Goal: Task Accomplishment & Management: Manage account settings

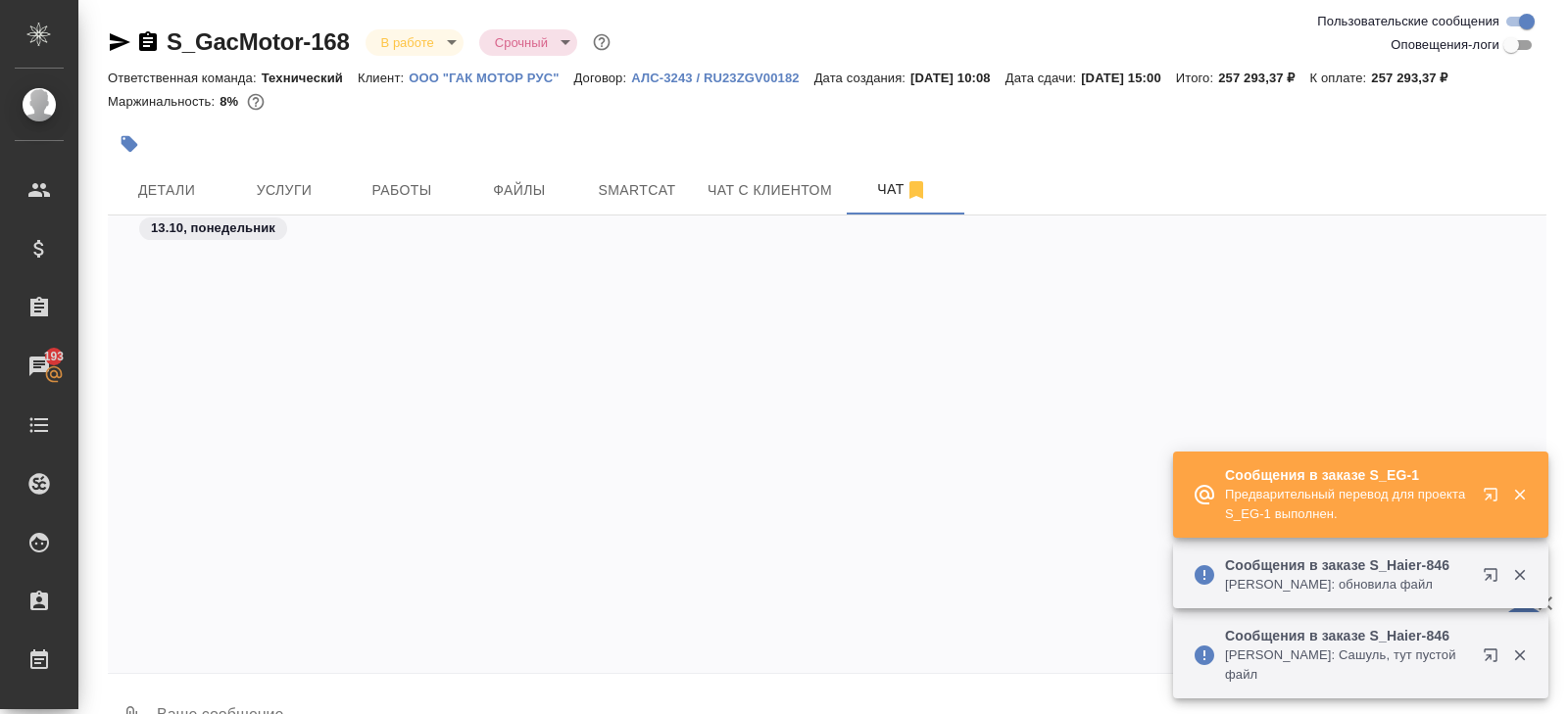
scroll to position [22286, 0]
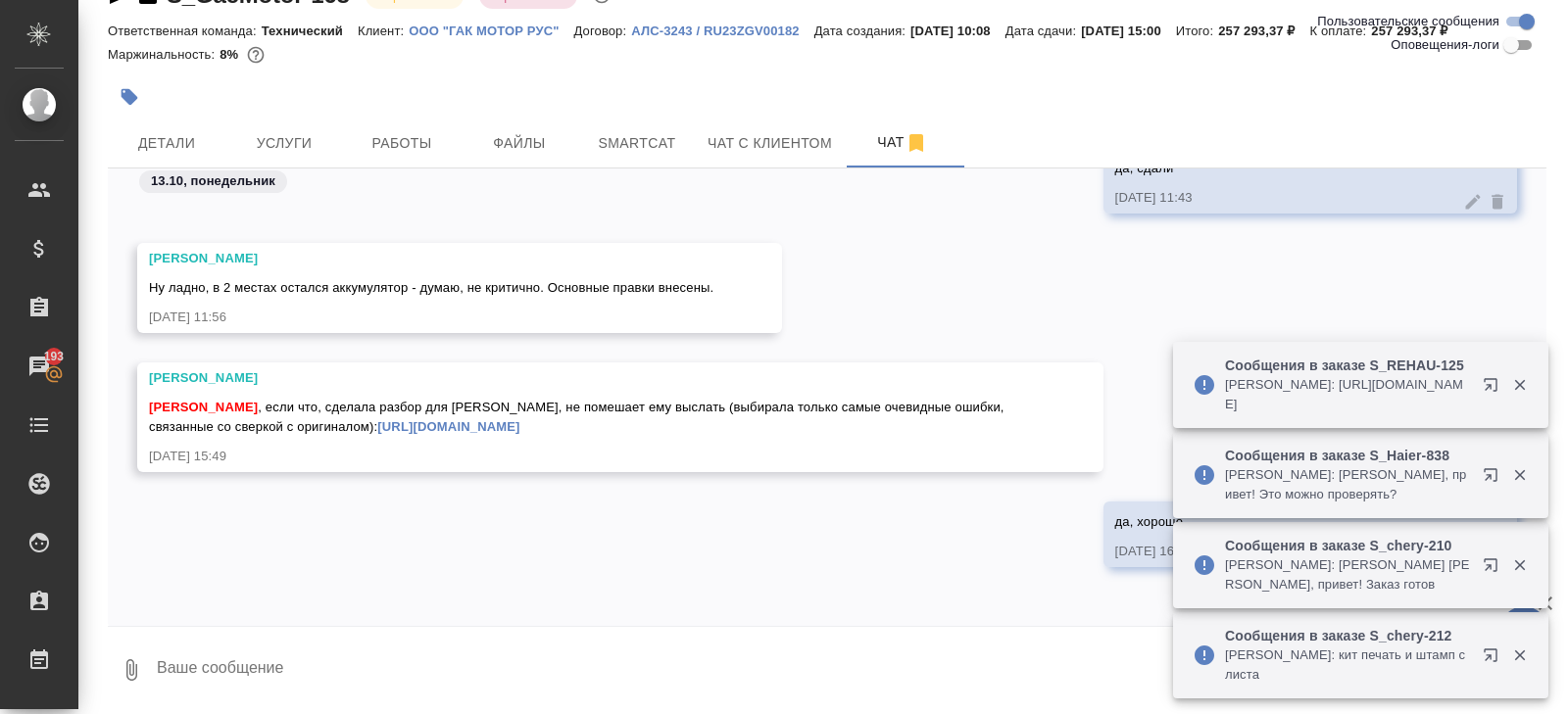
click at [1492, 473] on icon "button" at bounding box center [1495, 479] width 24 height 24
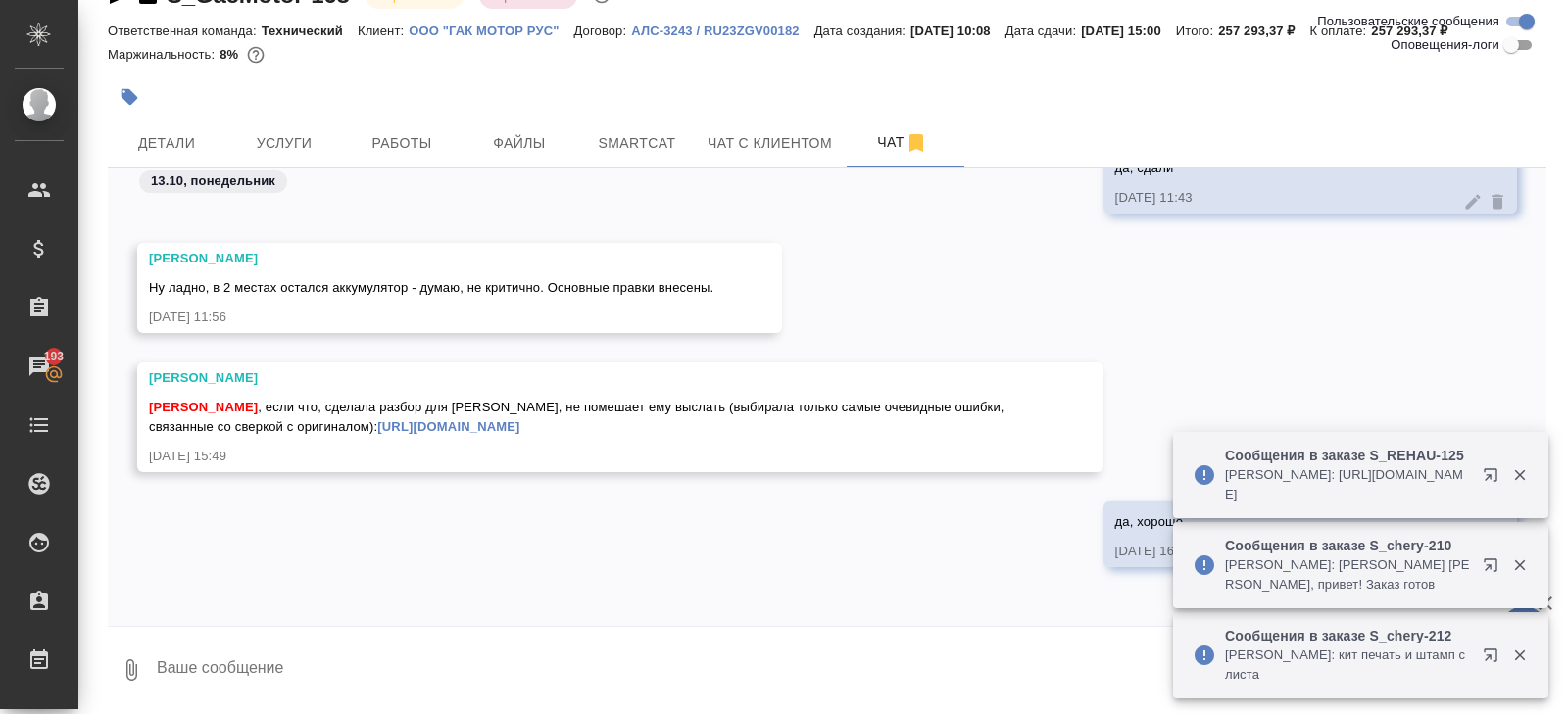
click at [1494, 474] on icon "button" at bounding box center [1495, 479] width 24 height 24
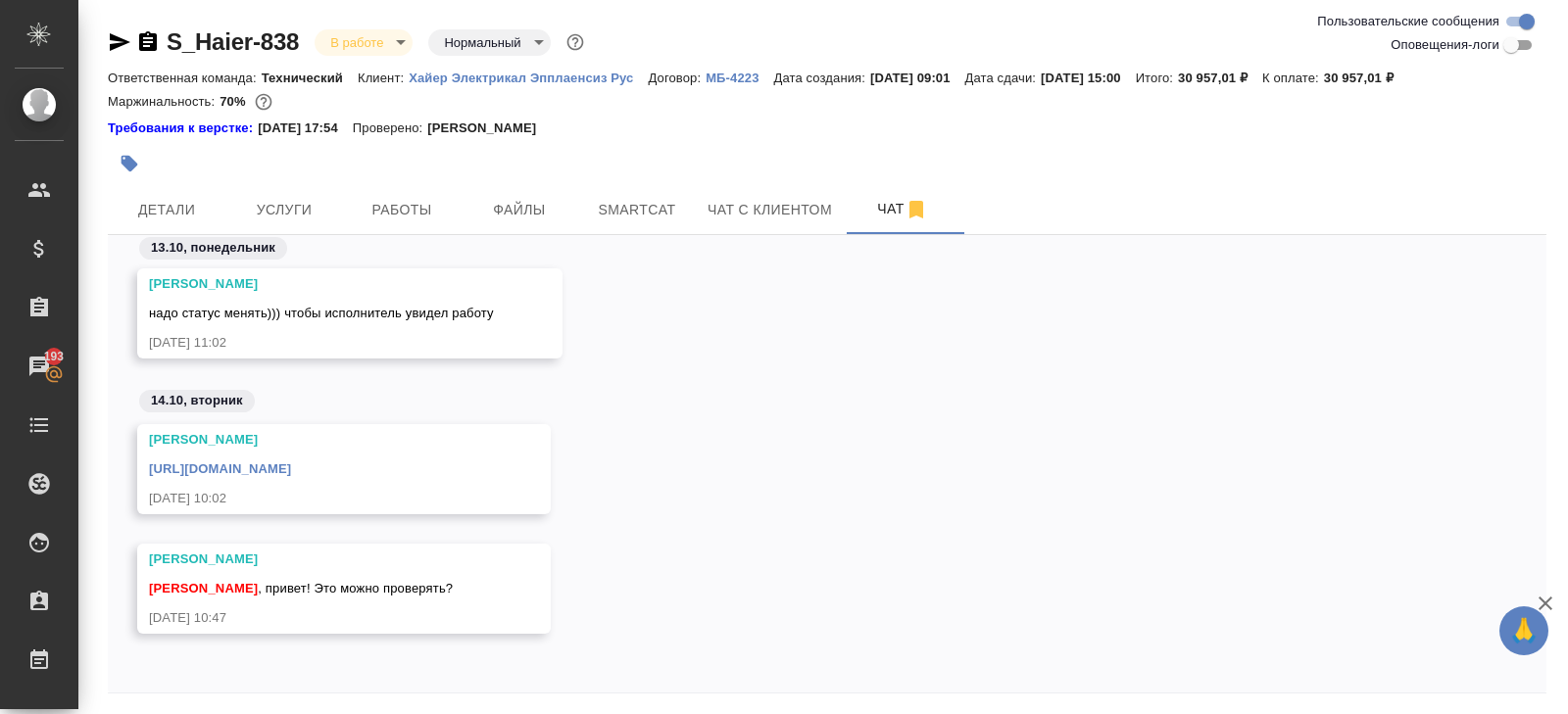
scroll to position [66, 0]
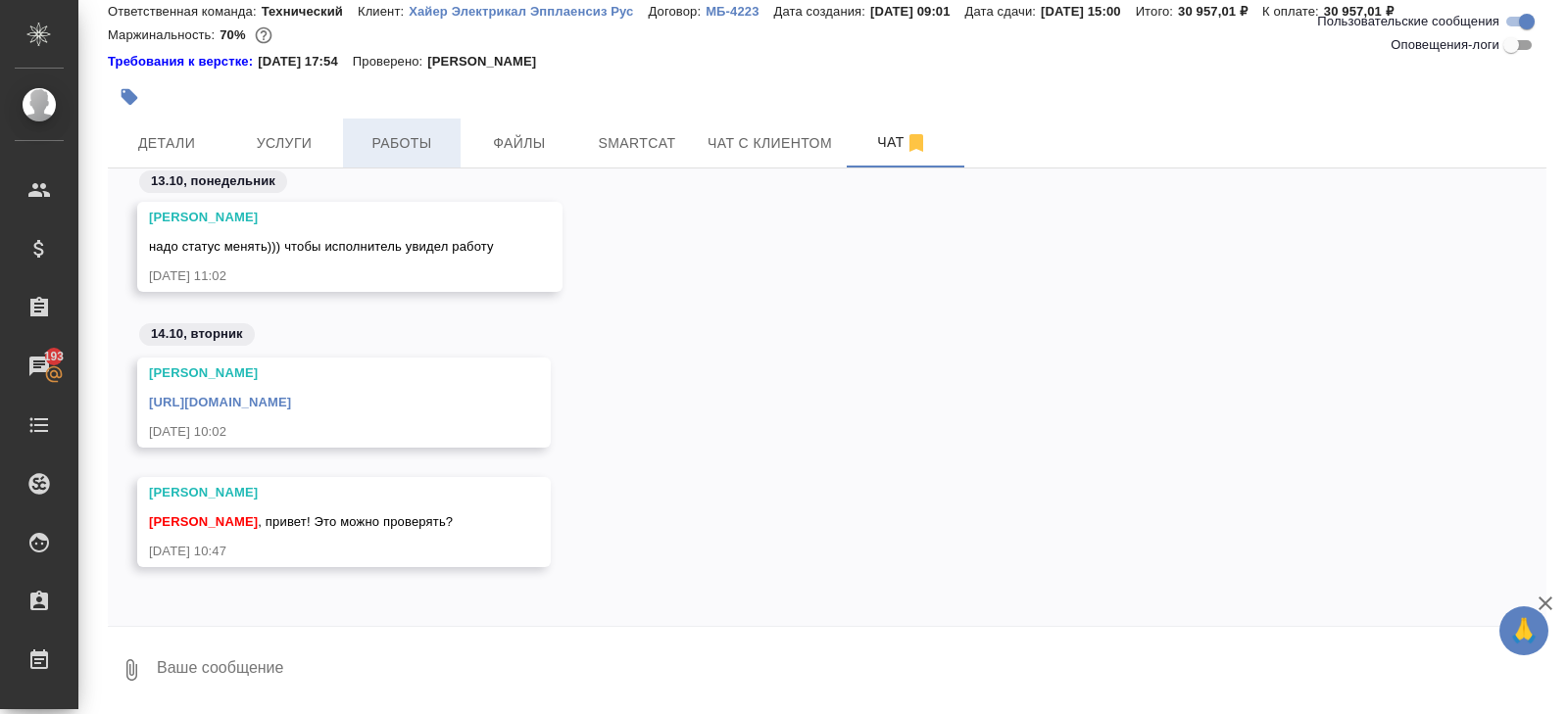
click at [412, 151] on span "Работы" at bounding box center [401, 144] width 94 height 25
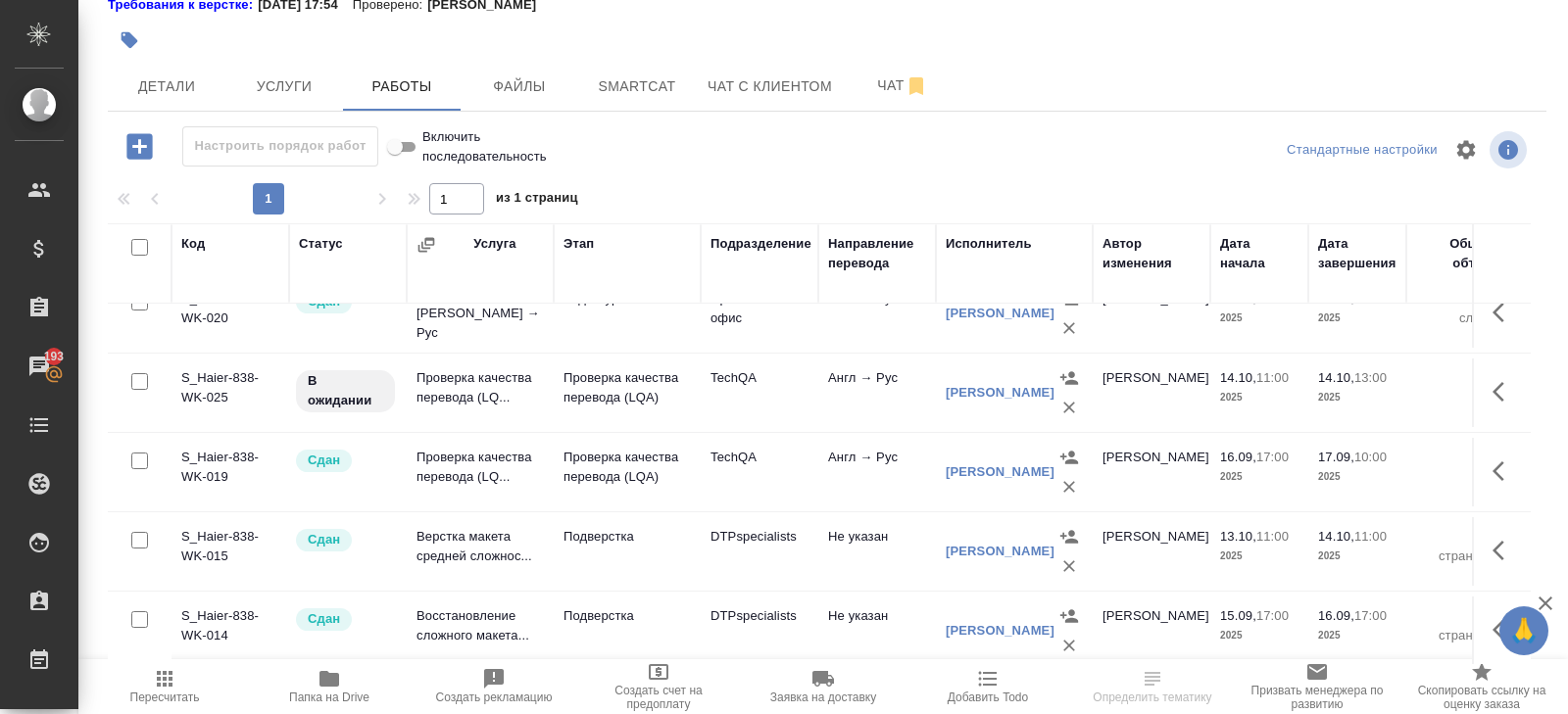
scroll to position [123, 0]
click at [889, 102] on button "Чат" at bounding box center [902, 86] width 118 height 49
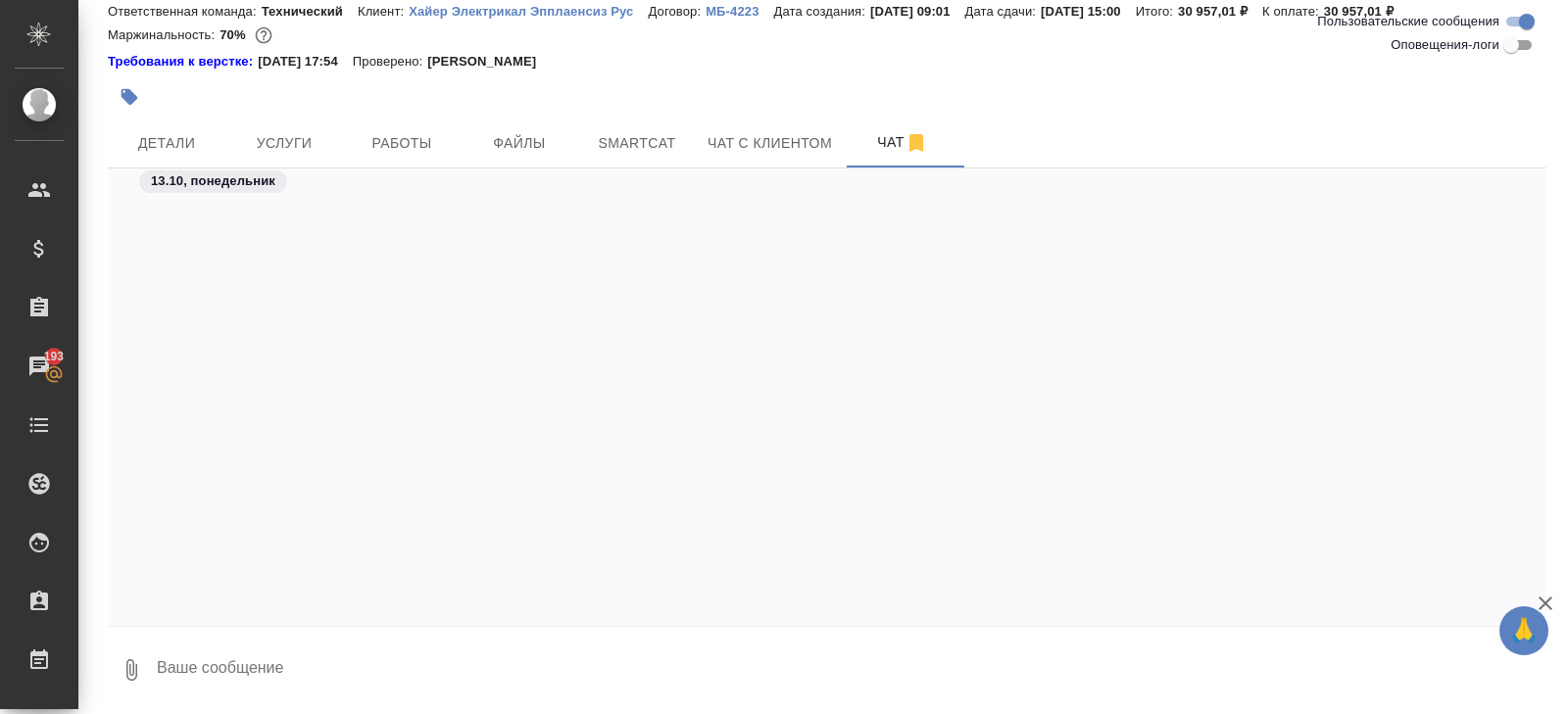
scroll to position [8286, 0]
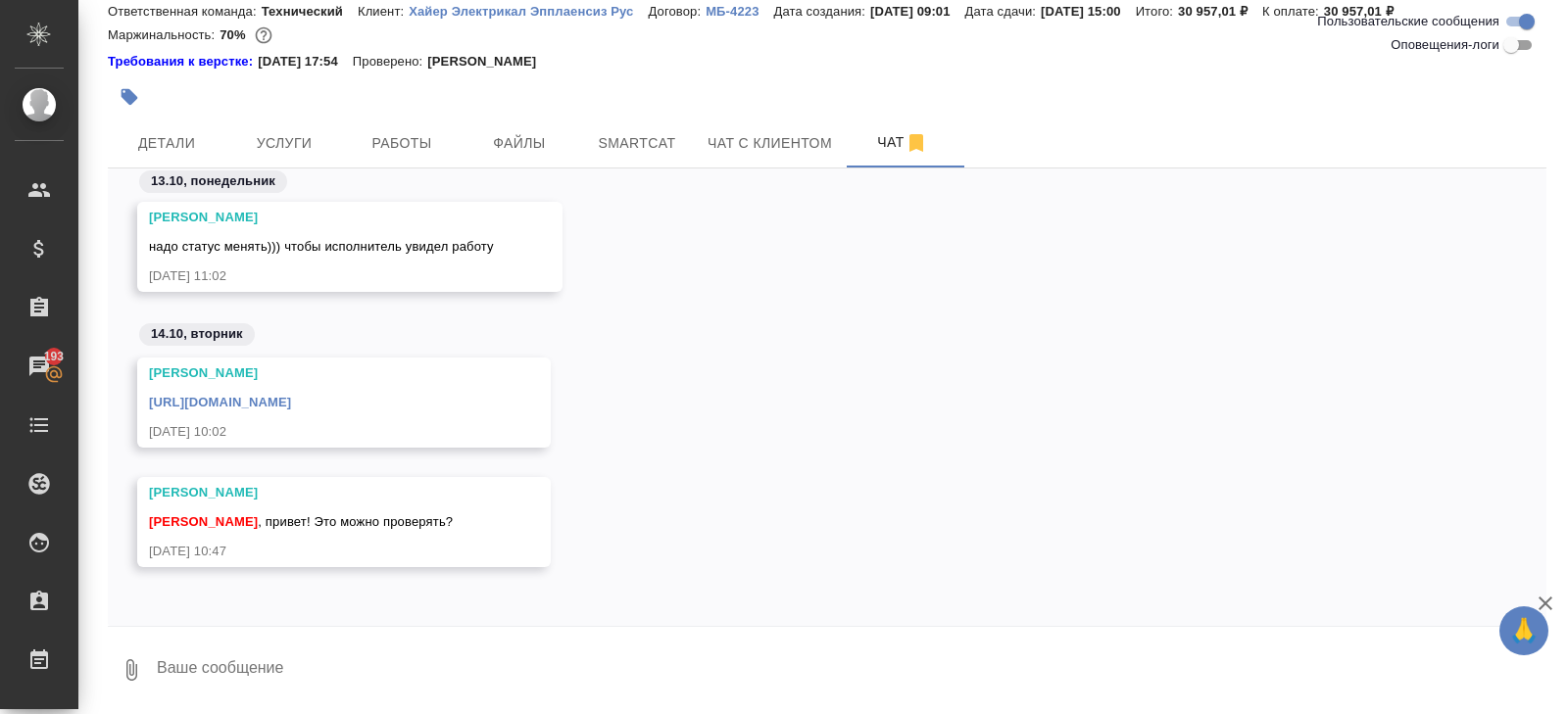
click at [336, 651] on textarea at bounding box center [850, 669] width 1392 height 66
type textarea "@"
type textarea "Даша, привет!"
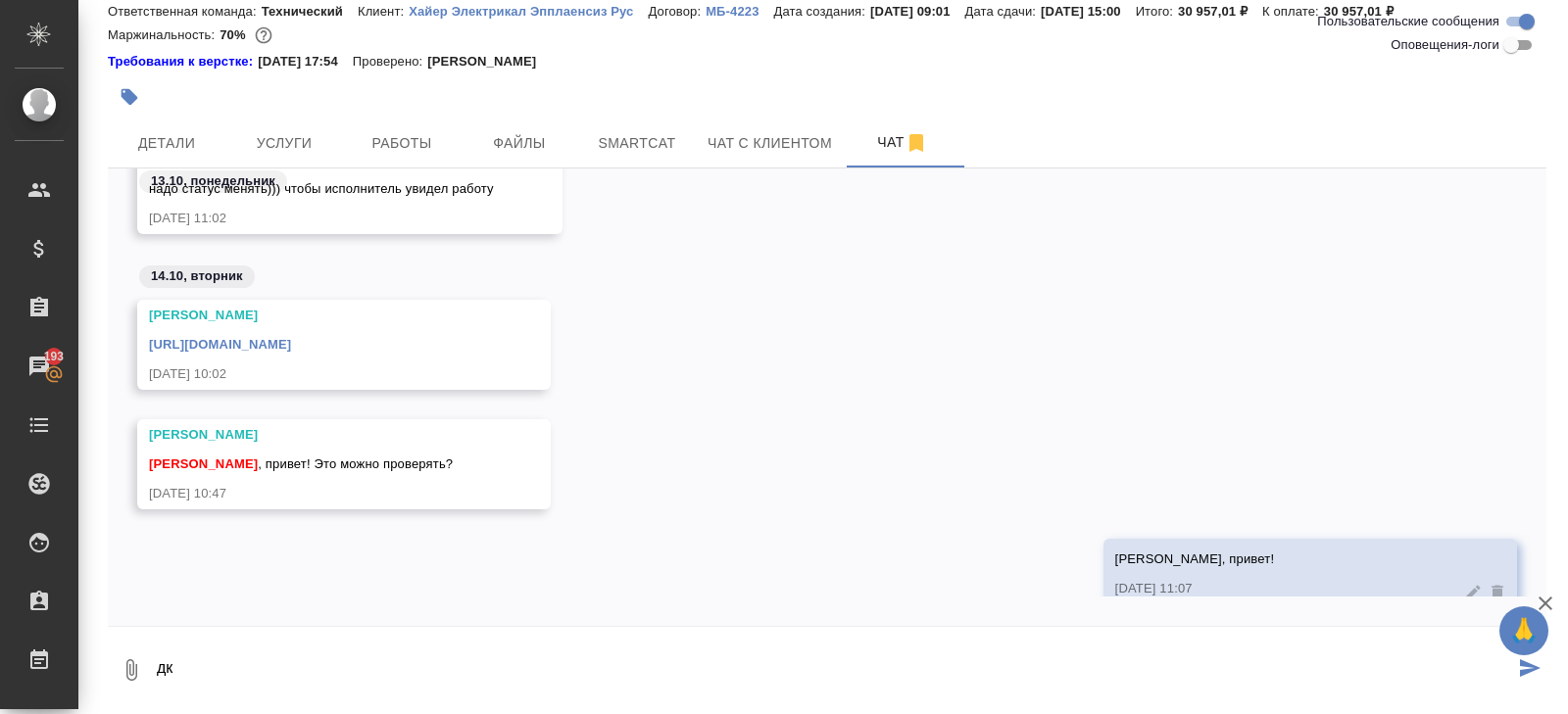
type textarea "дк"
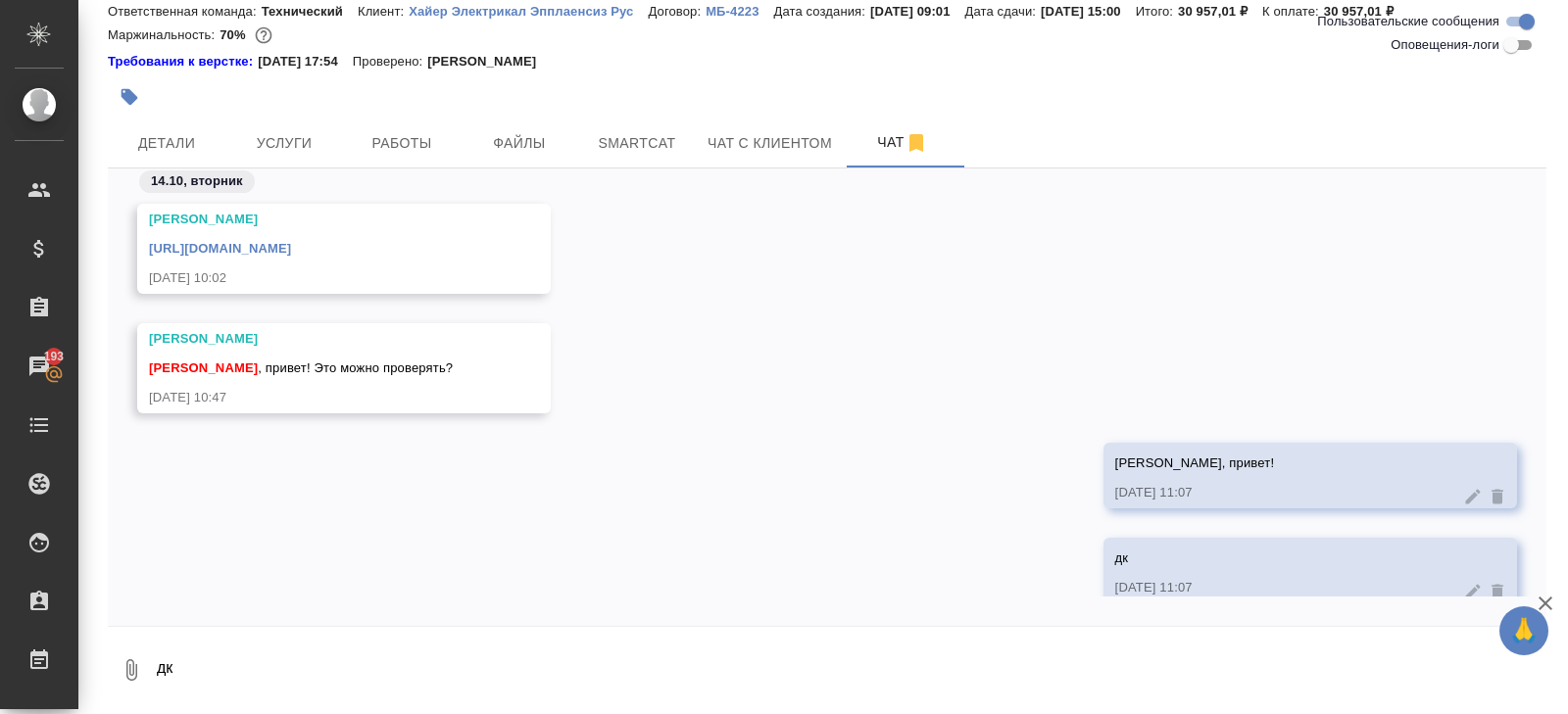
scroll to position [8476, 0]
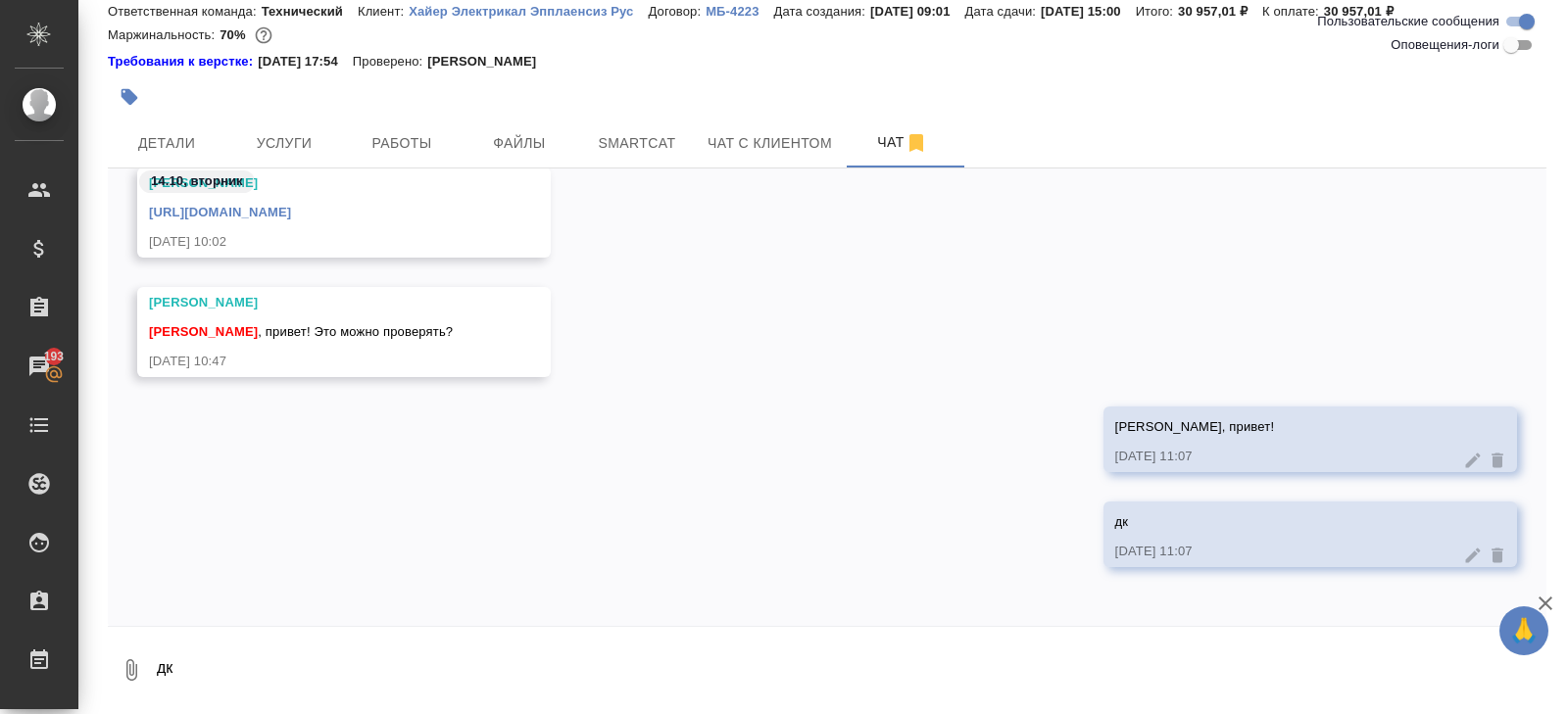
click at [1470, 559] on icon at bounding box center [1473, 555] width 15 height 15
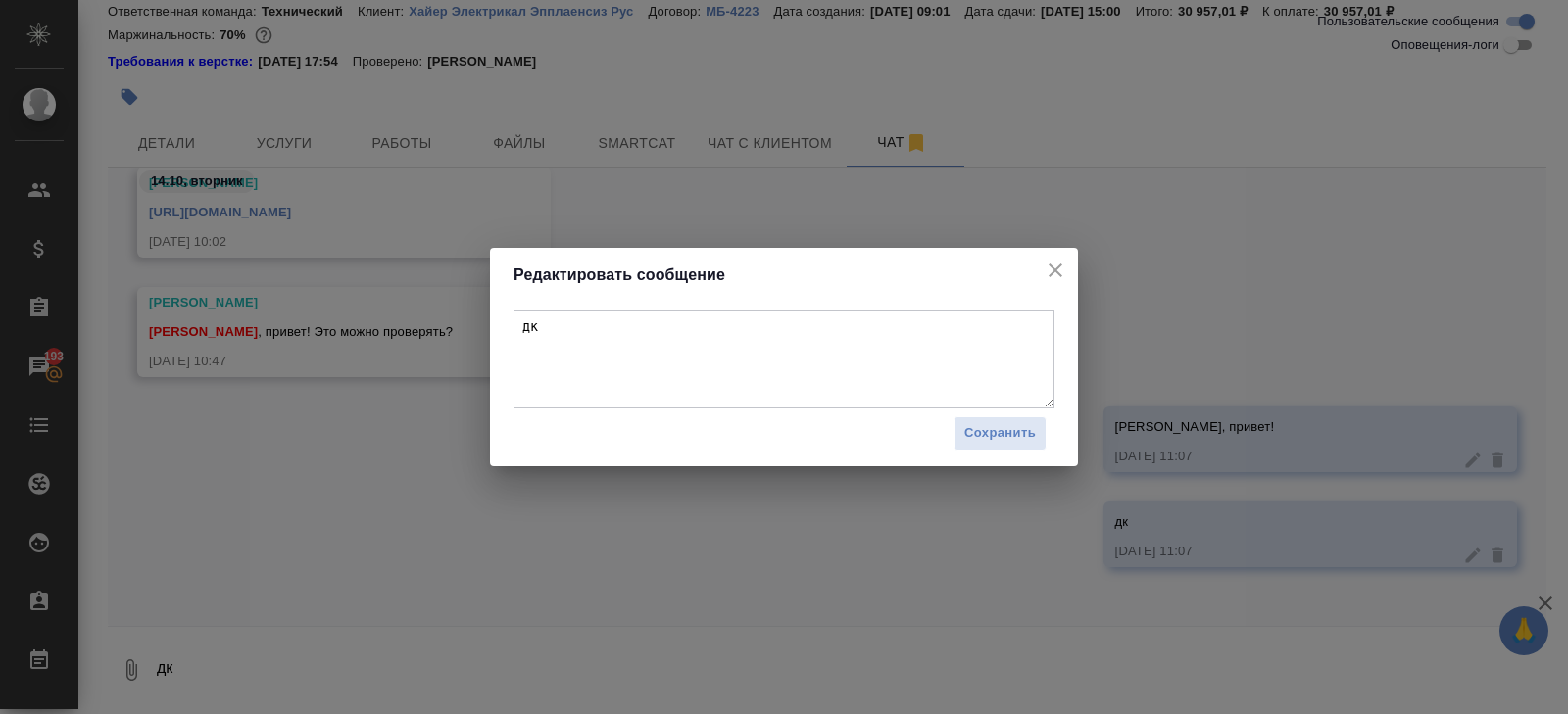
click at [670, 327] on textarea "дк" at bounding box center [784, 359] width 541 height 98
type textarea "да"
click at [986, 425] on span "Сохранить" at bounding box center [999, 433] width 71 height 23
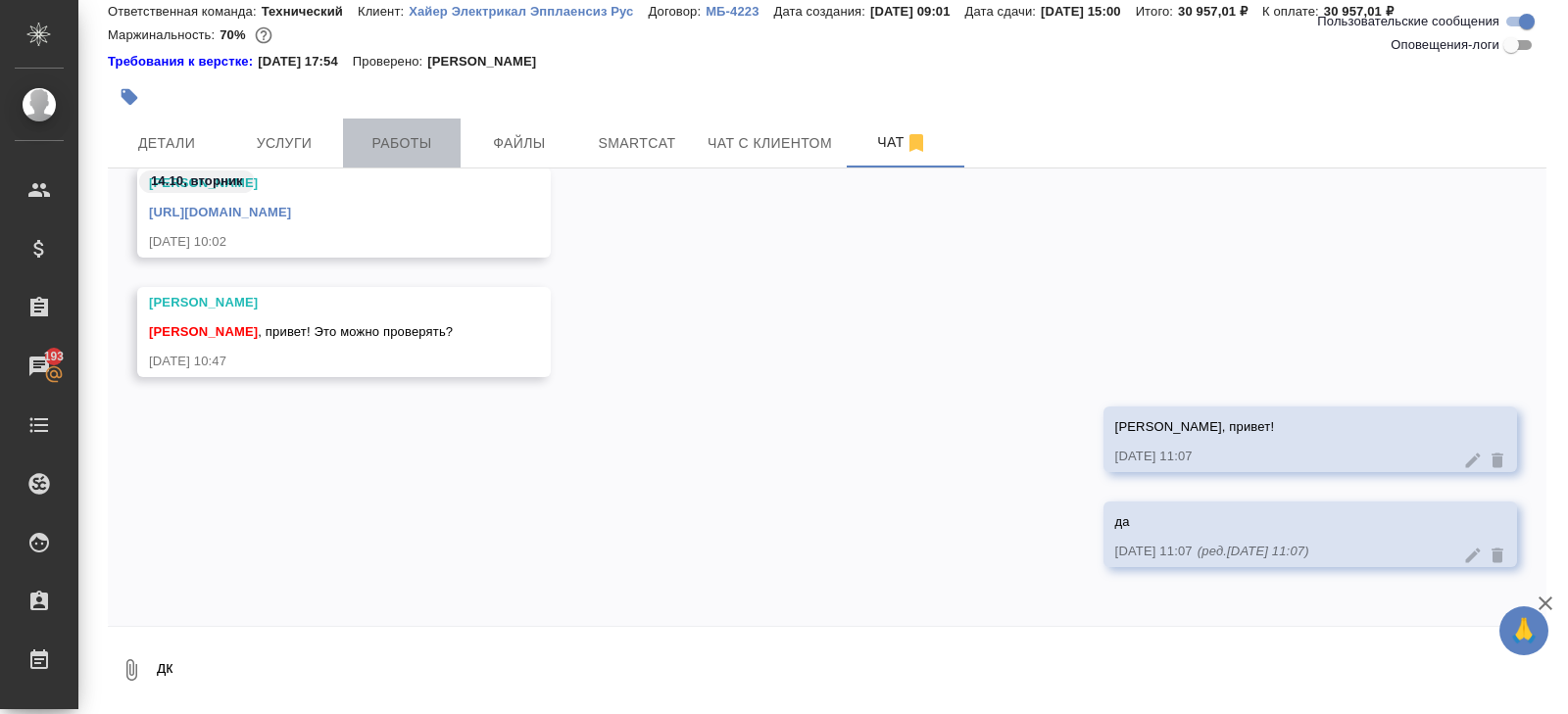
click at [417, 134] on span "Работы" at bounding box center [401, 144] width 94 height 25
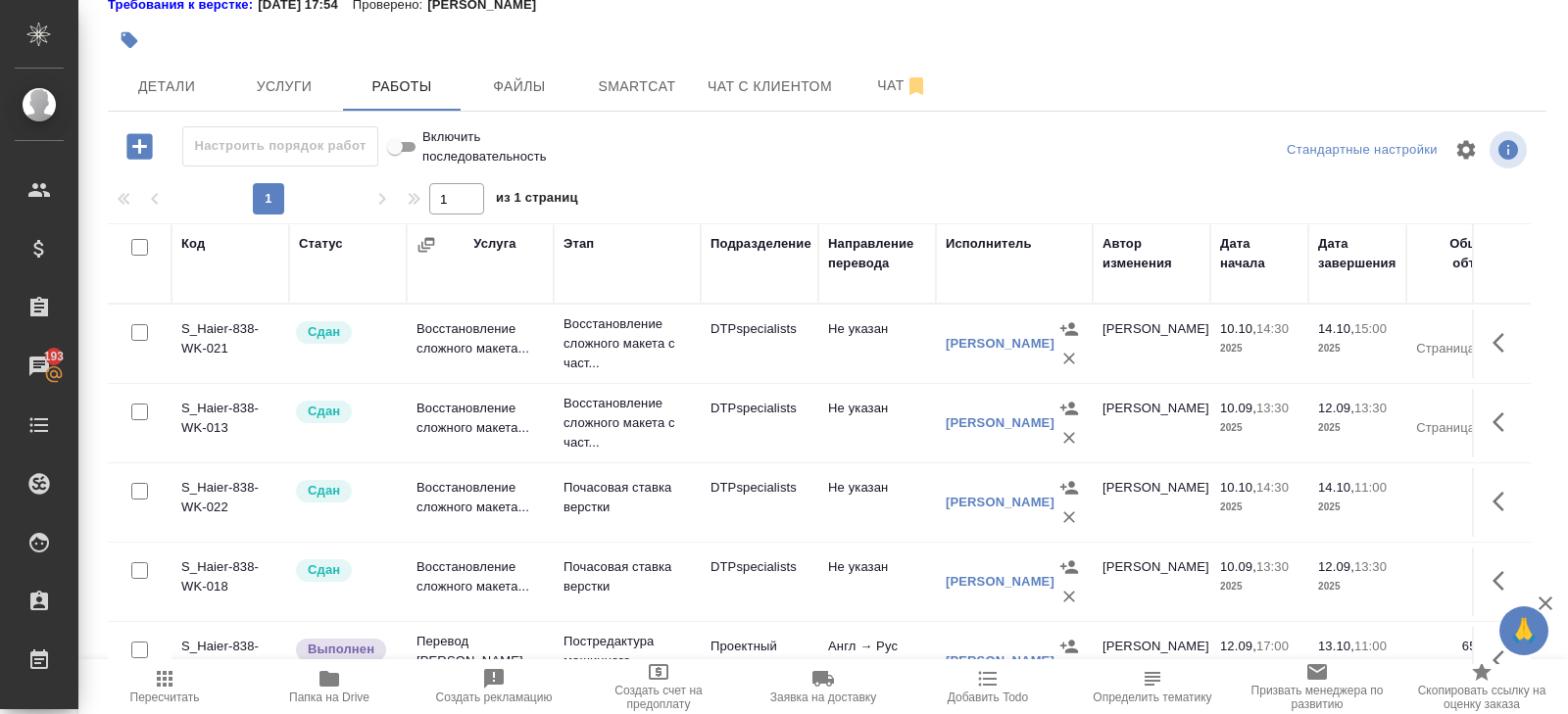
scroll to position [586, 0]
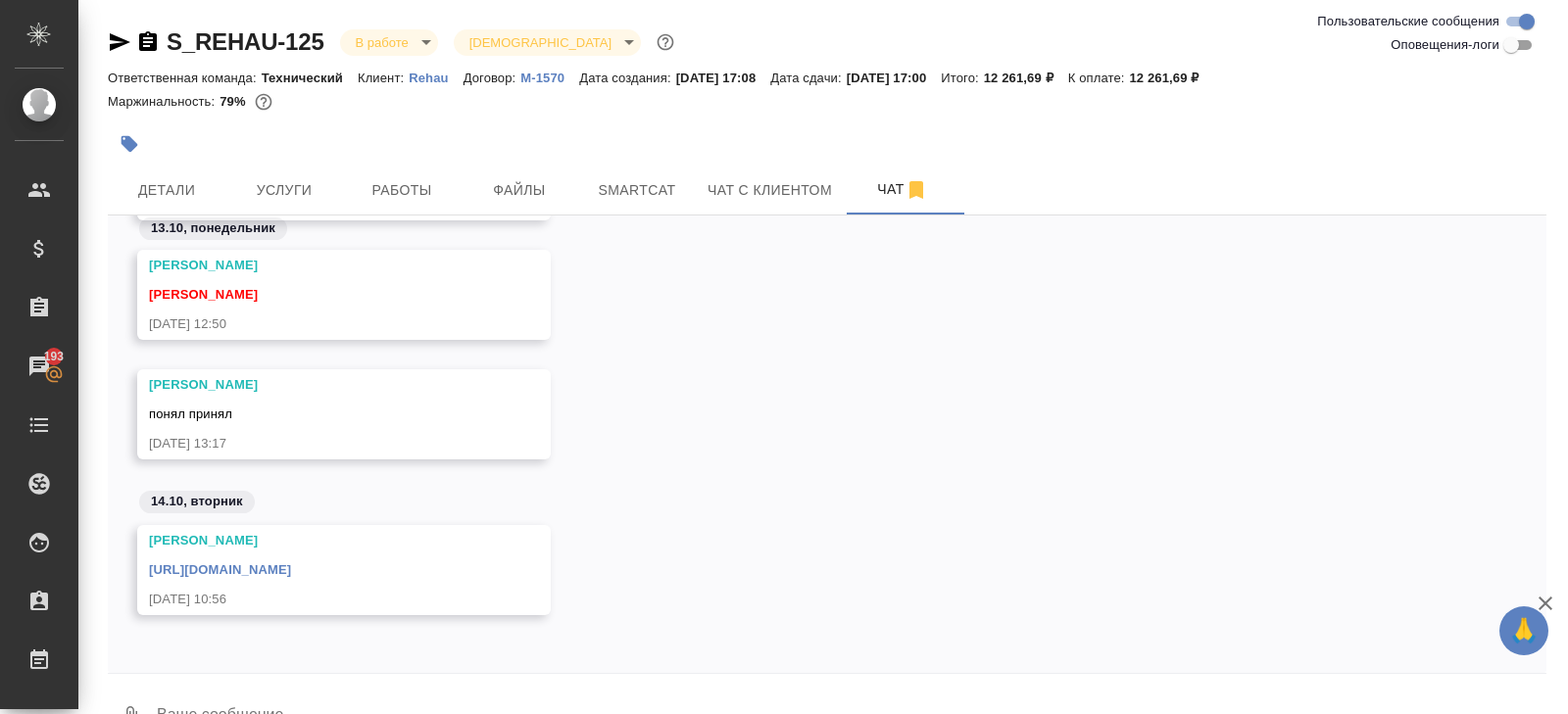
scroll to position [4216, 0]
click at [291, 561] on link "https://drive.awatera.com/apps/files/files/10665407?dir=/Shares/Rehau/Orders/S_…" at bounding box center [219, 568] width 142 height 15
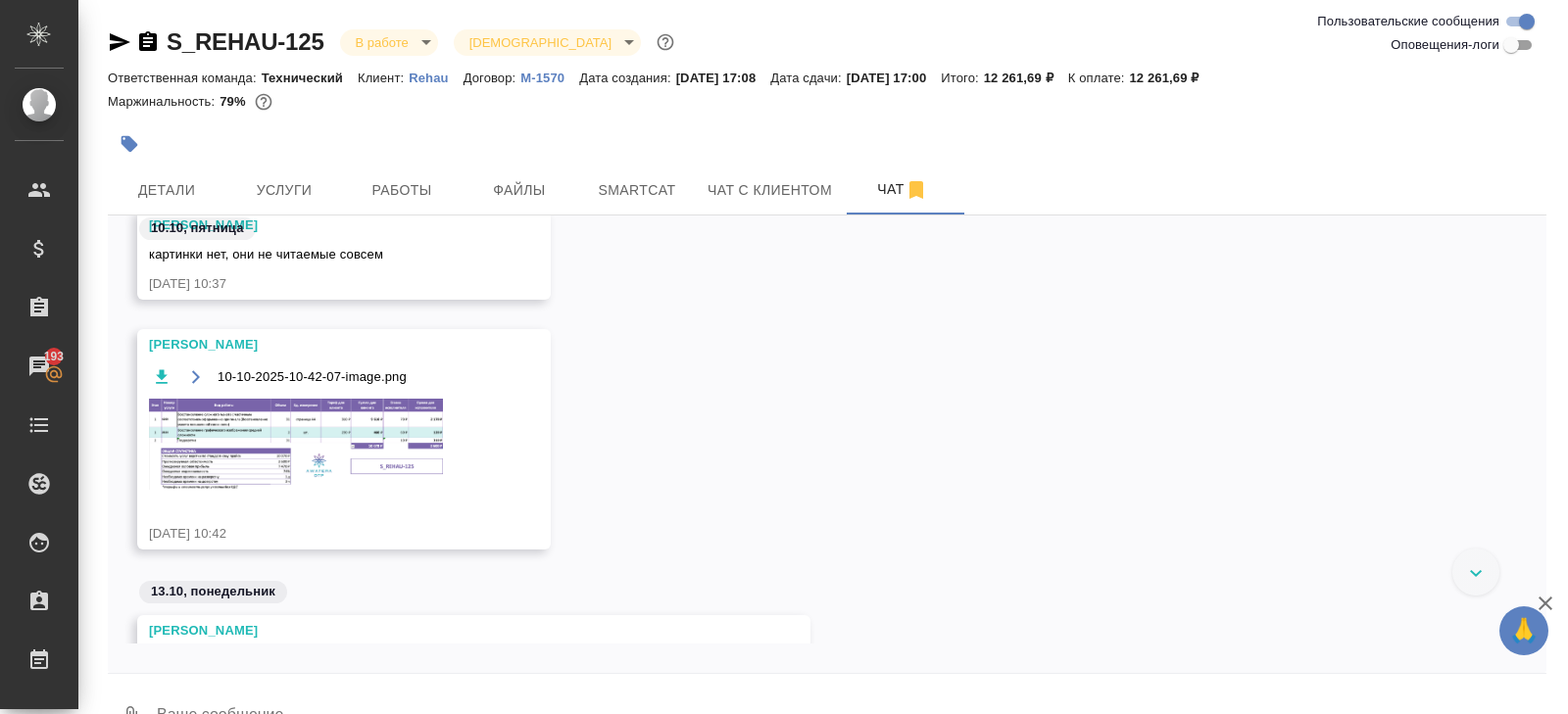
scroll to position [2371, 0]
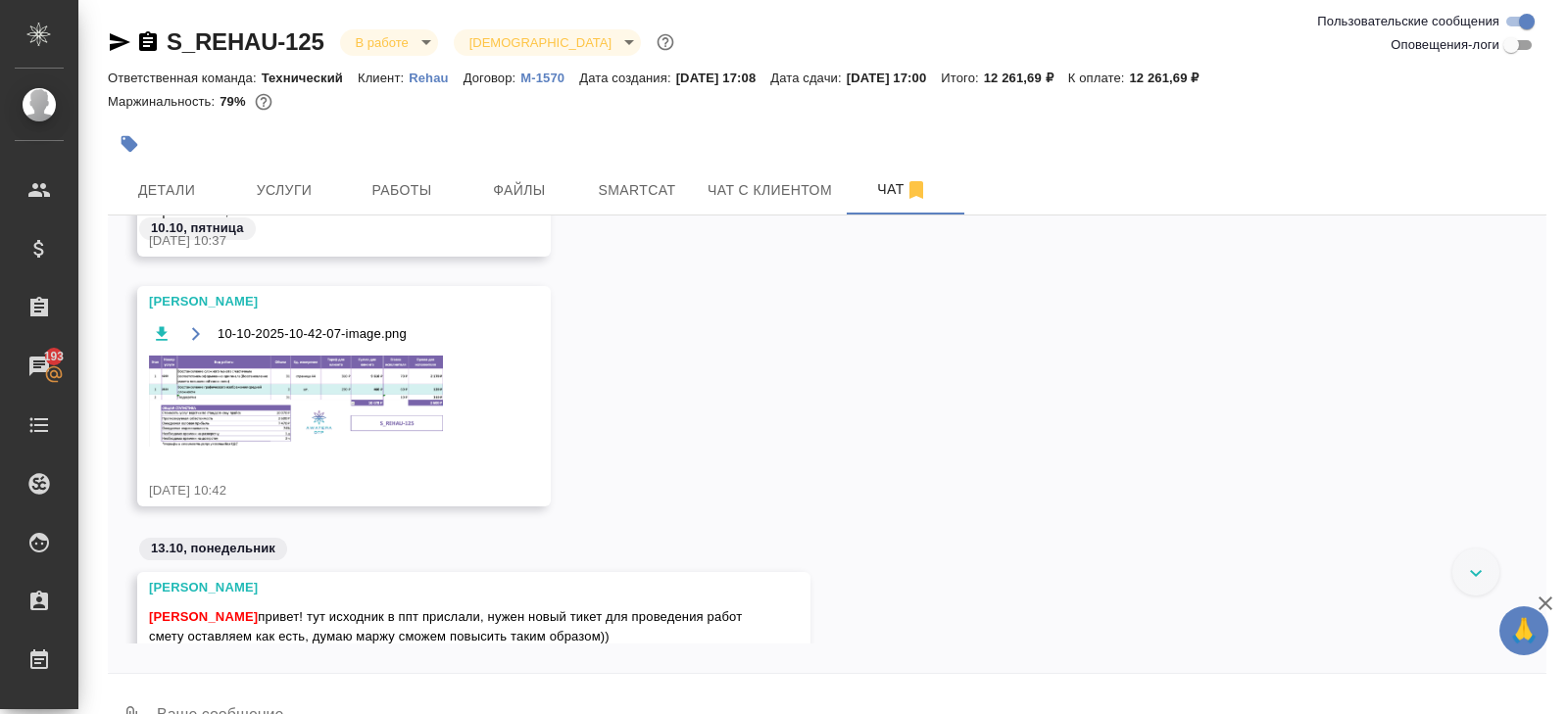
click at [332, 421] on img at bounding box center [295, 401] width 294 height 91
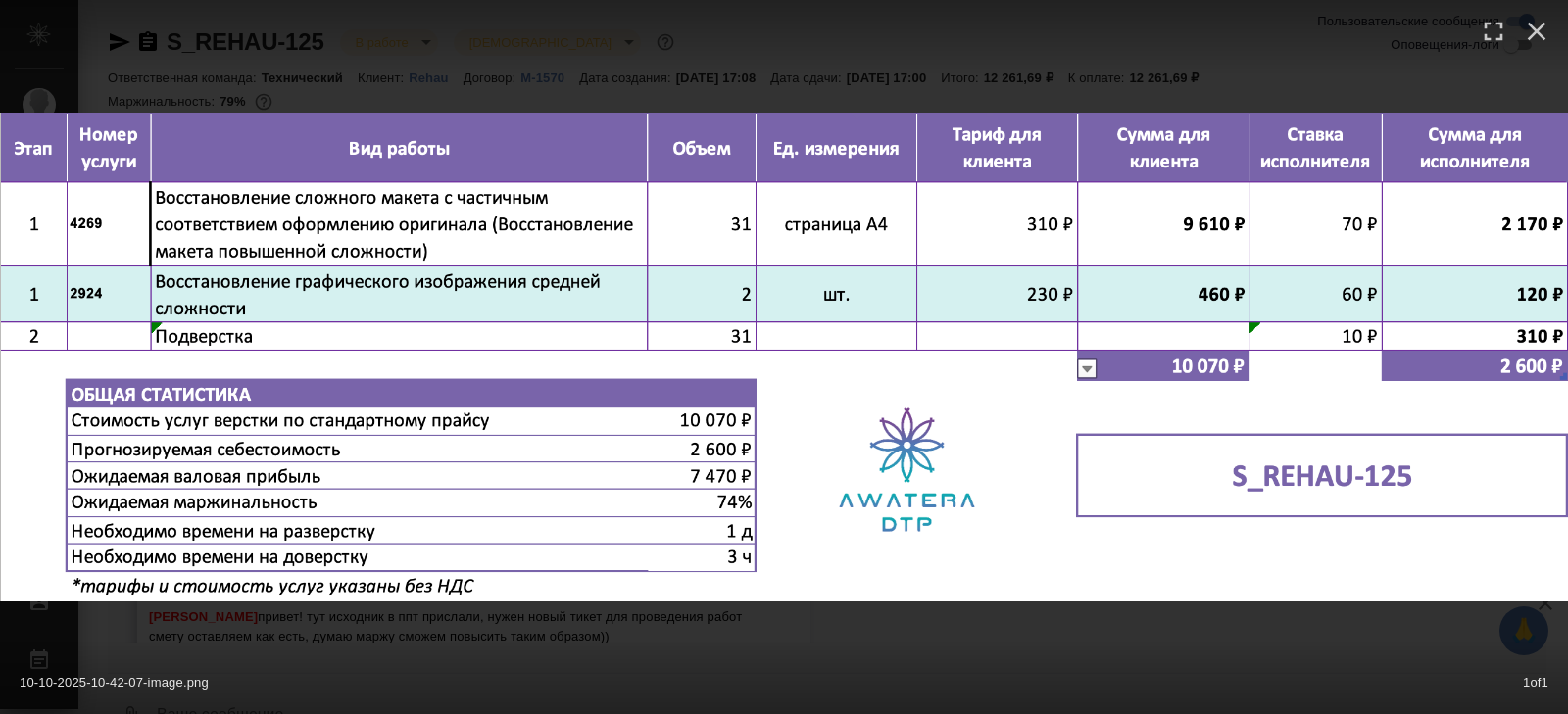
click at [383, 664] on div "10-10-2025-10-42-07-image.png 1 of 1" at bounding box center [784, 677] width 1568 height 72
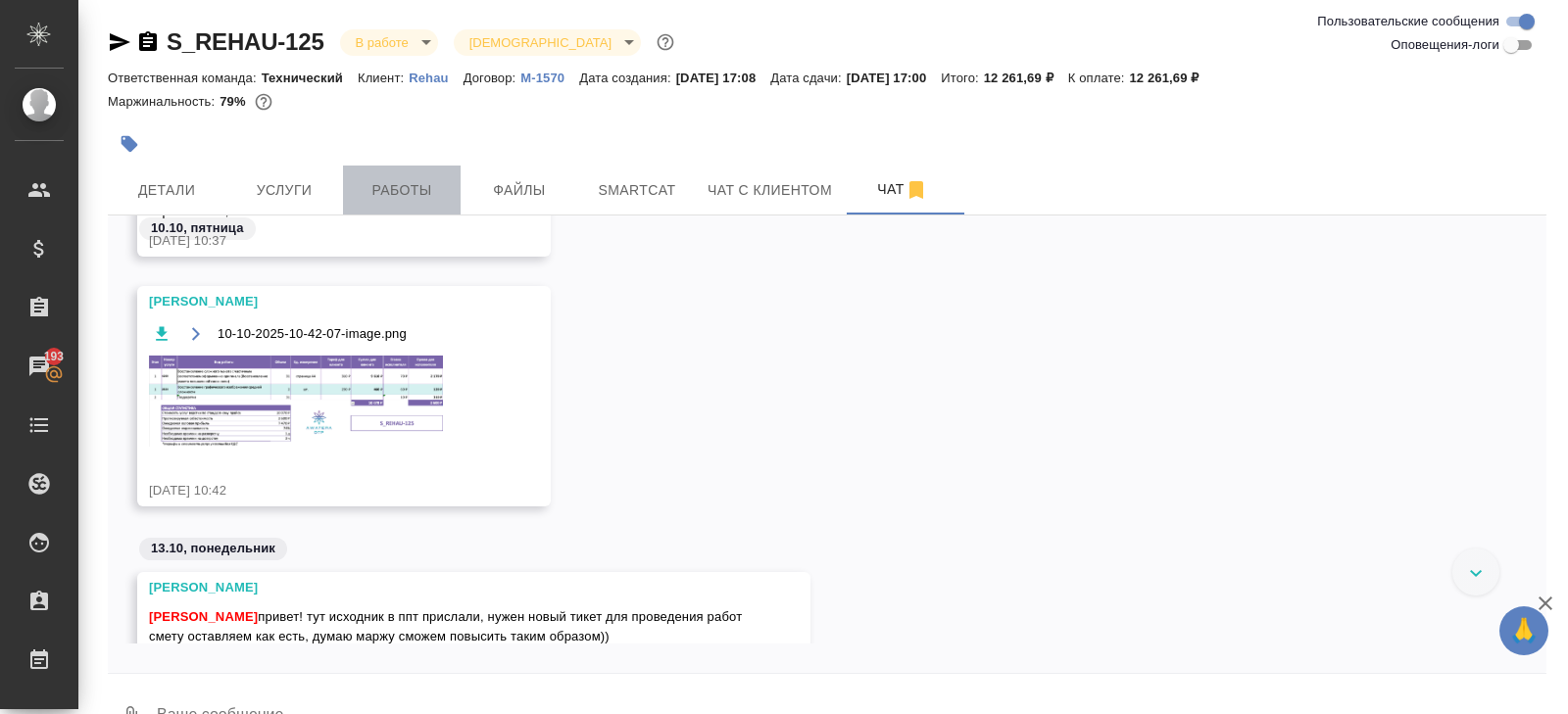
click at [396, 193] on span "Работы" at bounding box center [401, 190] width 94 height 25
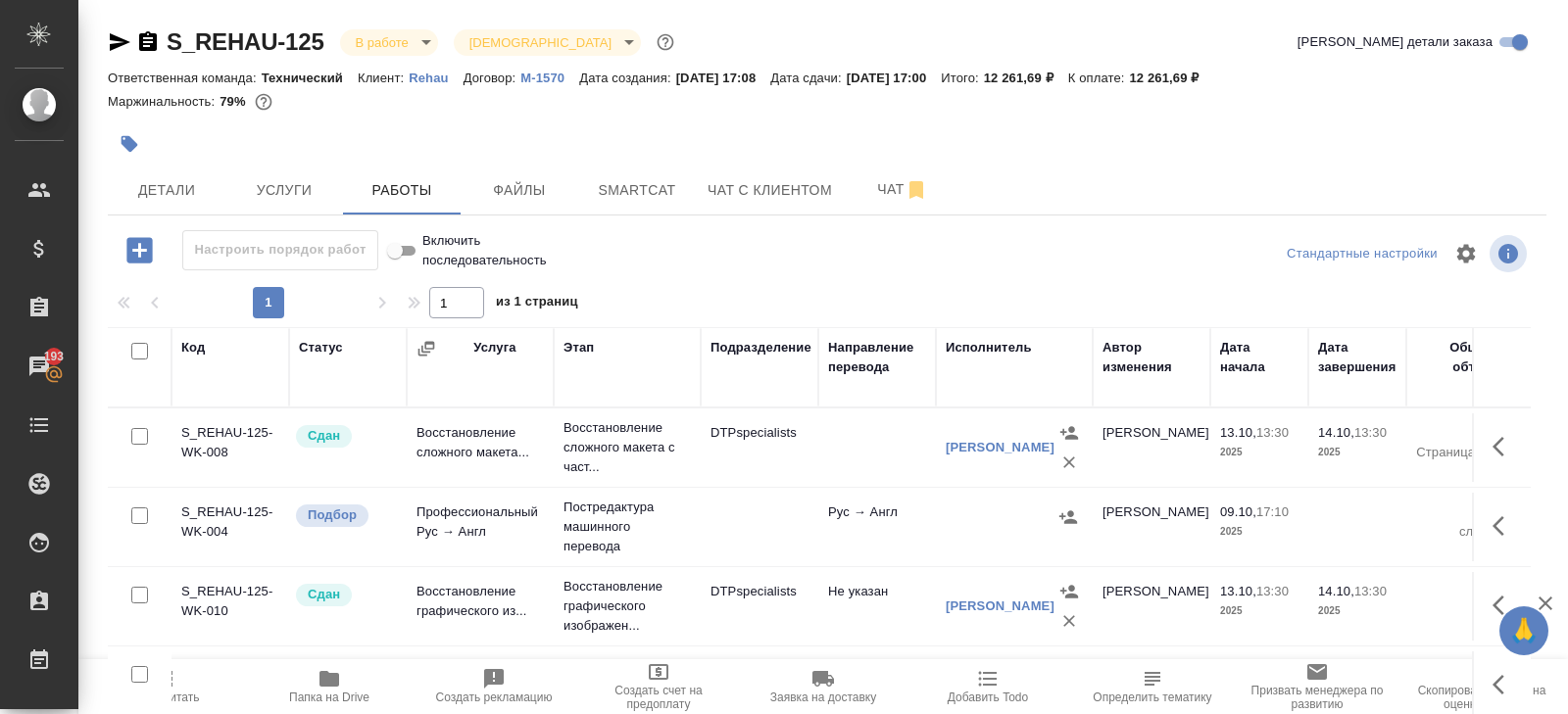
scroll to position [104, 0]
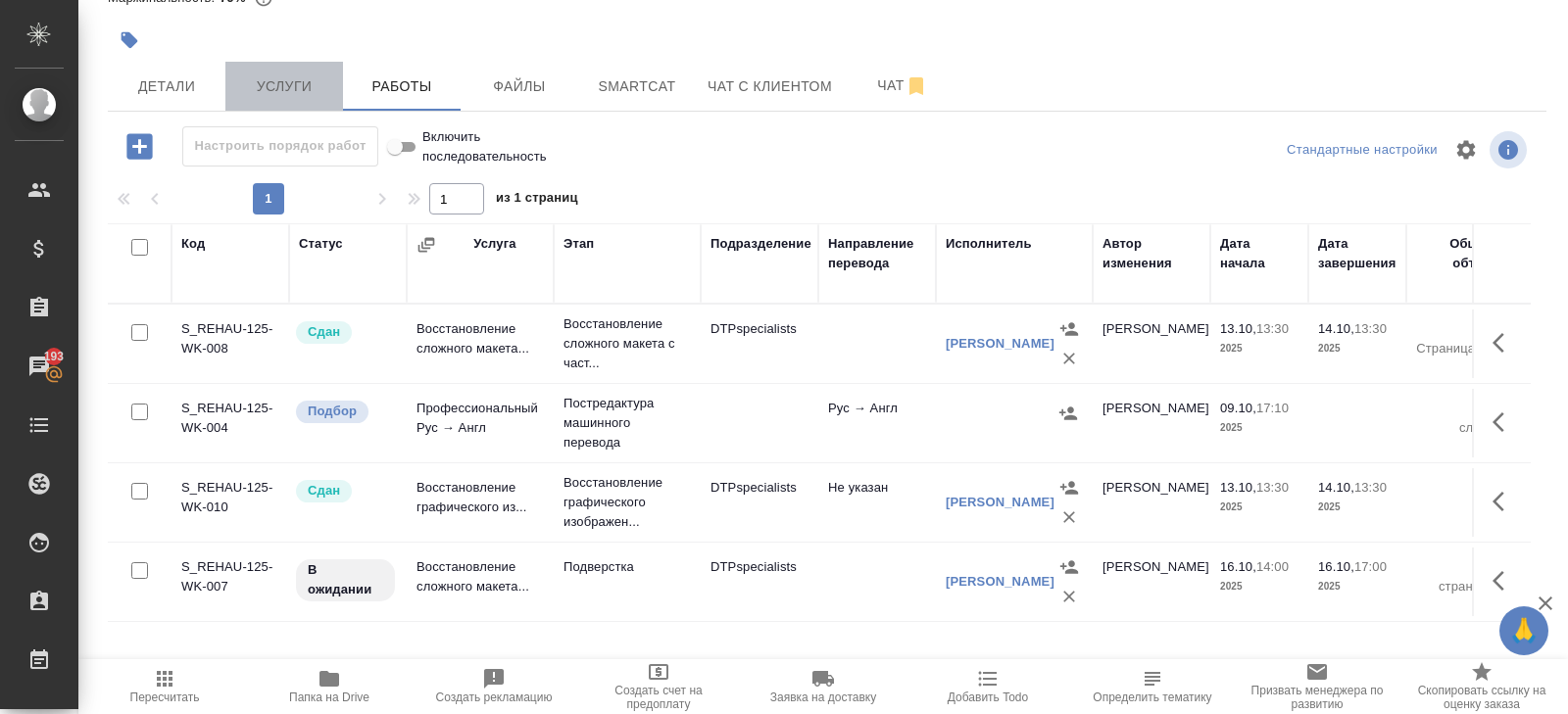
click at [256, 84] on span "Услуги" at bounding box center [283, 86] width 94 height 25
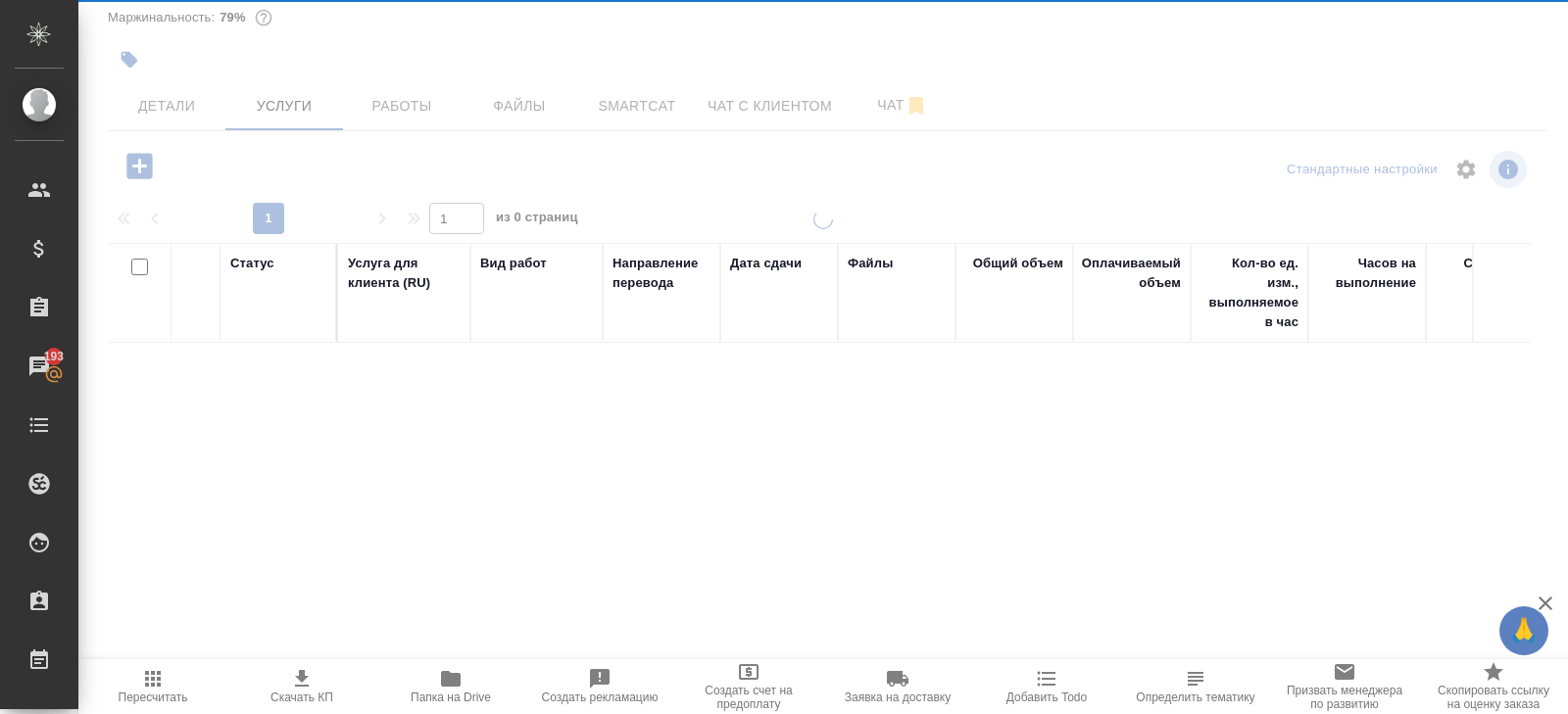
scroll to position [84, 0]
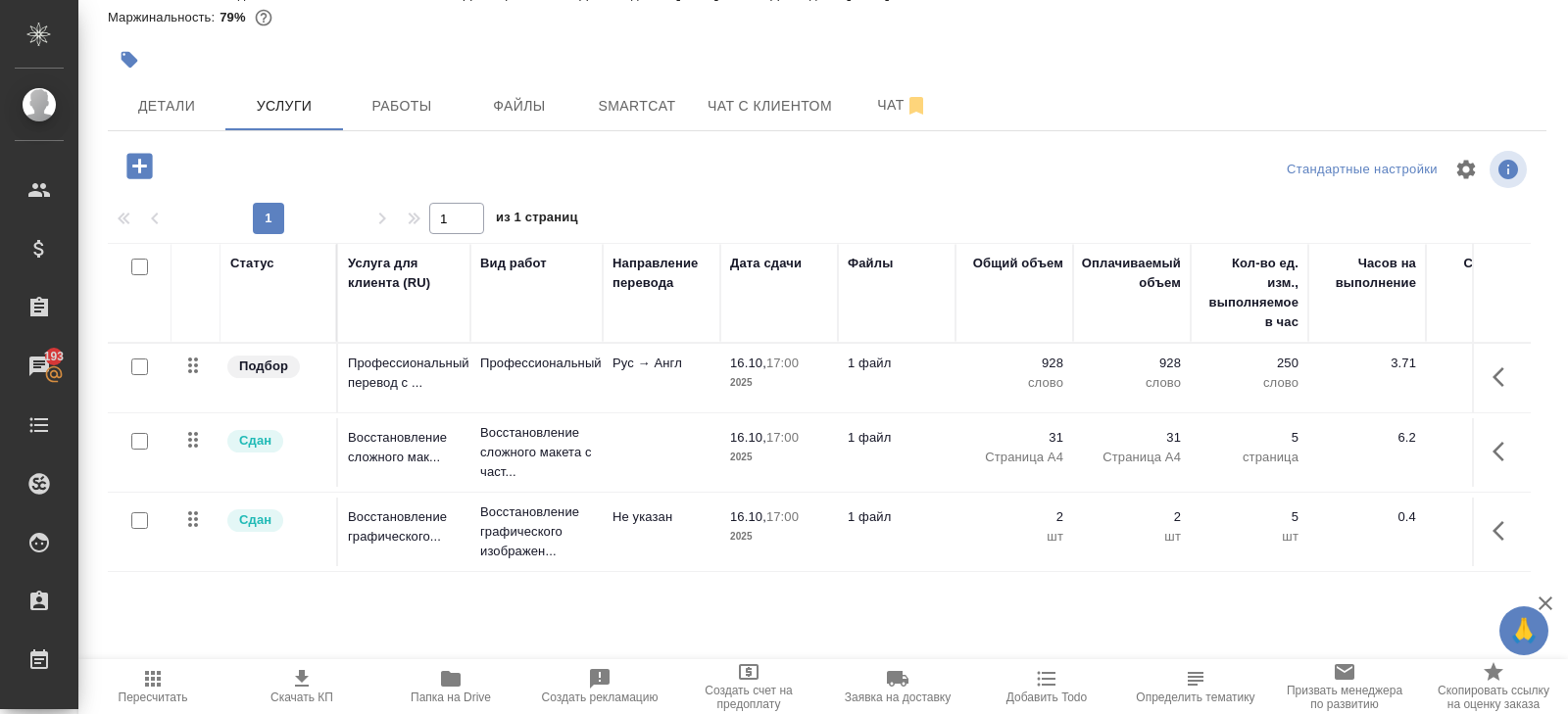
click at [134, 172] on icon "button" at bounding box center [140, 165] width 26 height 26
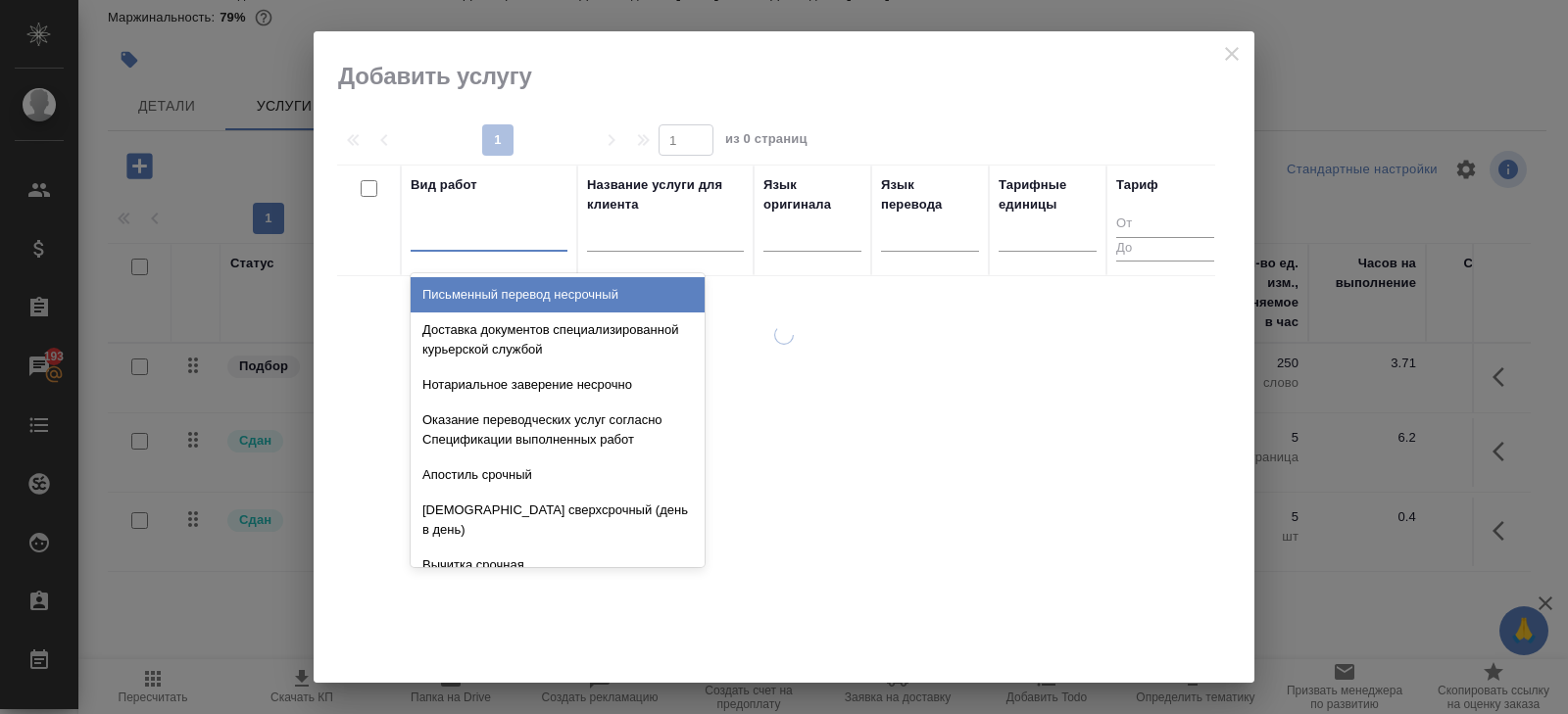
click at [468, 215] on div at bounding box center [488, 234] width 157 height 38
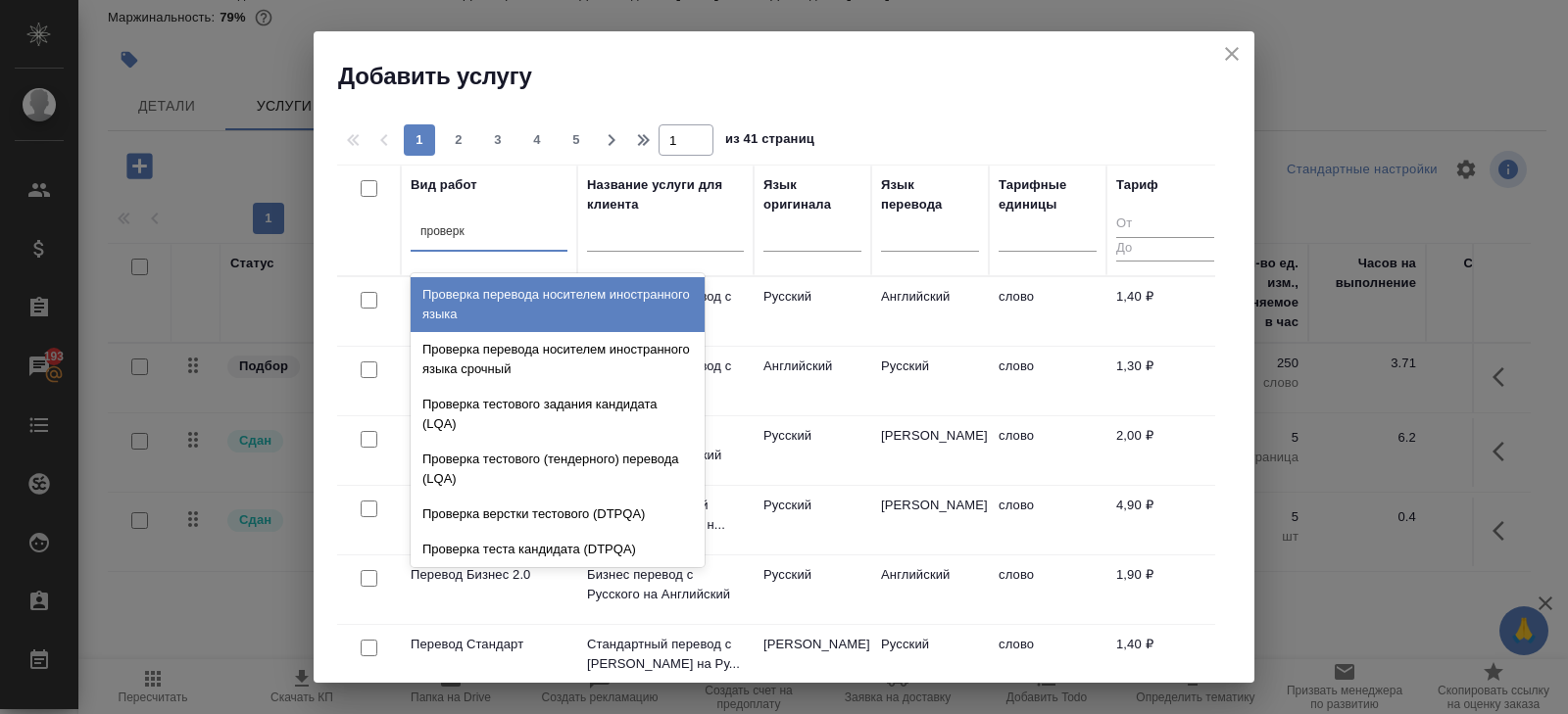
type input "проверка"
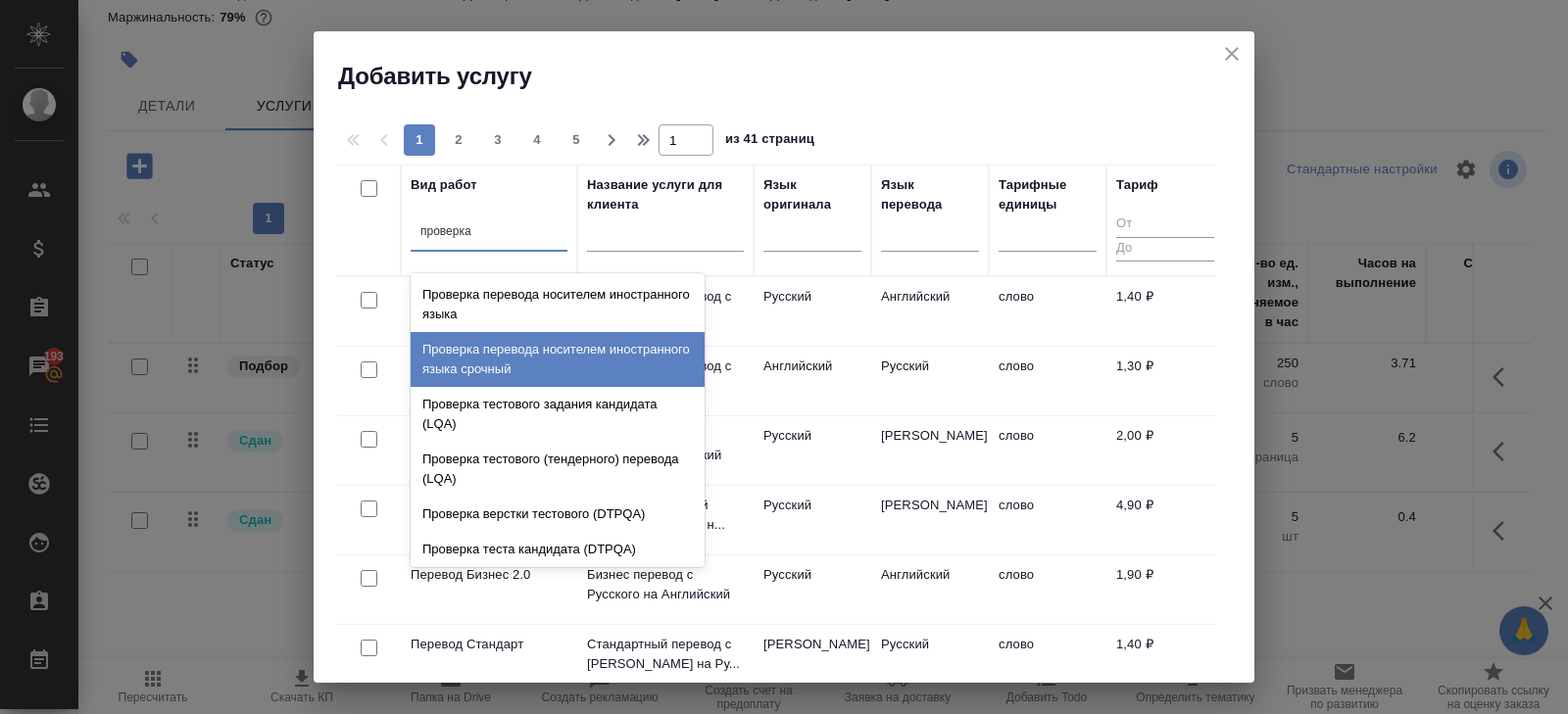
scroll to position [40, 0]
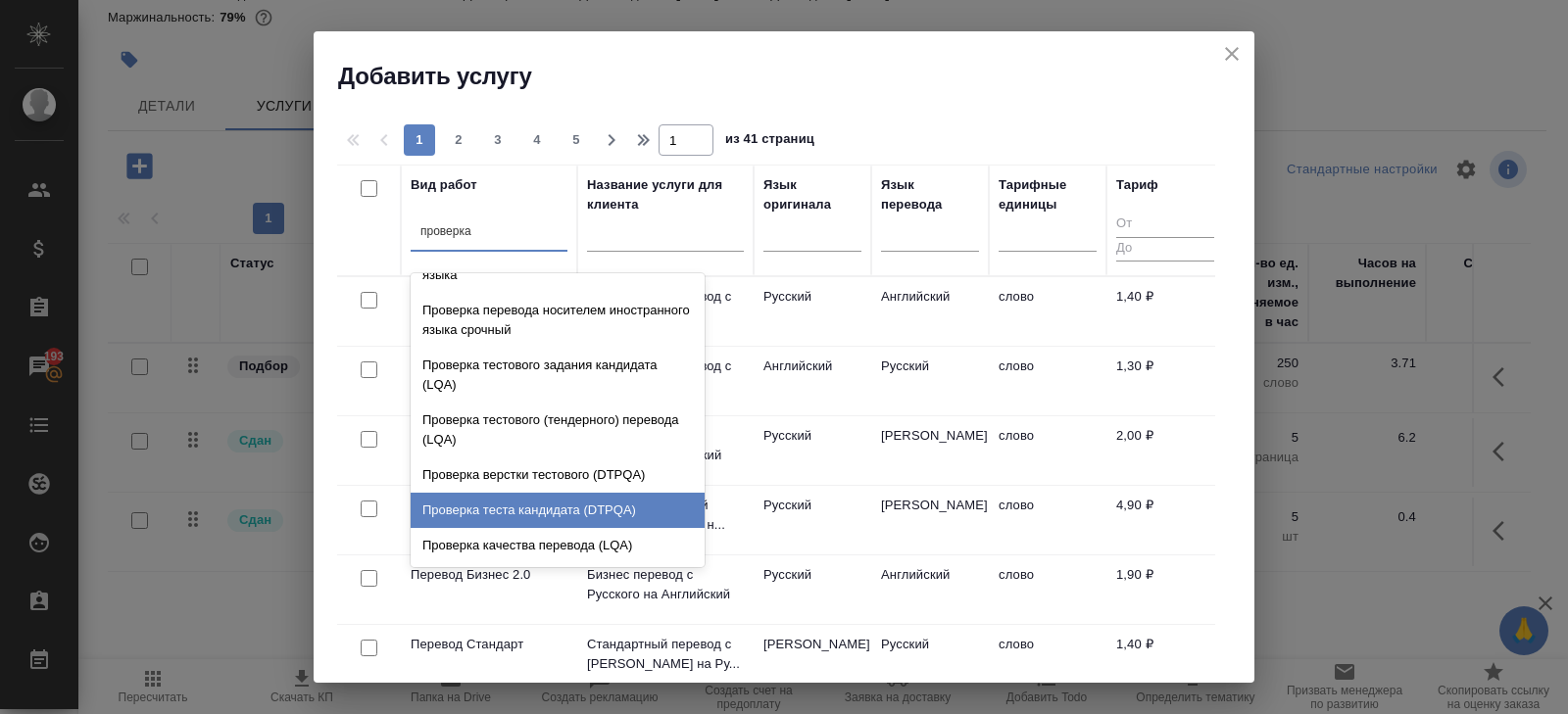
click at [490, 539] on div "Проверка качества перевода (LQA)" at bounding box center [557, 546] width 294 height 36
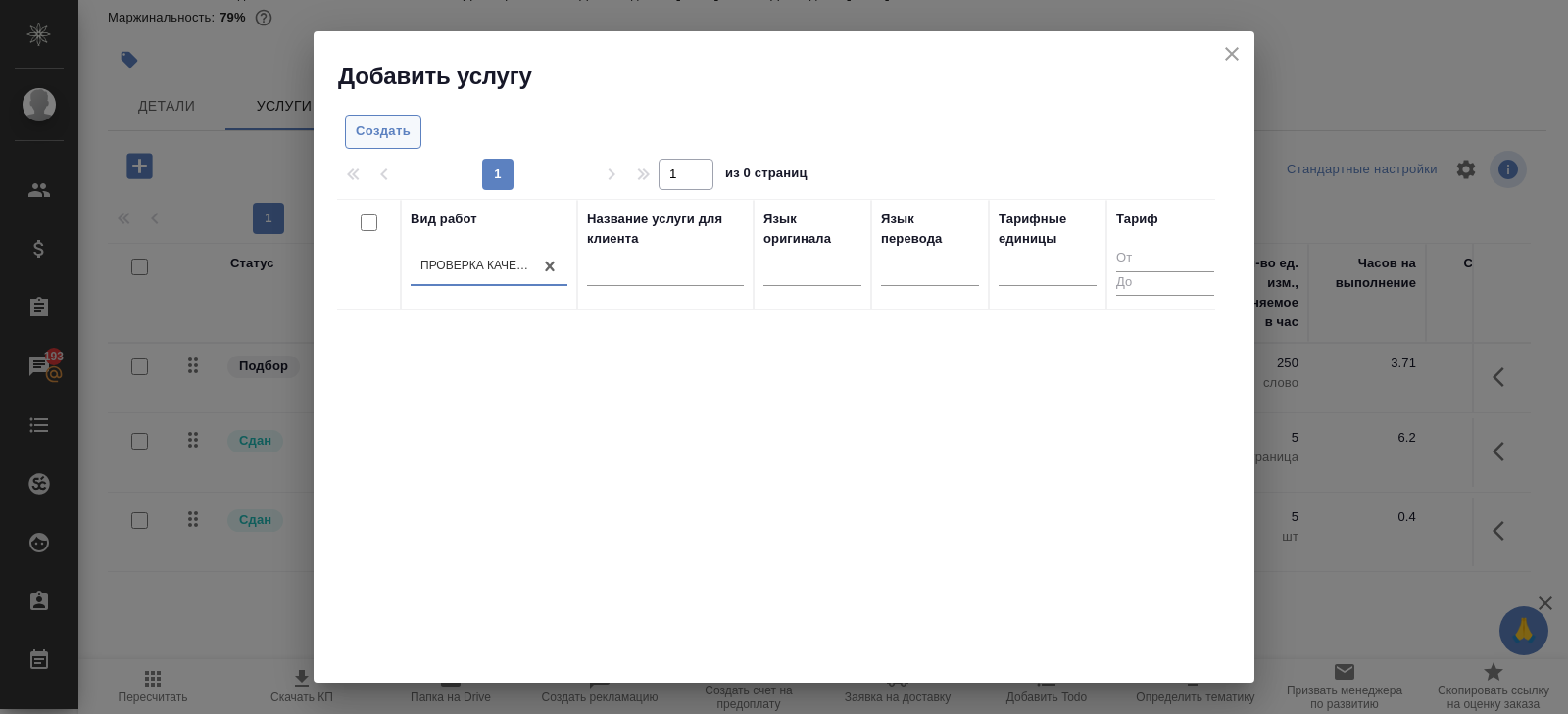
click at [400, 134] on span "Создать" at bounding box center [382, 132] width 54 height 23
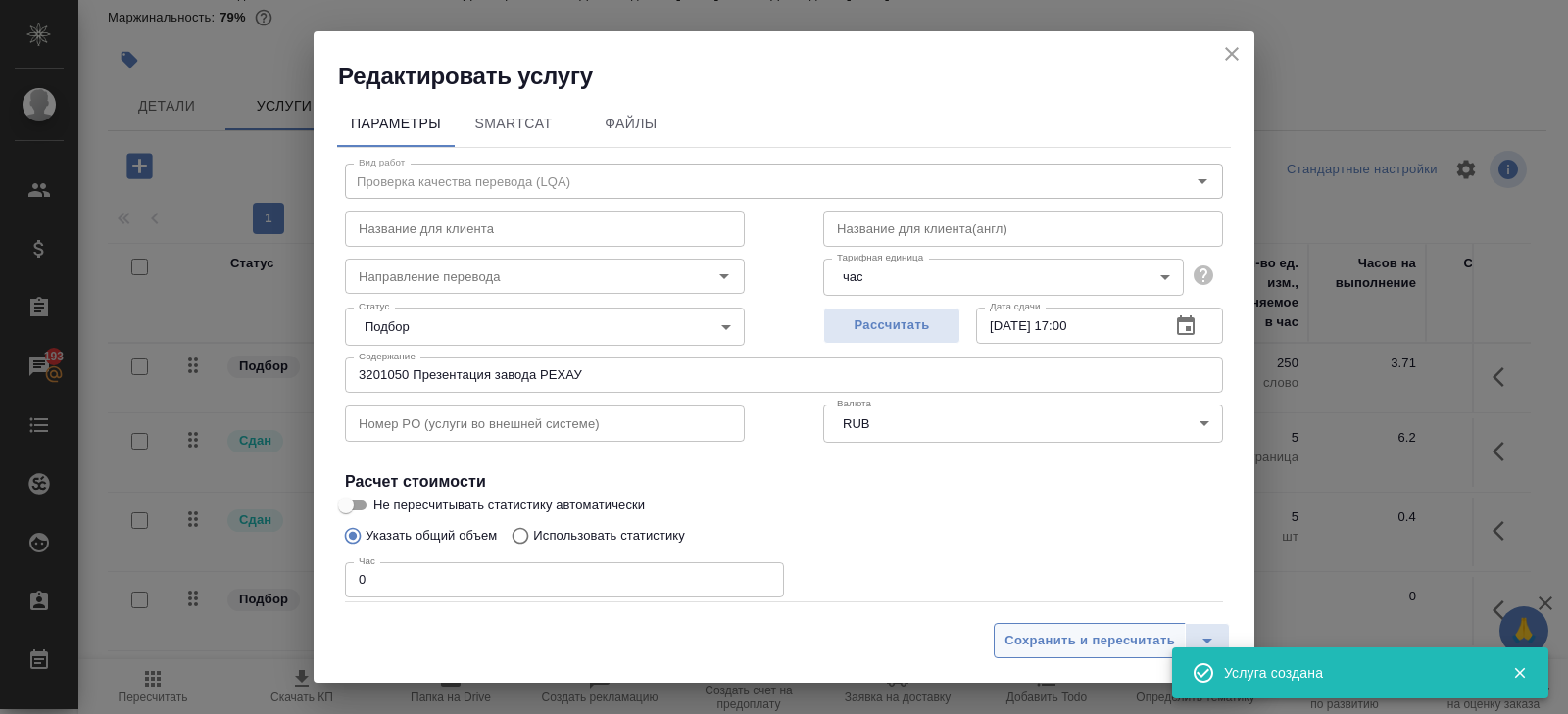
click at [1094, 645] on span "Сохранить и пересчитать" at bounding box center [1090, 641] width 170 height 23
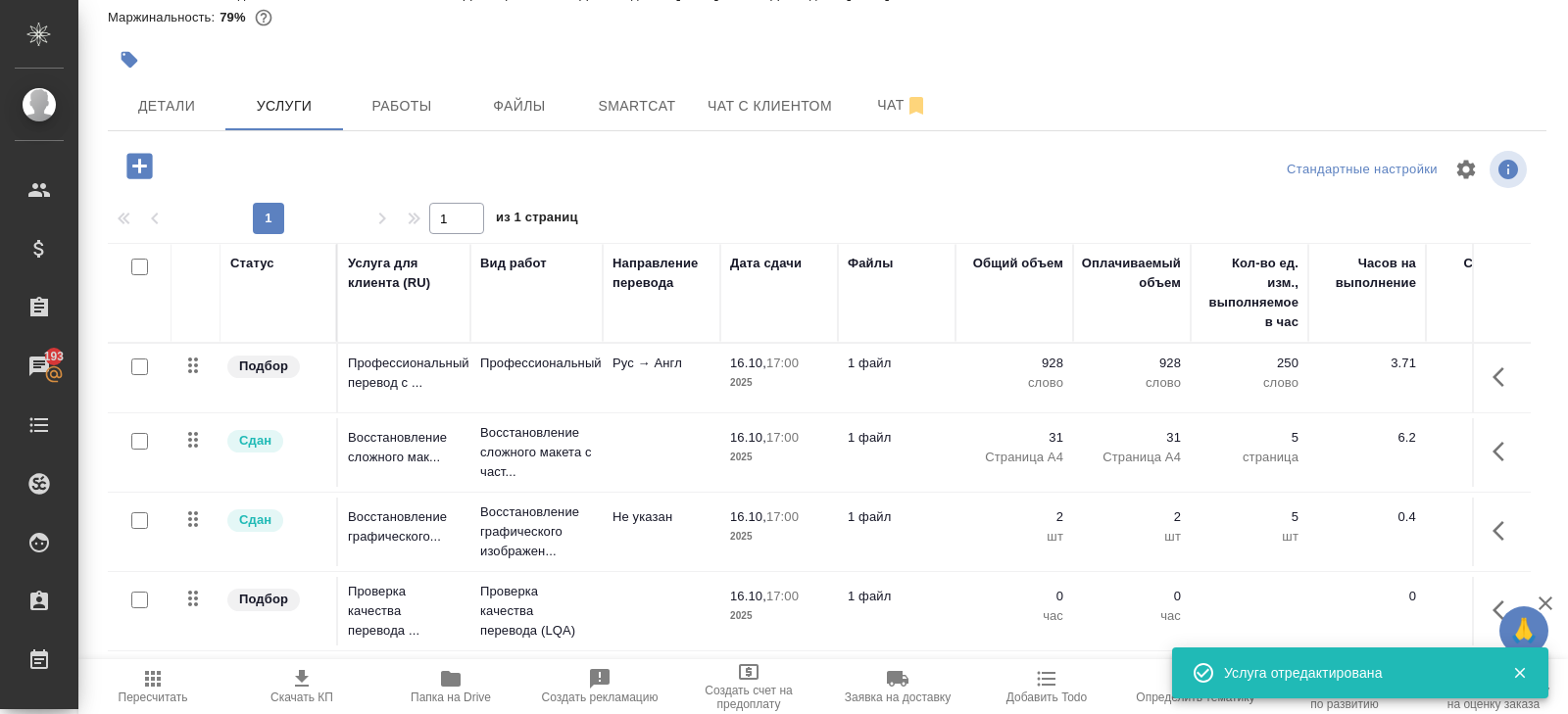
click at [1497, 607] on icon "button" at bounding box center [1505, 610] width 24 height 24
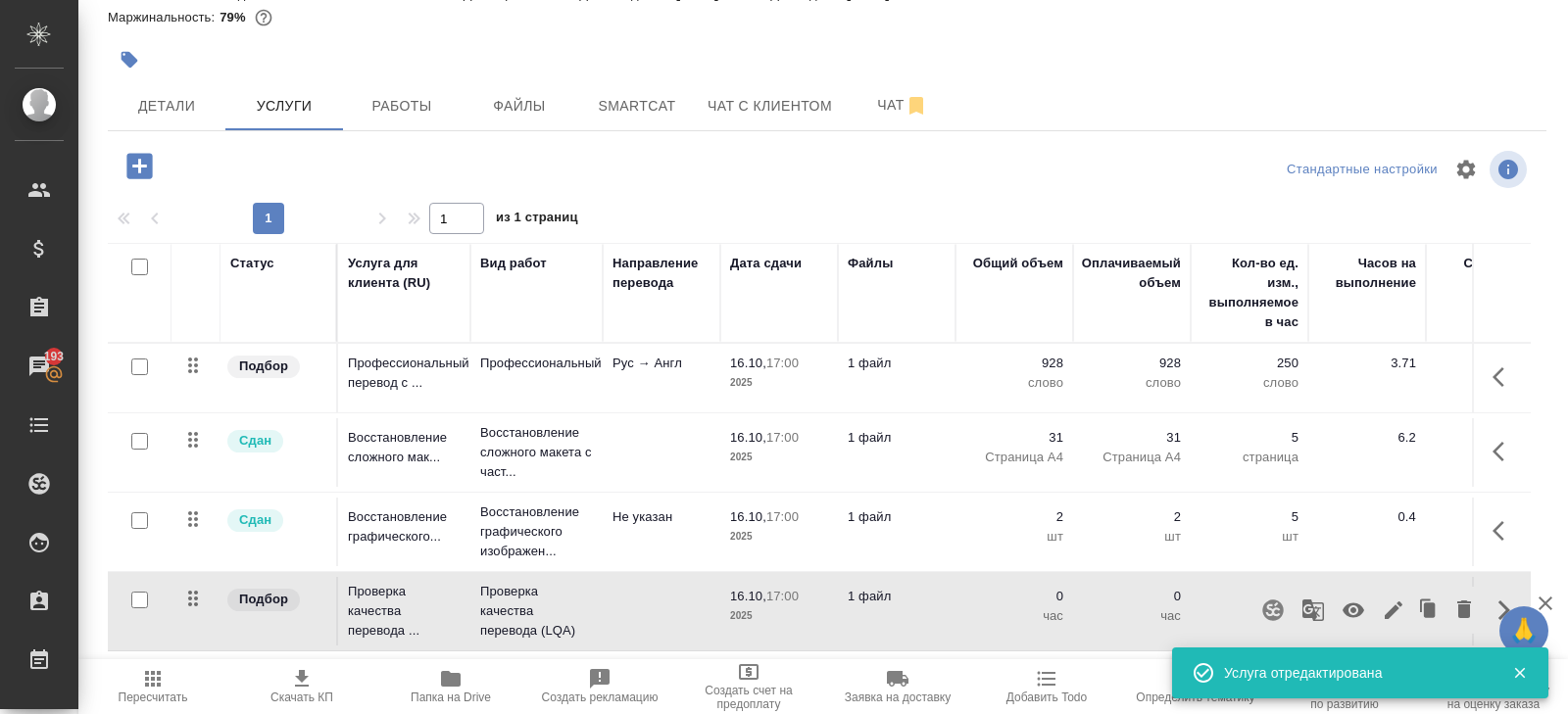
click at [1357, 603] on icon "button" at bounding box center [1353, 610] width 22 height 15
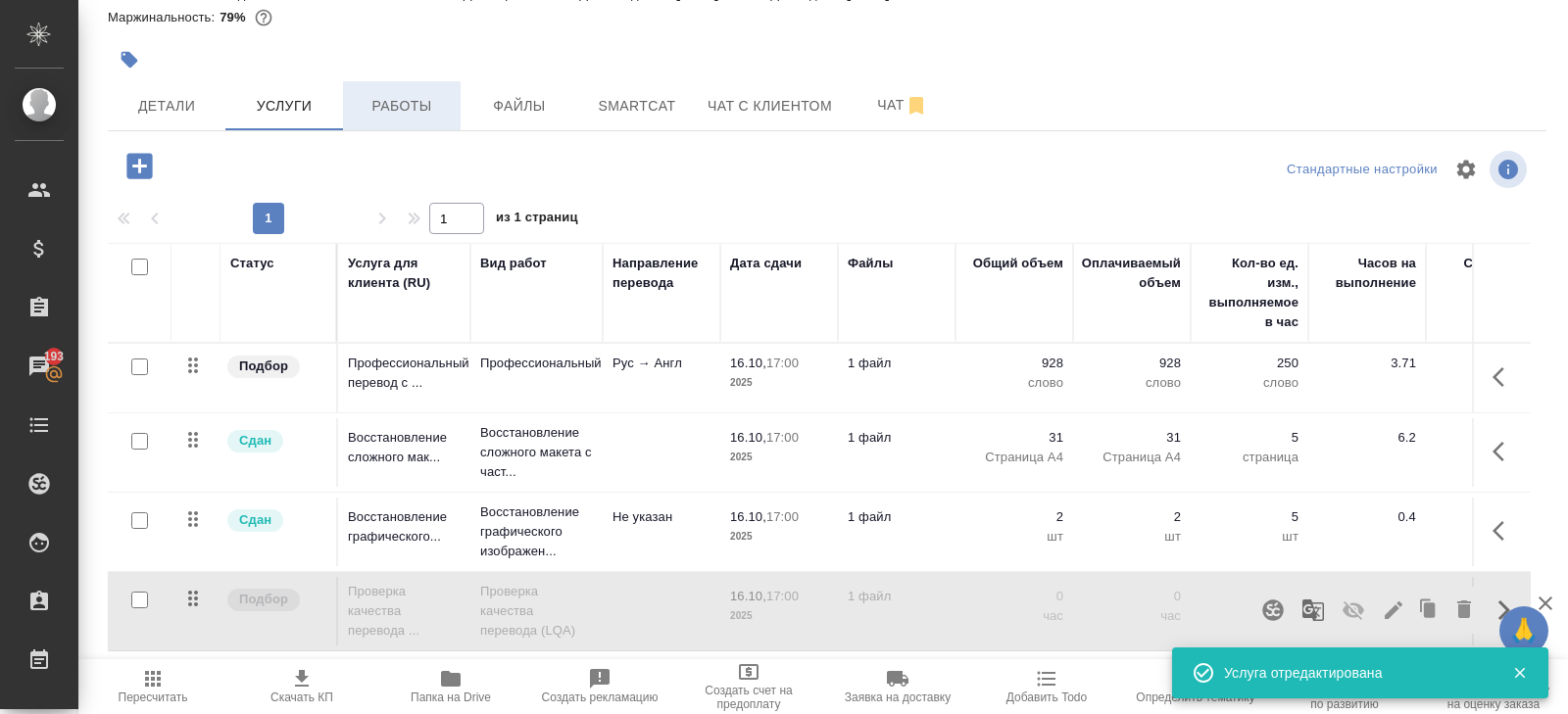
click at [430, 107] on span "Работы" at bounding box center [401, 106] width 94 height 25
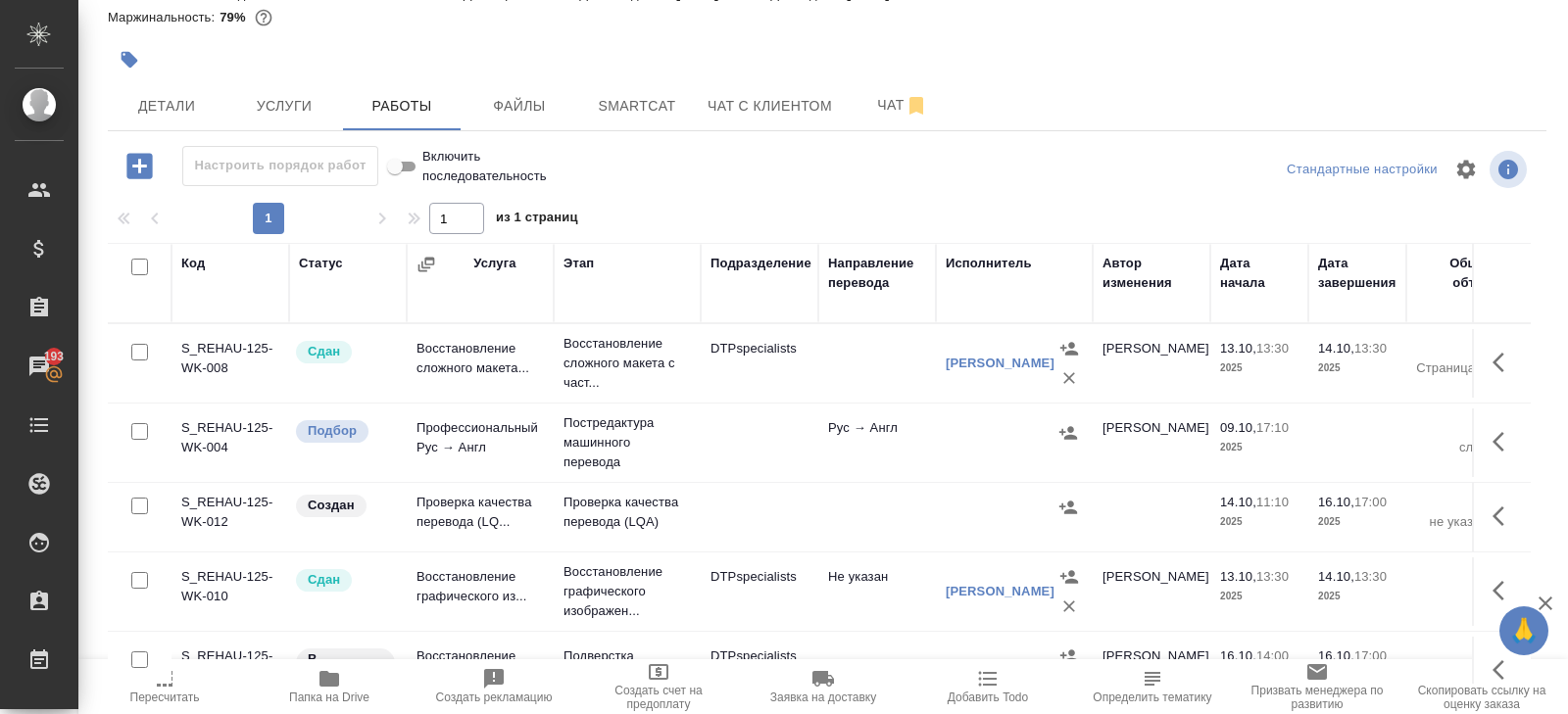
scroll to position [24, 0]
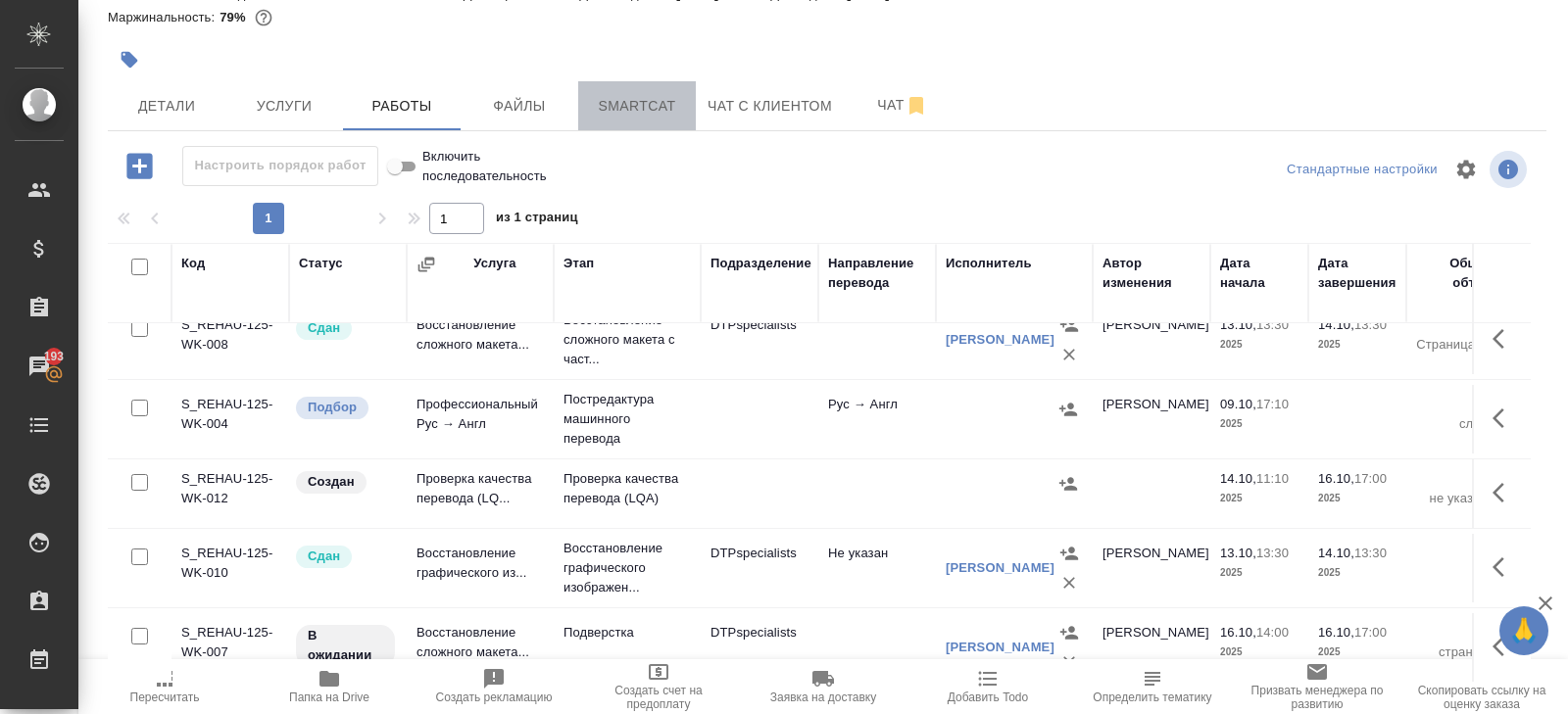
click at [616, 120] on button "Smartcat" at bounding box center [637, 105] width 118 height 49
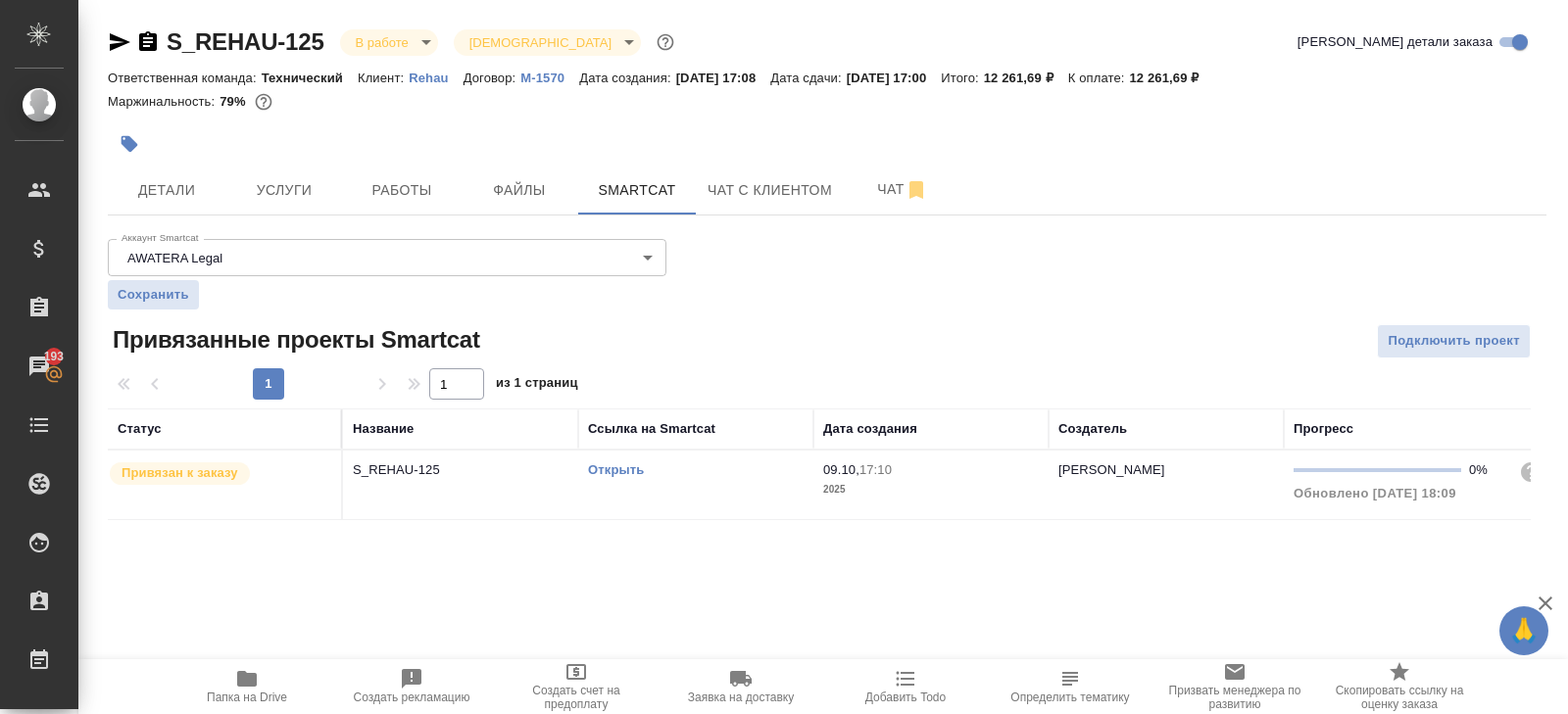
click at [624, 468] on link "Открыть" at bounding box center [616, 469] width 55 height 15
click at [385, 201] on span "Работы" at bounding box center [401, 190] width 94 height 25
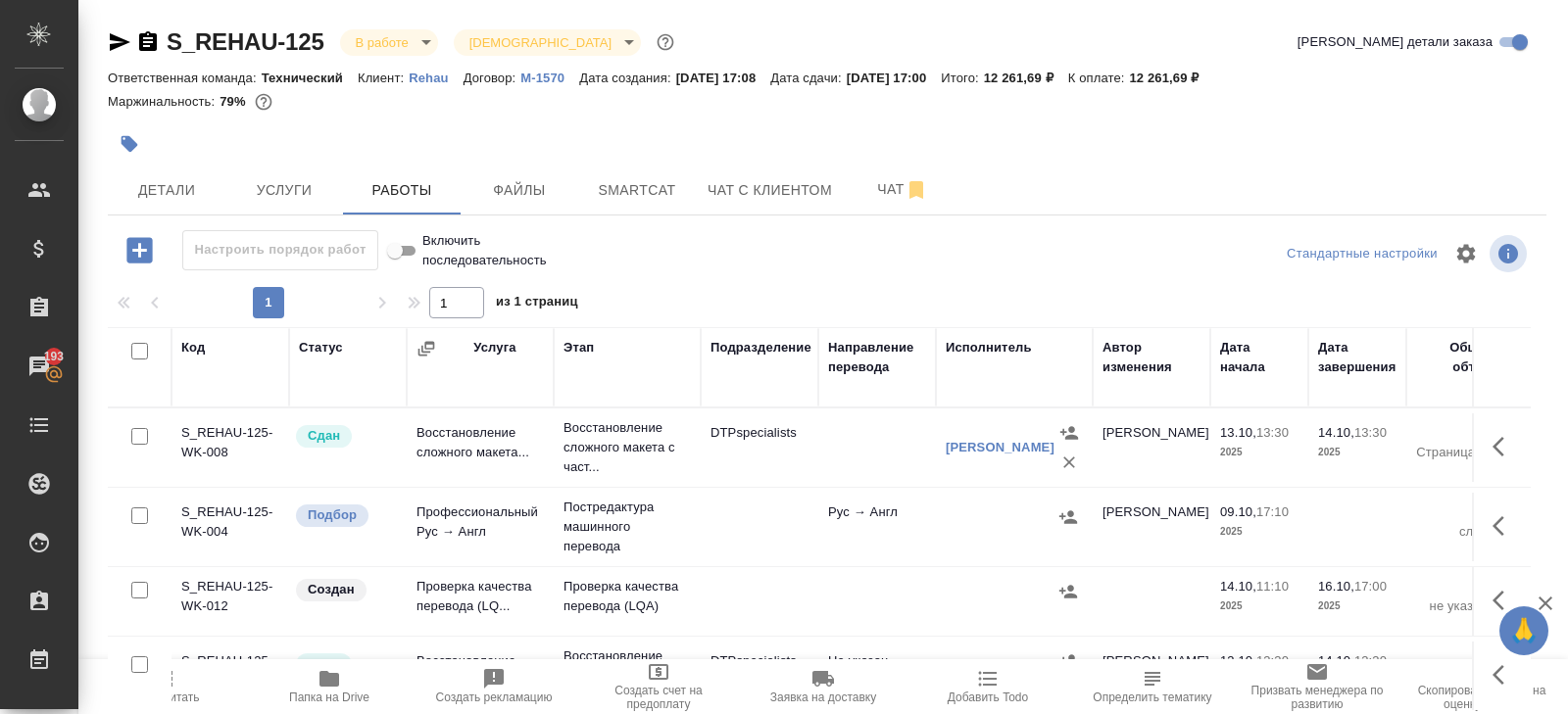
scroll to position [104, 0]
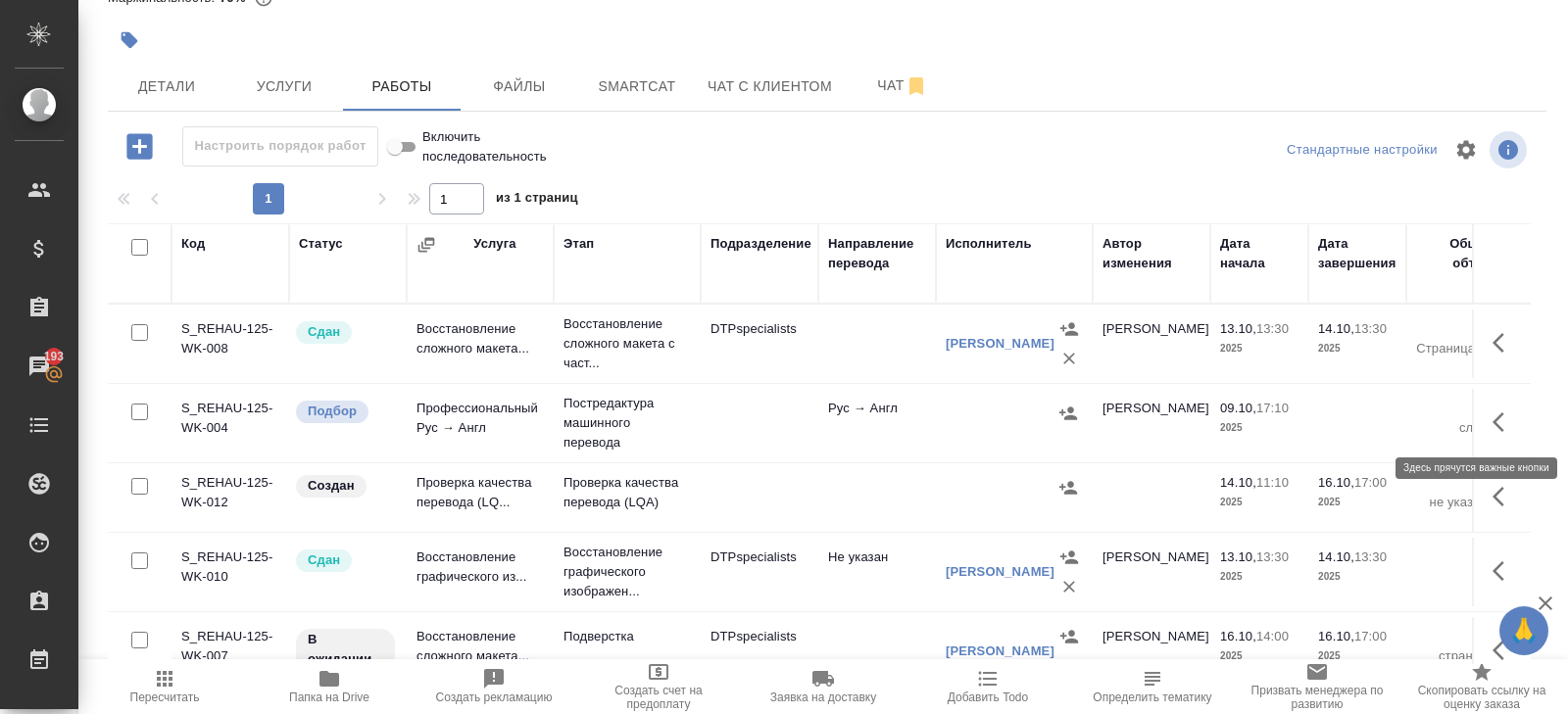
click at [1497, 424] on icon "button" at bounding box center [1499, 422] width 12 height 20
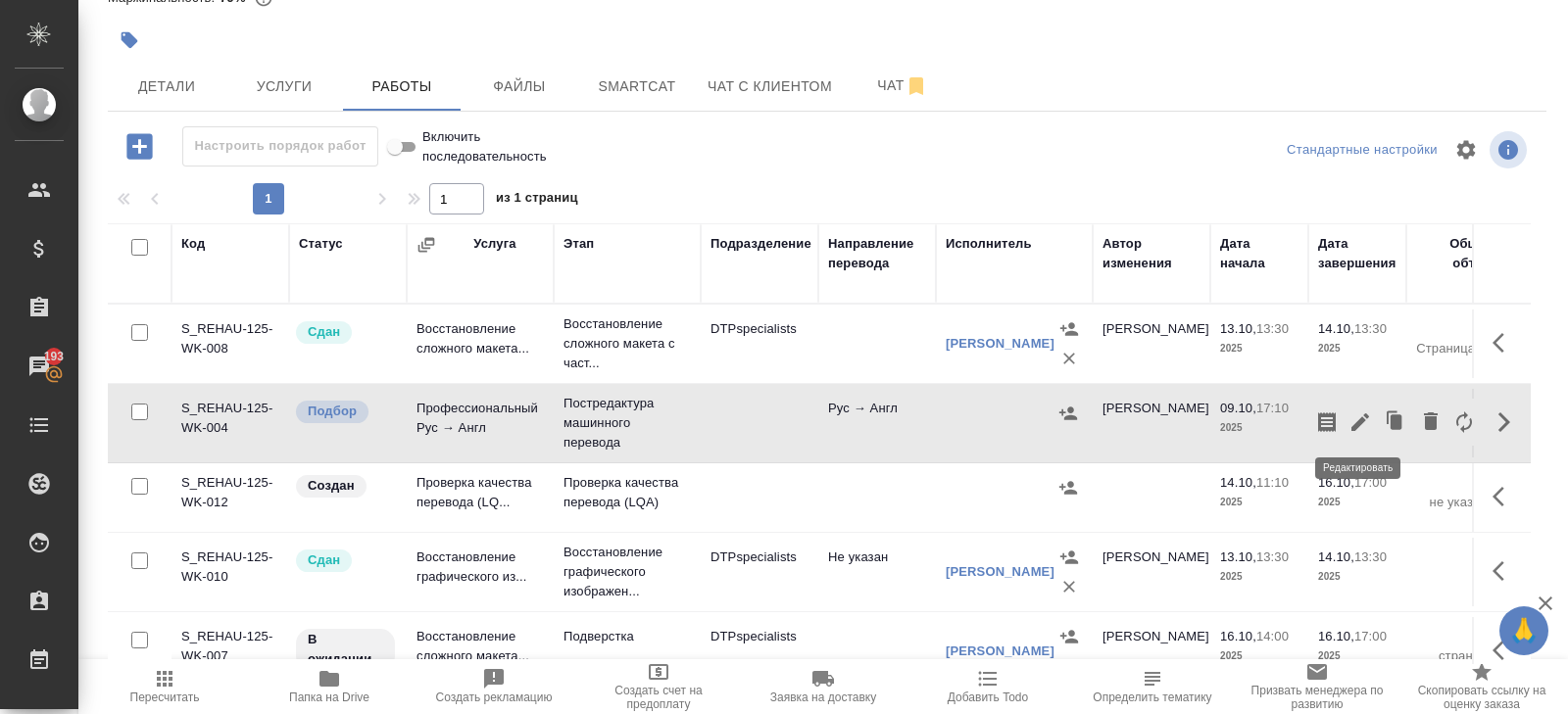
click at [1358, 422] on icon "button" at bounding box center [1360, 422] width 18 height 18
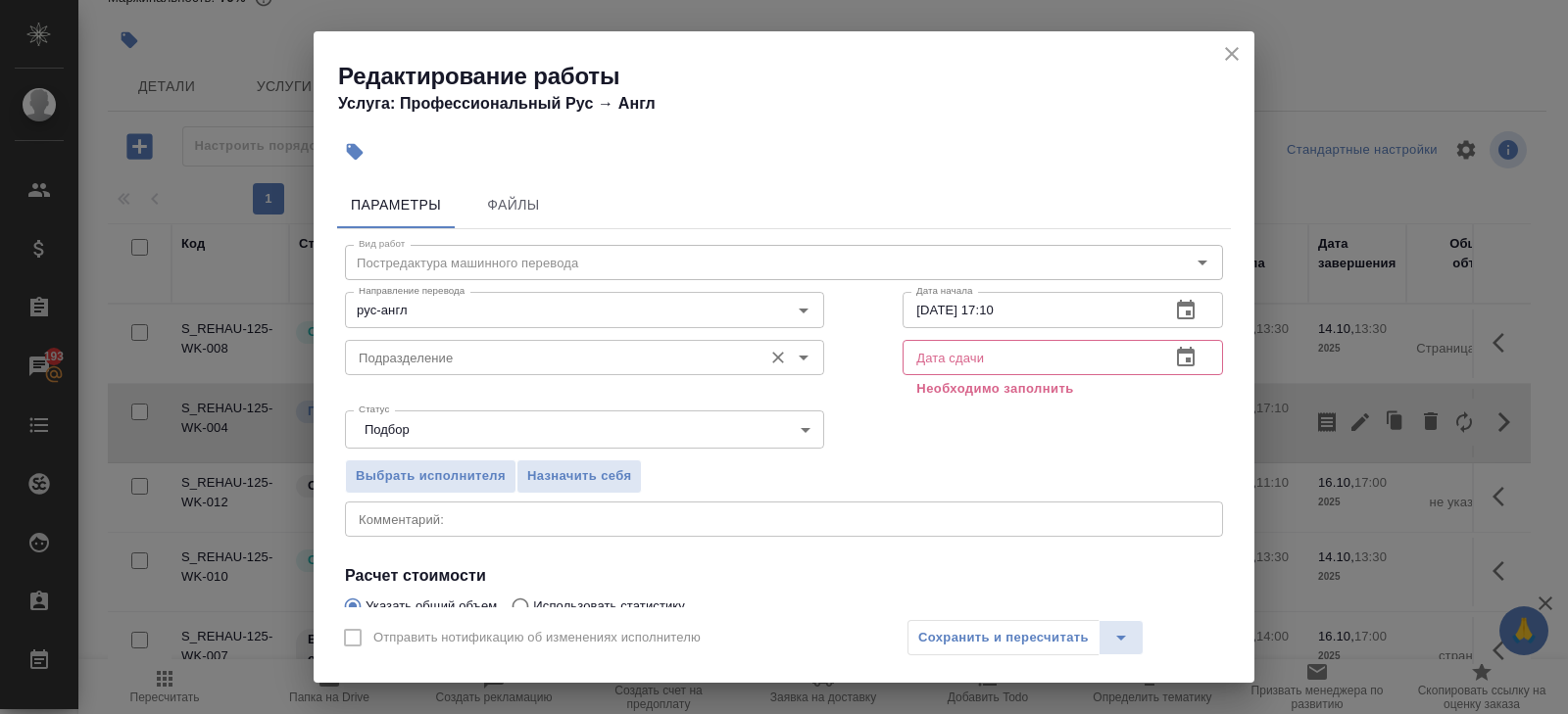
click at [404, 355] on input "Подразделение" at bounding box center [552, 357] width 402 height 24
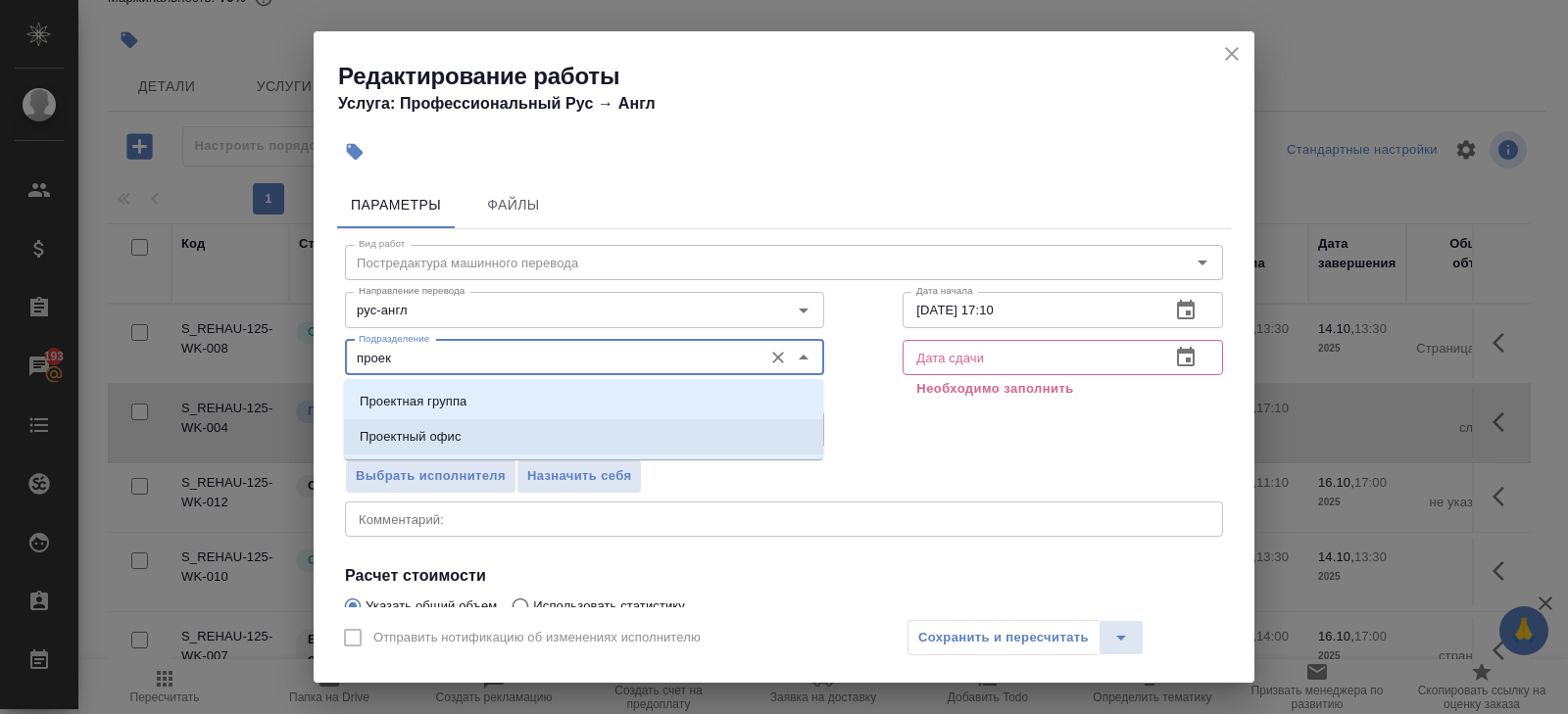
click at [376, 432] on p "Проектный офис" at bounding box center [410, 437] width 102 height 20
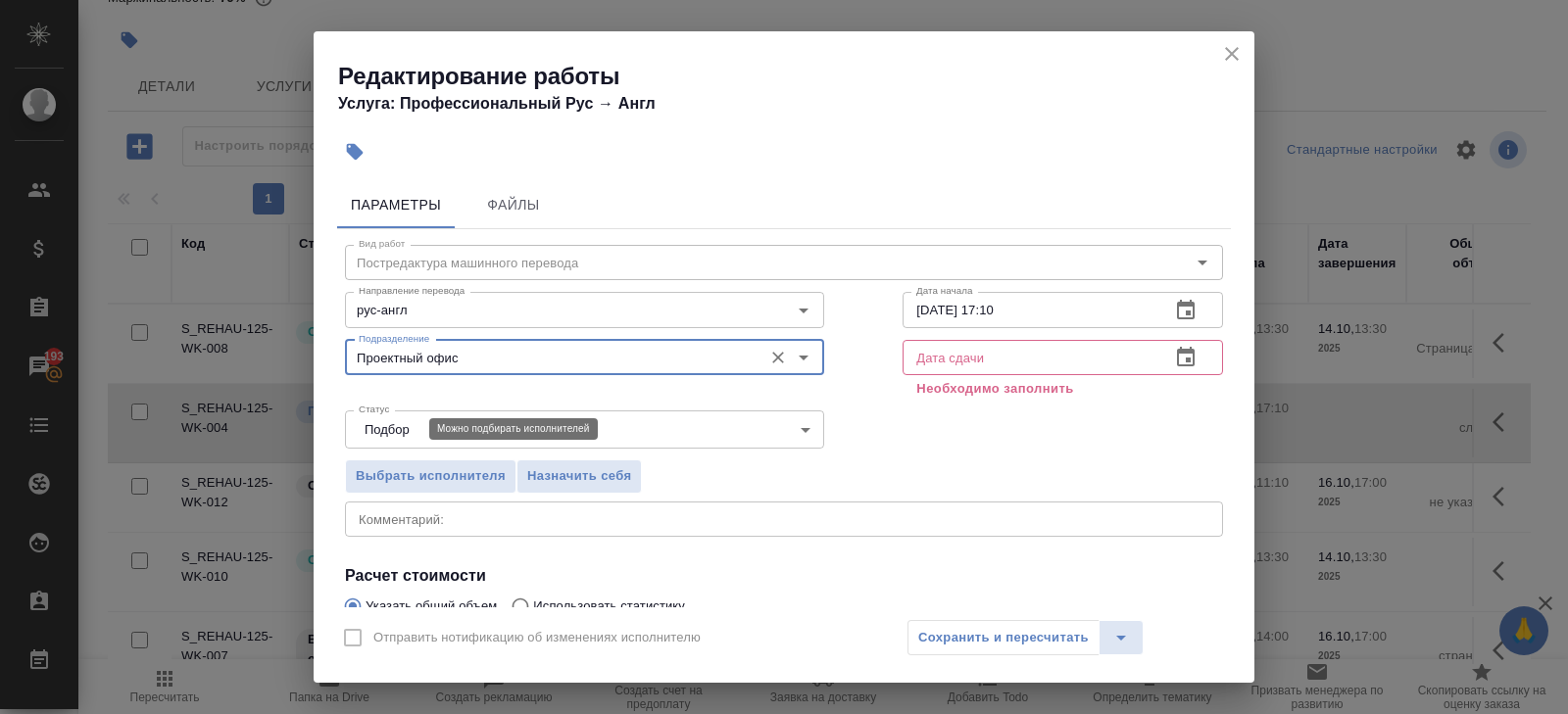
scroll to position [231, 0]
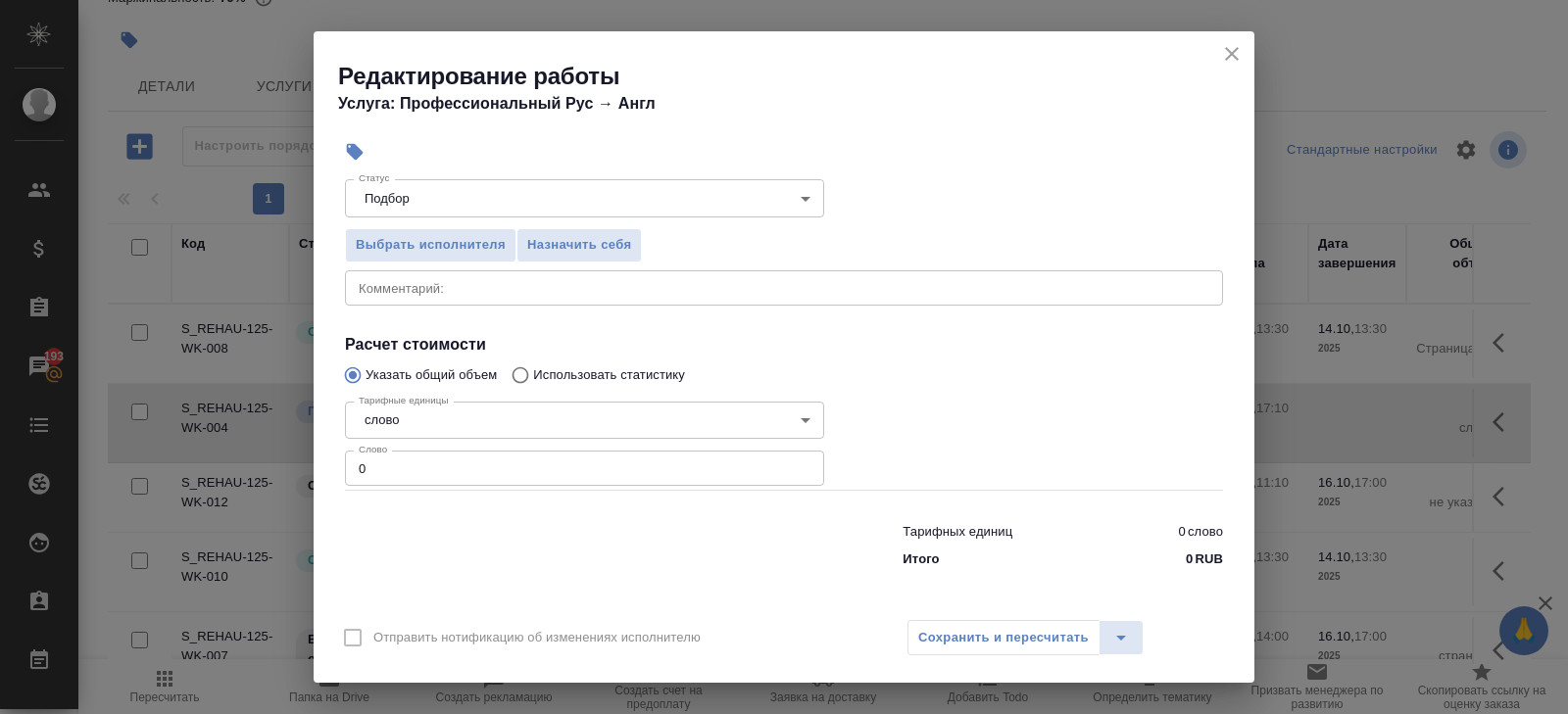
type input "Проектный офис"
click at [385, 465] on input "0" at bounding box center [584, 468] width 479 height 36
type input "757"
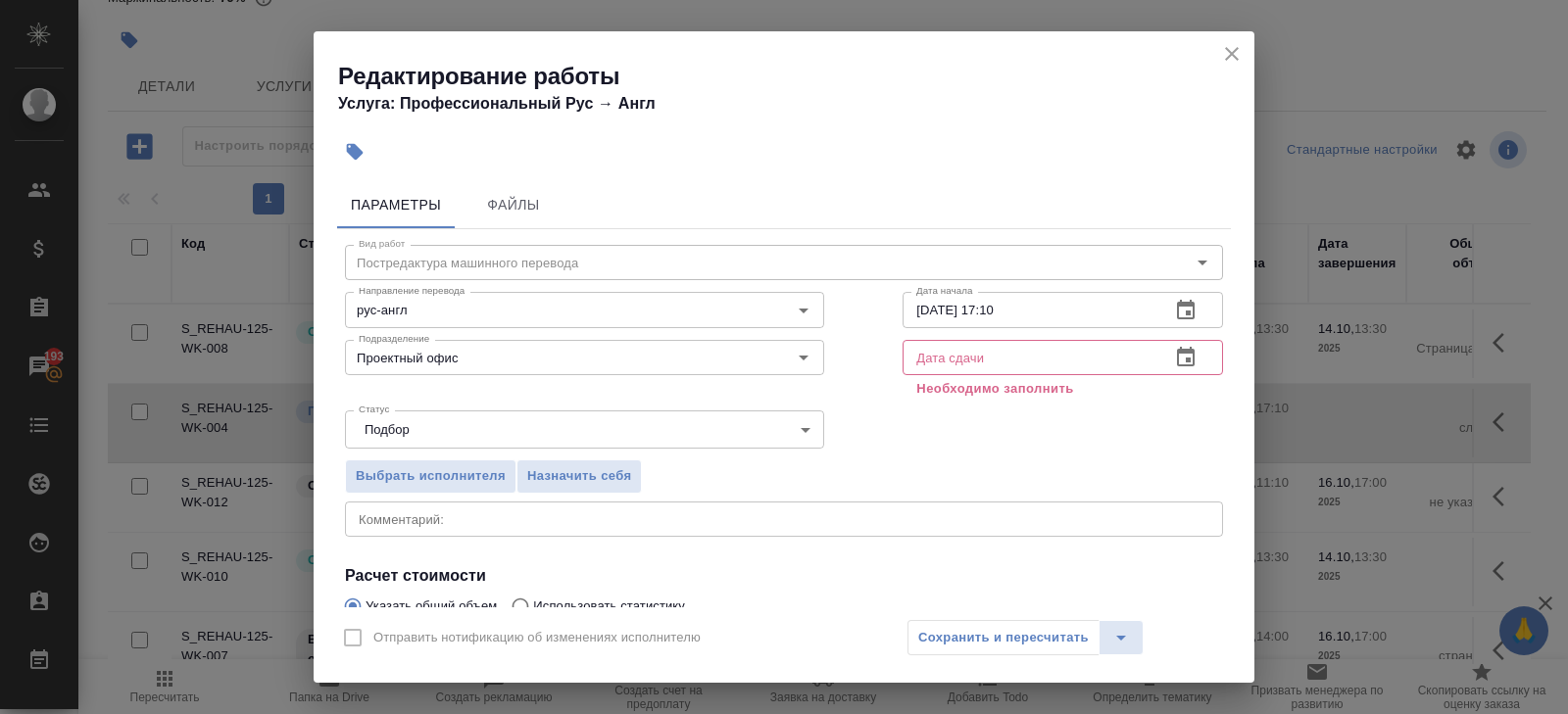
type input "757.1"
click at [1184, 318] on icon "button" at bounding box center [1186, 310] width 18 height 20
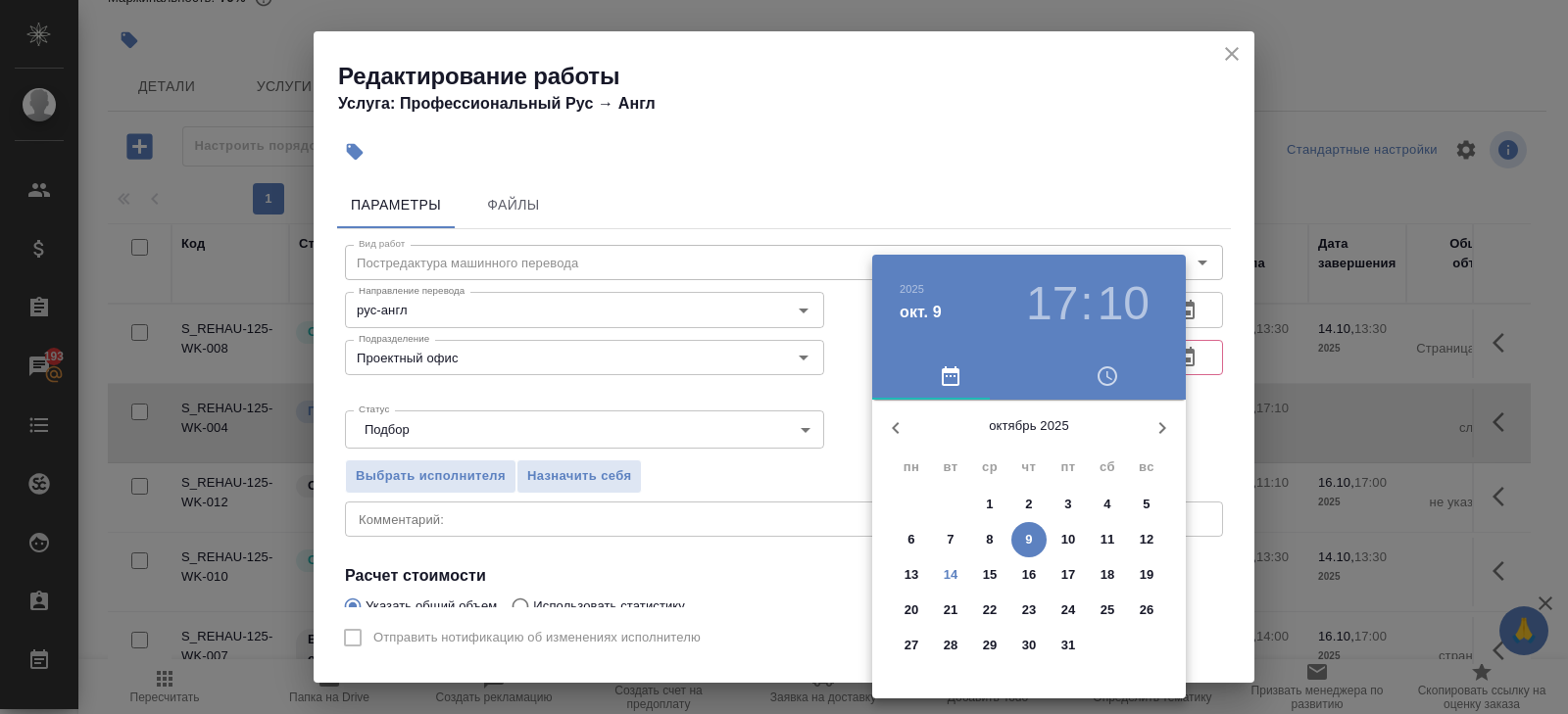
click at [951, 579] on p "14" at bounding box center [951, 575] width 15 height 20
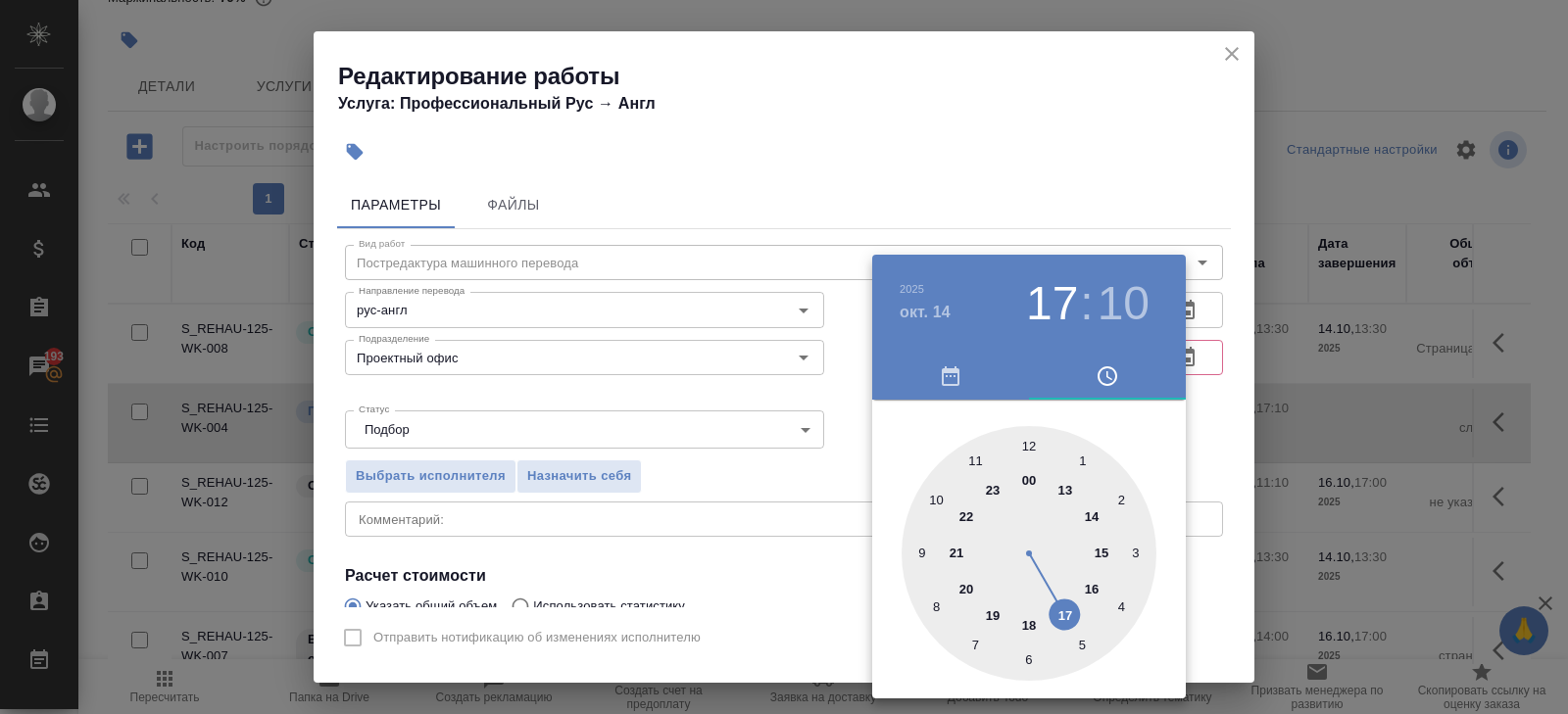
click at [977, 457] on div at bounding box center [1028, 553] width 255 height 255
type input "14.10.2025 11:00"
click at [1029, 450] on div at bounding box center [1028, 553] width 255 height 255
click at [1079, 225] on div at bounding box center [784, 357] width 1568 height 714
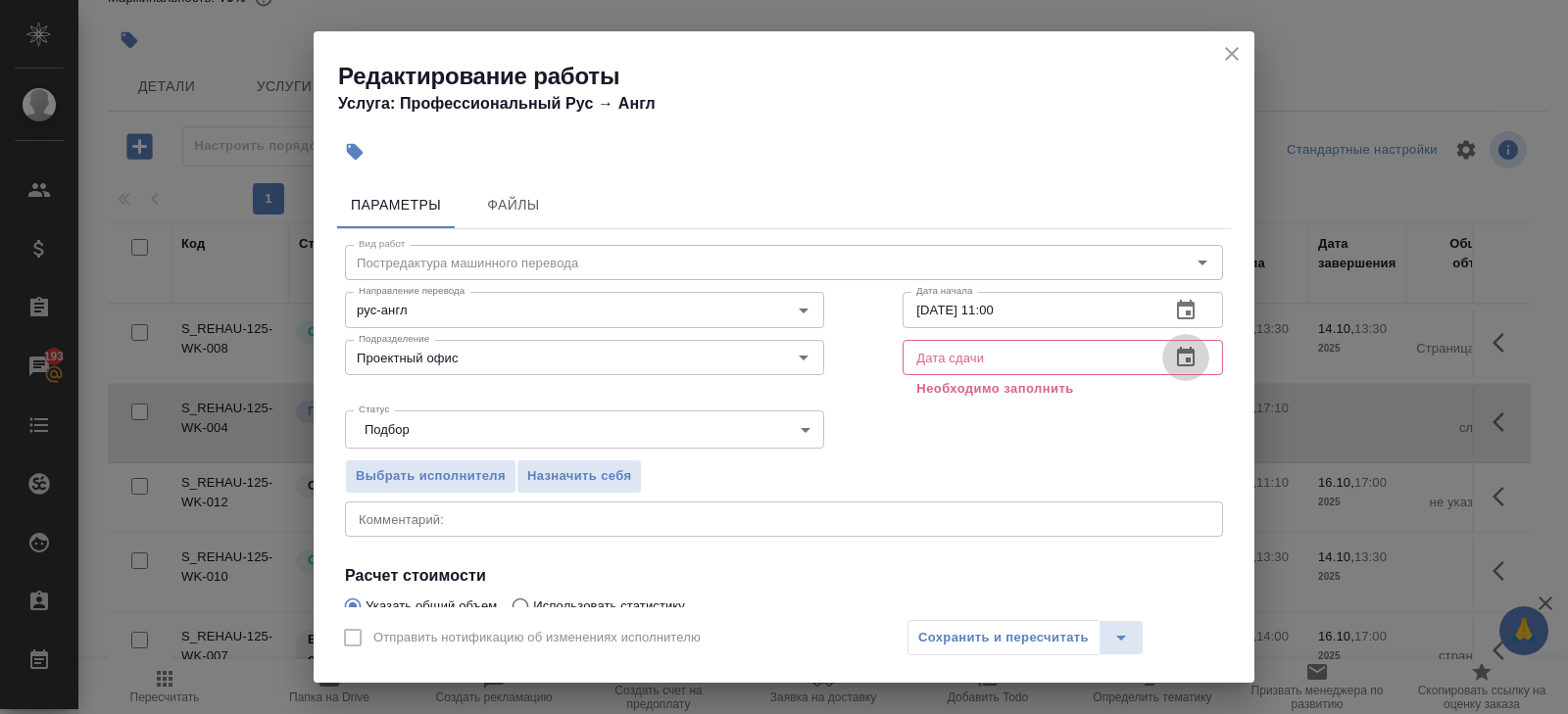
click at [1189, 347] on icon "button" at bounding box center [1186, 357] width 24 height 24
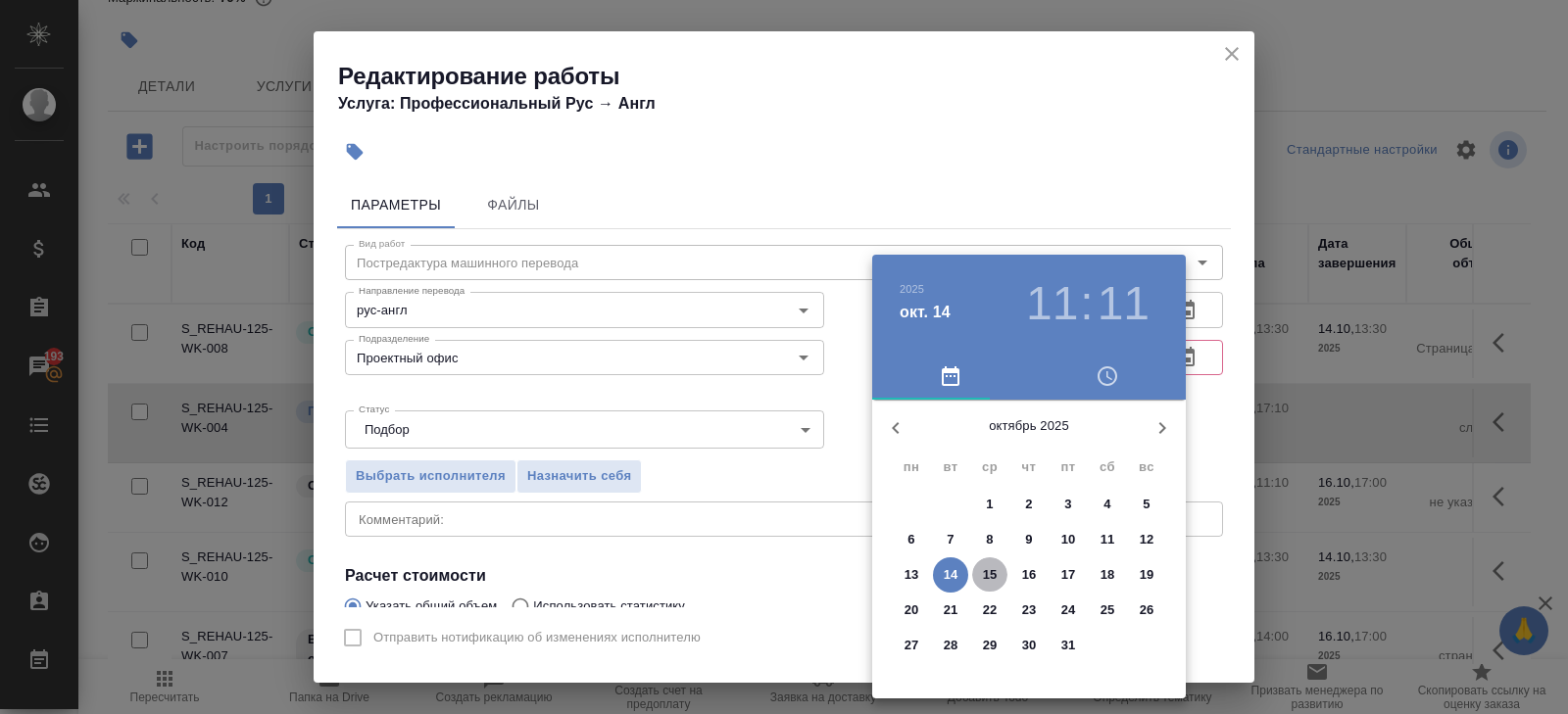
click at [987, 578] on p "15" at bounding box center [990, 575] width 15 height 20
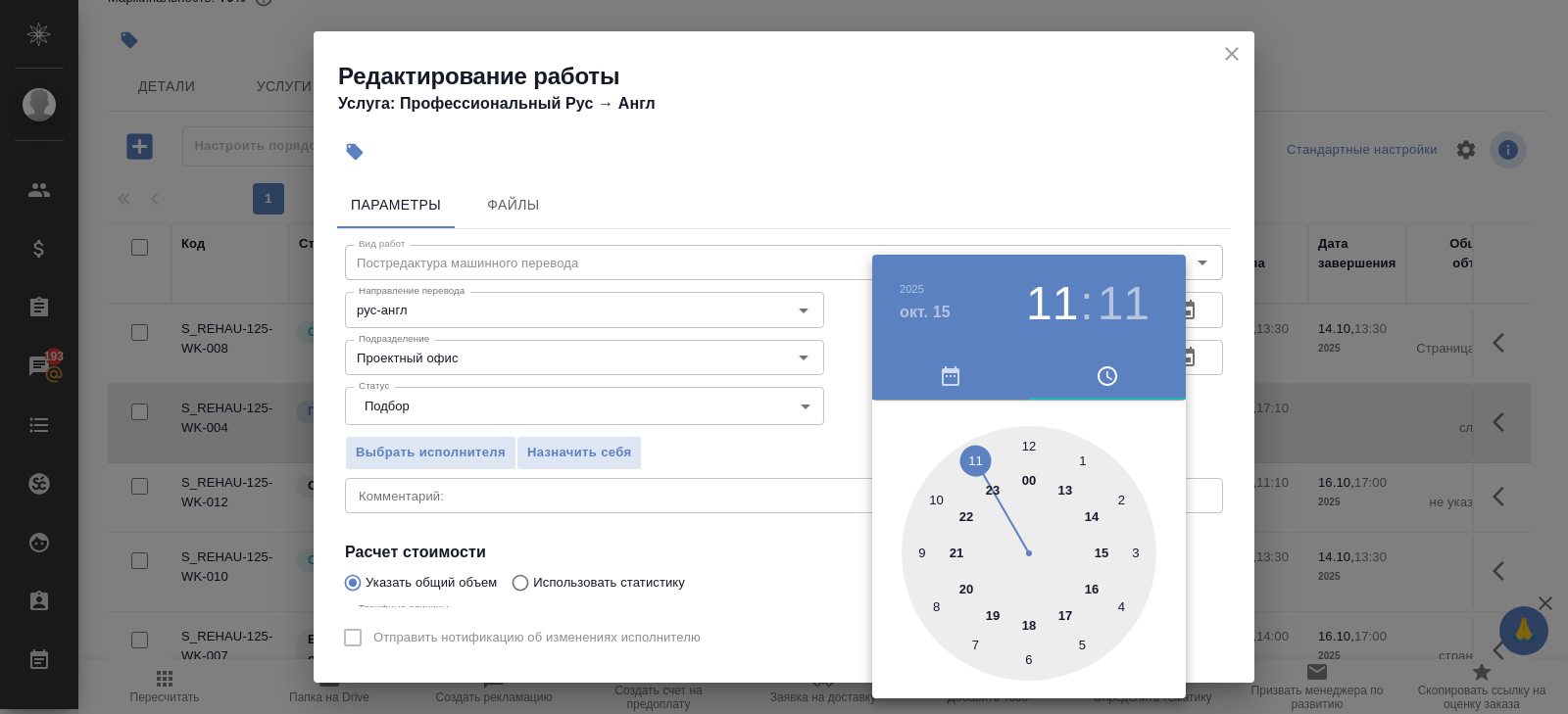
click at [1029, 444] on div at bounding box center [1028, 553] width 255 height 255
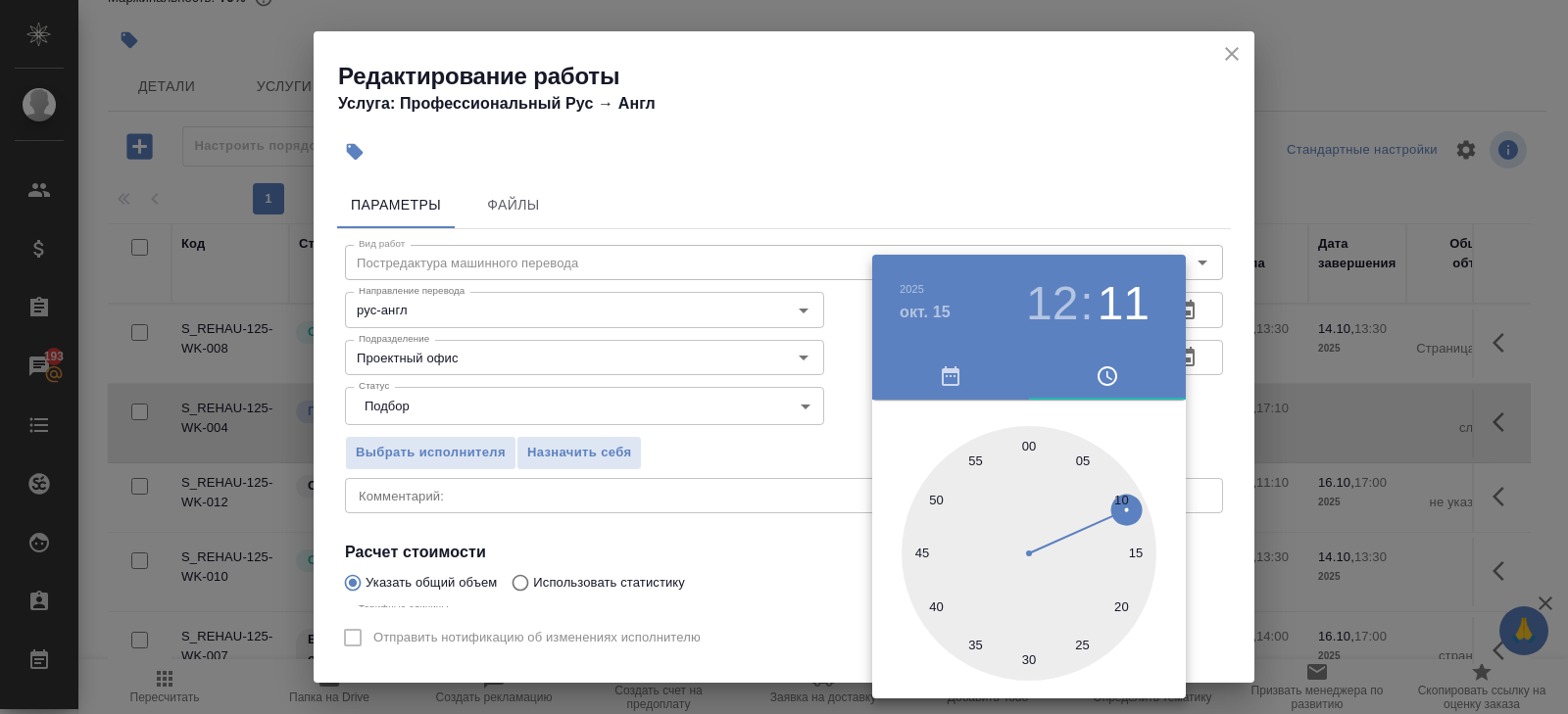
click at [803, 463] on div at bounding box center [784, 357] width 1568 height 714
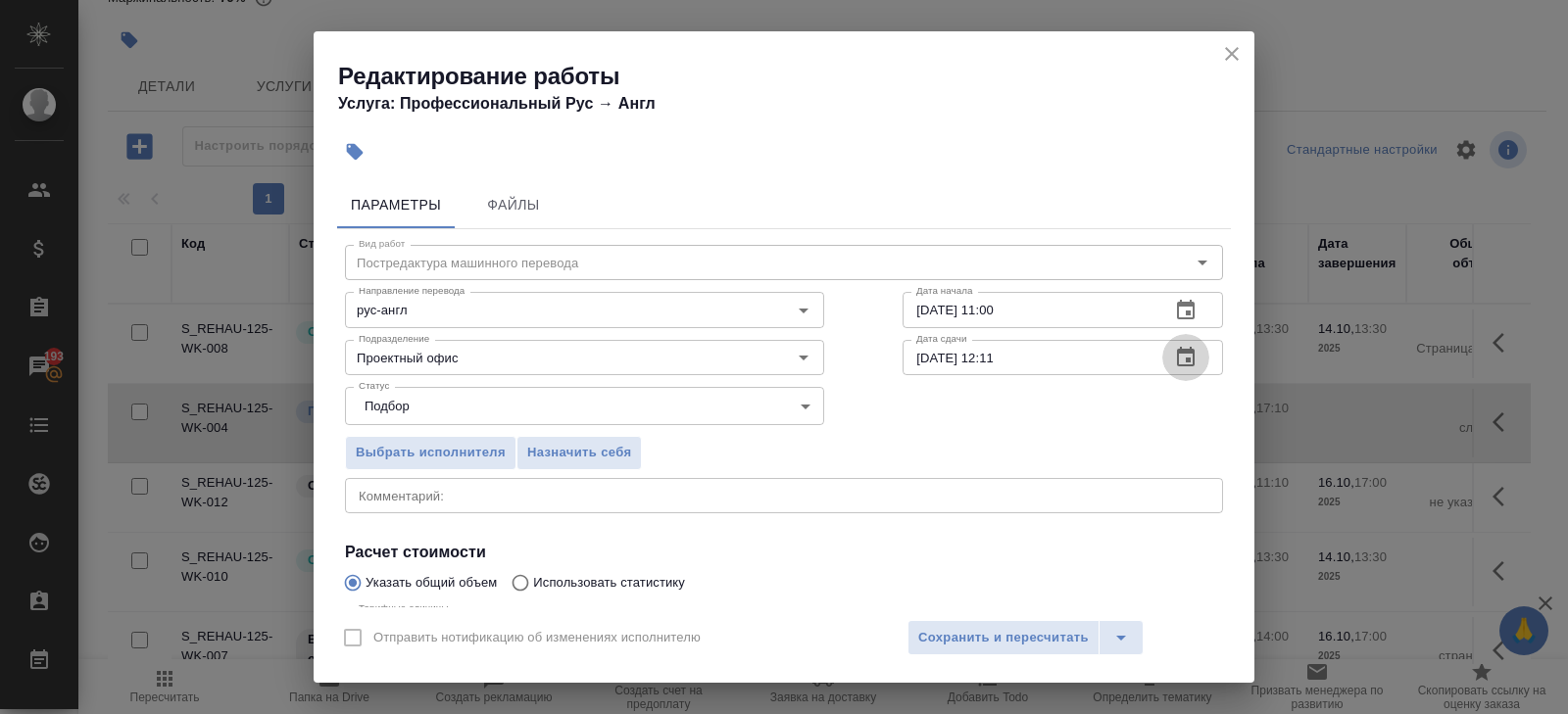
click at [1174, 366] on icon "button" at bounding box center [1186, 357] width 24 height 24
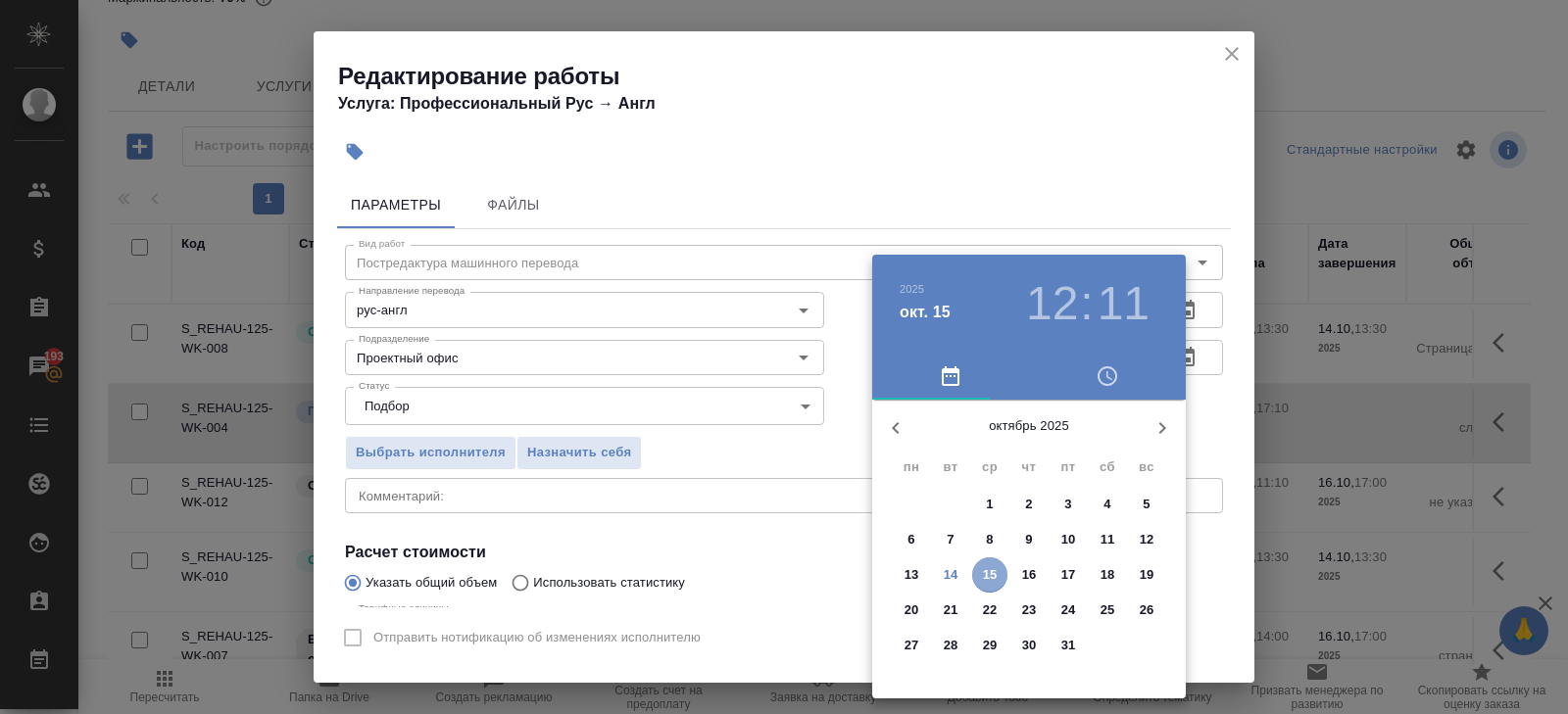
click at [990, 567] on p "15" at bounding box center [990, 575] width 15 height 20
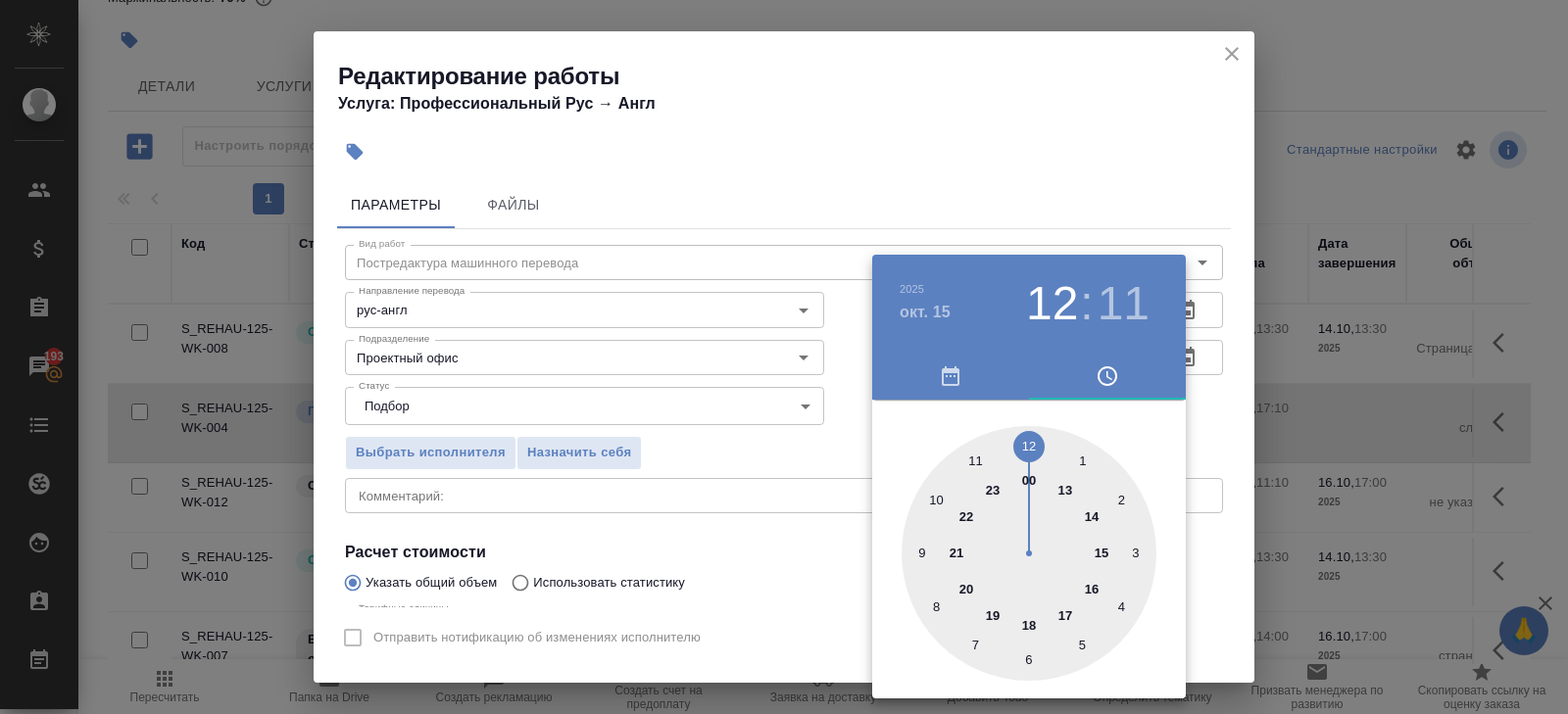
click at [1024, 449] on div at bounding box center [1028, 553] width 255 height 255
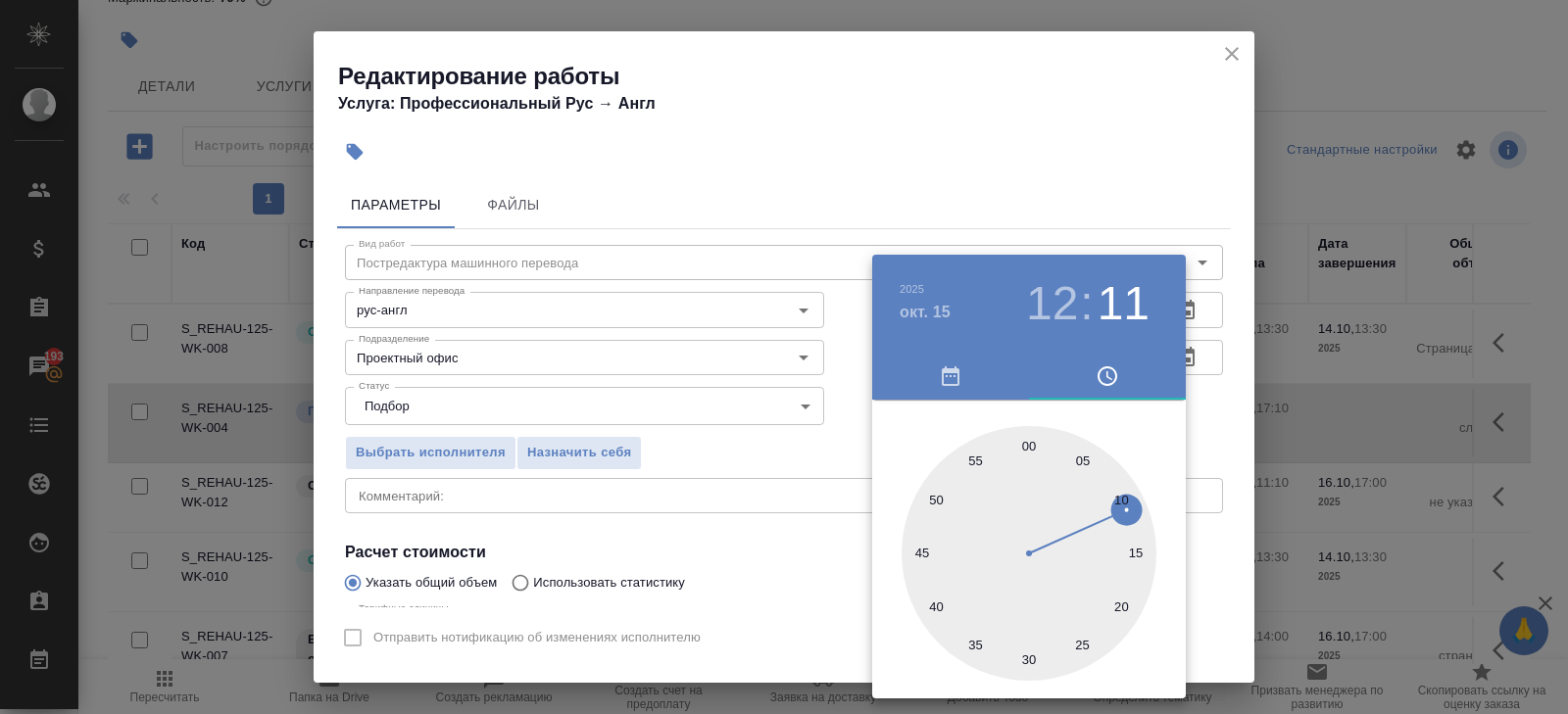
click at [1024, 449] on div at bounding box center [1028, 553] width 255 height 255
type input "15.10.2025 12:00"
click at [789, 535] on div at bounding box center [784, 357] width 1568 height 714
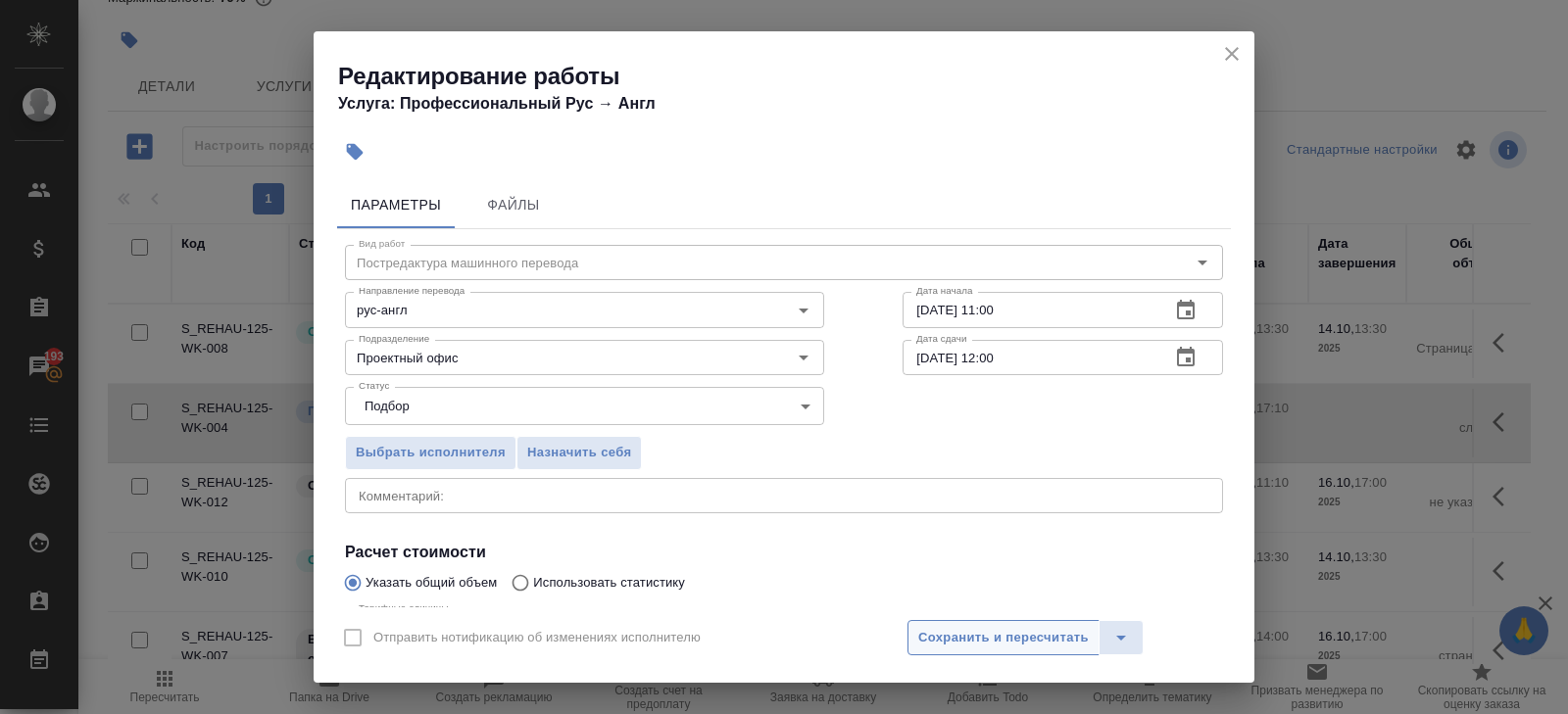
click at [967, 642] on span "Сохранить и пересчитать" at bounding box center [1003, 638] width 170 height 23
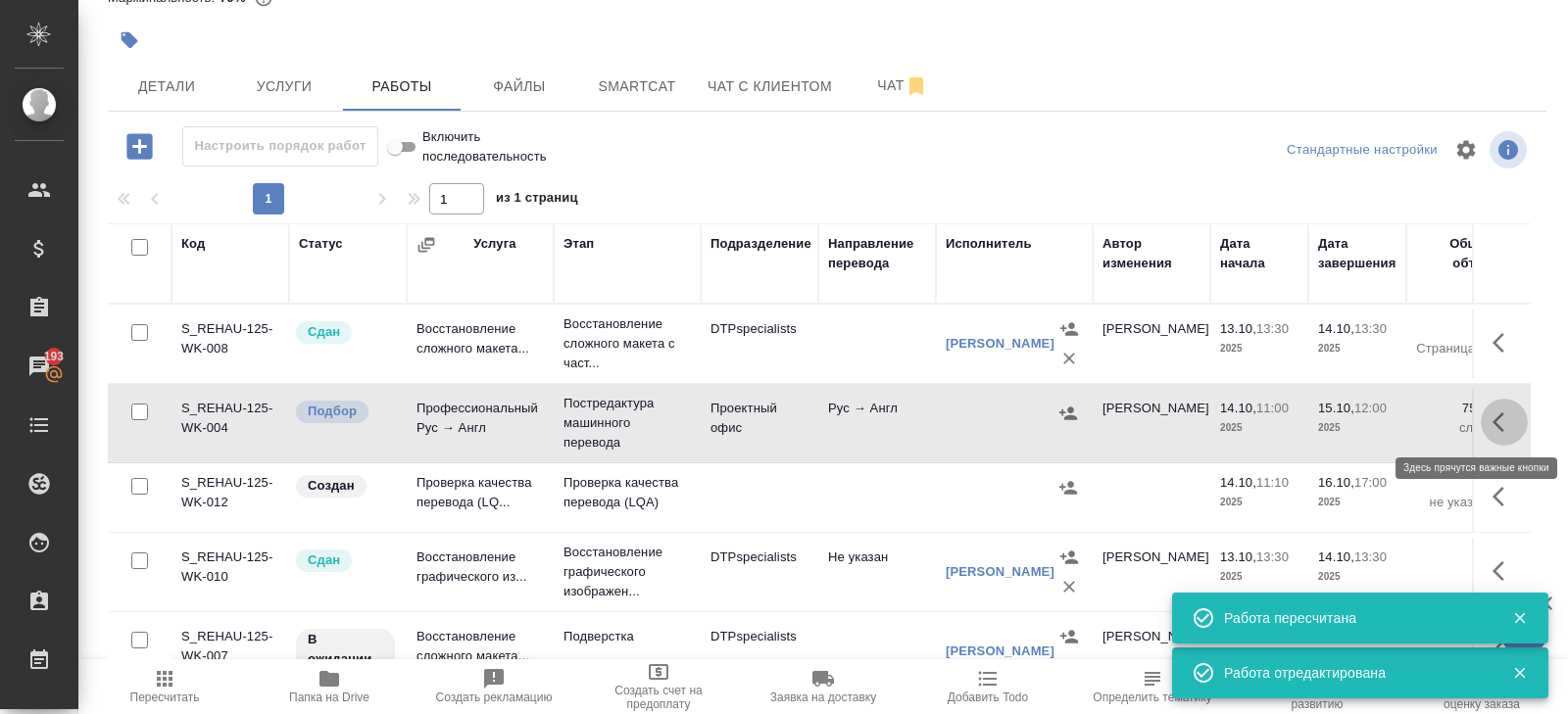
click at [1496, 418] on icon "button" at bounding box center [1499, 422] width 12 height 20
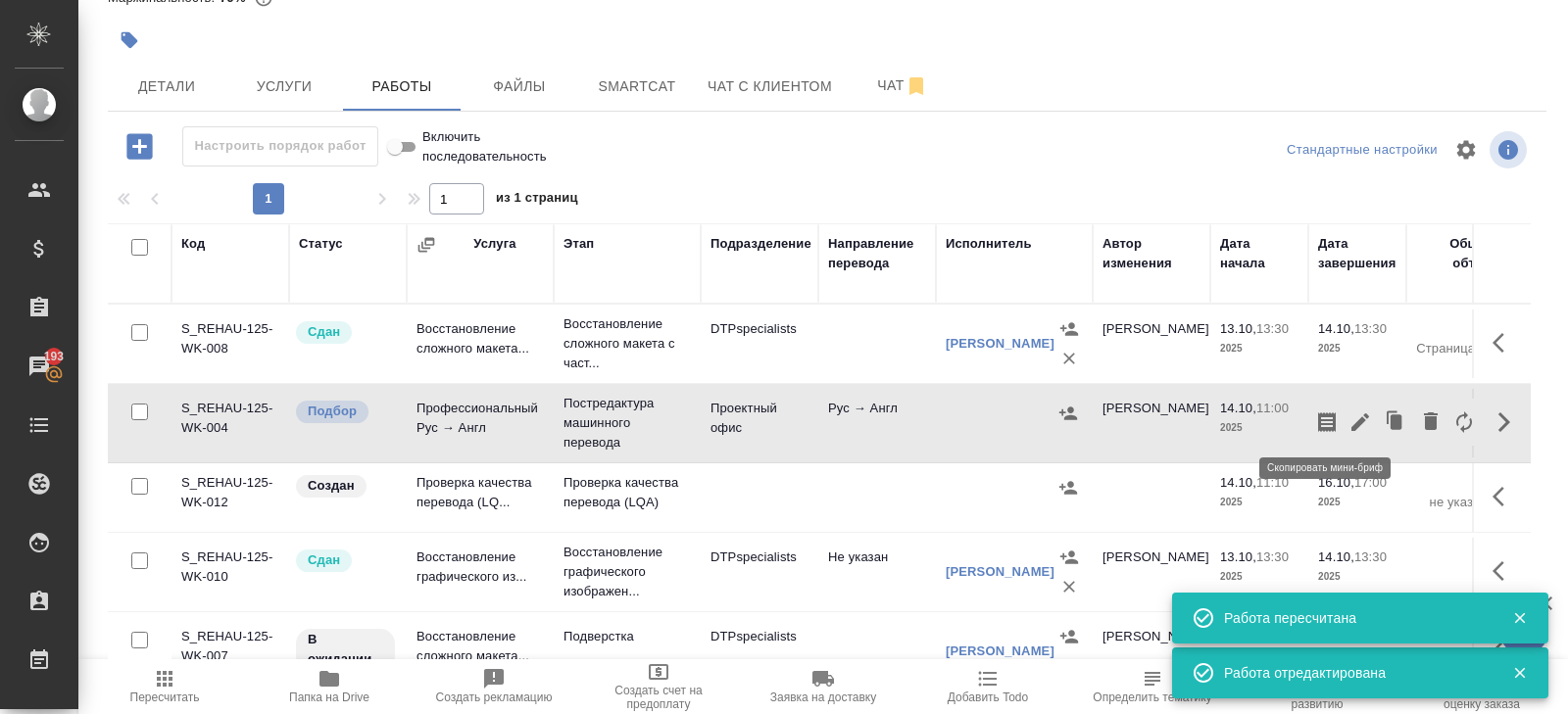
click at [1329, 417] on icon "button" at bounding box center [1327, 422] width 18 height 20
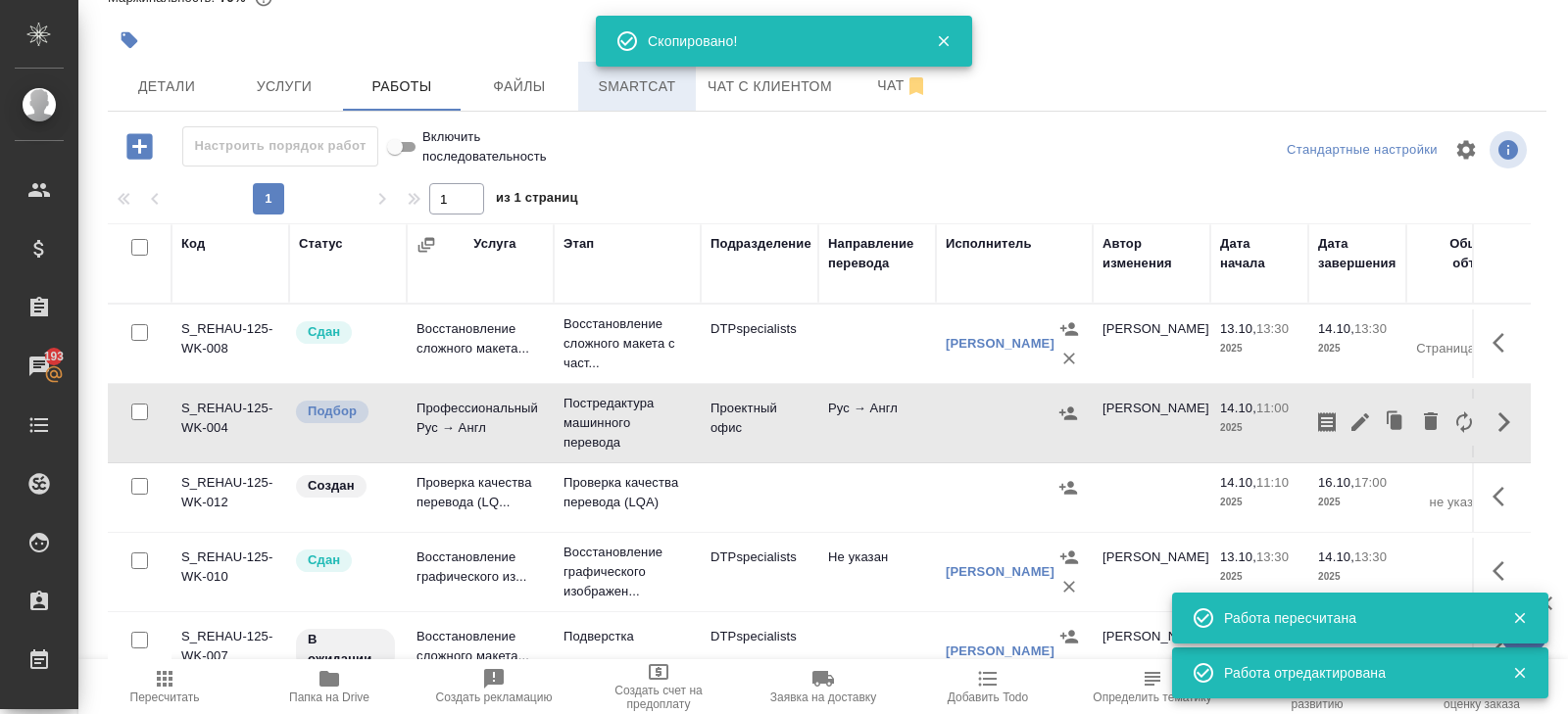
click at [634, 106] on button "Smartcat" at bounding box center [637, 85] width 118 height 49
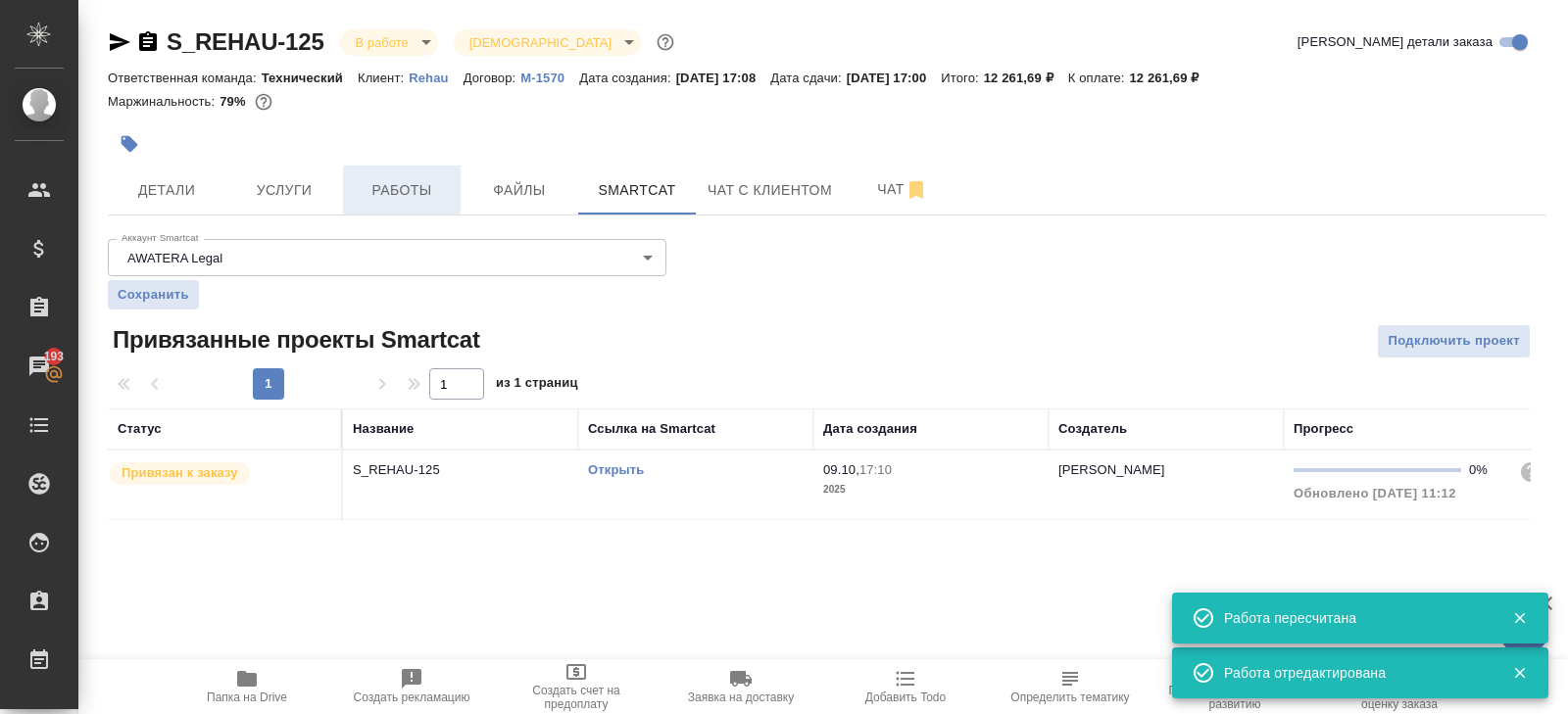
click at [404, 213] on button "Работы" at bounding box center [401, 189] width 118 height 49
click at [404, 203] on div "S_REHAU-125 В работе inProgress Святая троица holyTrinity Кратко детали заказа …" at bounding box center [827, 285] width 1460 height 570
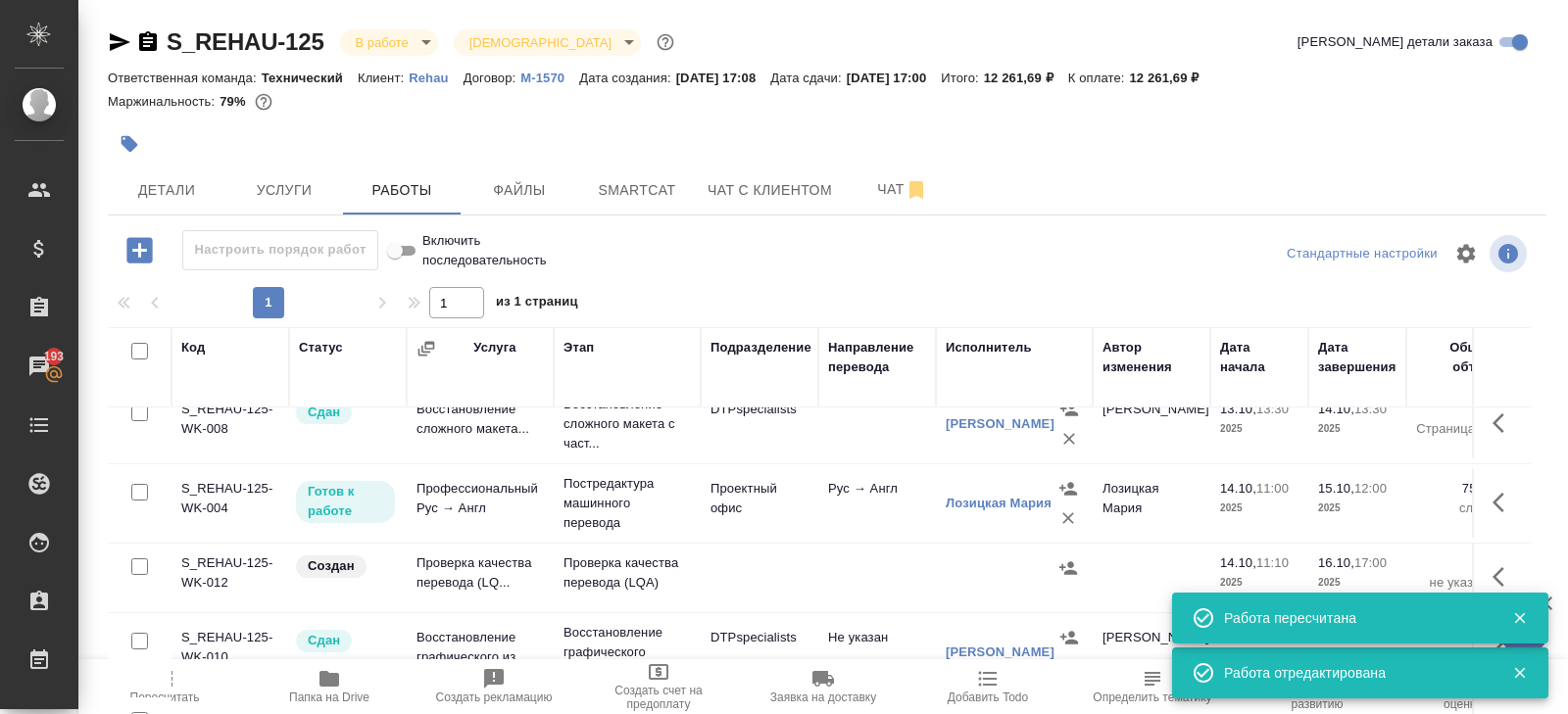
scroll to position [104, 0]
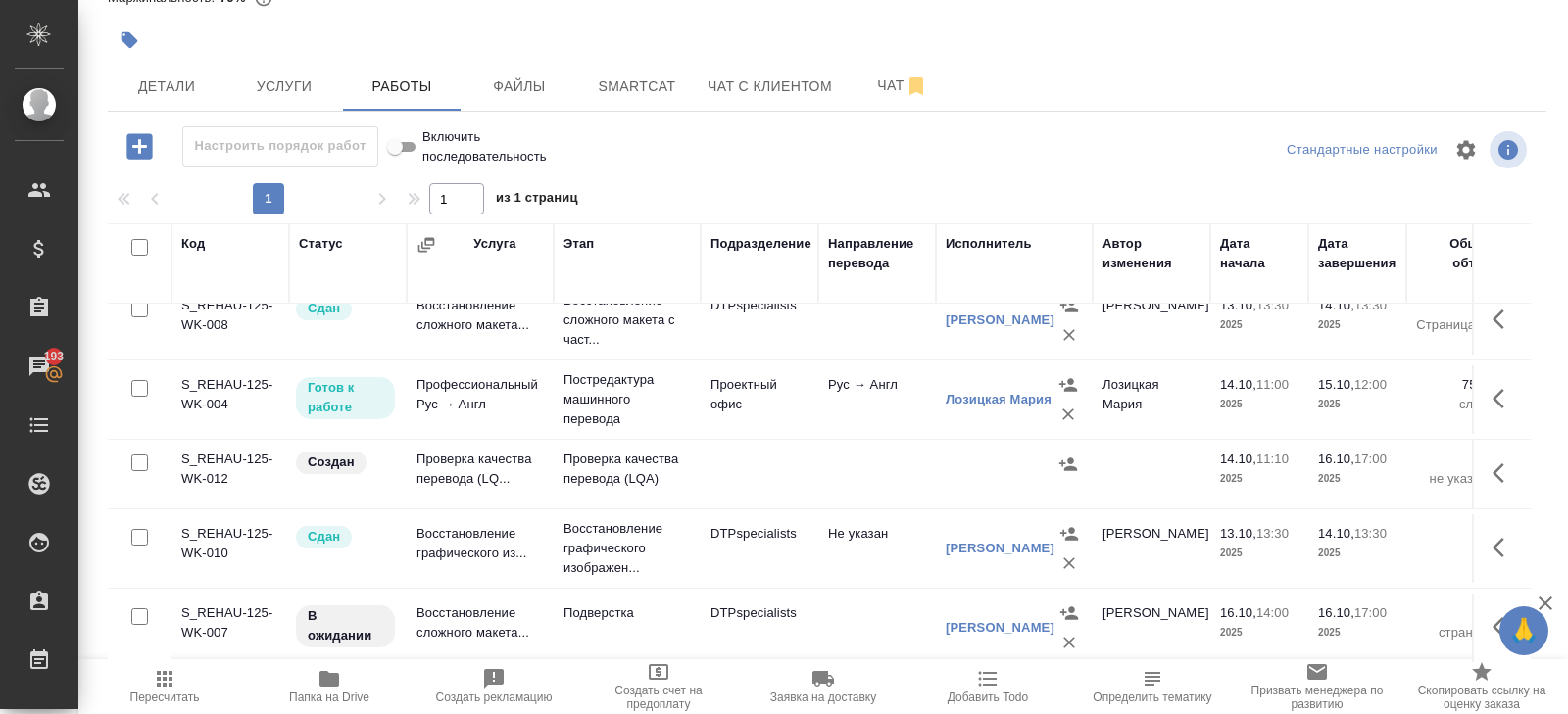
click at [682, 44] on div at bounding box center [587, 41] width 959 height 44
click at [669, 80] on span "Smartcat" at bounding box center [637, 86] width 94 height 25
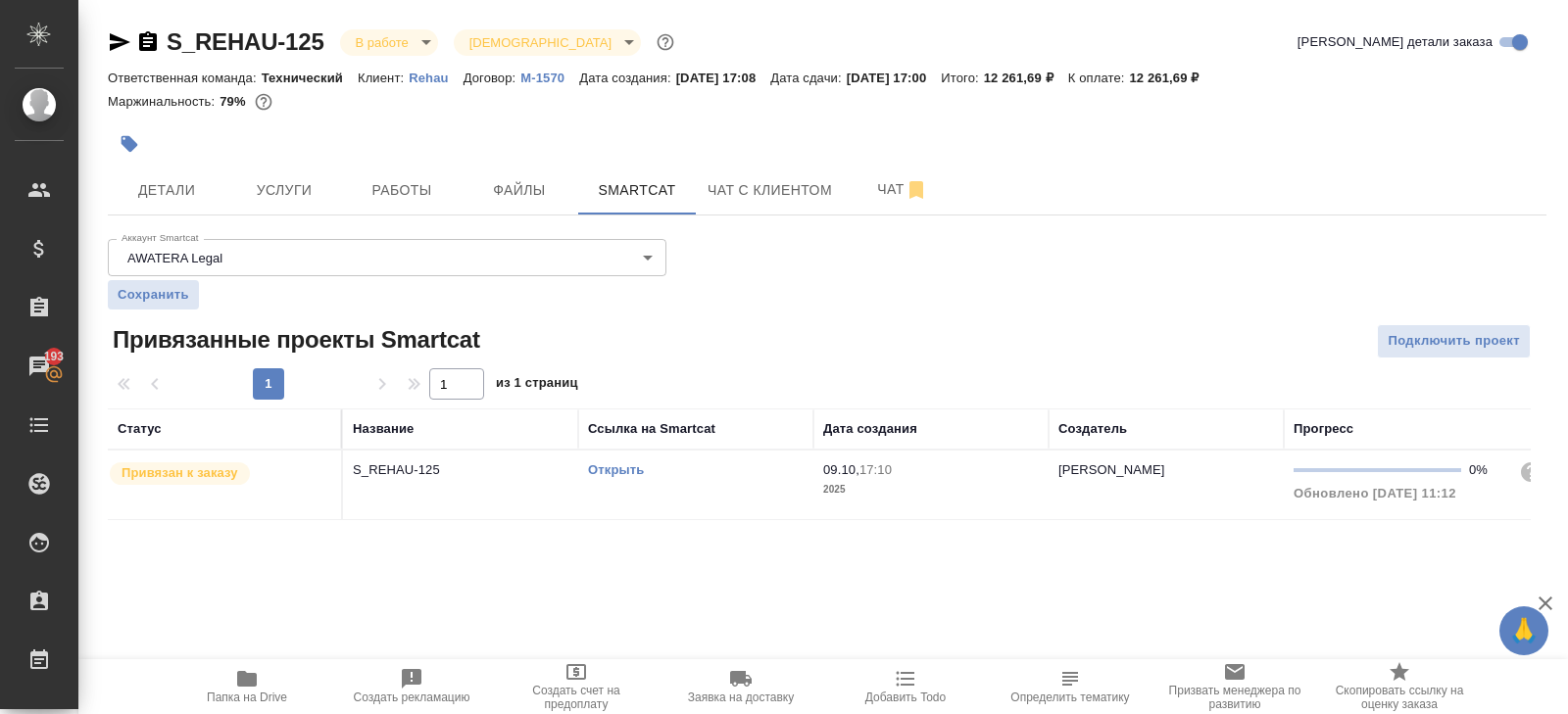
click at [732, 466] on div "Открыть" at bounding box center [696, 470] width 216 height 20
click at [418, 187] on span "Работы" at bounding box center [401, 190] width 94 height 25
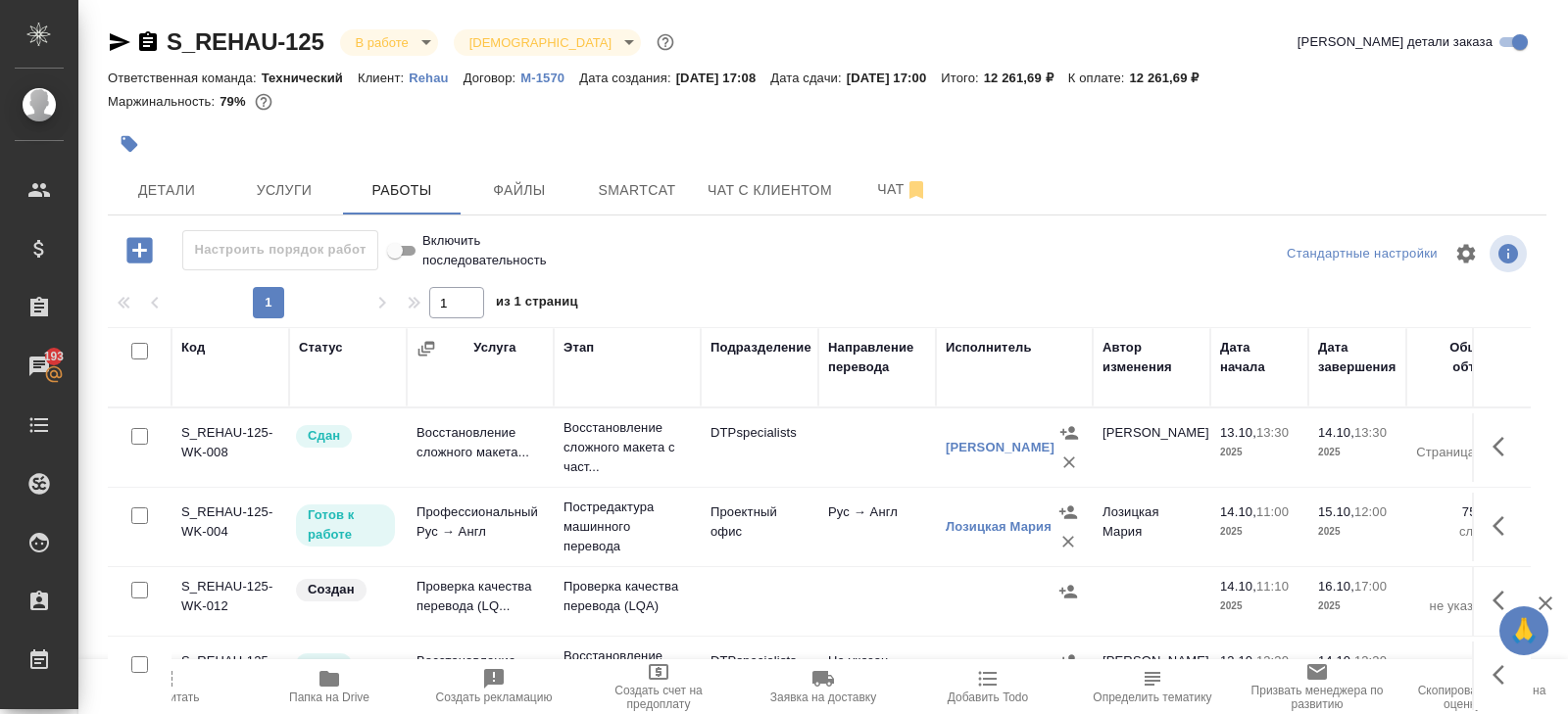
scroll to position [104, 0]
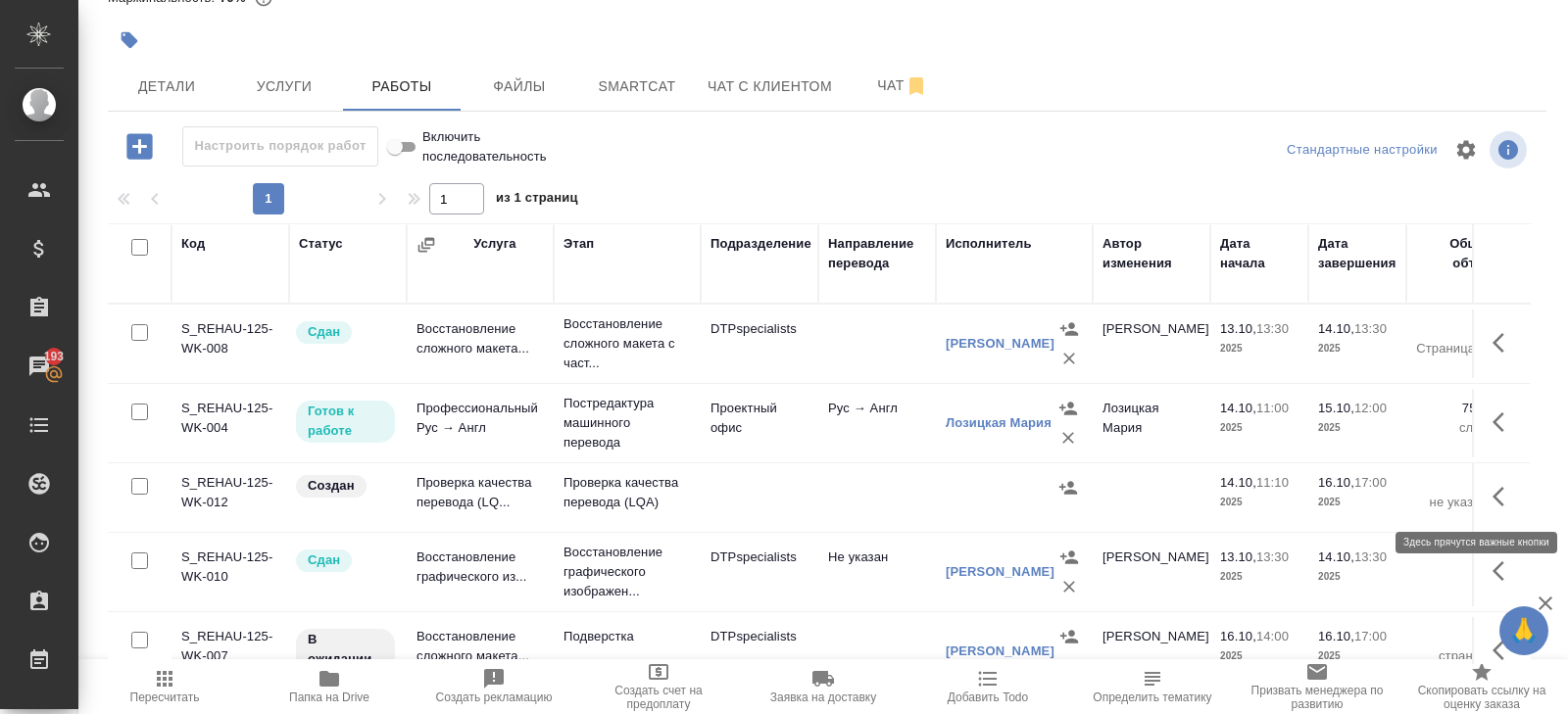
click at [1499, 497] on icon "button" at bounding box center [1505, 497] width 24 height 24
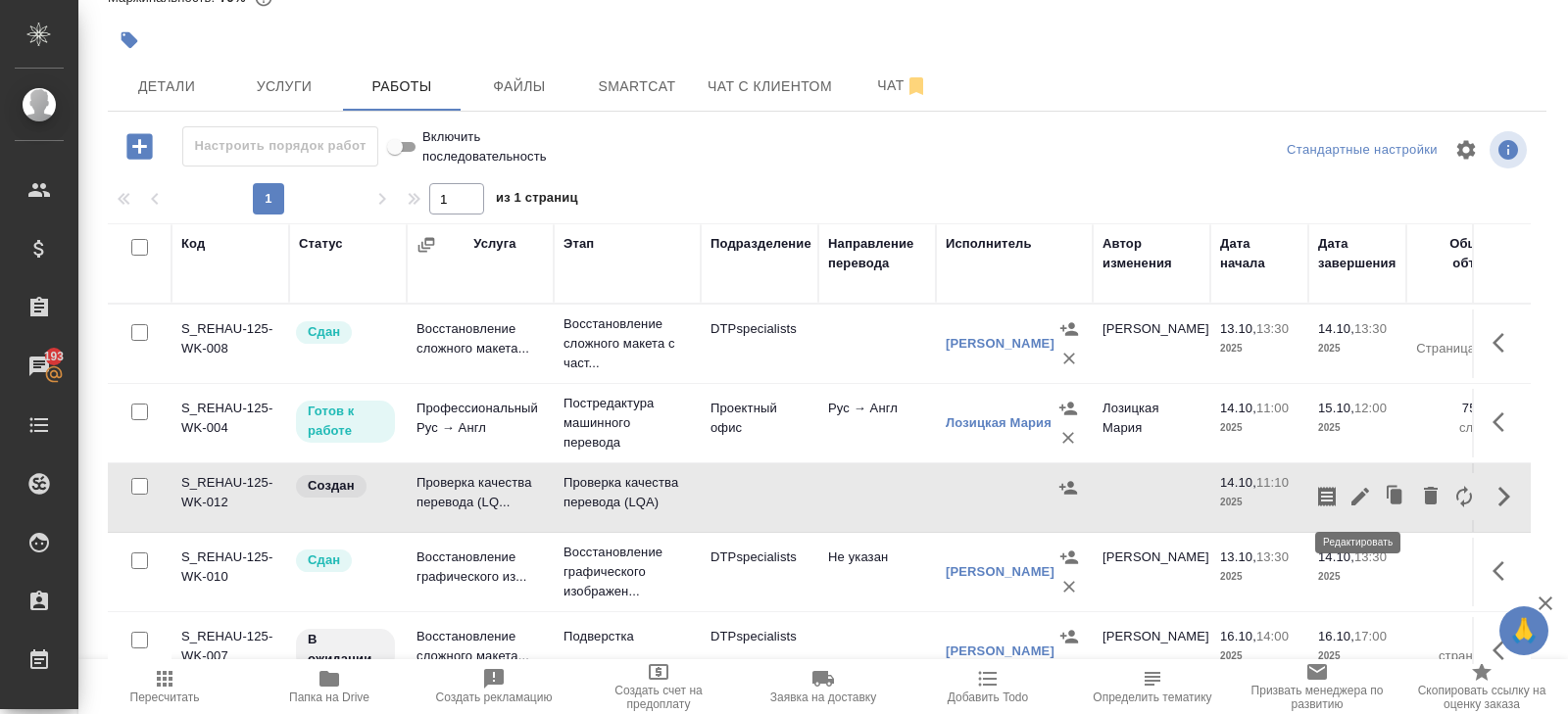
click at [1350, 503] on icon "button" at bounding box center [1360, 497] width 24 height 24
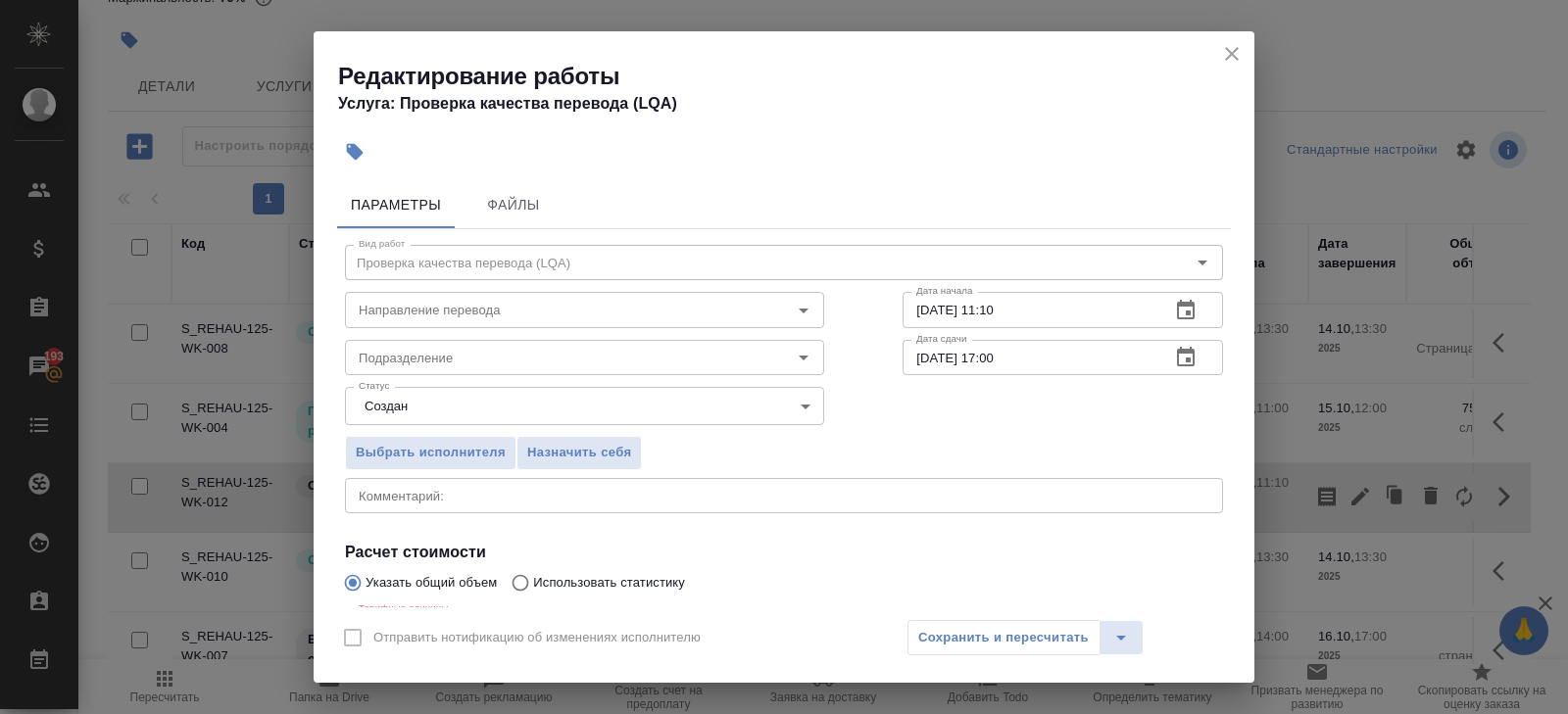
click at [1186, 311] on icon "button" at bounding box center [1186, 310] width 18 height 20
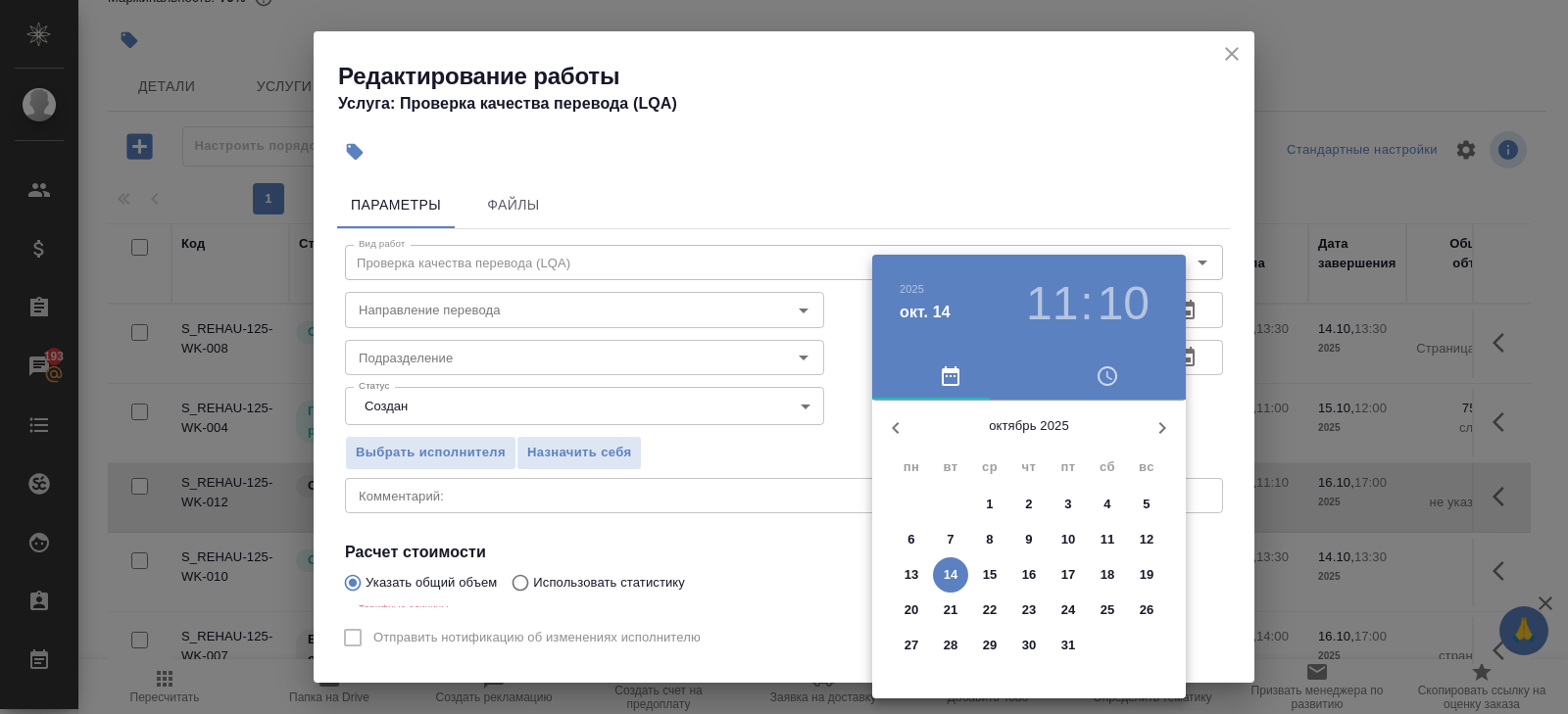
click at [994, 571] on p "15" at bounding box center [990, 575] width 15 height 20
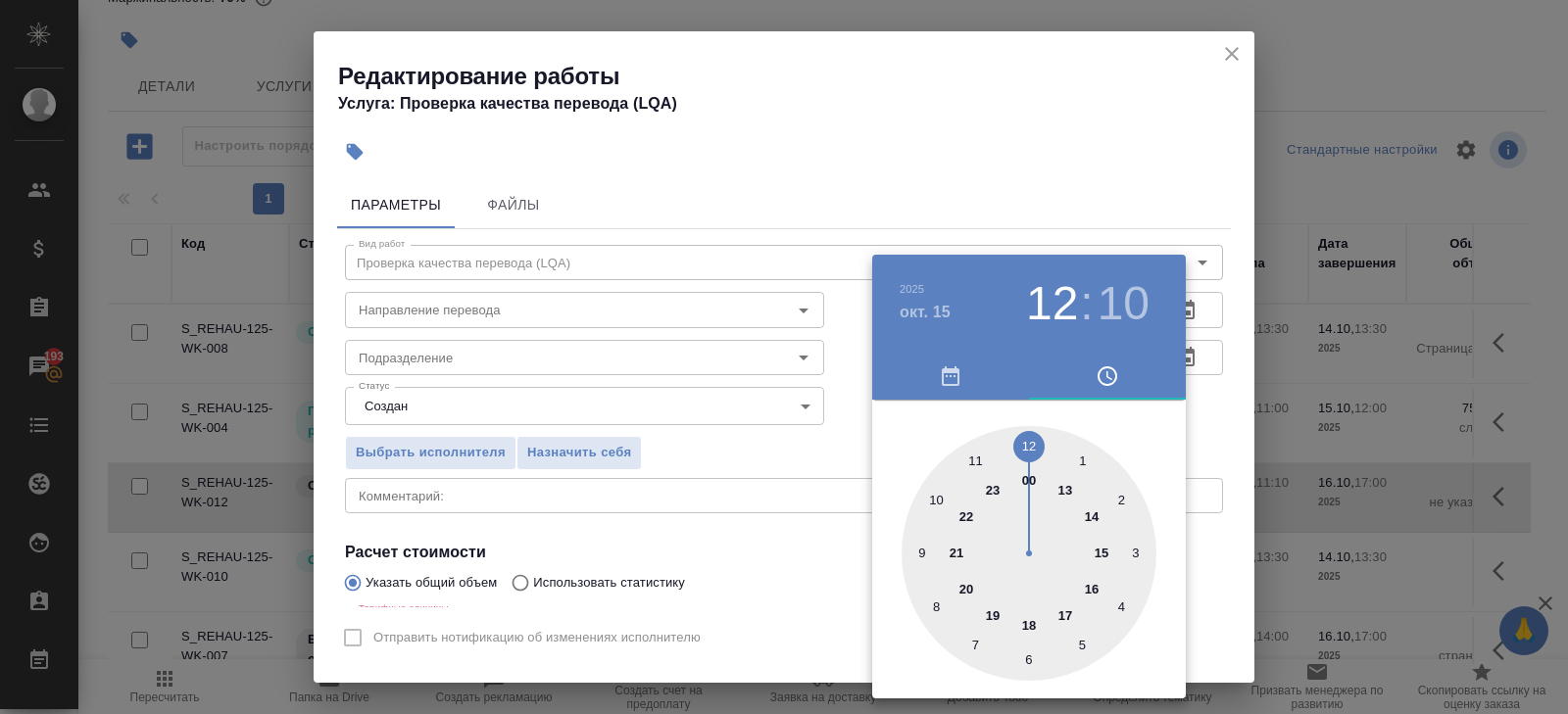
click at [1036, 437] on div at bounding box center [1028, 553] width 255 height 255
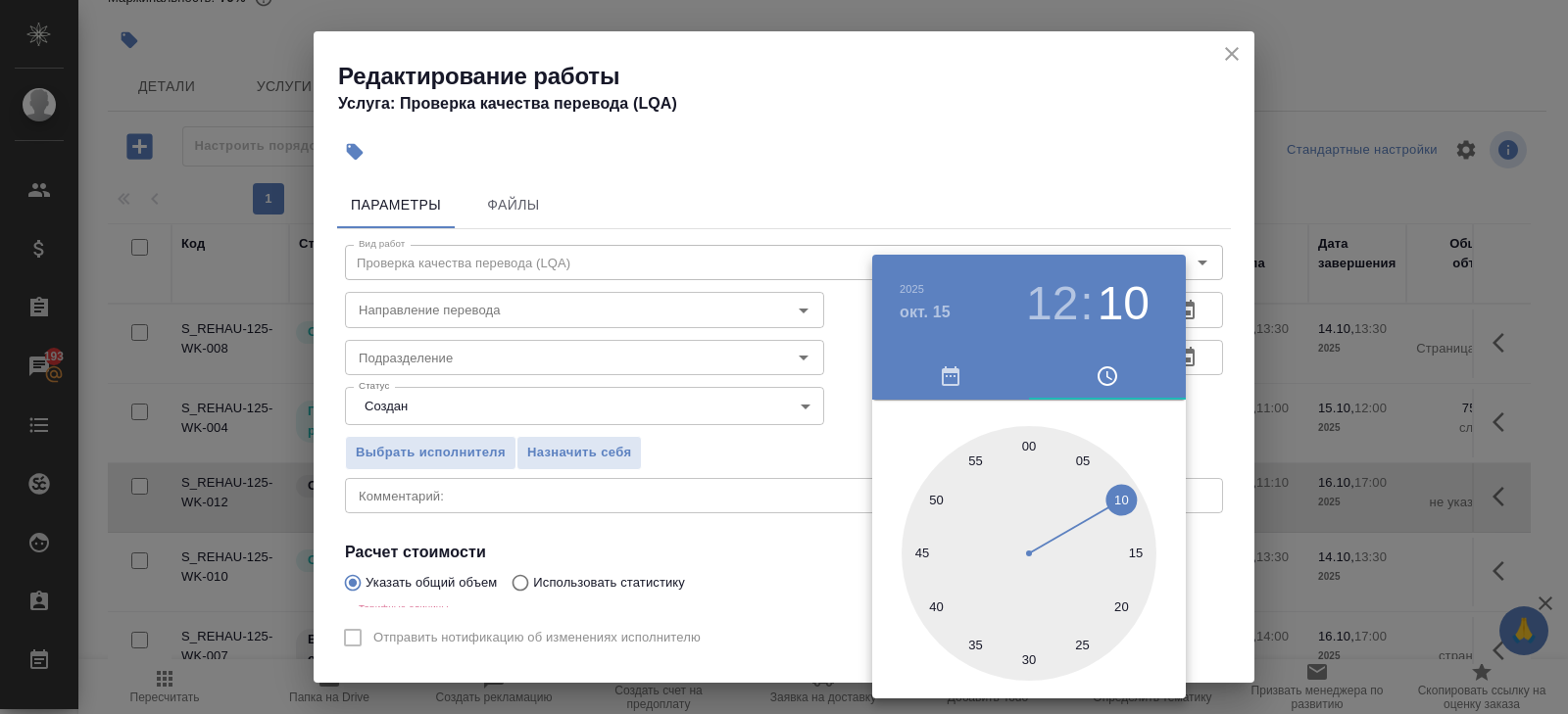
click at [1036, 437] on div at bounding box center [1028, 553] width 255 height 255
click at [1028, 446] on div at bounding box center [1028, 553] width 255 height 255
type input "15.10.2025 12:00"
click at [1192, 378] on div at bounding box center [784, 357] width 1568 height 714
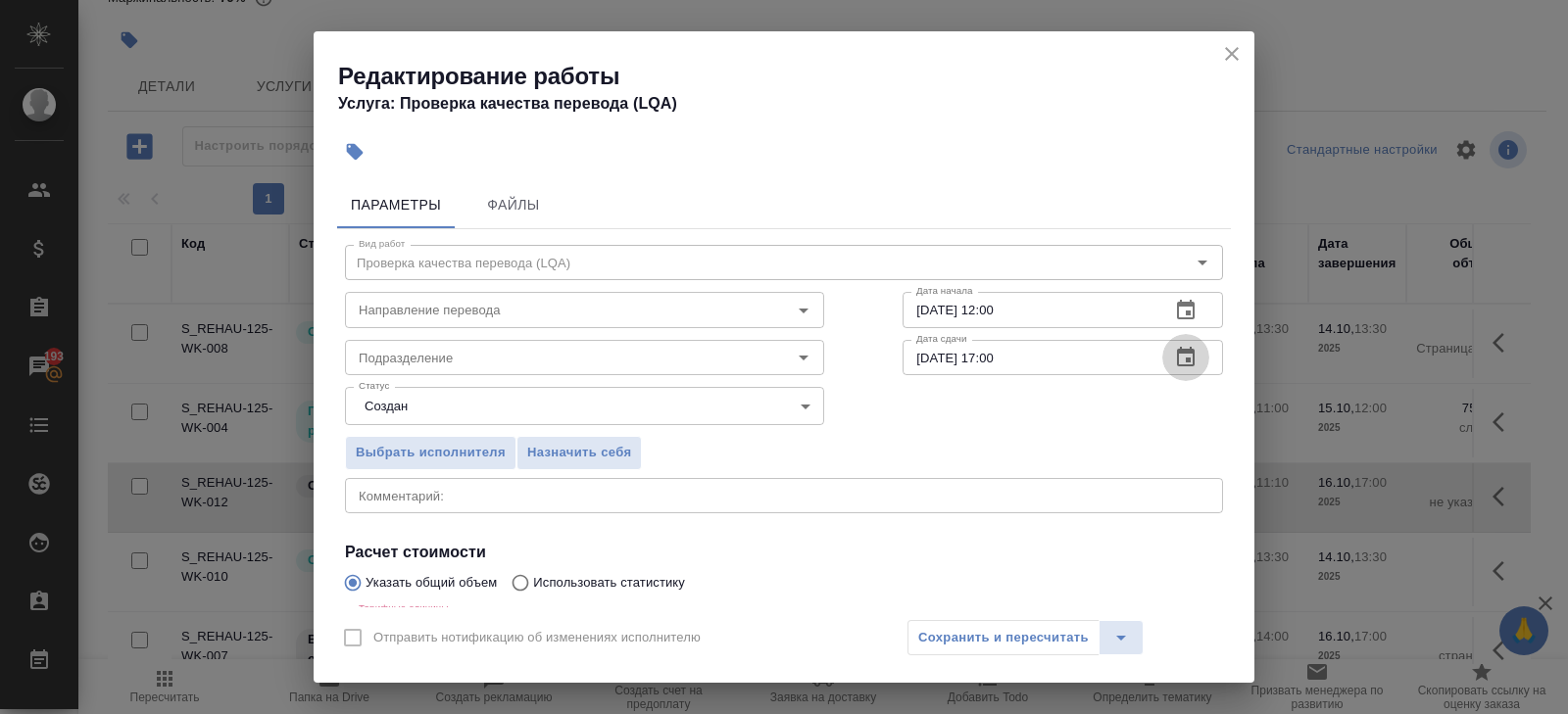
click at [1181, 352] on icon "button" at bounding box center [1186, 357] width 18 height 20
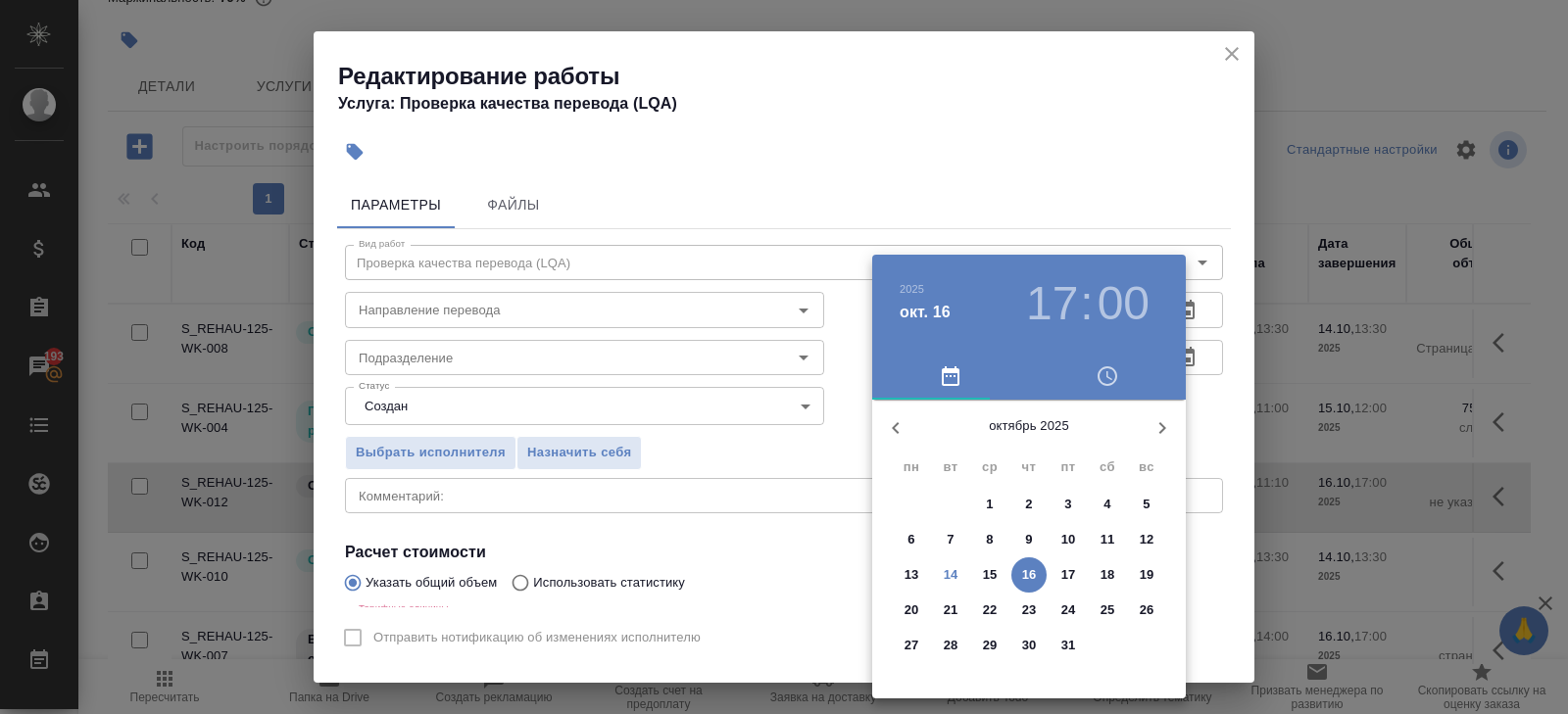
click at [1034, 575] on p "16" at bounding box center [1029, 575] width 15 height 20
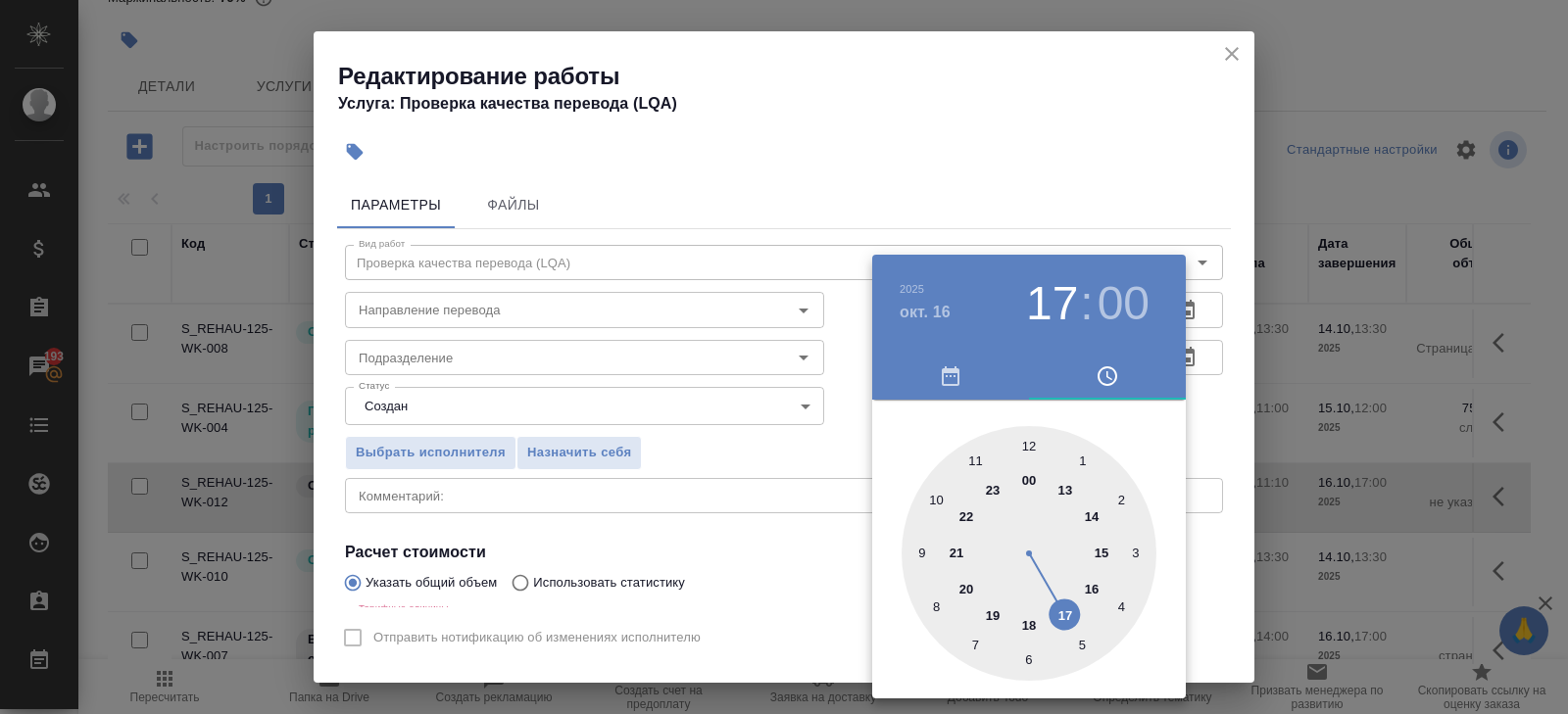
type input "16.10.2025 14:00"
click at [1095, 512] on div at bounding box center [1028, 553] width 255 height 255
click at [552, 373] on div at bounding box center [784, 357] width 1568 height 714
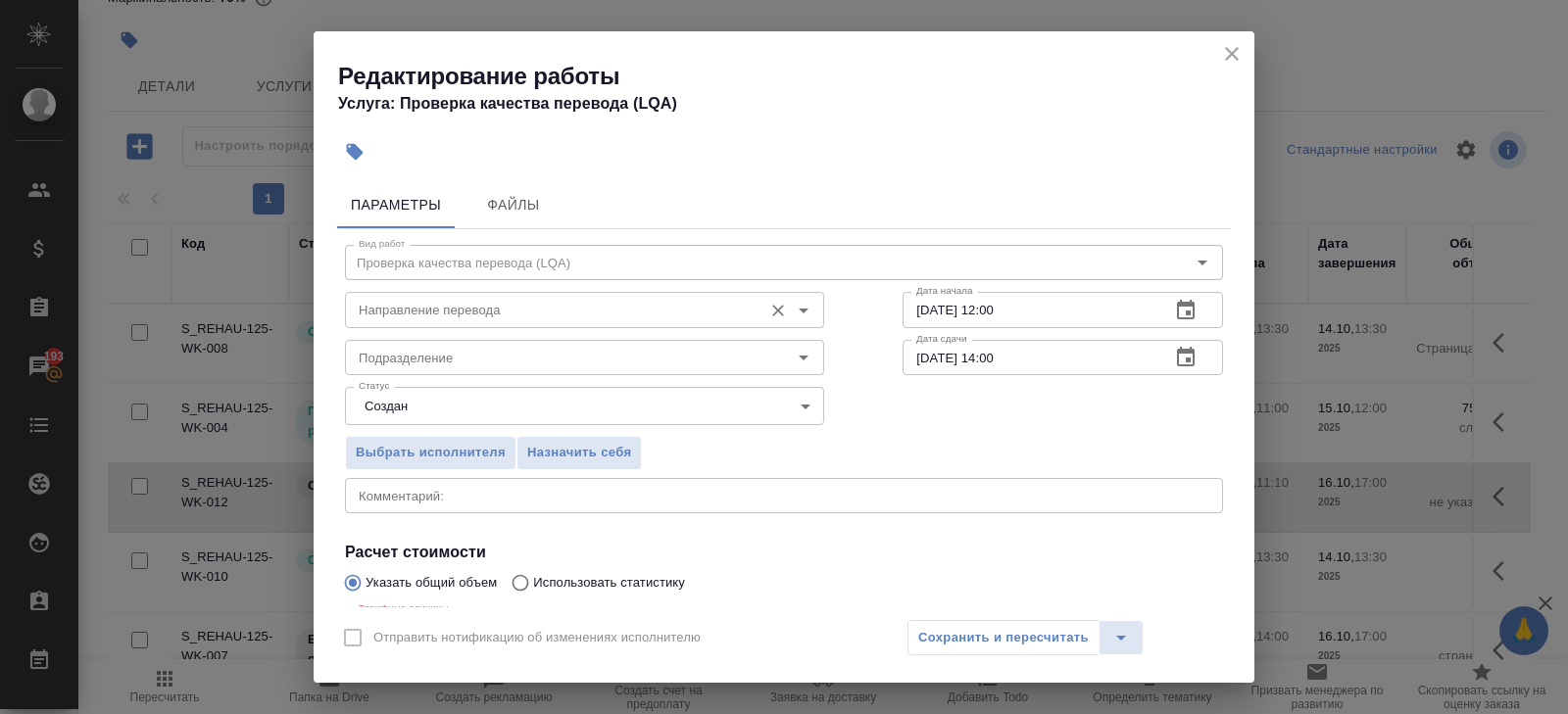
click at [446, 317] on input "Направление перевода" at bounding box center [552, 310] width 402 height 24
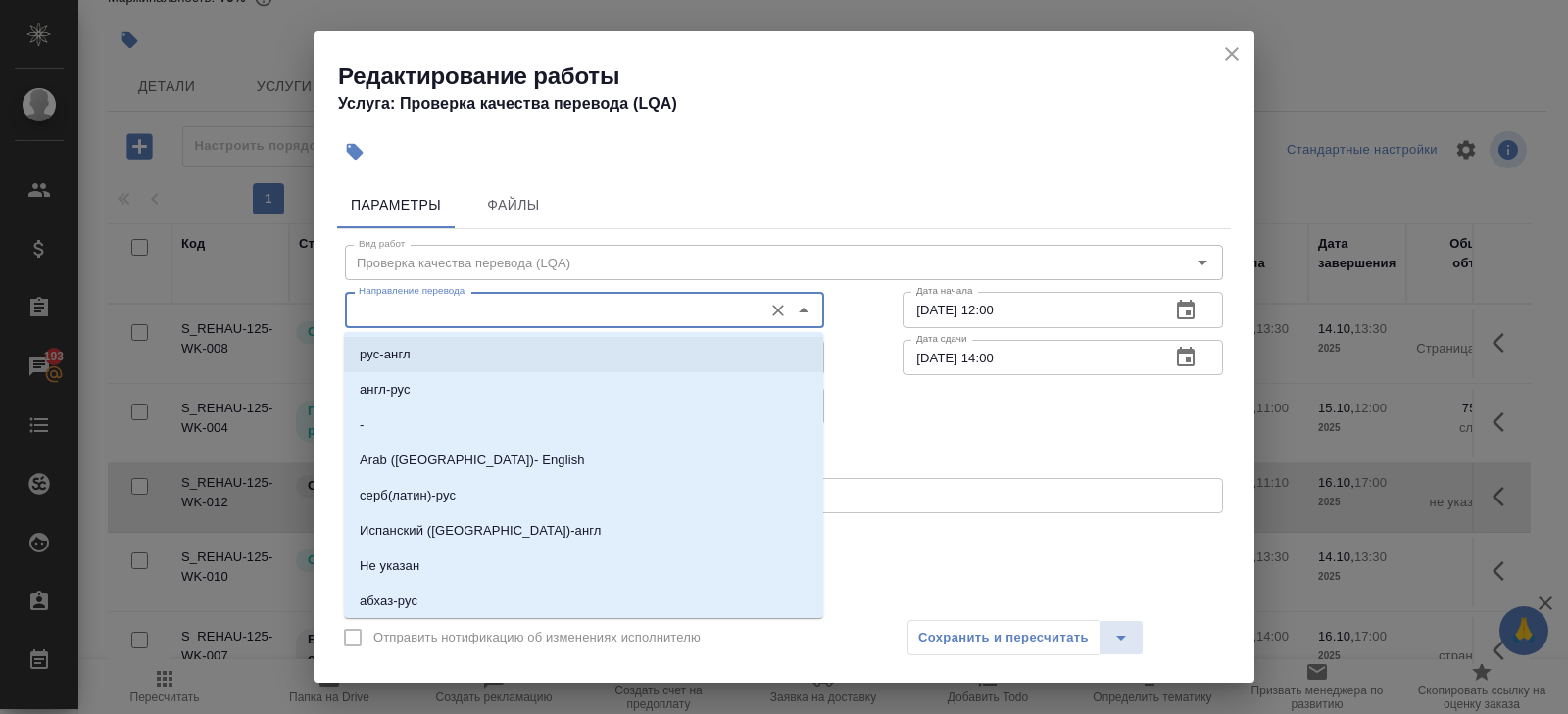
click at [429, 358] on li "рус-англ" at bounding box center [583, 355] width 479 height 36
type input "рус-англ"
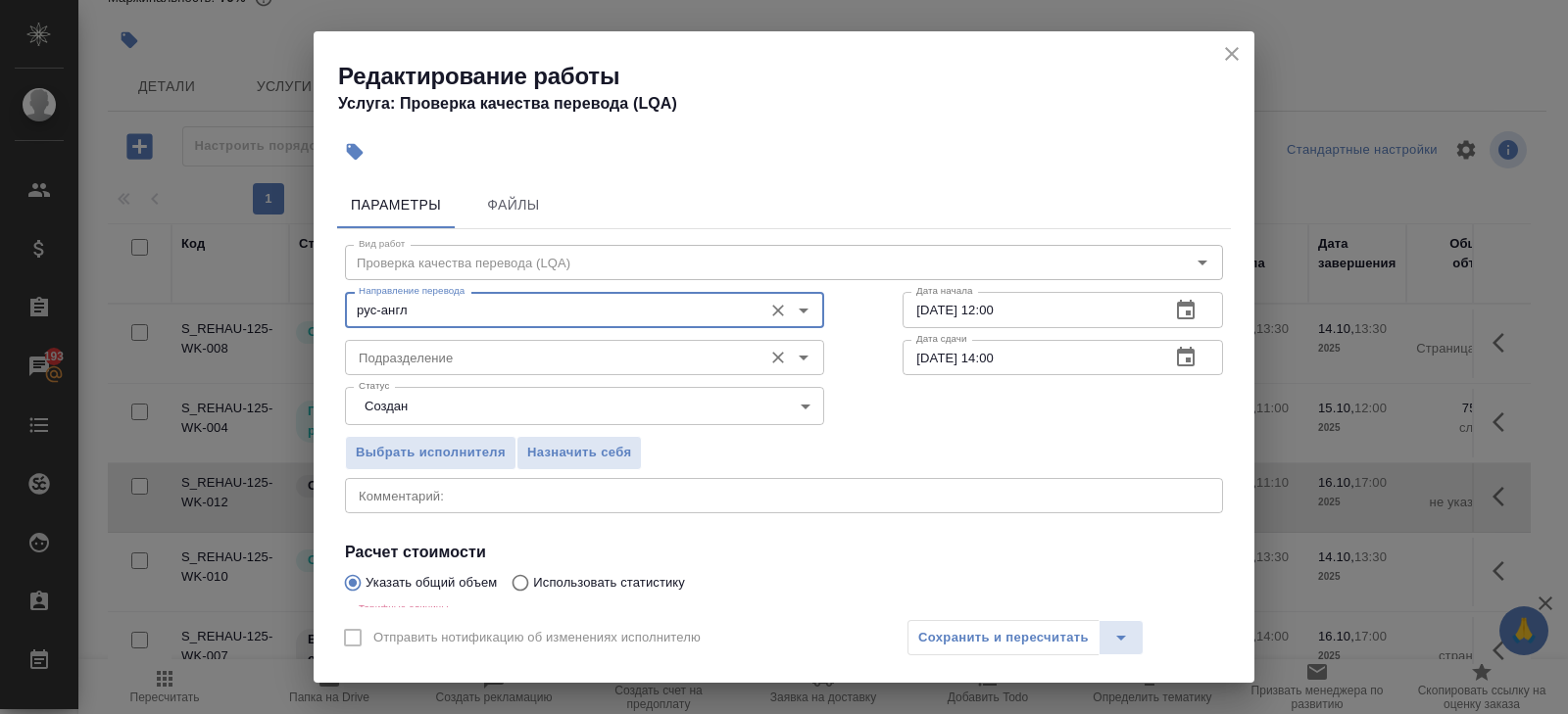
click at [428, 359] on input "Подразделение" at bounding box center [552, 357] width 402 height 24
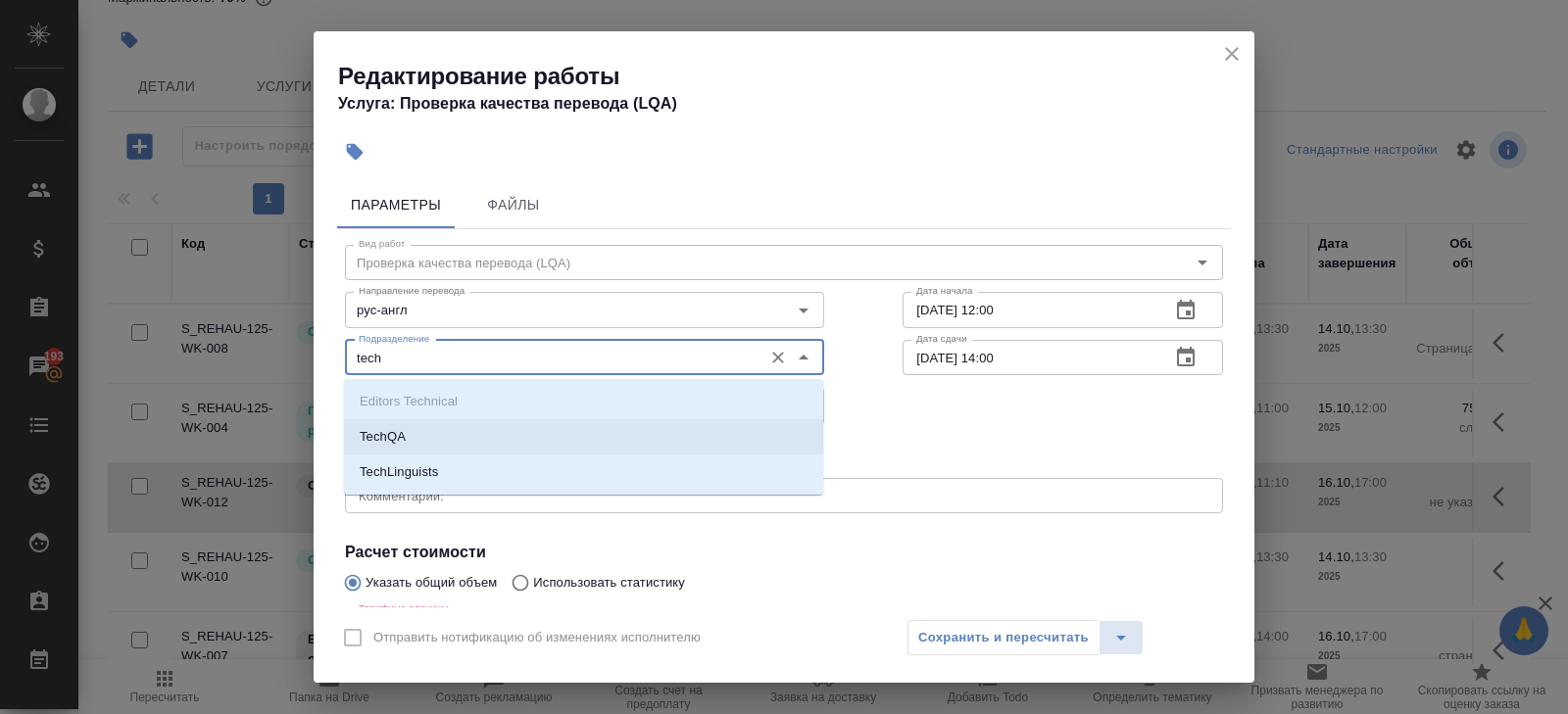
click at [388, 433] on p "TechQA" at bounding box center [382, 437] width 46 height 20
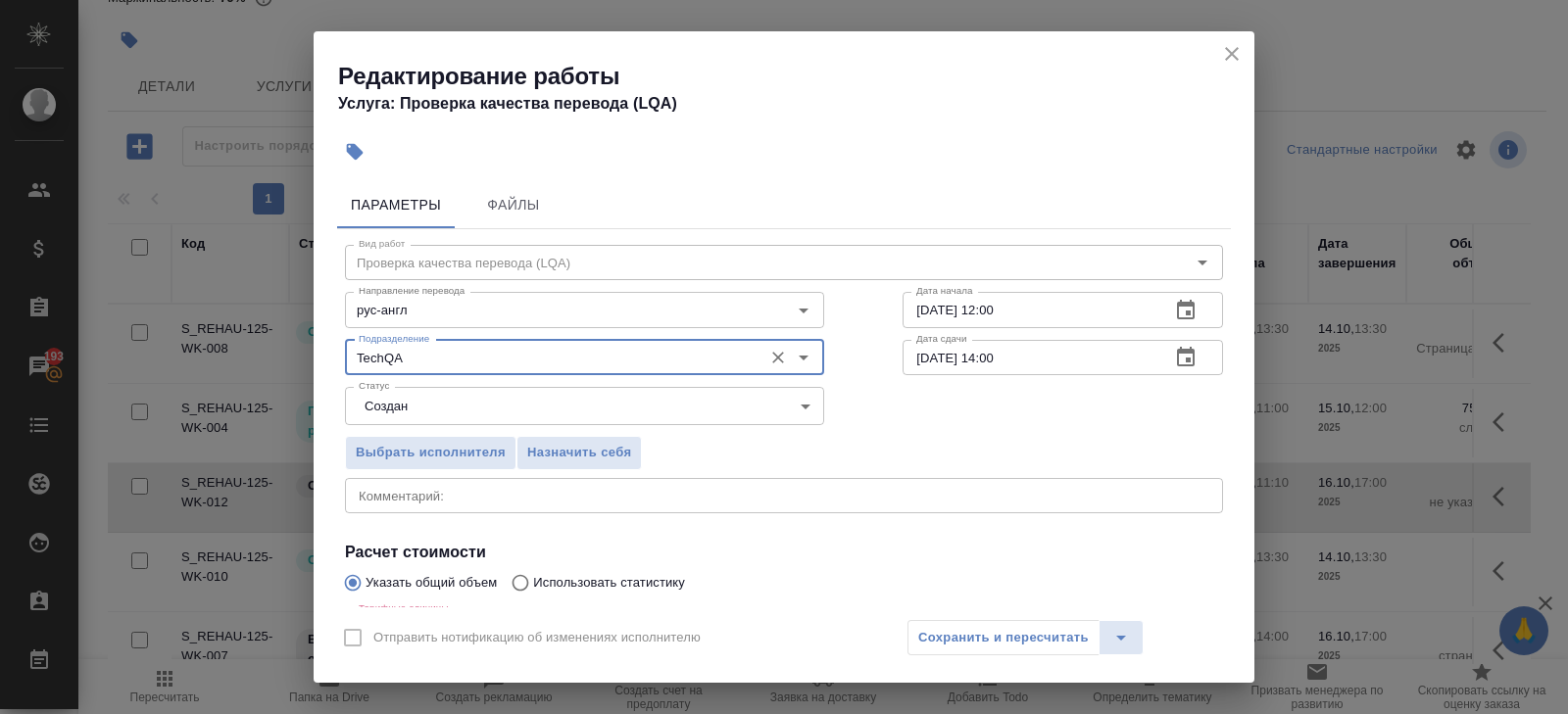
type input "TechQA"
click at [389, 420] on body "🙏 .cls-1 fill:#fff; AWATERA Belyakova Yulia Клиенты Спецификации Заказы 193 Чат…" at bounding box center [784, 357] width 1568 height 714
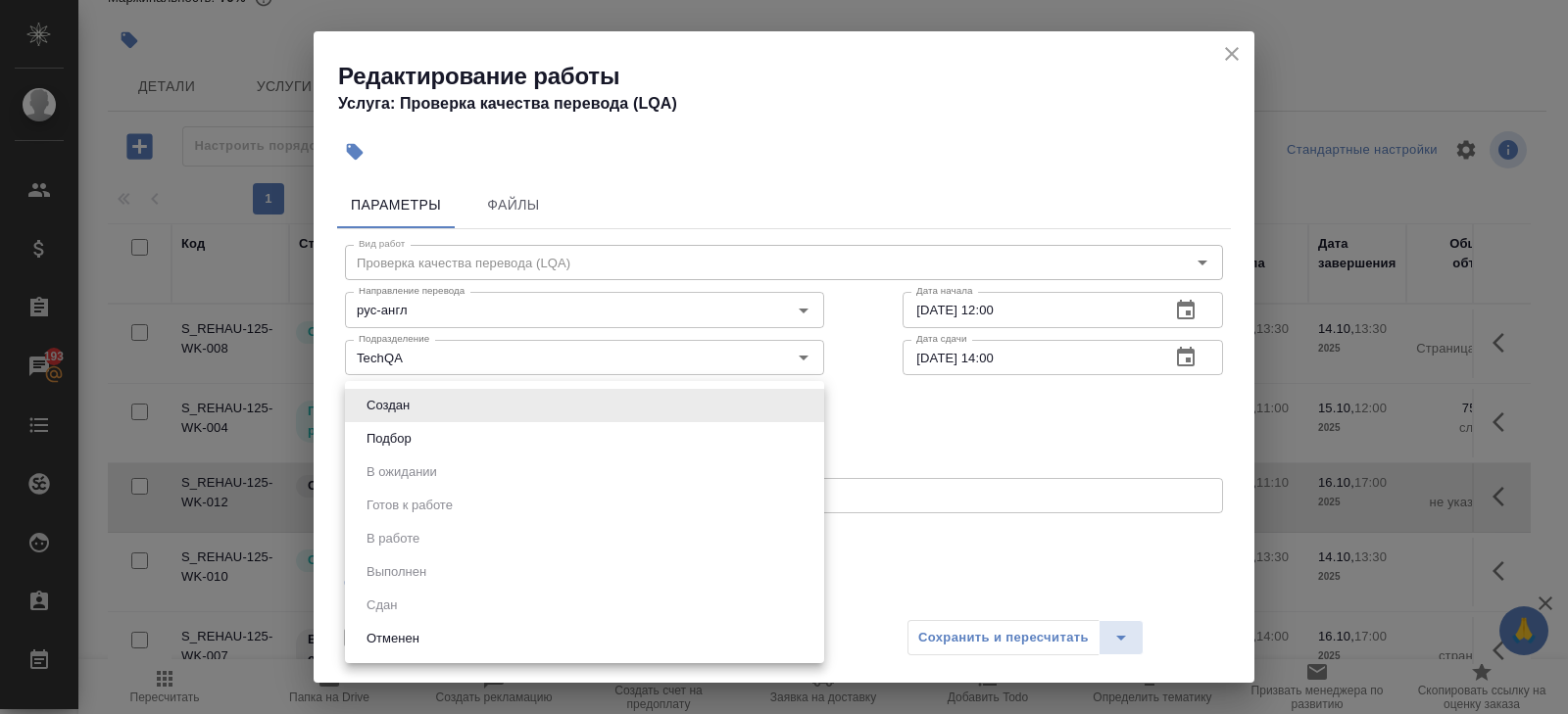
click at [390, 432] on button "Подбор" at bounding box center [388, 439] width 56 height 22
type input "recruiting"
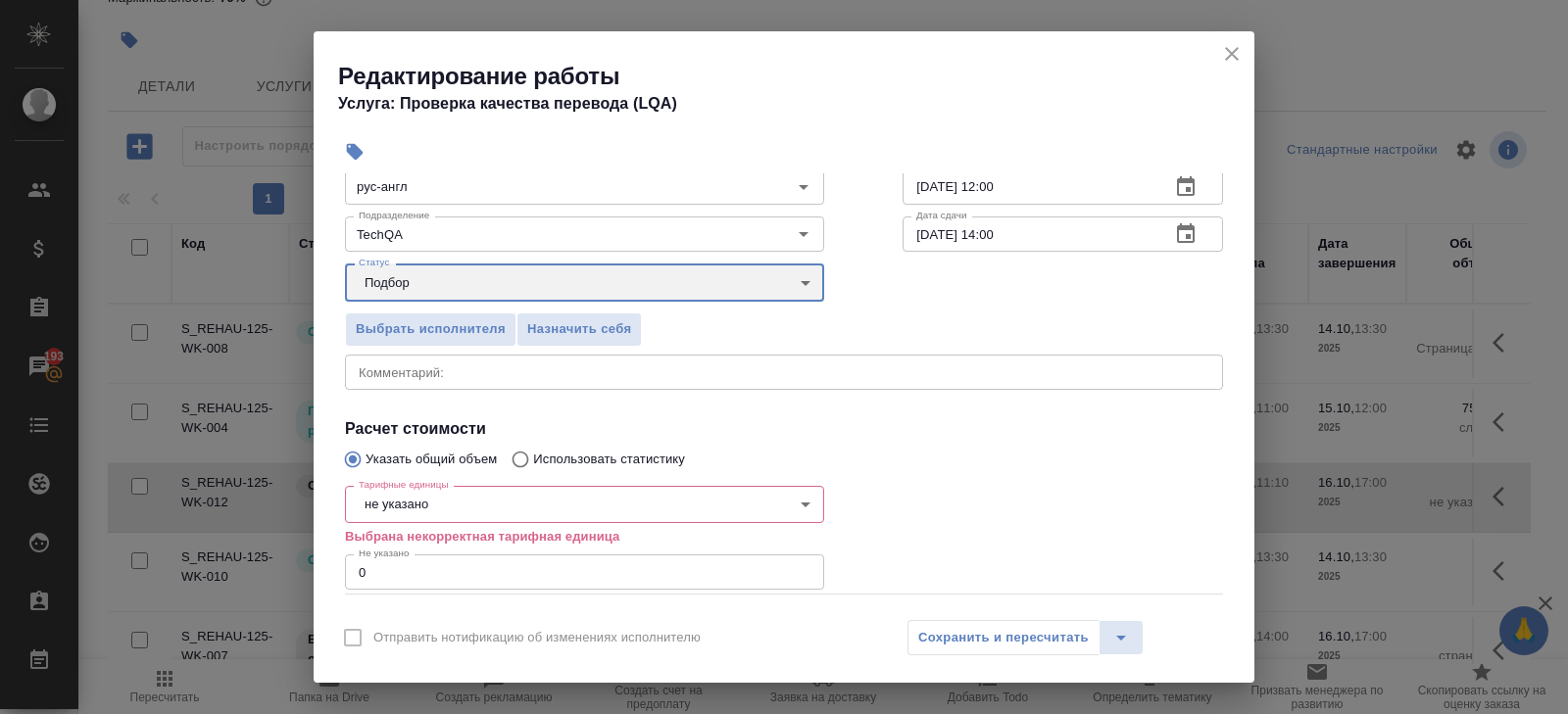
scroll to position [228, 0]
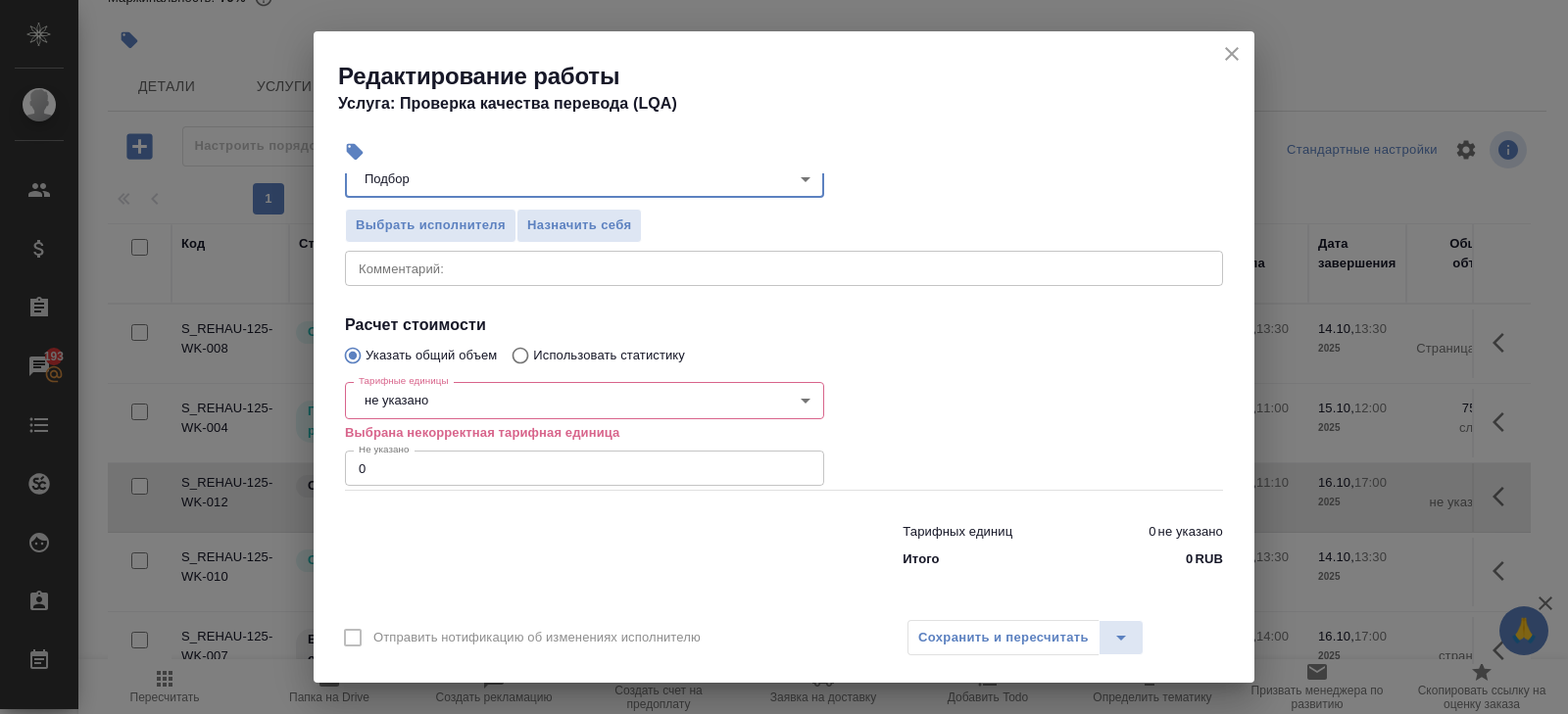
click at [390, 404] on body "🙏 .cls-1 fill:#fff; AWATERA Belyakova Yulia Клиенты Спецификации Заказы 193 Чат…" at bounding box center [784, 357] width 1568 height 714
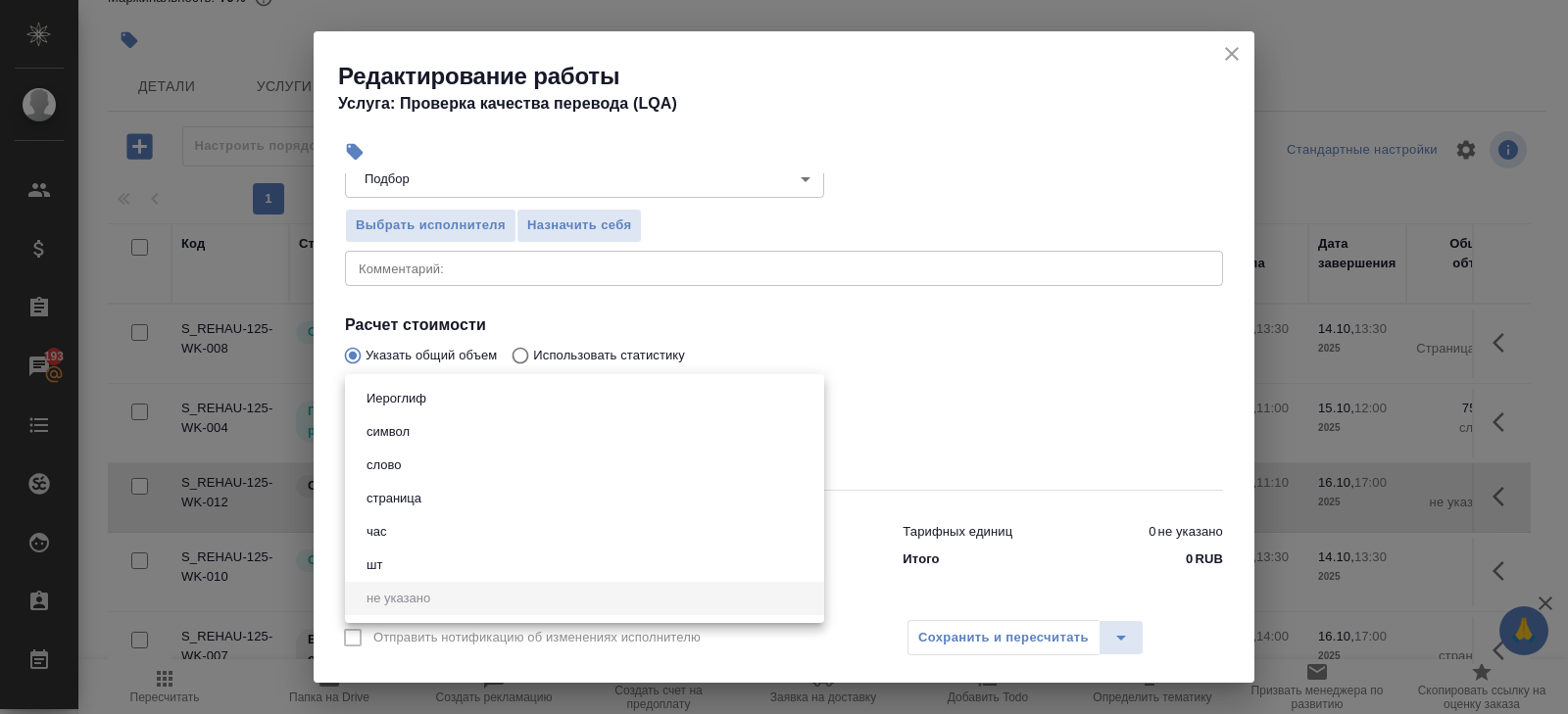
click at [389, 523] on button "час" at bounding box center [376, 532] width 33 height 22
type input "5a8b1489cc6b4906c91bfd93"
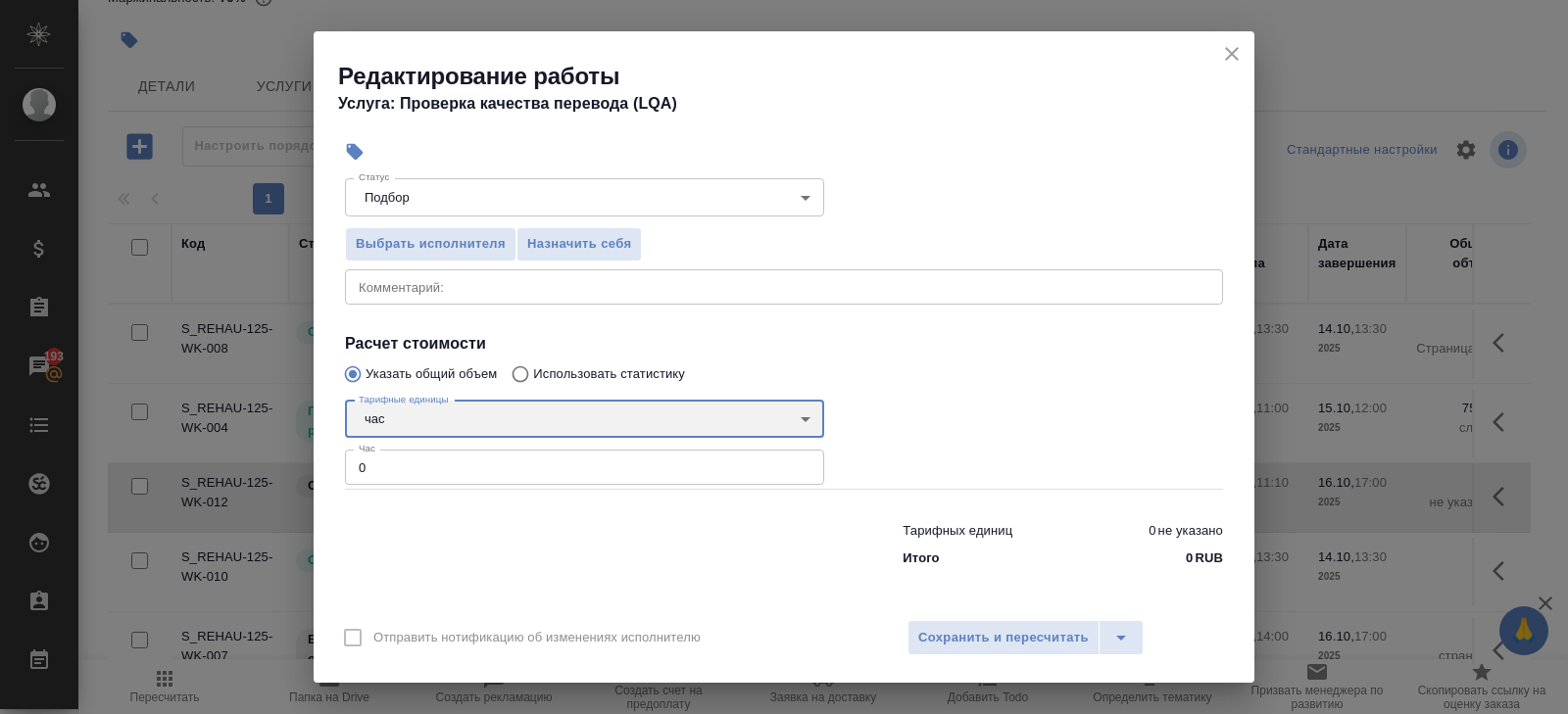
scroll to position [208, 0]
click at [390, 484] on input "0" at bounding box center [584, 468] width 479 height 36
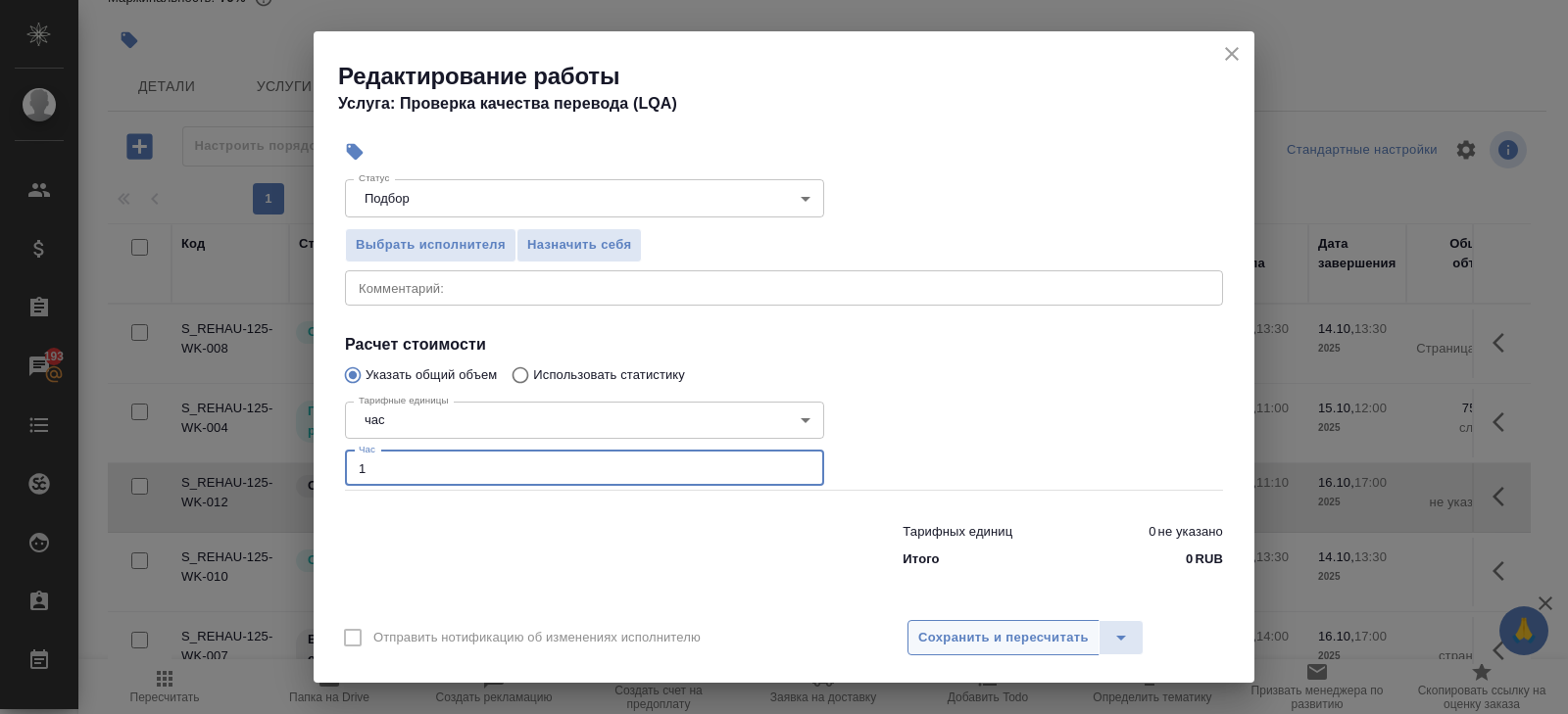
type input "1"
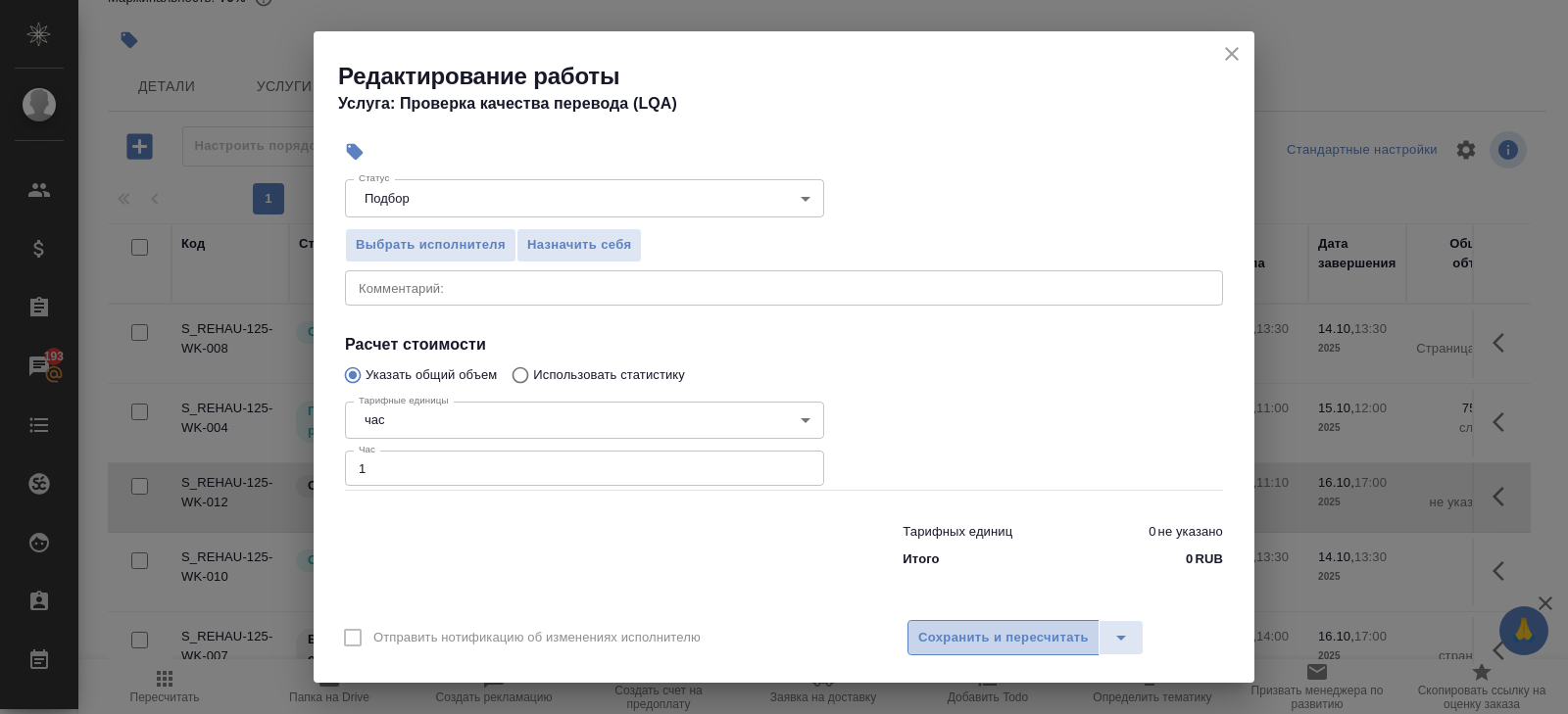
click at [938, 637] on span "Сохранить и пересчитать" at bounding box center [1003, 638] width 170 height 23
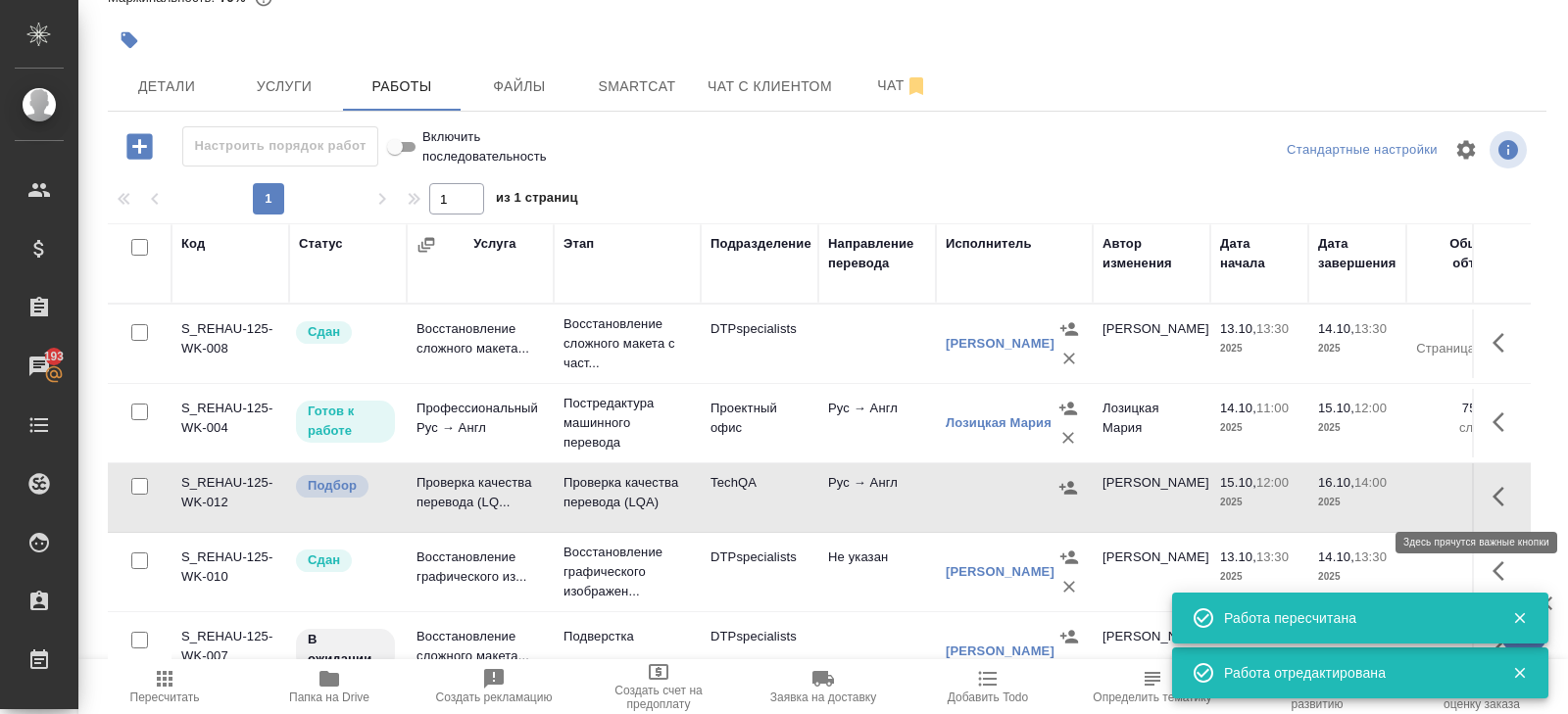
click at [1504, 500] on icon "button" at bounding box center [1505, 497] width 24 height 24
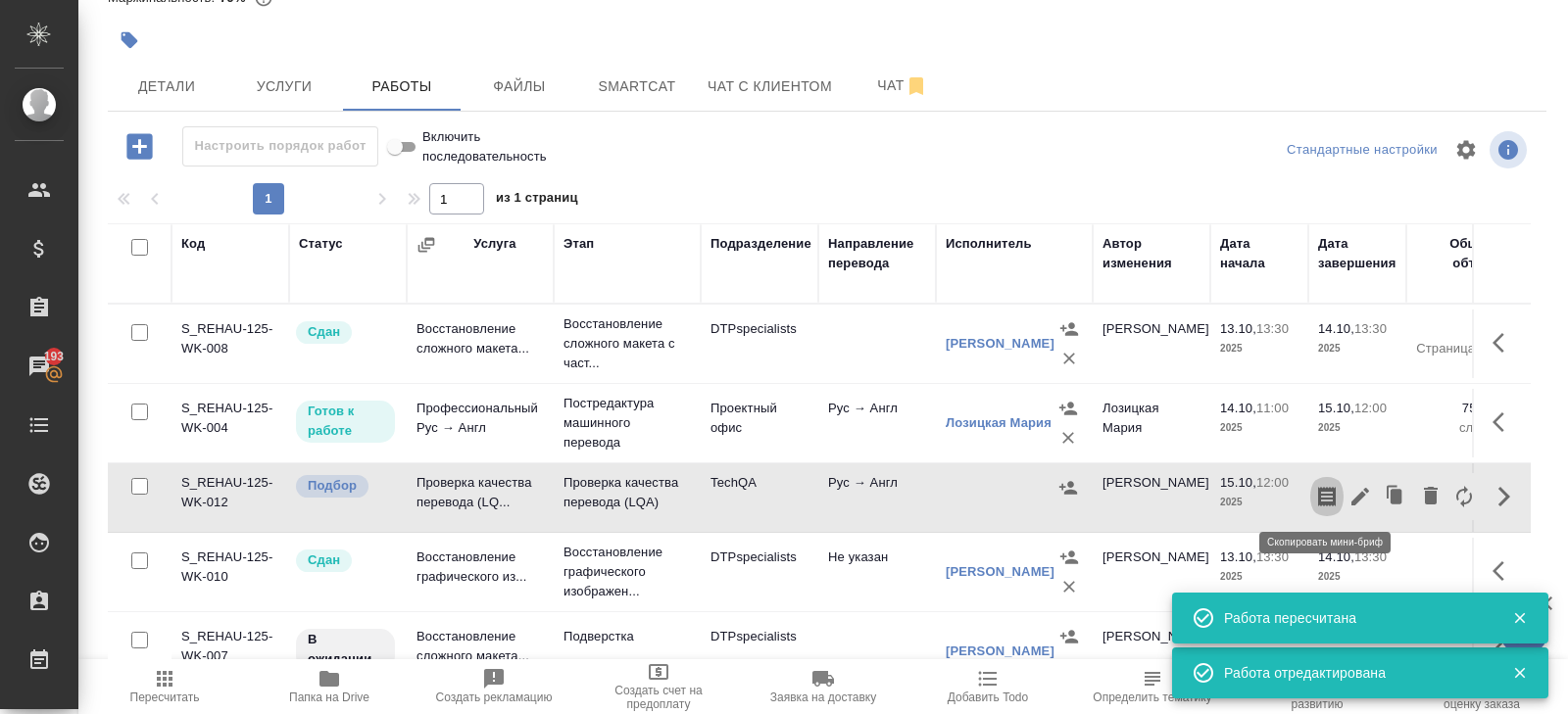
click at [1319, 500] on icon "button" at bounding box center [1327, 497] width 18 height 20
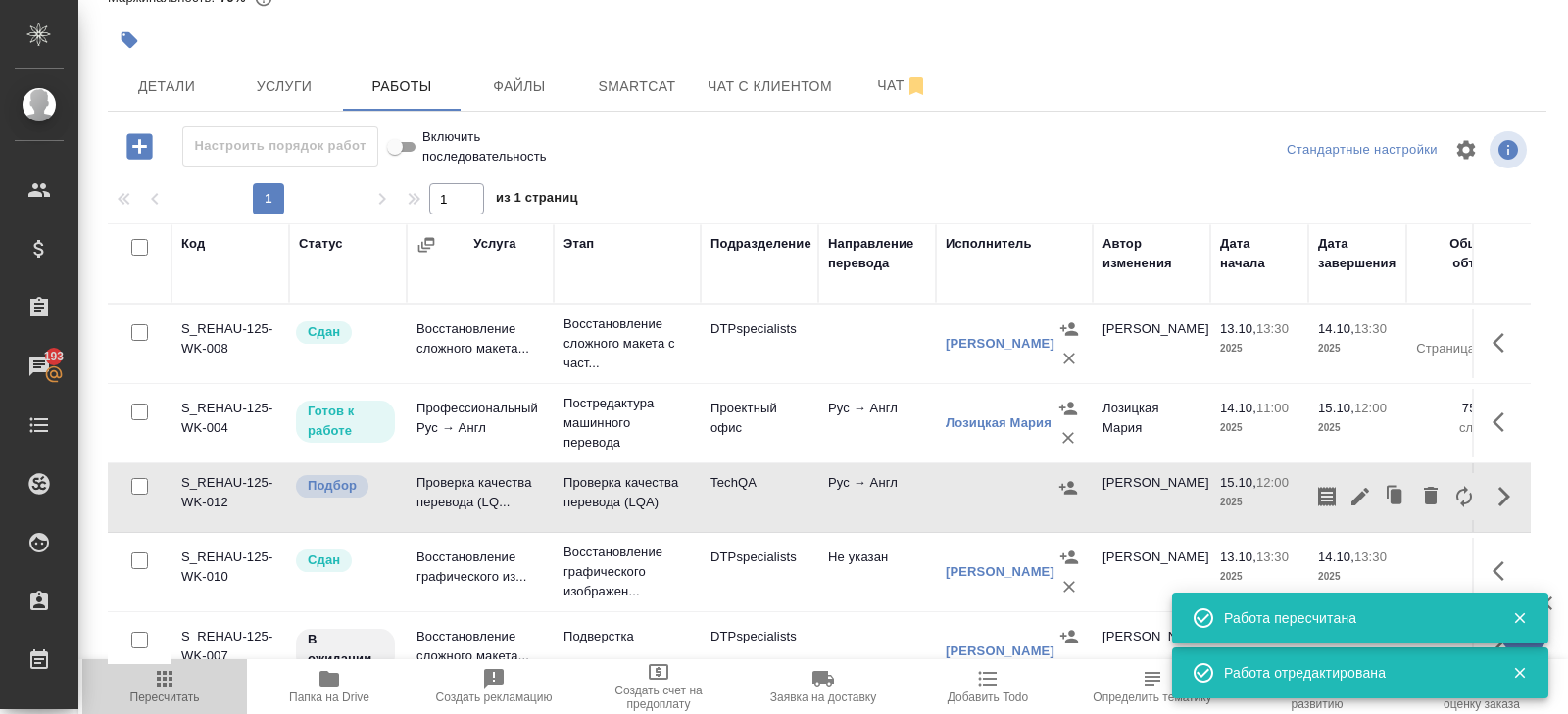
click at [162, 693] on span "Пересчитать" at bounding box center [165, 697] width 69 height 14
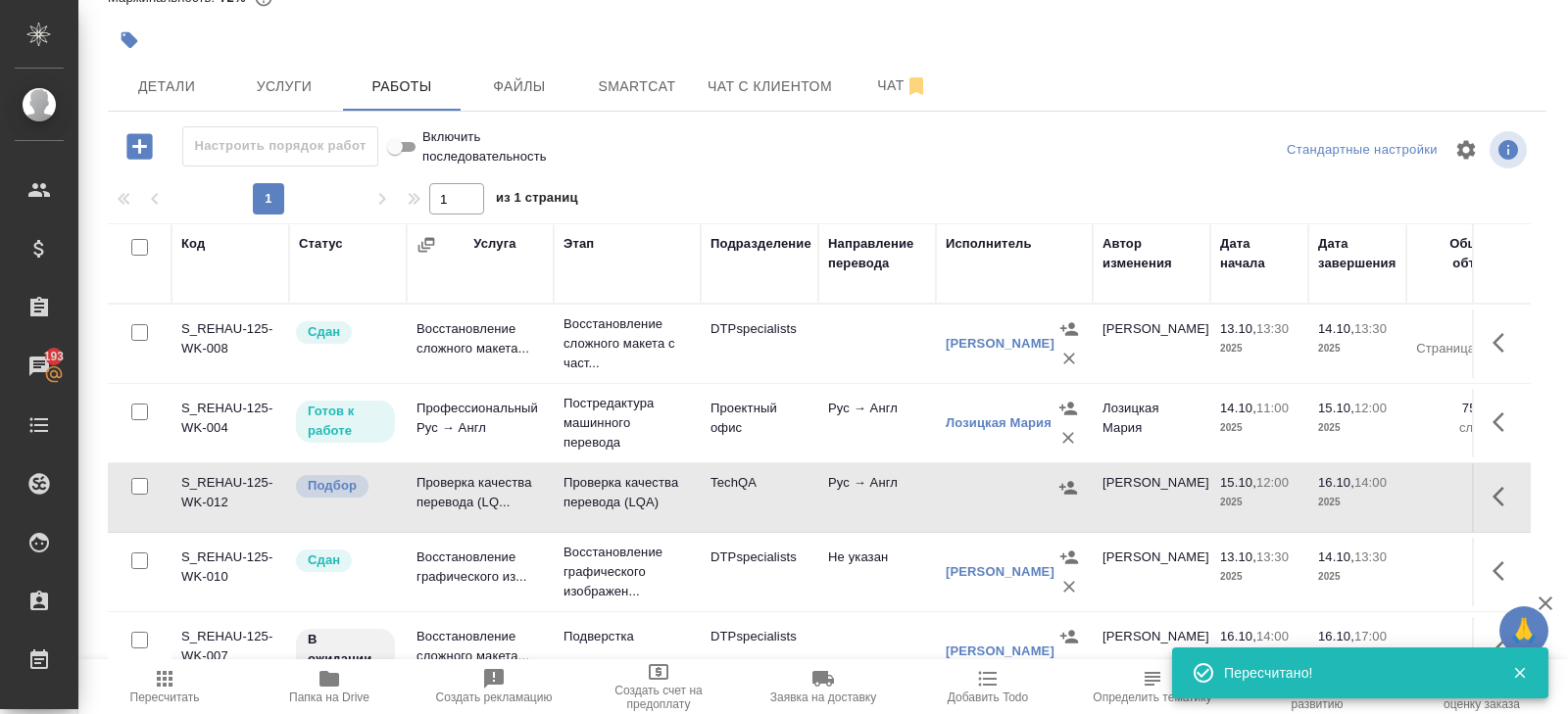
scroll to position [0, 0]
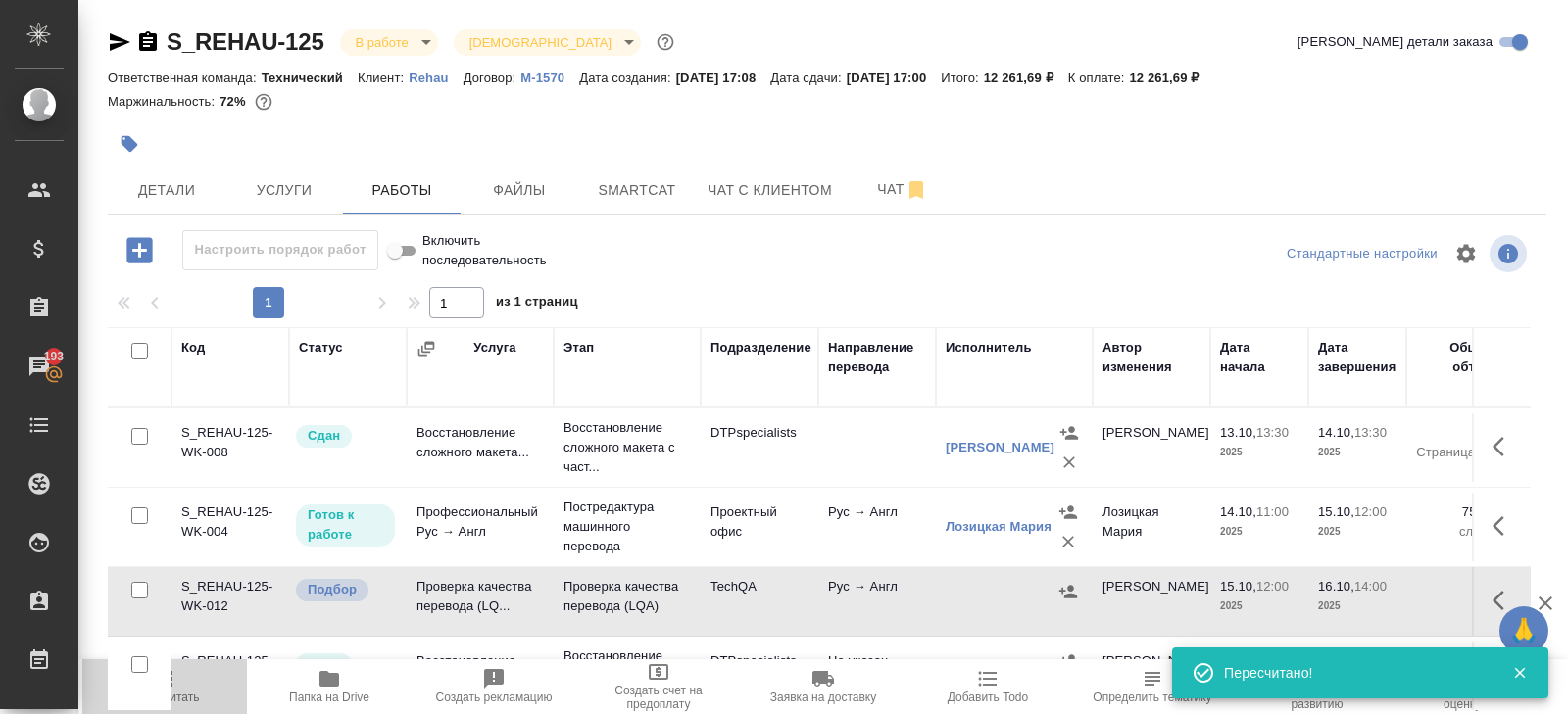
click at [190, 684] on span "Пересчитать" at bounding box center [164, 686] width 141 height 38
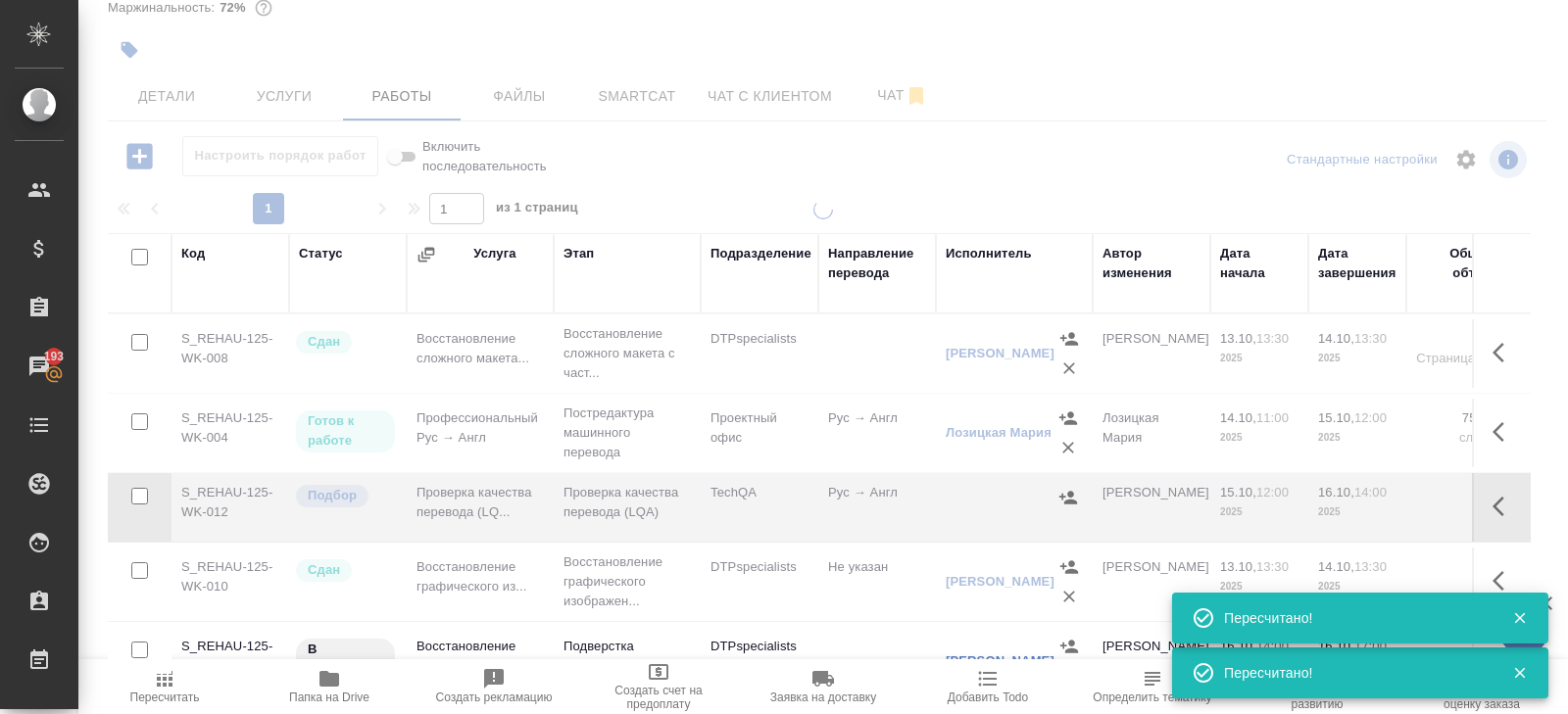
scroll to position [104, 0]
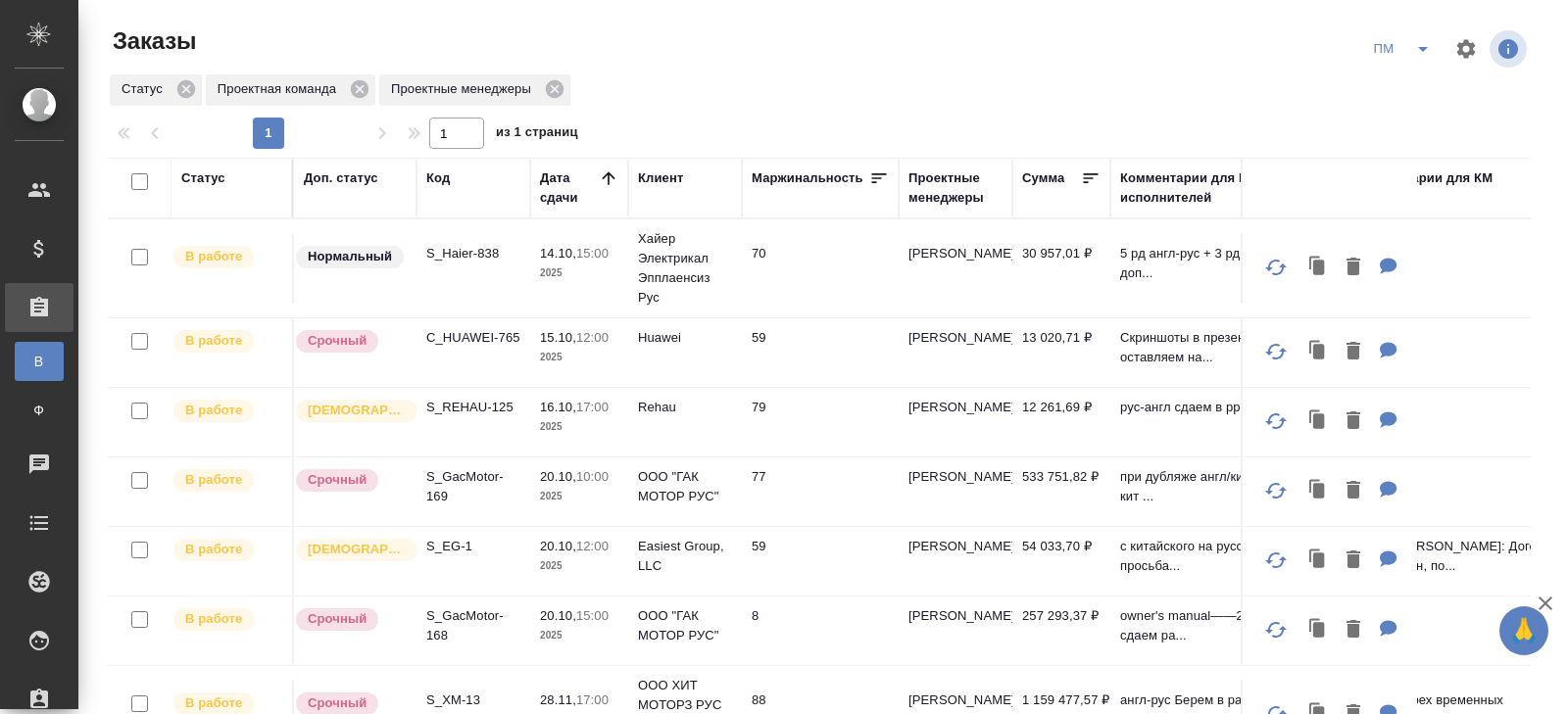
click at [1419, 53] on icon "split button" at bounding box center [1422, 50] width 24 height 24
click at [1419, 77] on li "В работу!" at bounding box center [1403, 88] width 99 height 32
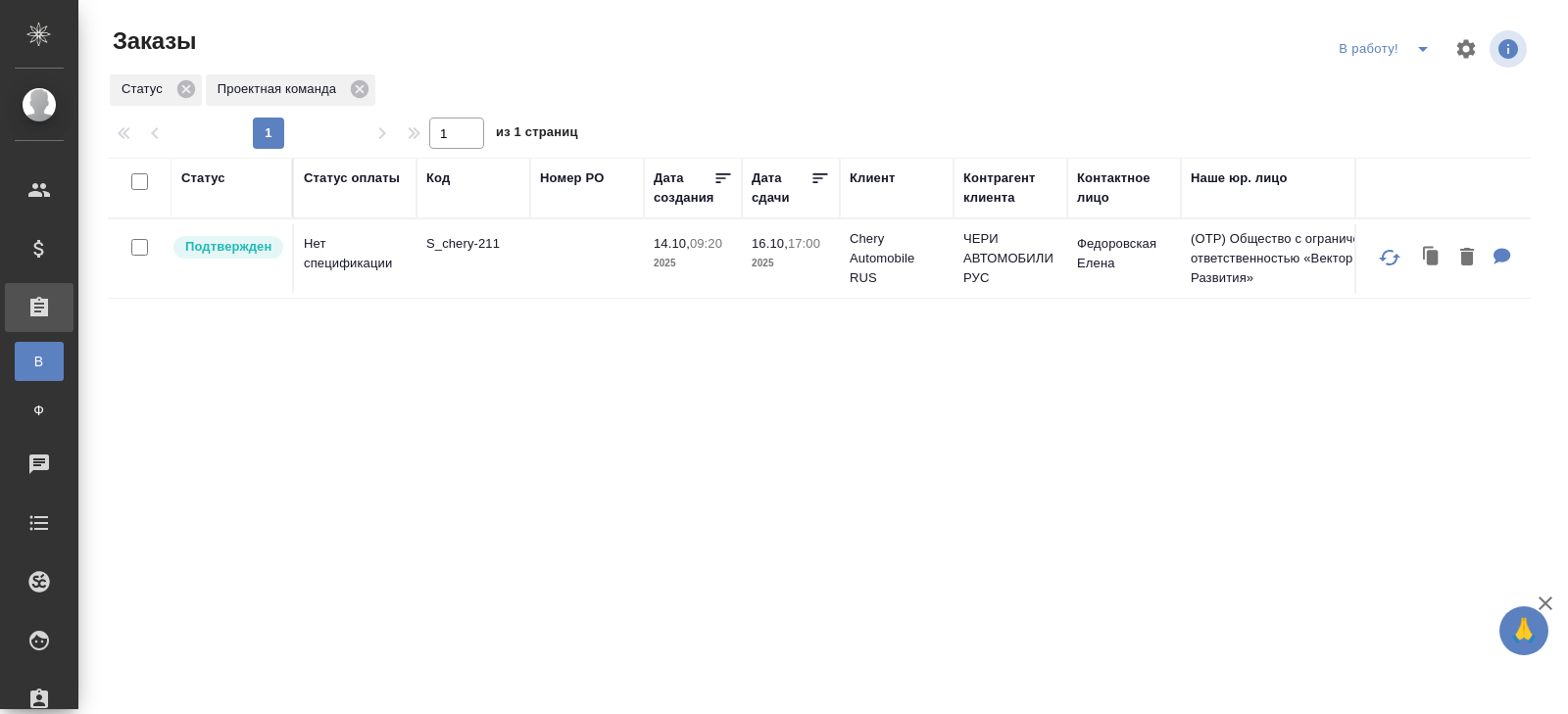
click at [464, 247] on p "S_chery-211" at bounding box center [472, 244] width 94 height 20
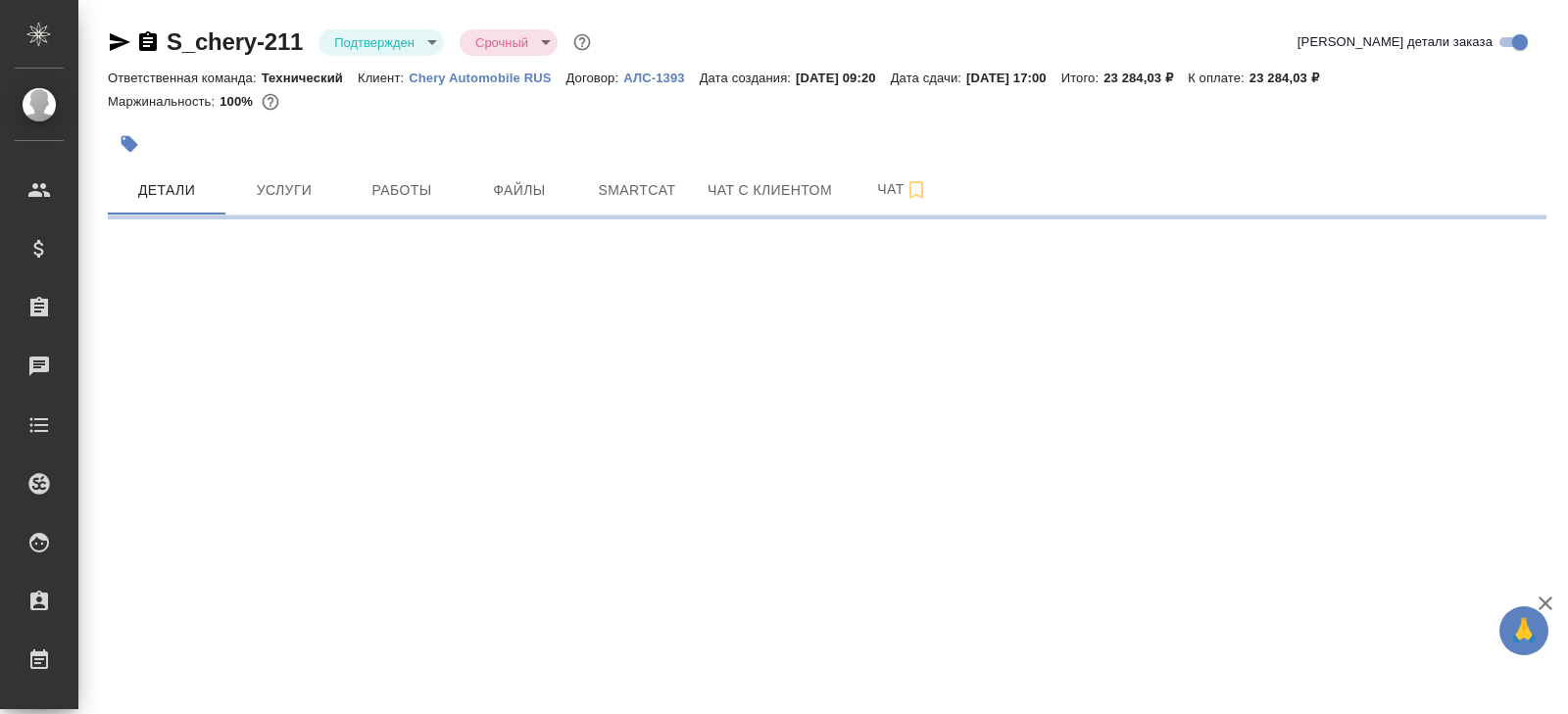
select select "RU"
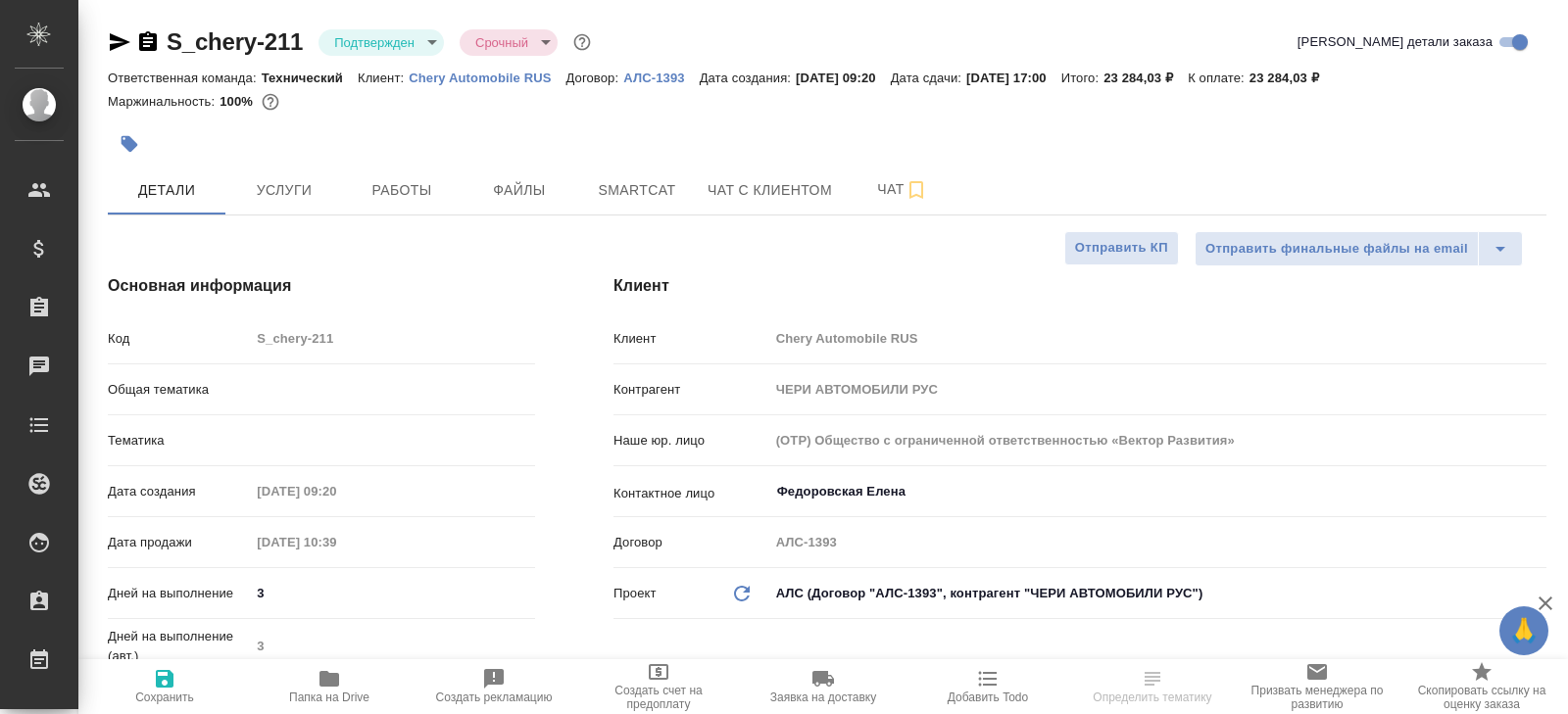
type textarea "x"
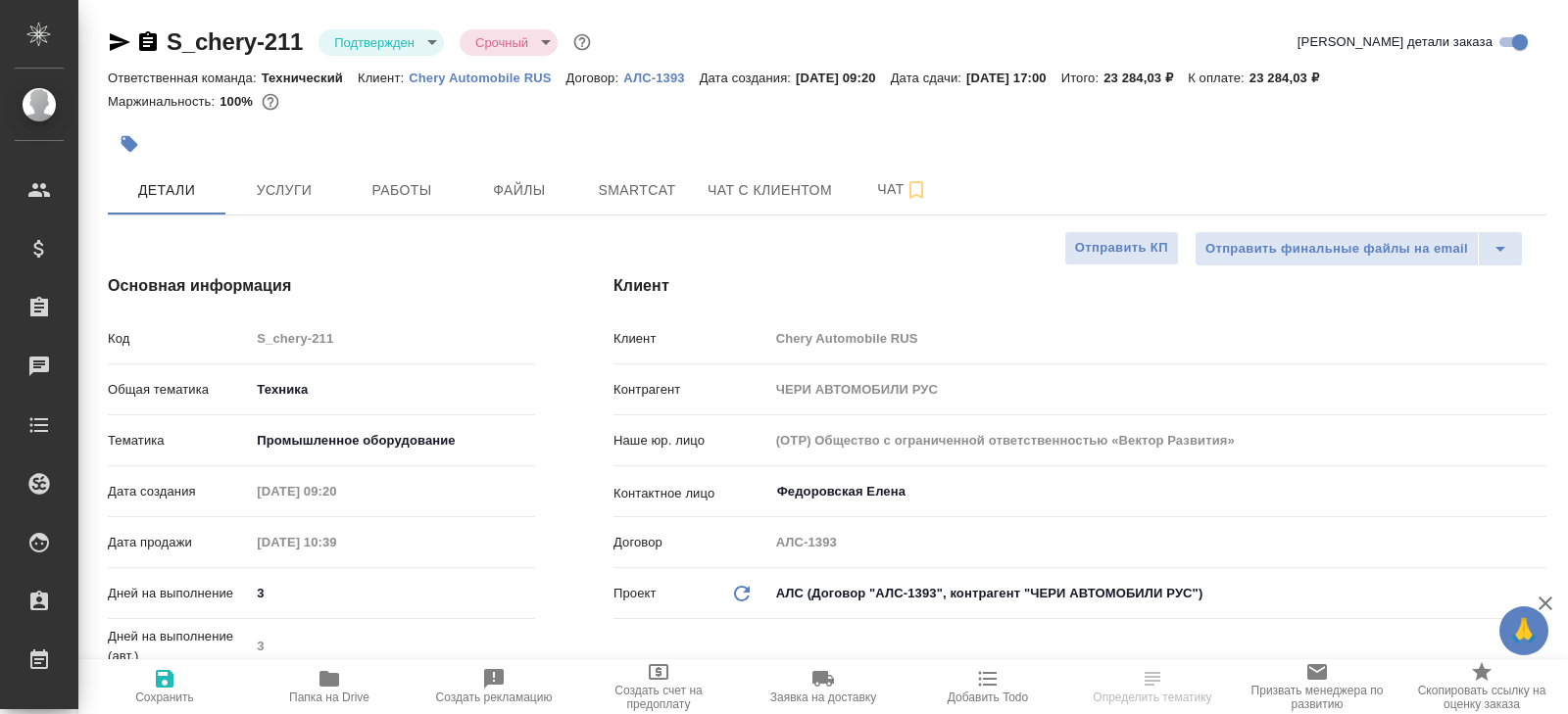
type textarea "x"
click at [287, 192] on span "Услуги" at bounding box center [283, 190] width 94 height 25
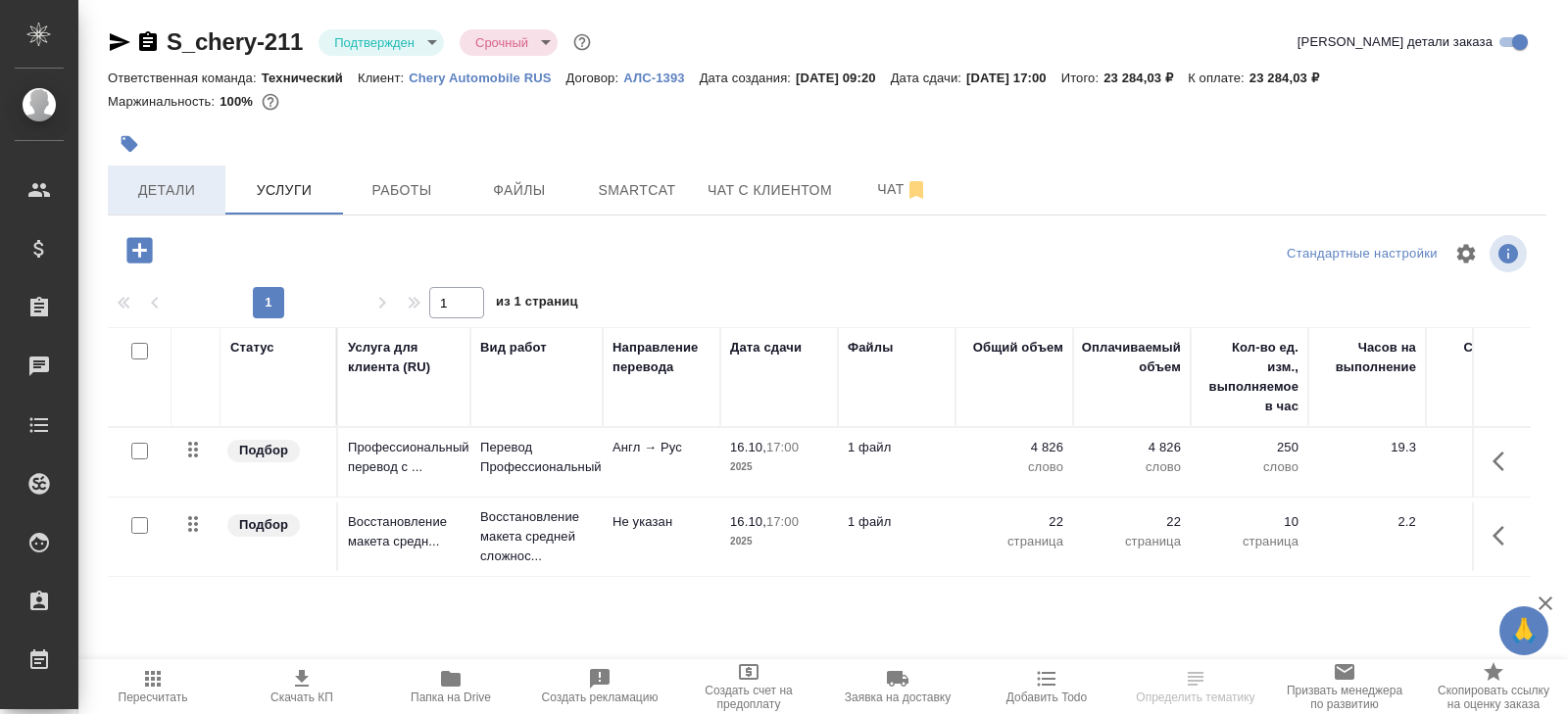
click at [157, 192] on span "Детали" at bounding box center [166, 190] width 94 height 25
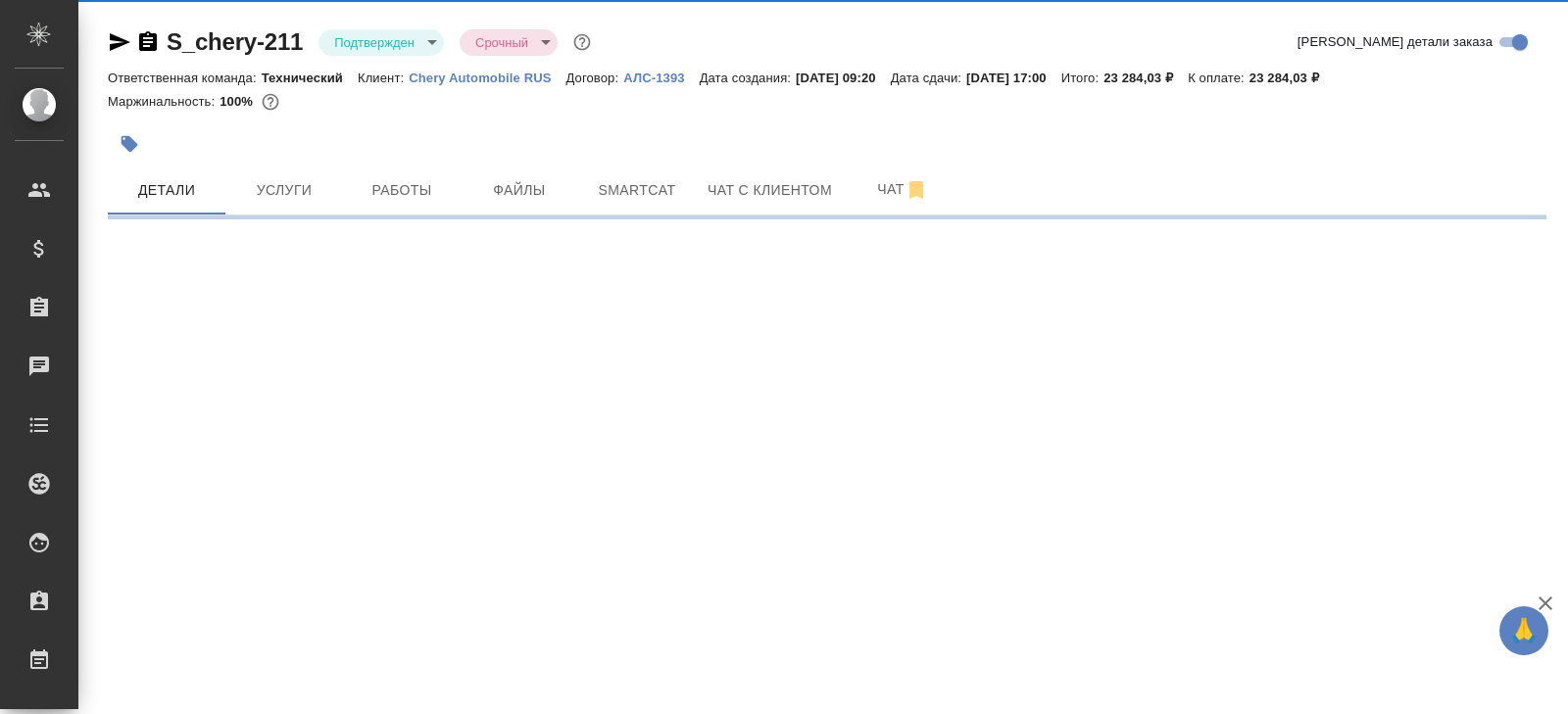
select select "RU"
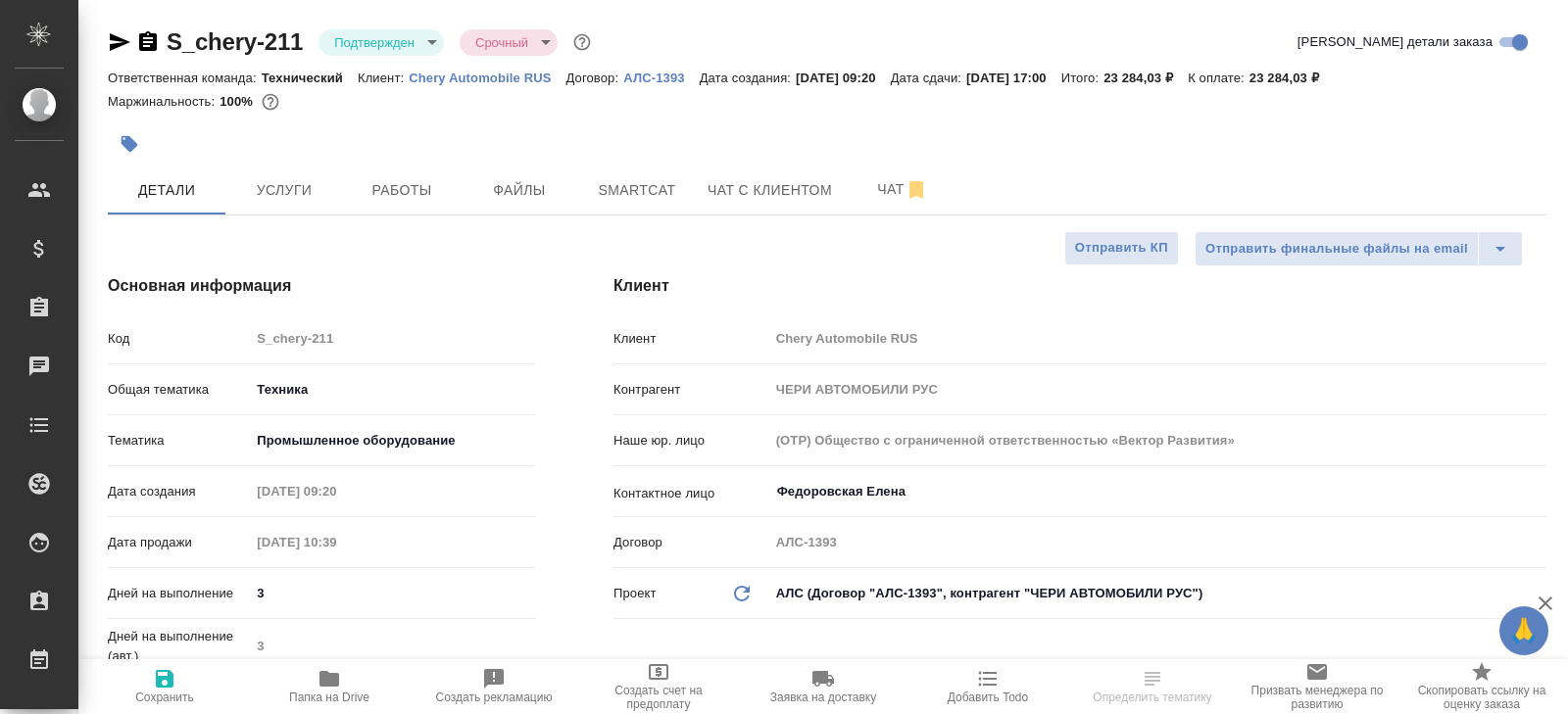
type textarea "x"
click at [114, 42] on icon "button" at bounding box center [120, 43] width 24 height 24
select select "RU"
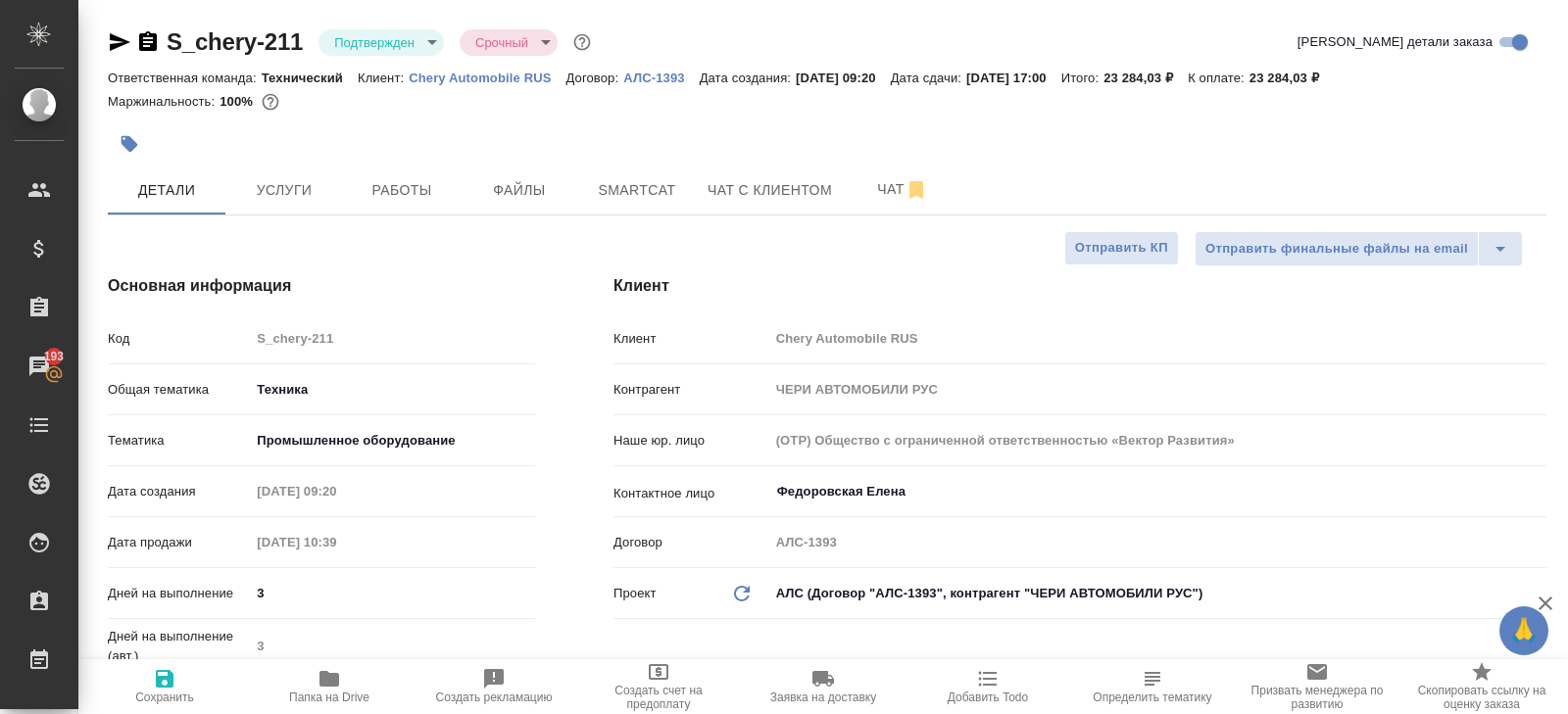
type textarea "x"
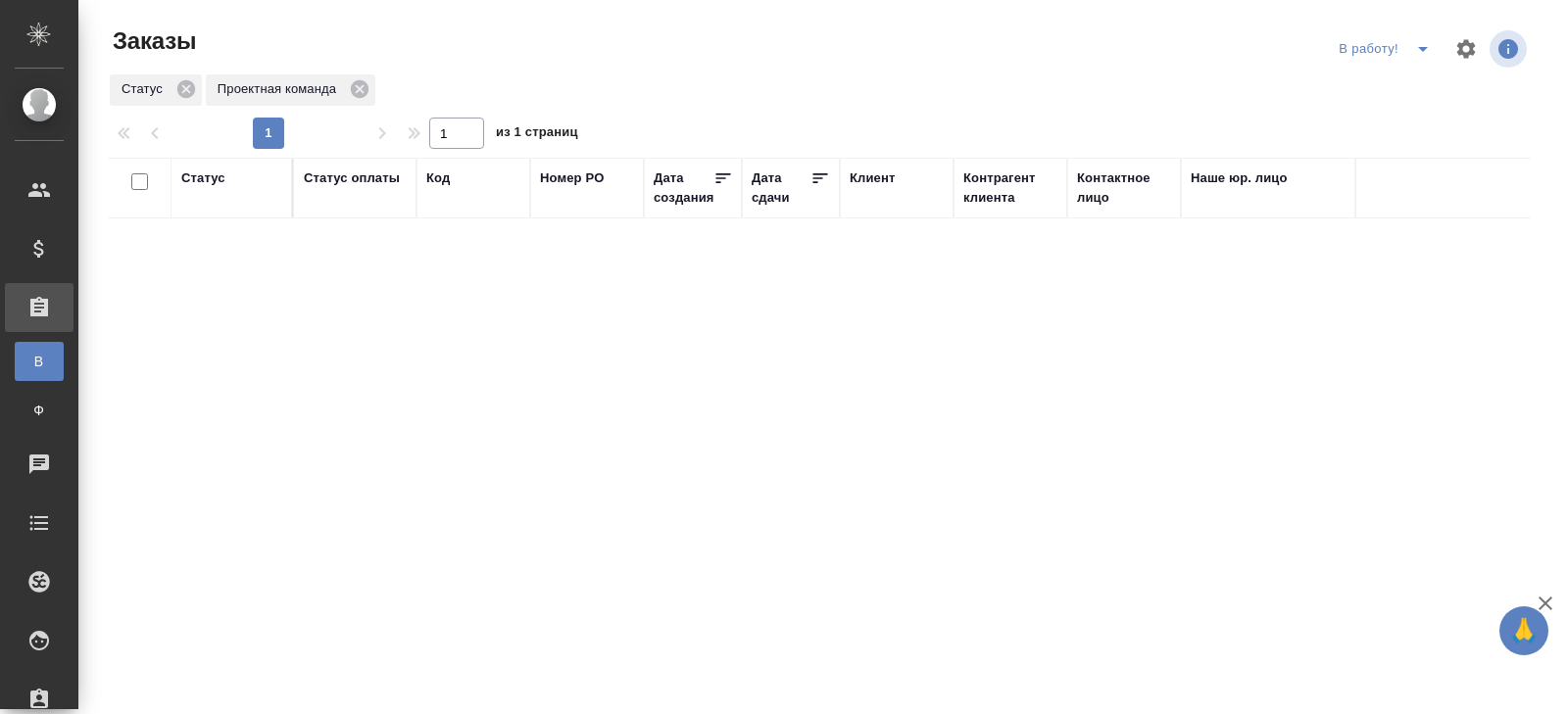
click at [1430, 50] on icon "split button" at bounding box center [1422, 50] width 24 height 24
click at [1410, 83] on li "ПМ" at bounding box center [1387, 88] width 109 height 32
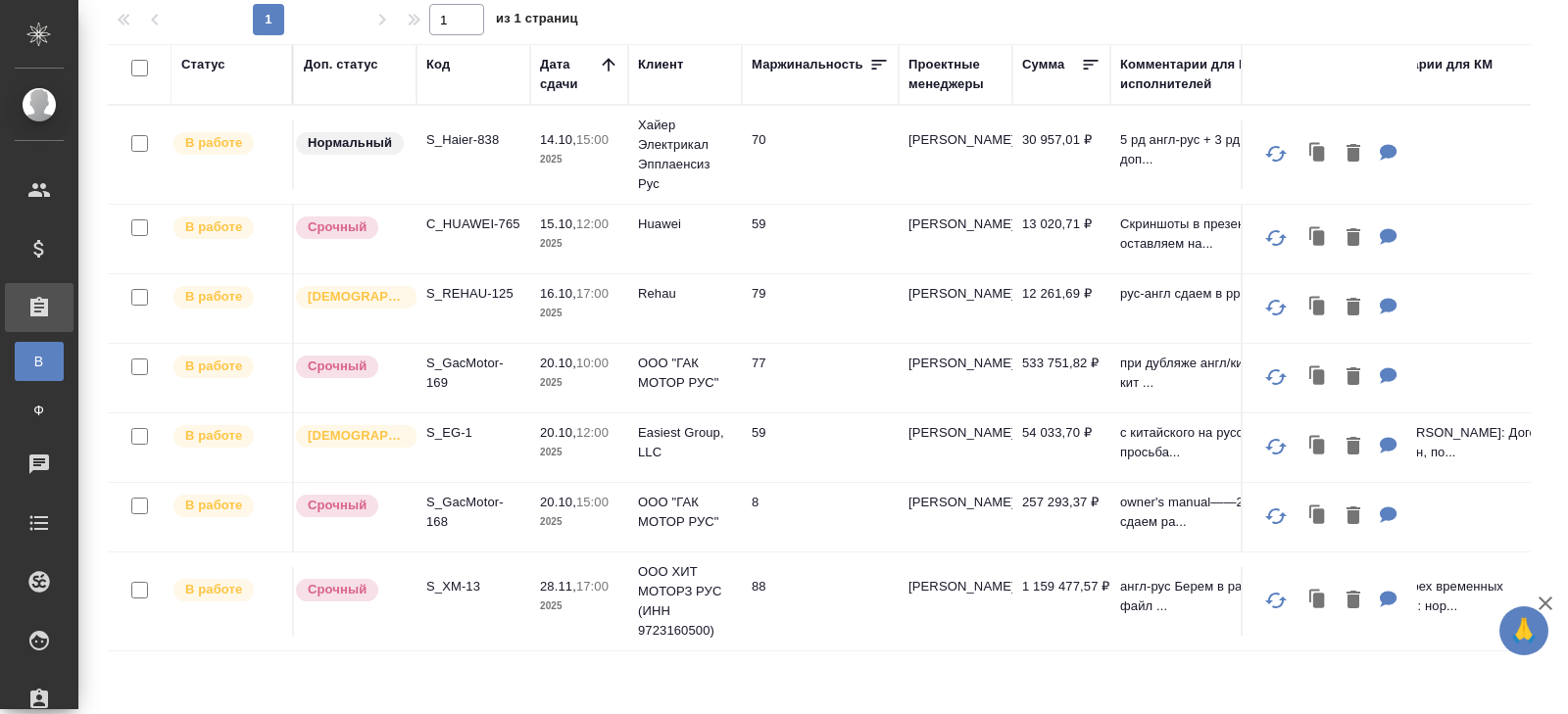
scroll to position [116, 0]
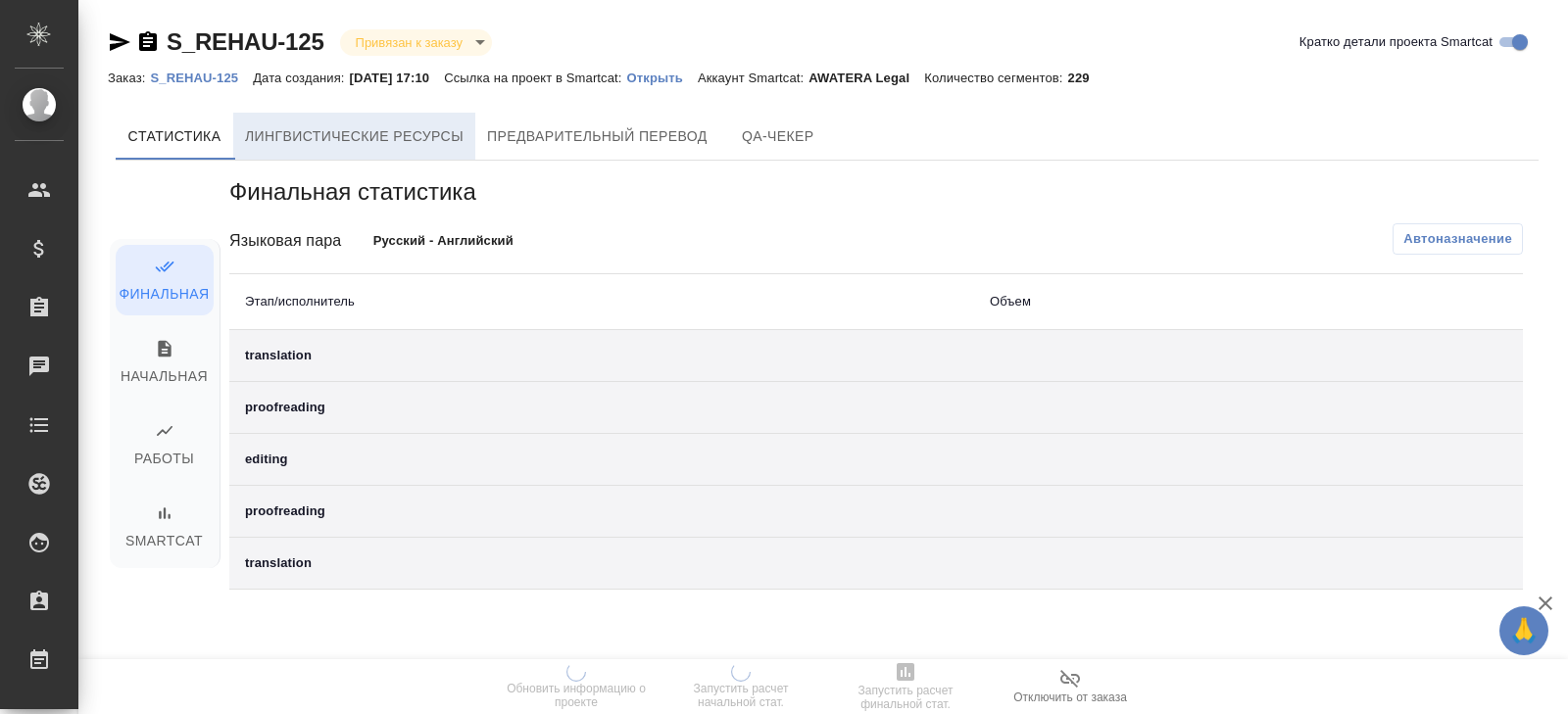
click at [435, 146] on span "Лингвистические ресурсы" at bounding box center [354, 137] width 219 height 25
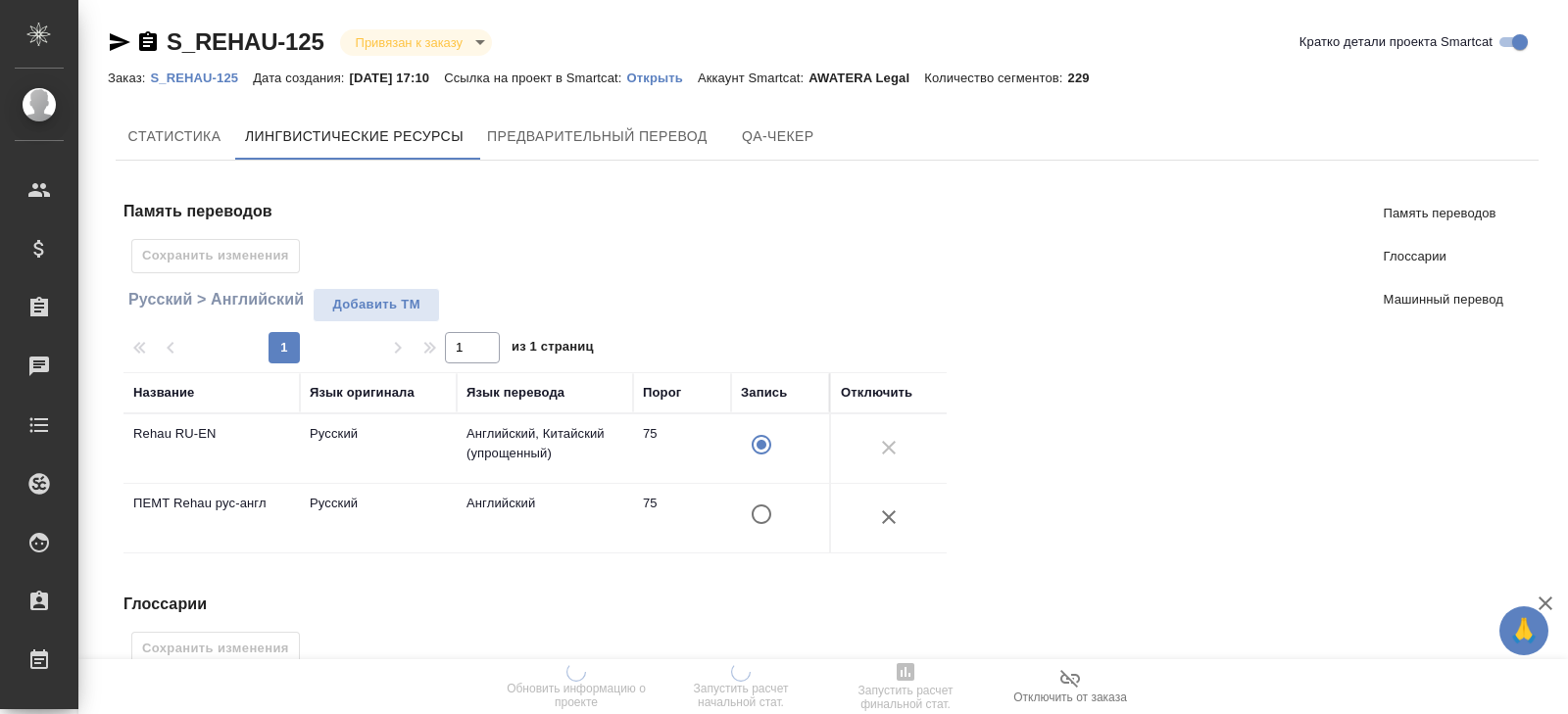
scroll to position [521, 0]
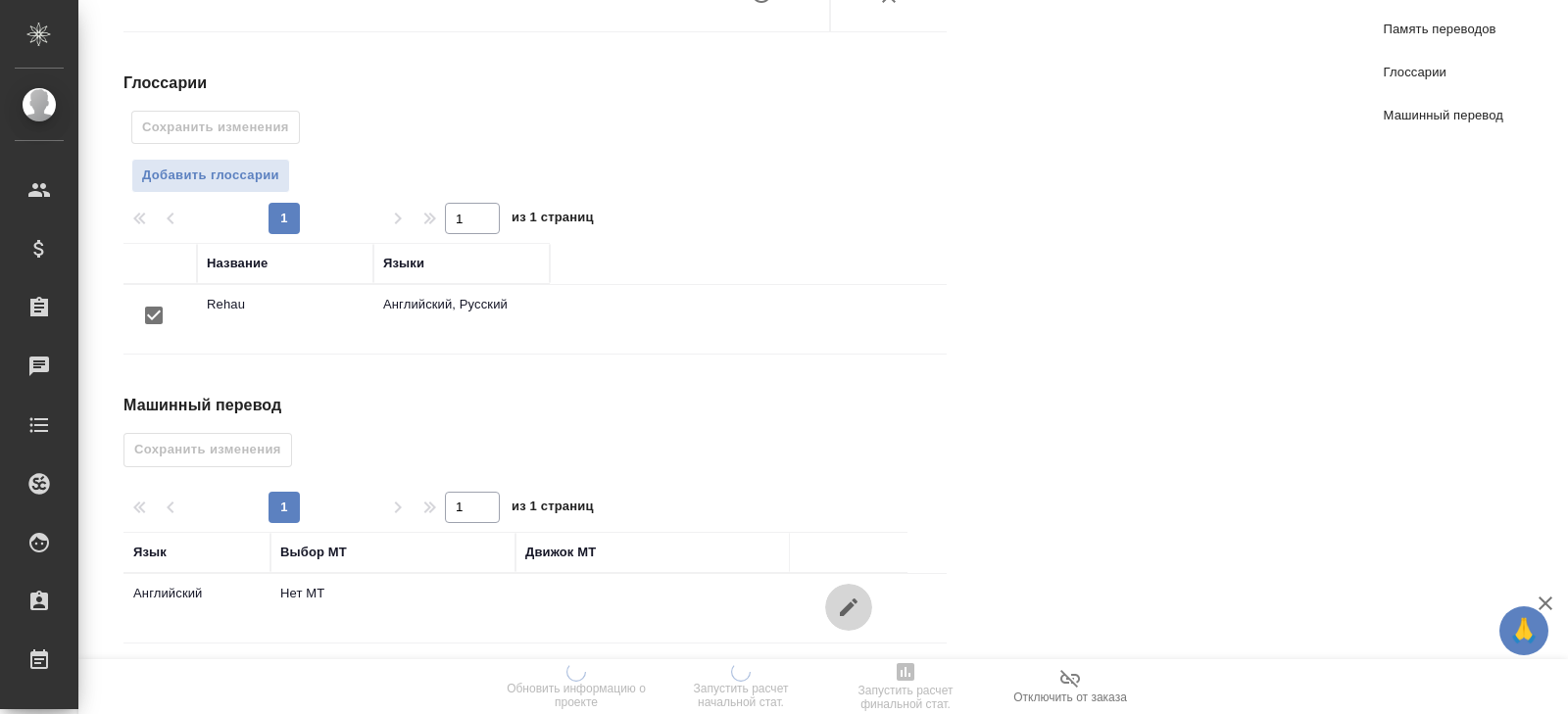
click at [853, 596] on icon "button" at bounding box center [849, 607] width 24 height 24
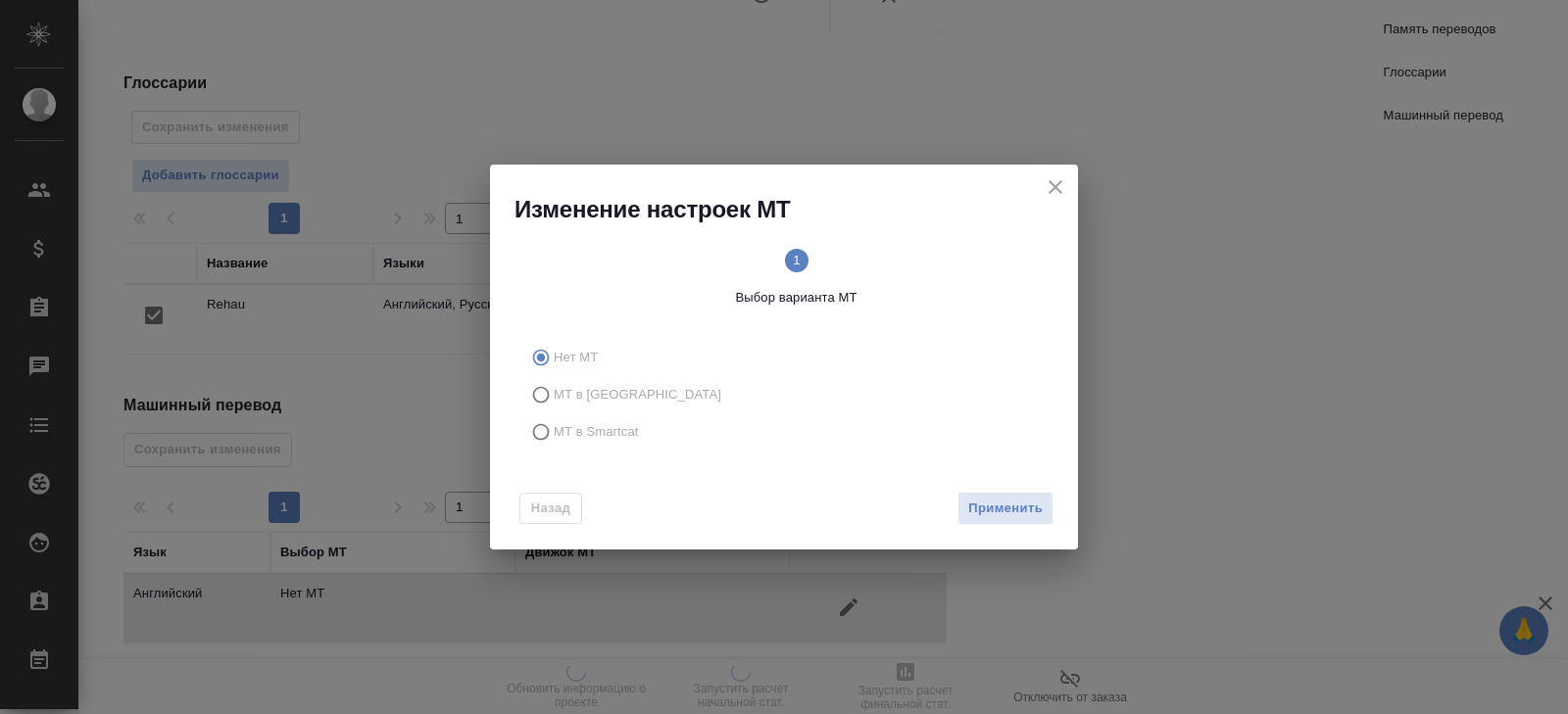
click at [588, 410] on label "МТ в [GEOGRAPHIC_DATA]" at bounding box center [780, 395] width 516 height 38
click at [554, 410] on input "МТ в [GEOGRAPHIC_DATA]" at bounding box center [538, 395] width 32 height 38
radio input "true"
click at [602, 429] on span "МТ в Smartcat" at bounding box center [596, 432] width 85 height 20
click at [554, 429] on input "МТ в Smartcat" at bounding box center [538, 432] width 32 height 38
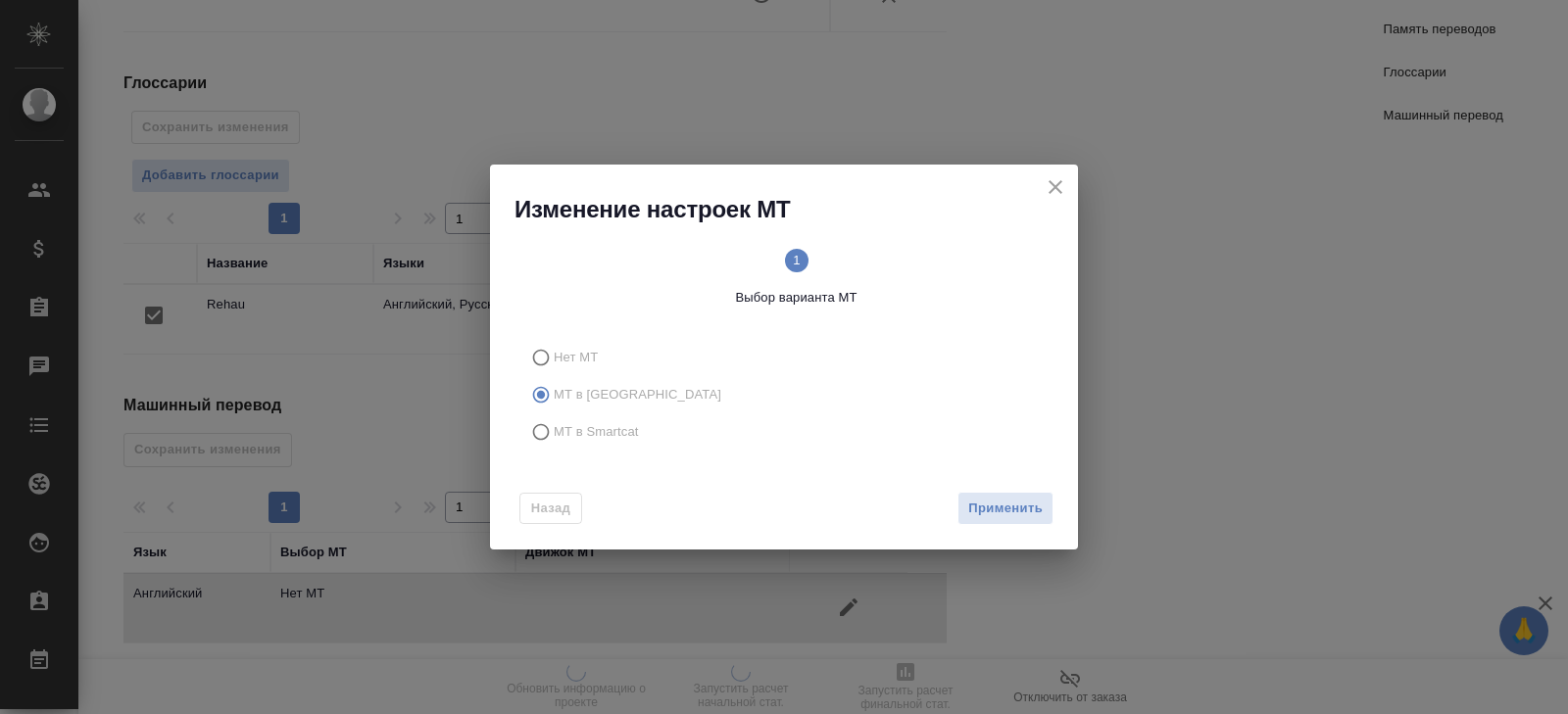
radio input "true"
click at [993, 510] on button "Вперед" at bounding box center [1017, 509] width 70 height 35
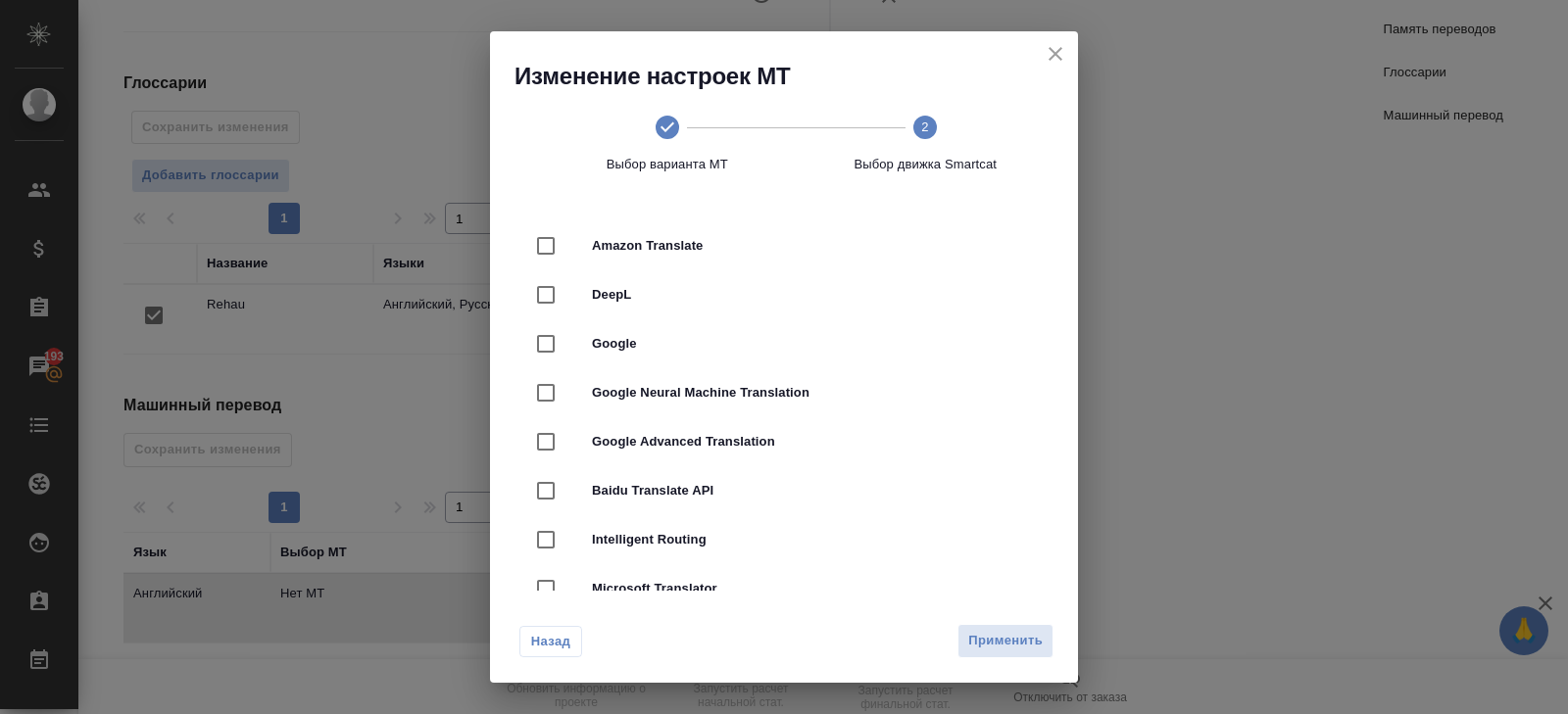
click at [615, 279] on div "DeepL" at bounding box center [784, 294] width 525 height 49
checkbox input "true"
click at [1006, 646] on span "Применить" at bounding box center [1004, 641] width 74 height 23
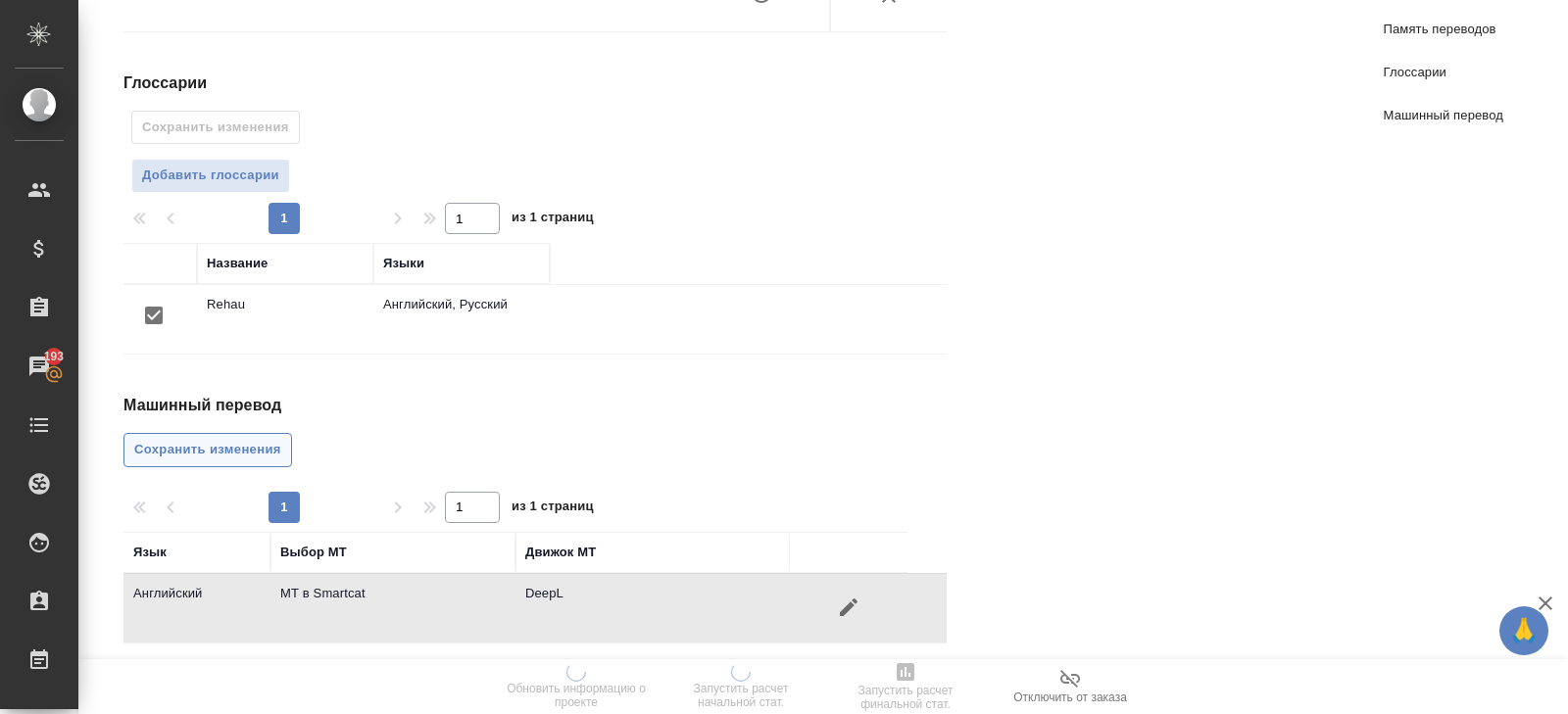
click at [238, 441] on span "Сохранить изменения" at bounding box center [208, 450] width 147 height 23
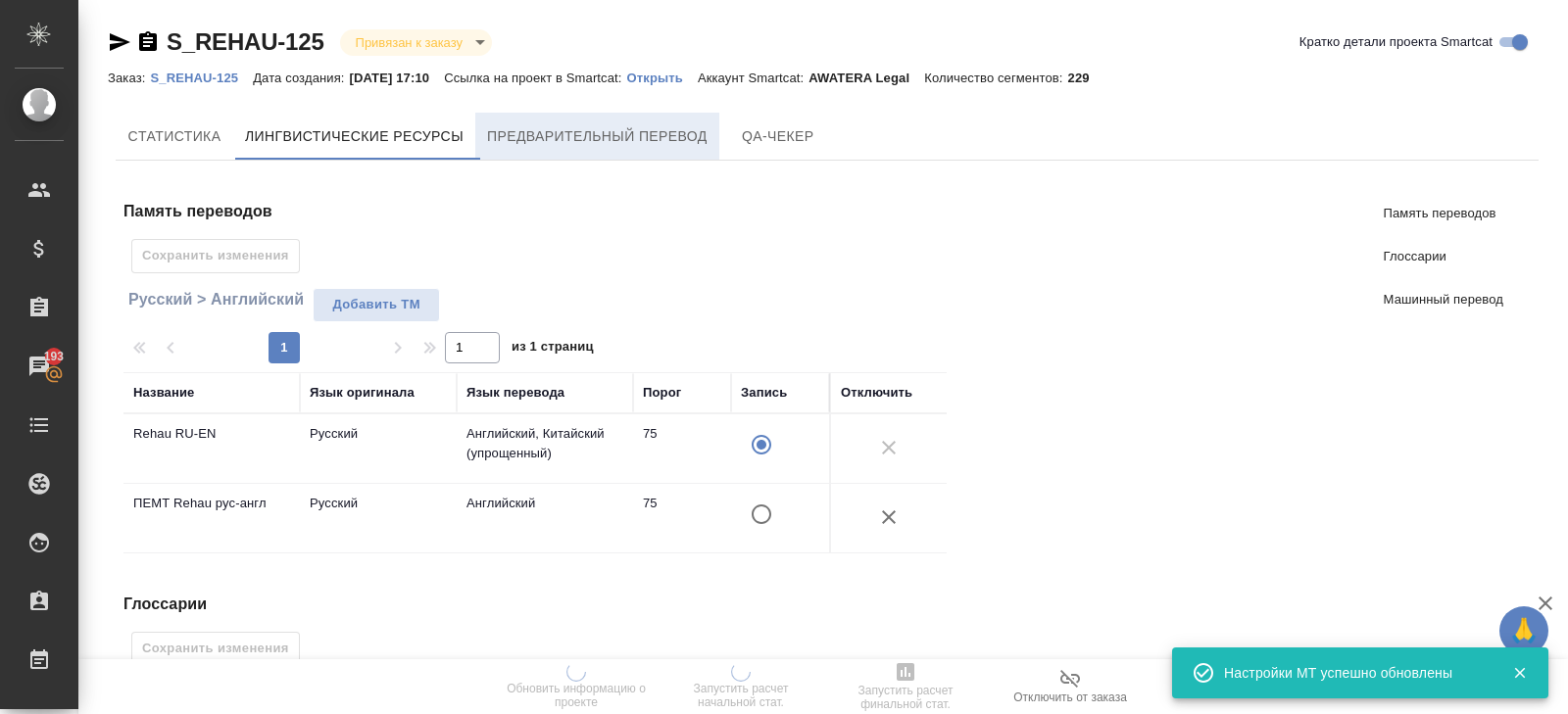
click at [621, 144] on span "Предварительный перевод" at bounding box center [597, 137] width 221 height 25
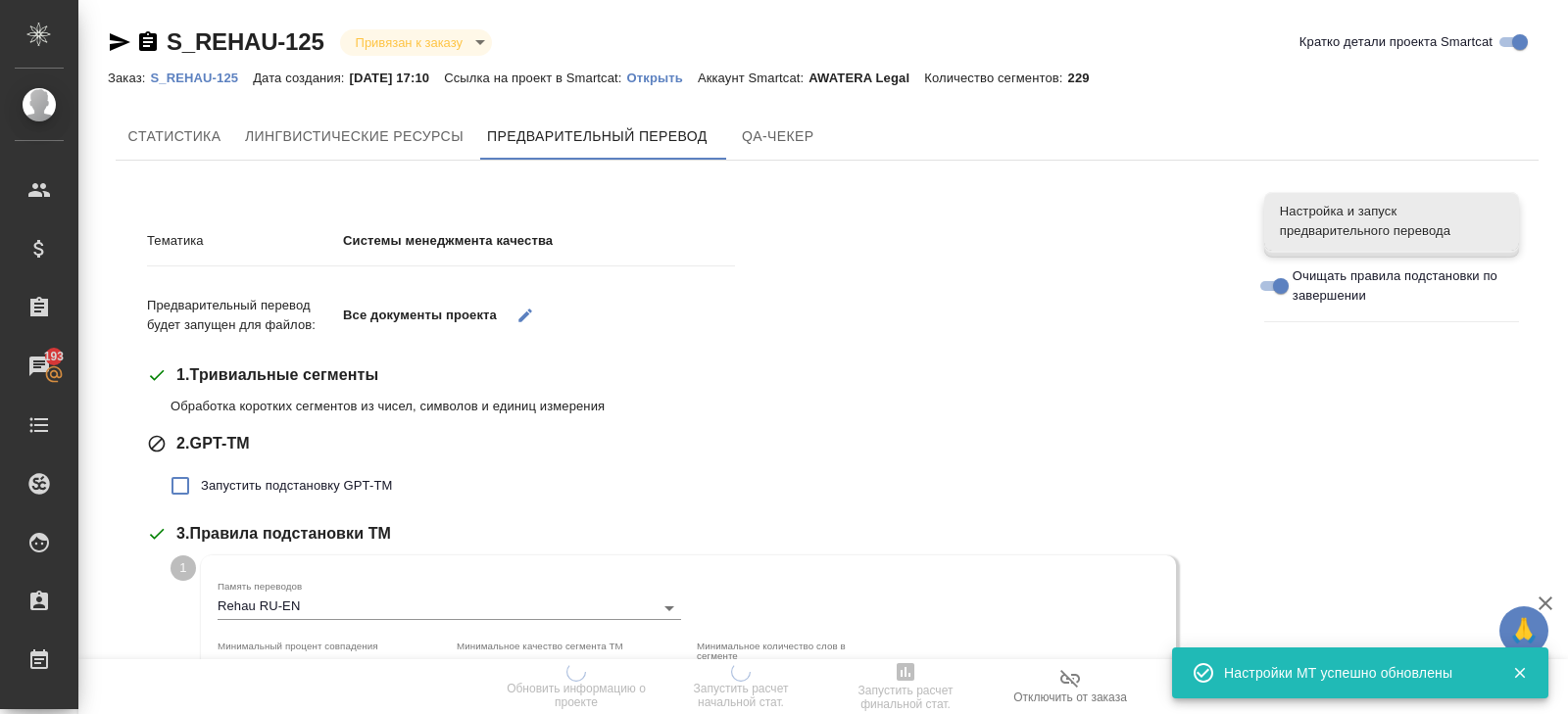
click at [219, 486] on span "Запустить подстановку GPT-TM" at bounding box center [296, 486] width 191 height 20
click at [201, 486] on input "Запустить подстановку GPT-TM" at bounding box center [180, 486] width 42 height 42
checkbox input "true"
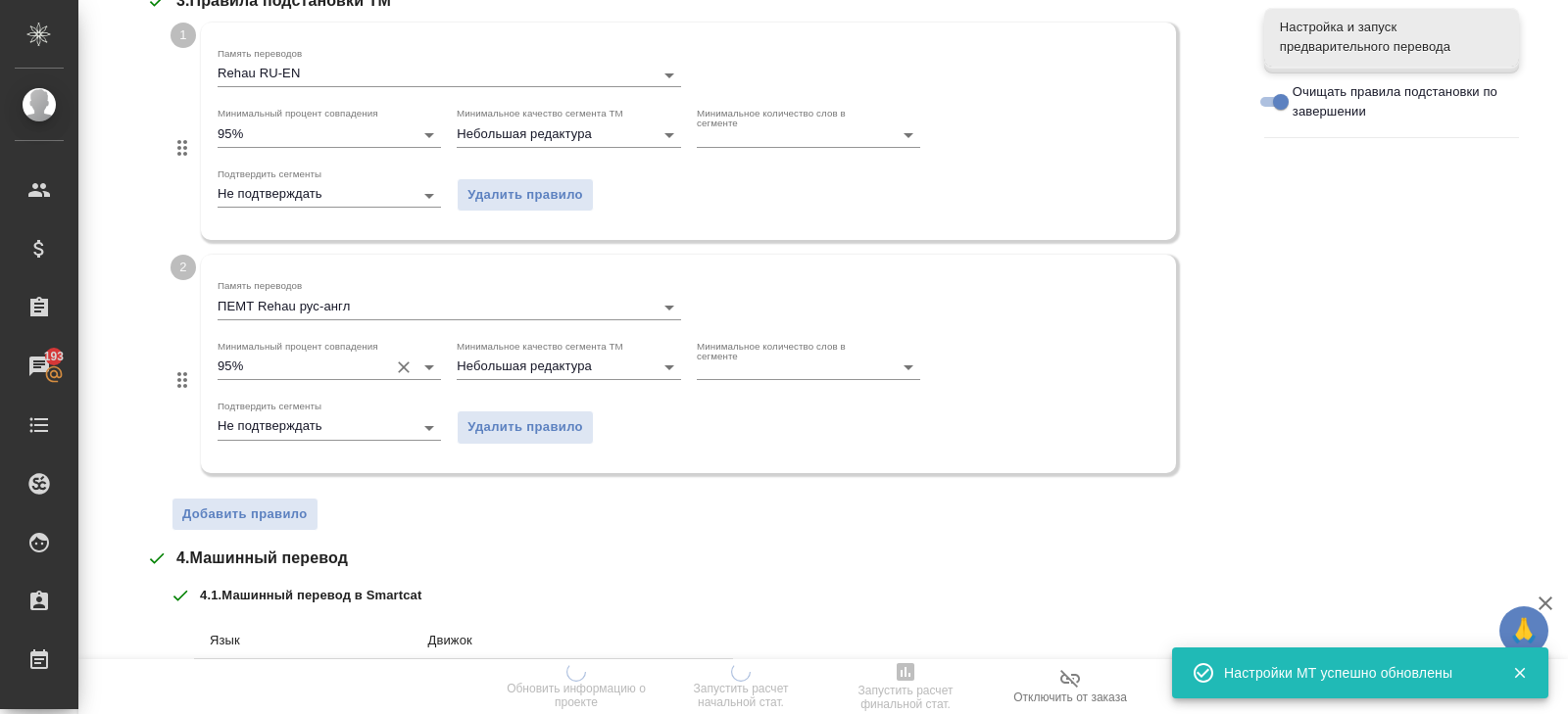
scroll to position [985, 0]
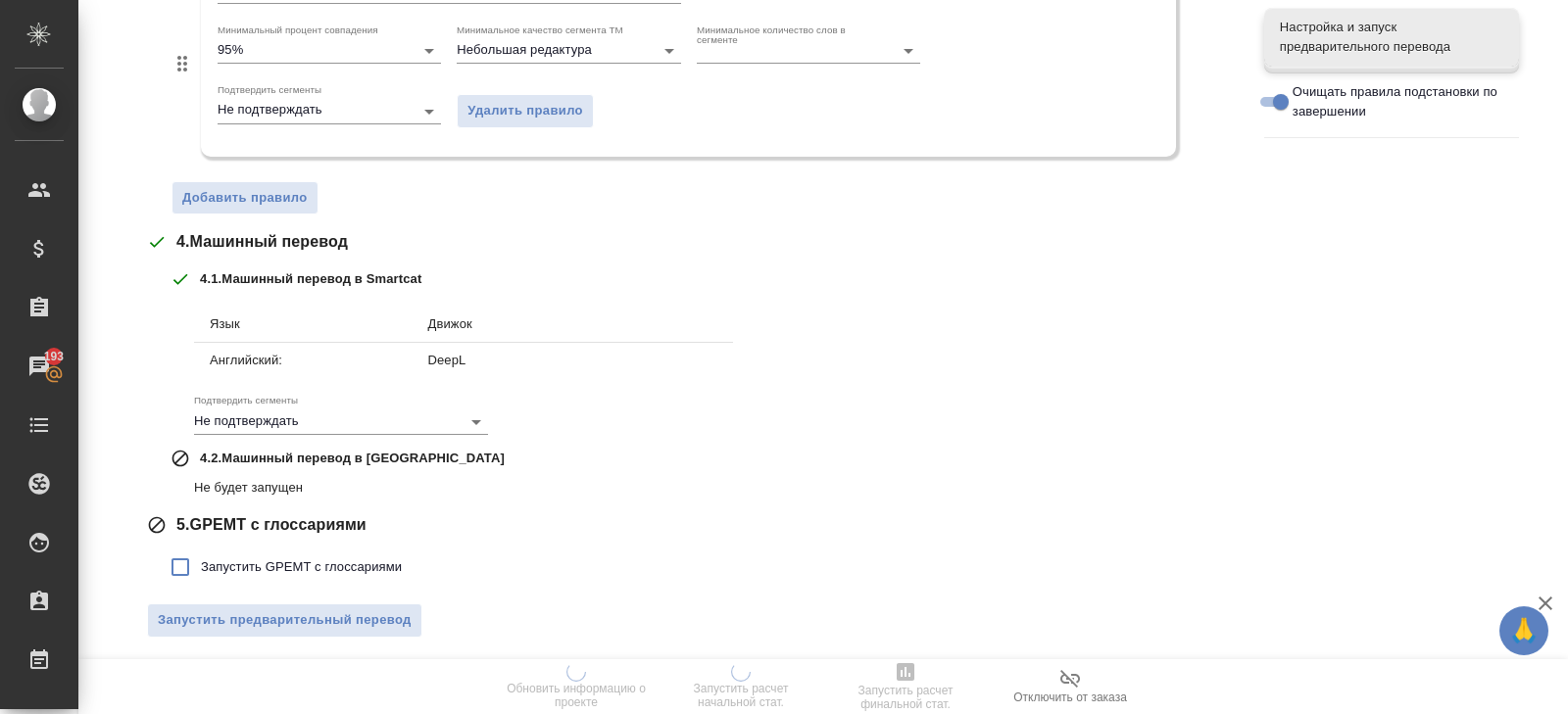
click at [236, 558] on span "Запустить GPEMT с глоссариями" at bounding box center [301, 567] width 201 height 20
click at [201, 557] on input "Запустить GPEMT с глоссариями" at bounding box center [180, 567] width 42 height 42
checkbox input "true"
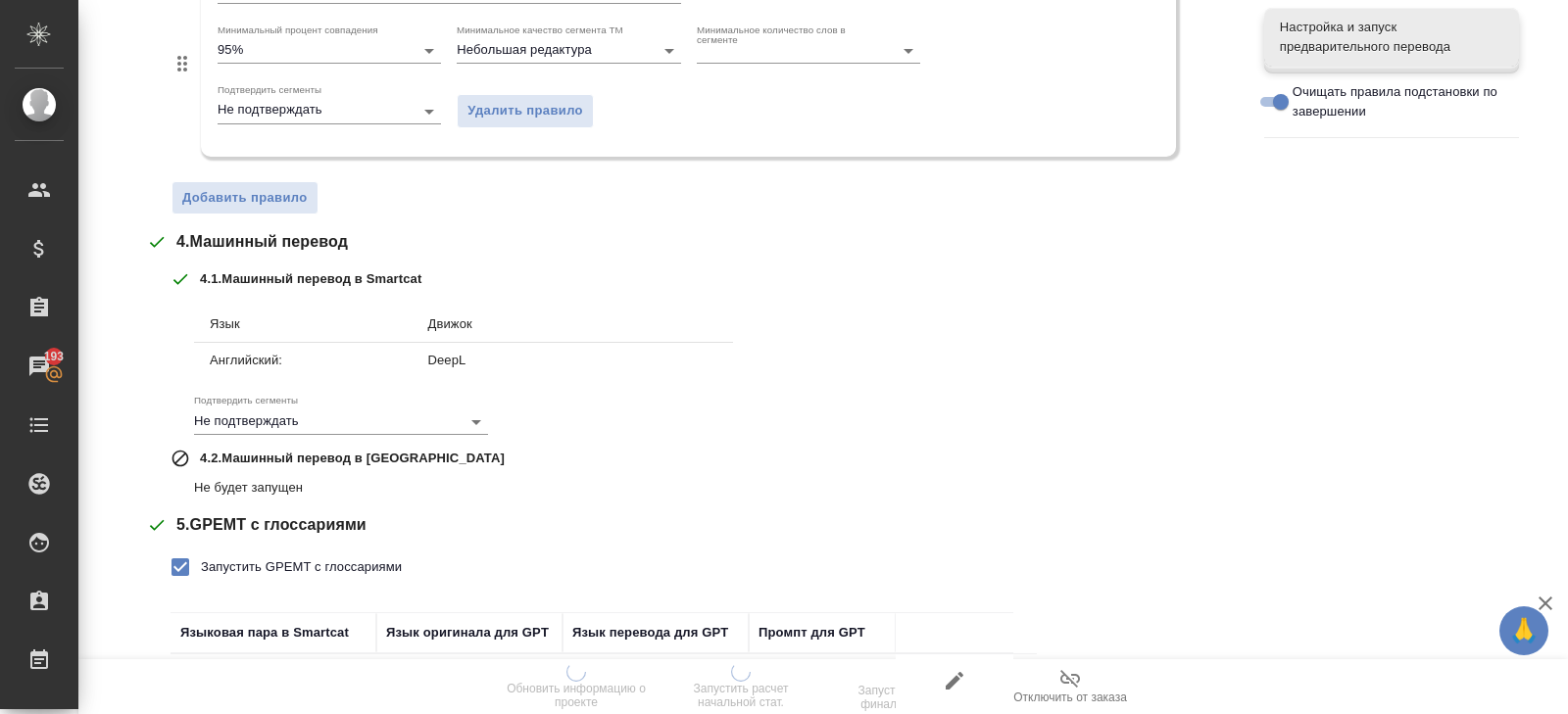
scroll to position [1120, 0]
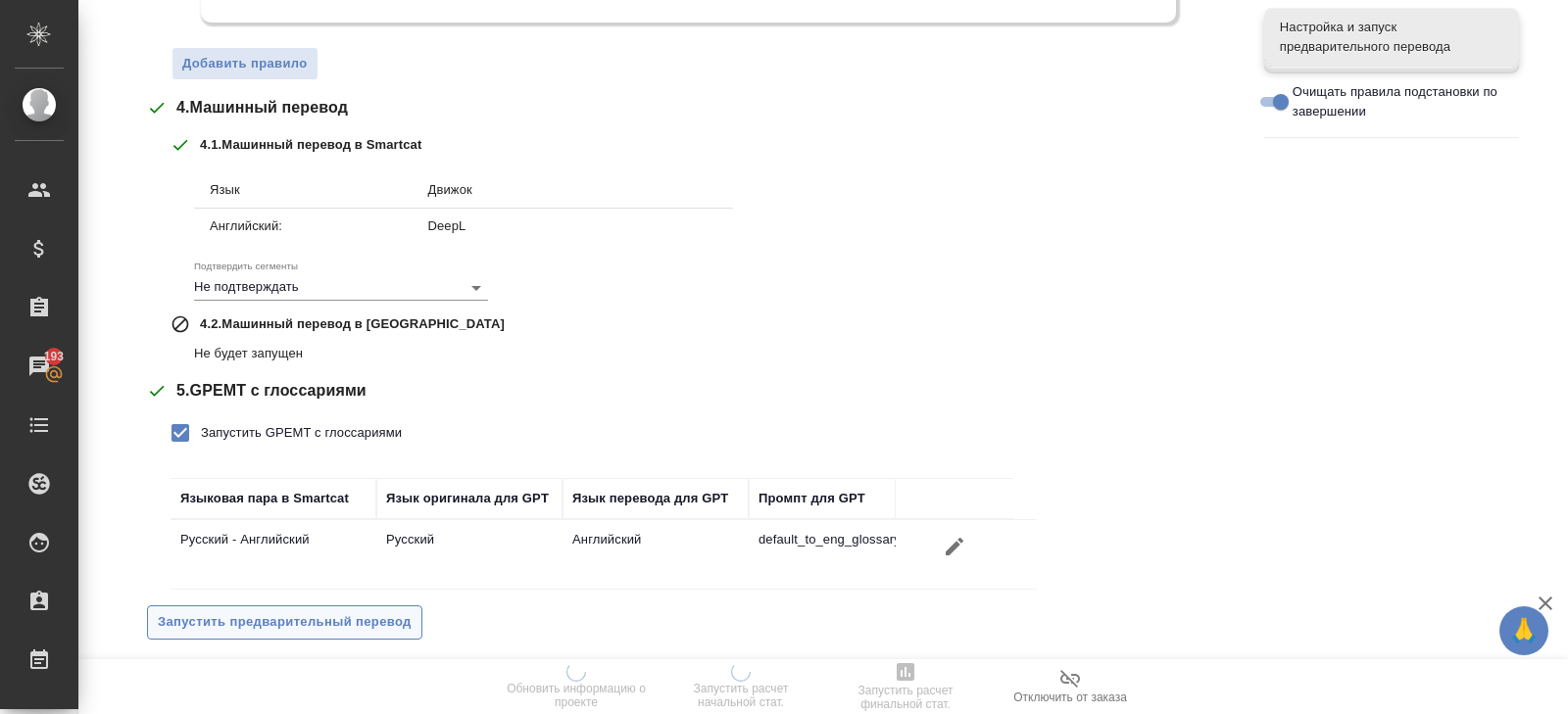
click at [248, 616] on span "Запустить предварительный перевод" at bounding box center [284, 622] width 254 height 23
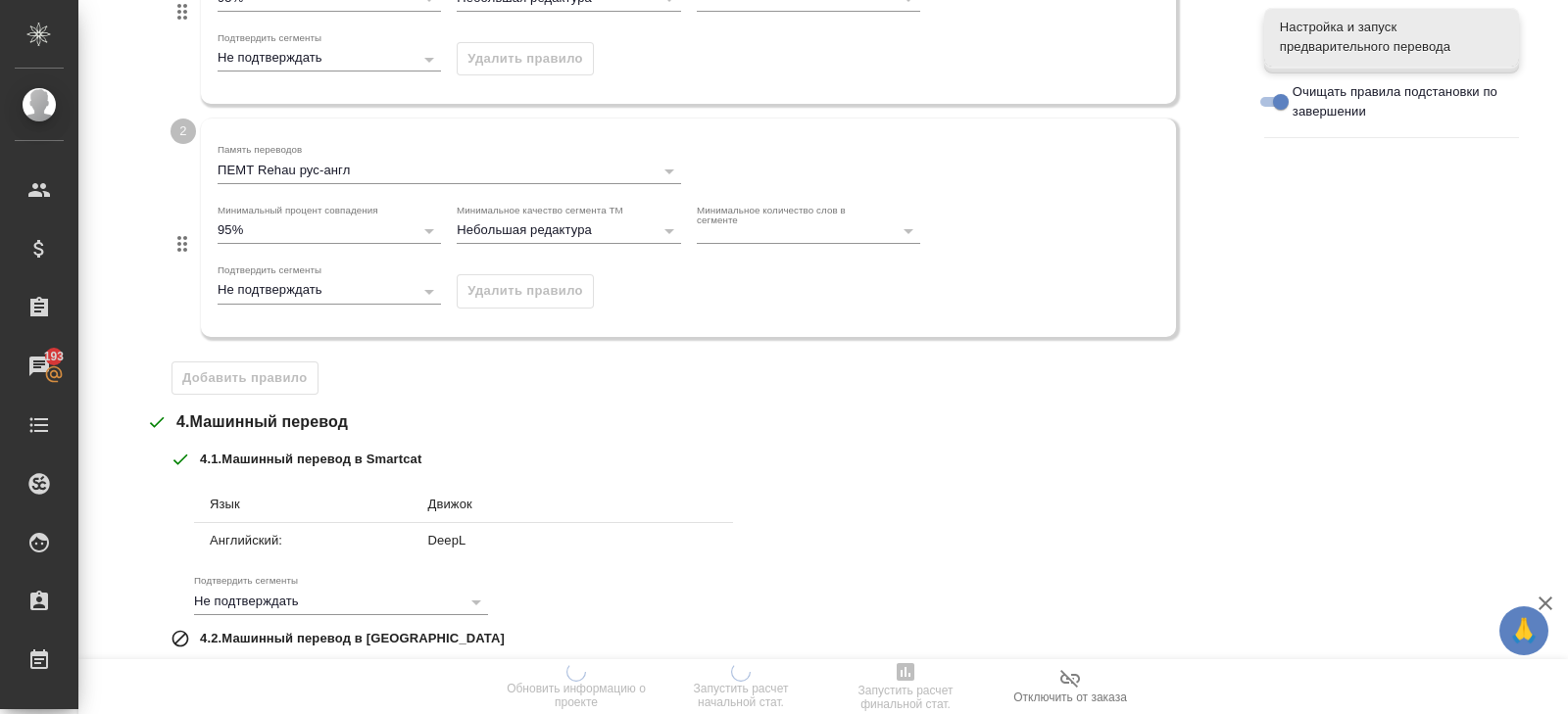
scroll to position [0, 0]
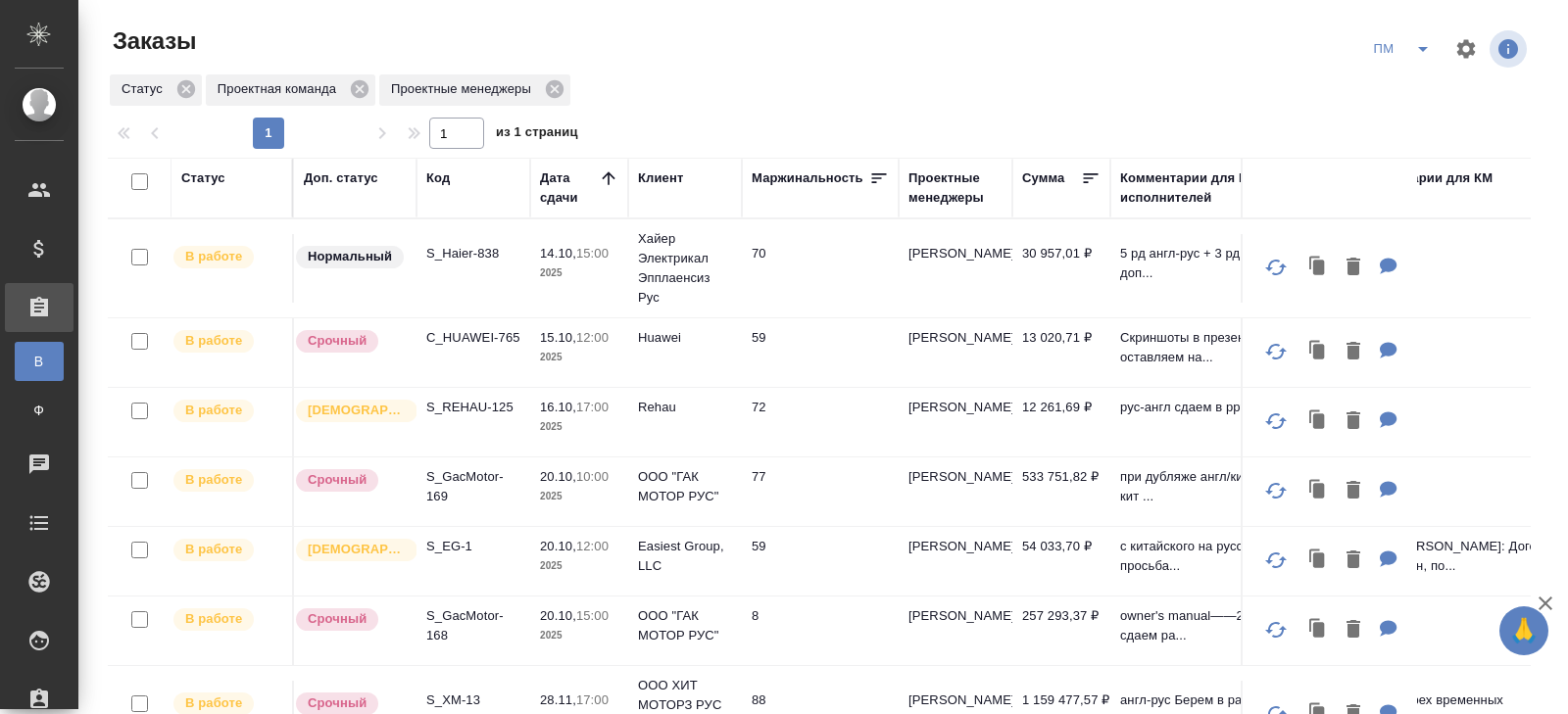
click at [1418, 46] on icon "split button" at bounding box center [1422, 50] width 24 height 24
click at [1408, 83] on li "В работу!" at bounding box center [1403, 88] width 99 height 32
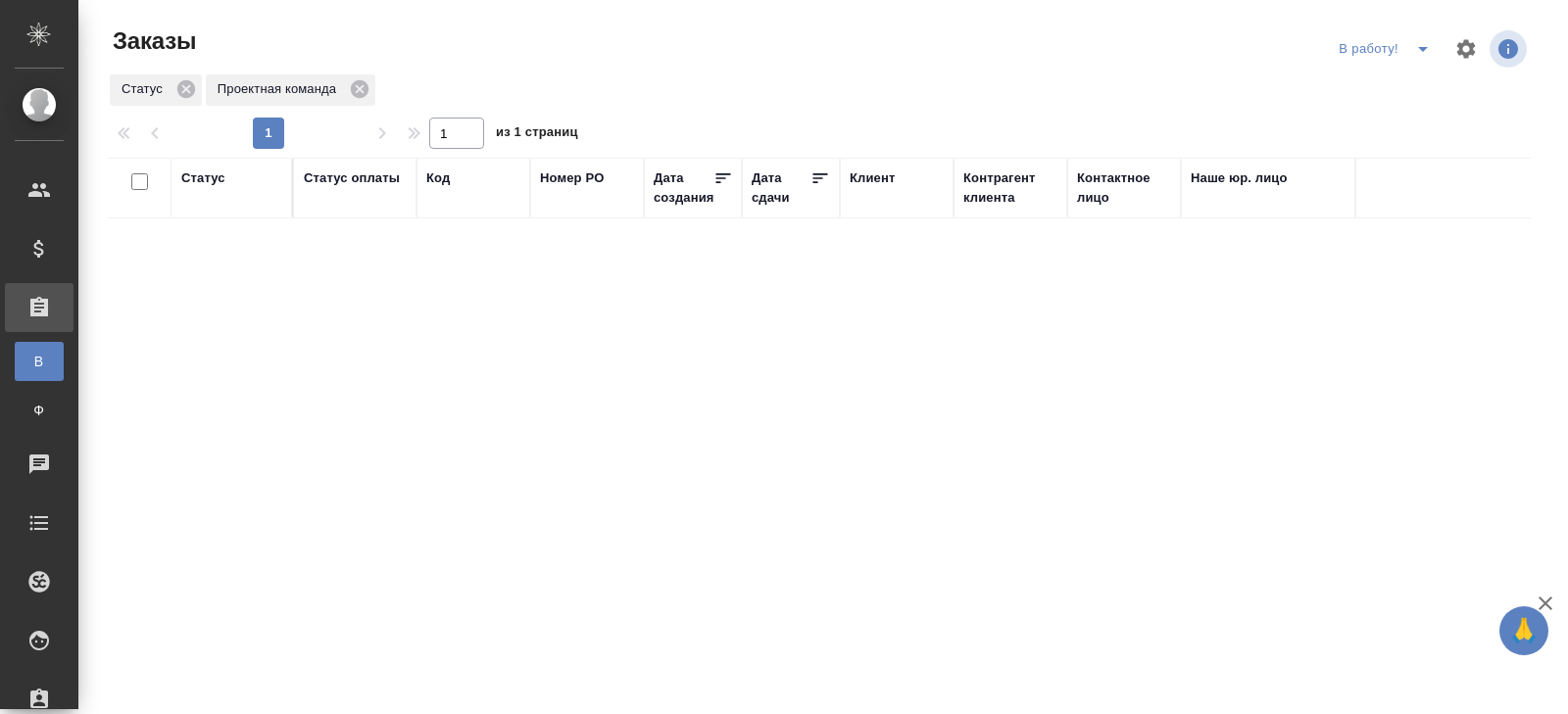
click at [1423, 51] on icon "split button" at bounding box center [1422, 50] width 24 height 24
click at [1411, 85] on li "ПМ" at bounding box center [1387, 88] width 109 height 32
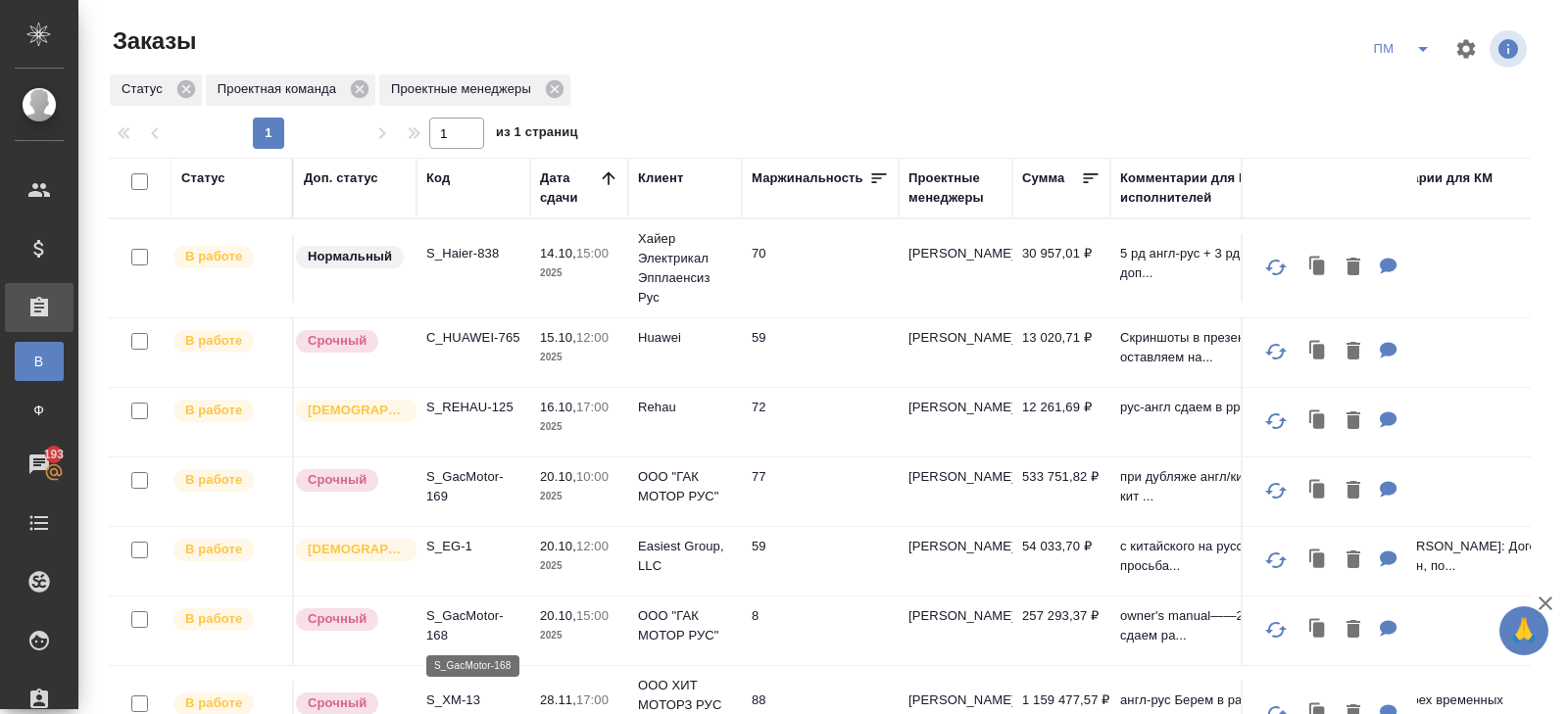
click at [440, 630] on p "S_GacMotor-168" at bounding box center [472, 626] width 94 height 40
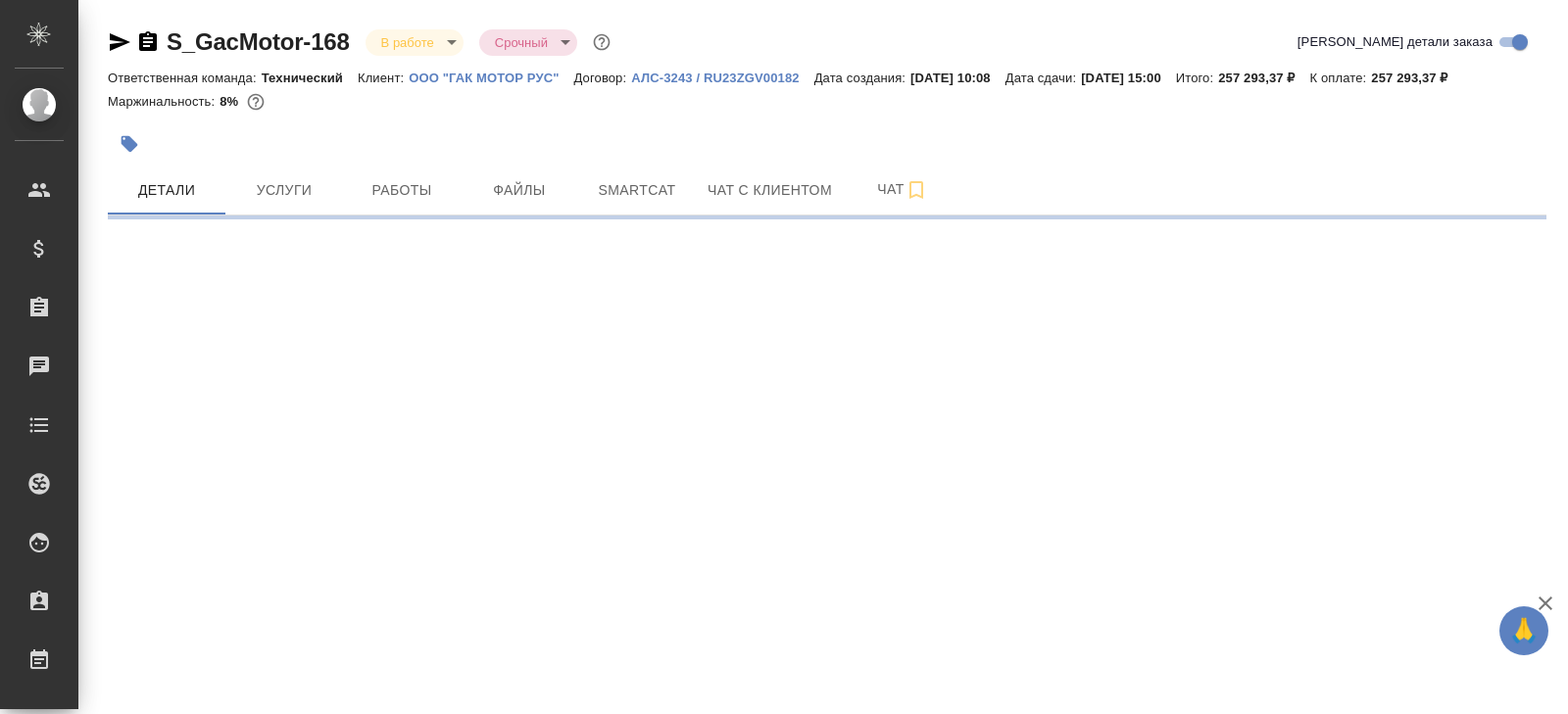
select select "RU"
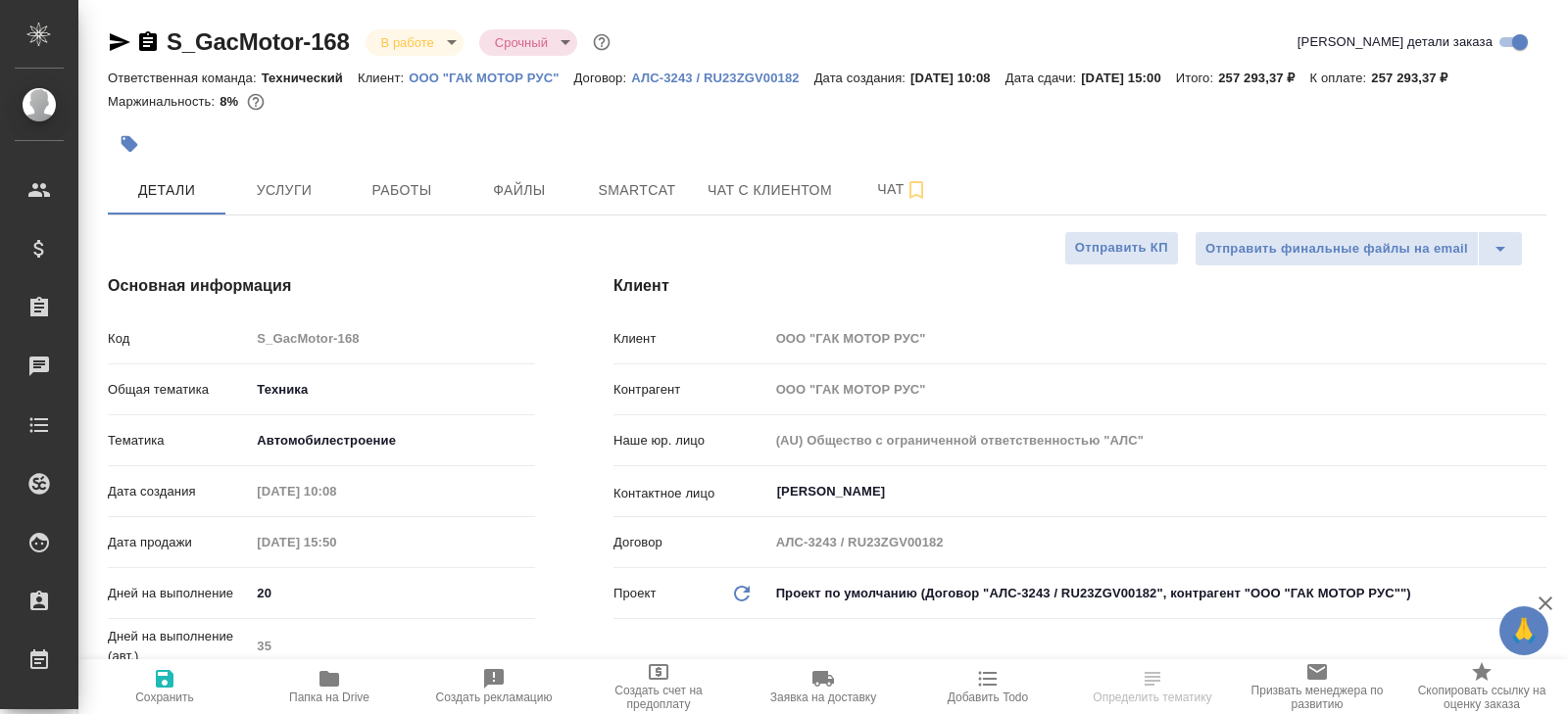
type textarea "x"
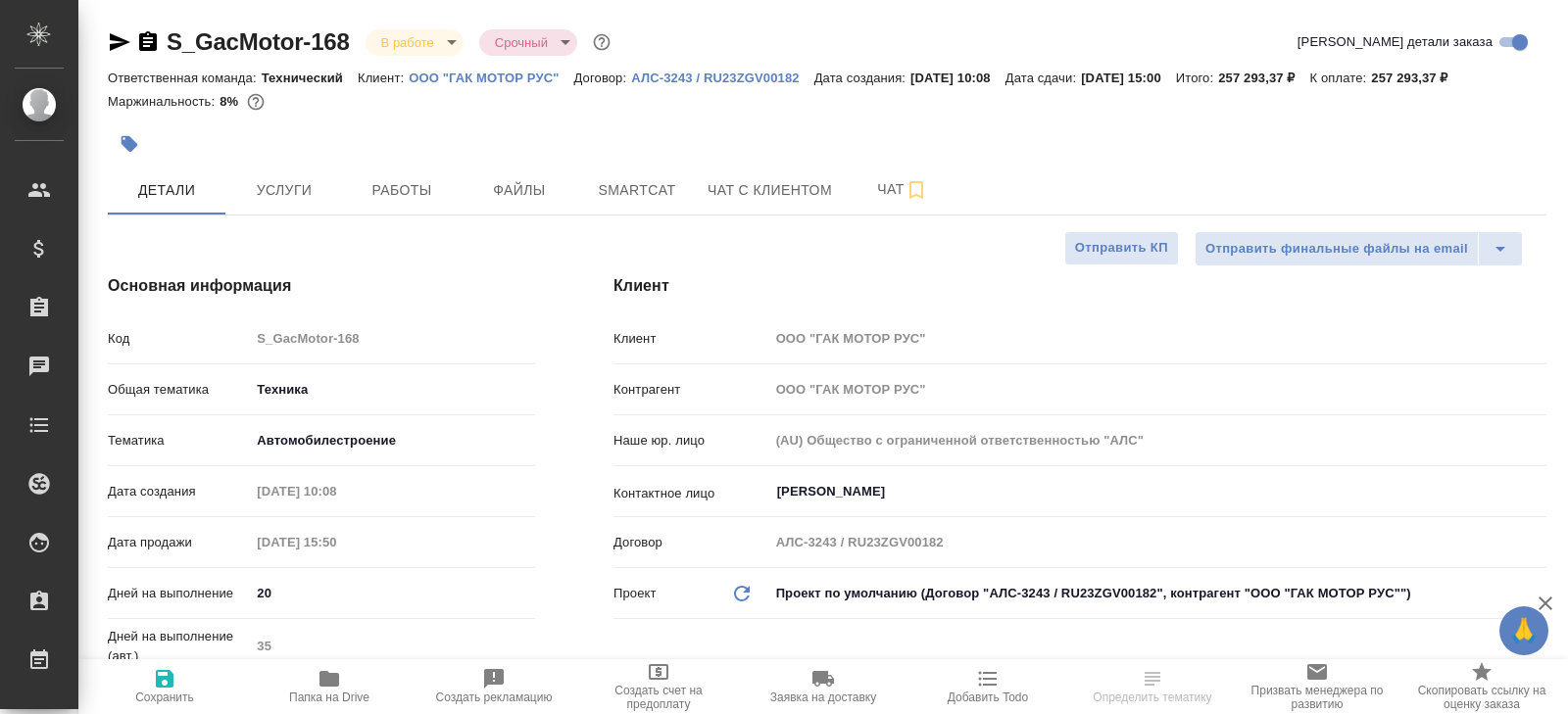
type textarea "x"
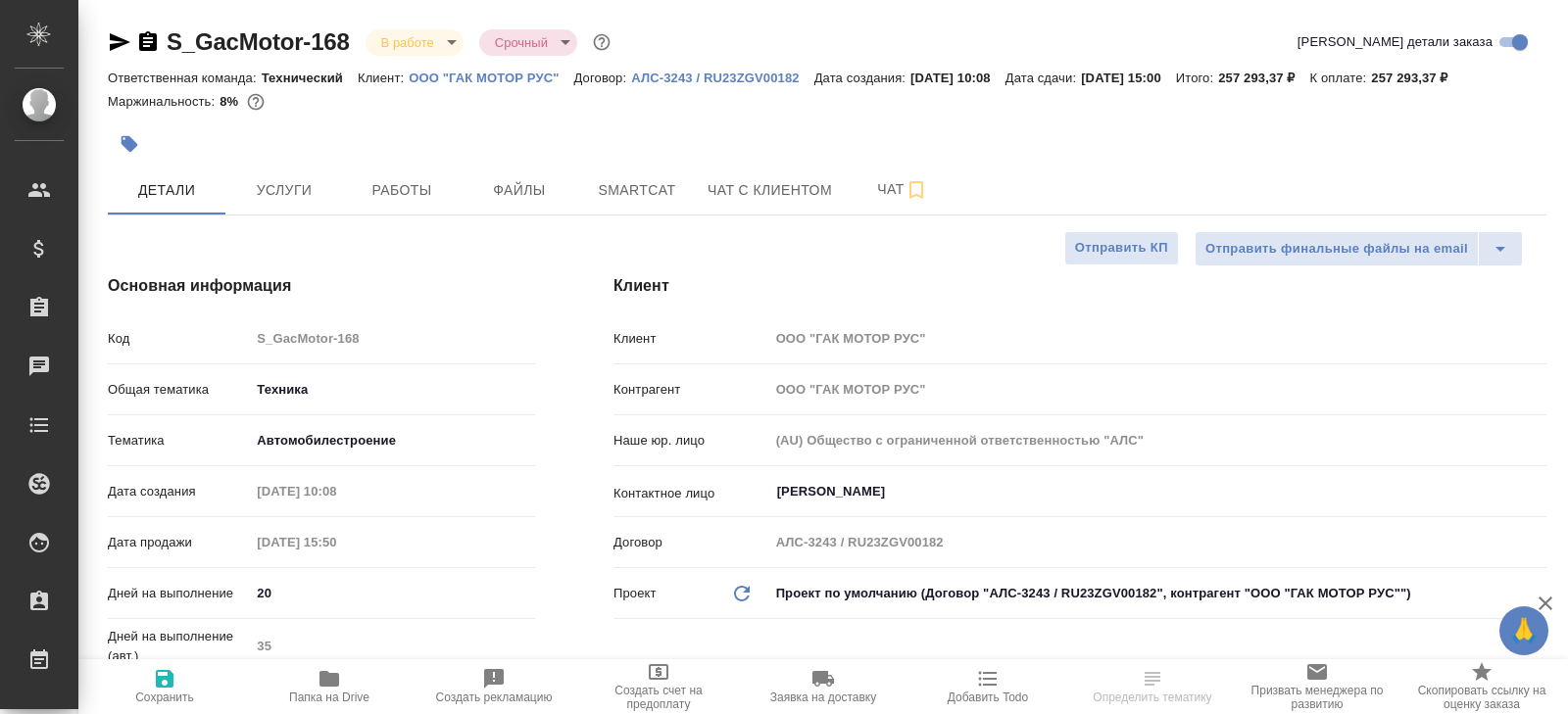
type textarea "x"
click at [893, 198] on span "Чат" at bounding box center [902, 189] width 94 height 25
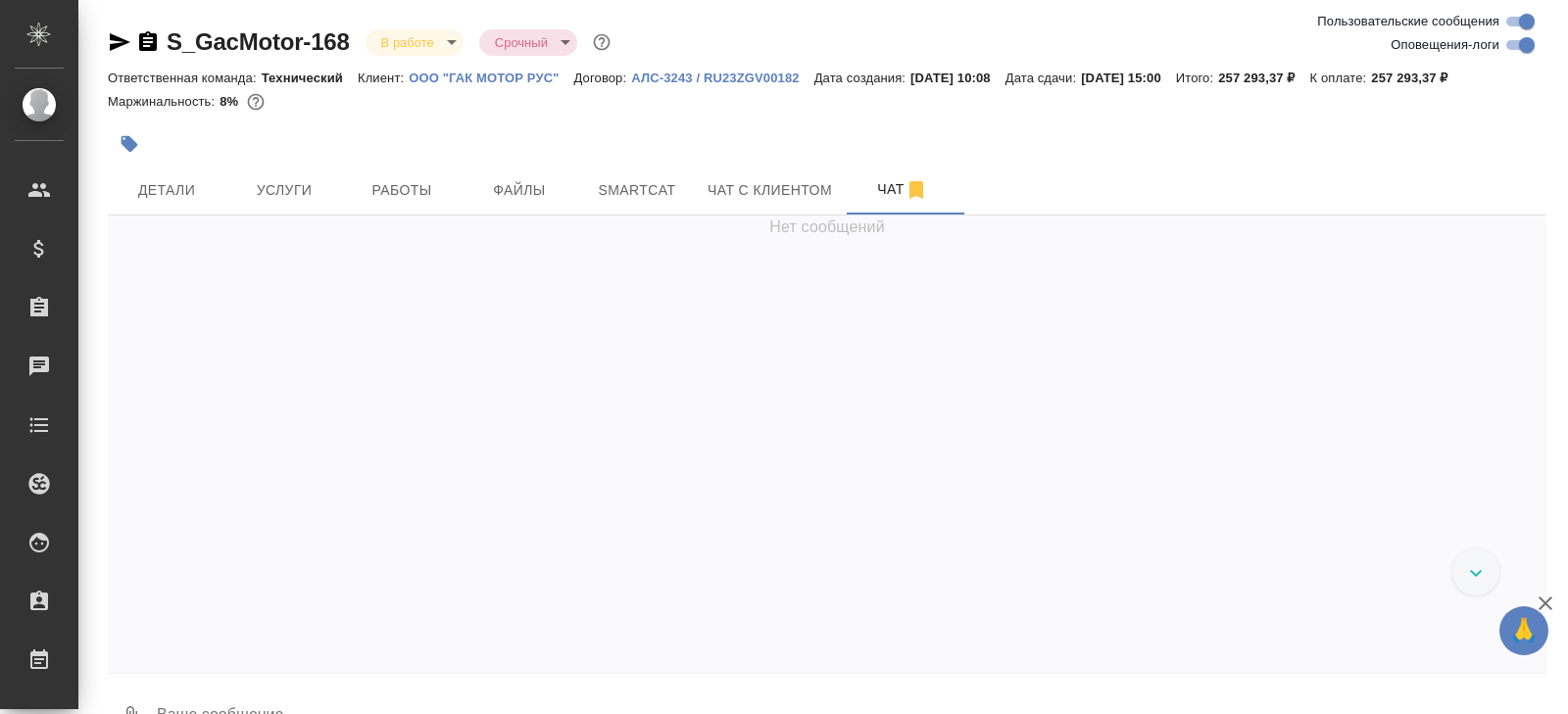
click at [1518, 51] on input "Оповещения-логи" at bounding box center [1526, 46] width 70 height 24
checkbox input "false"
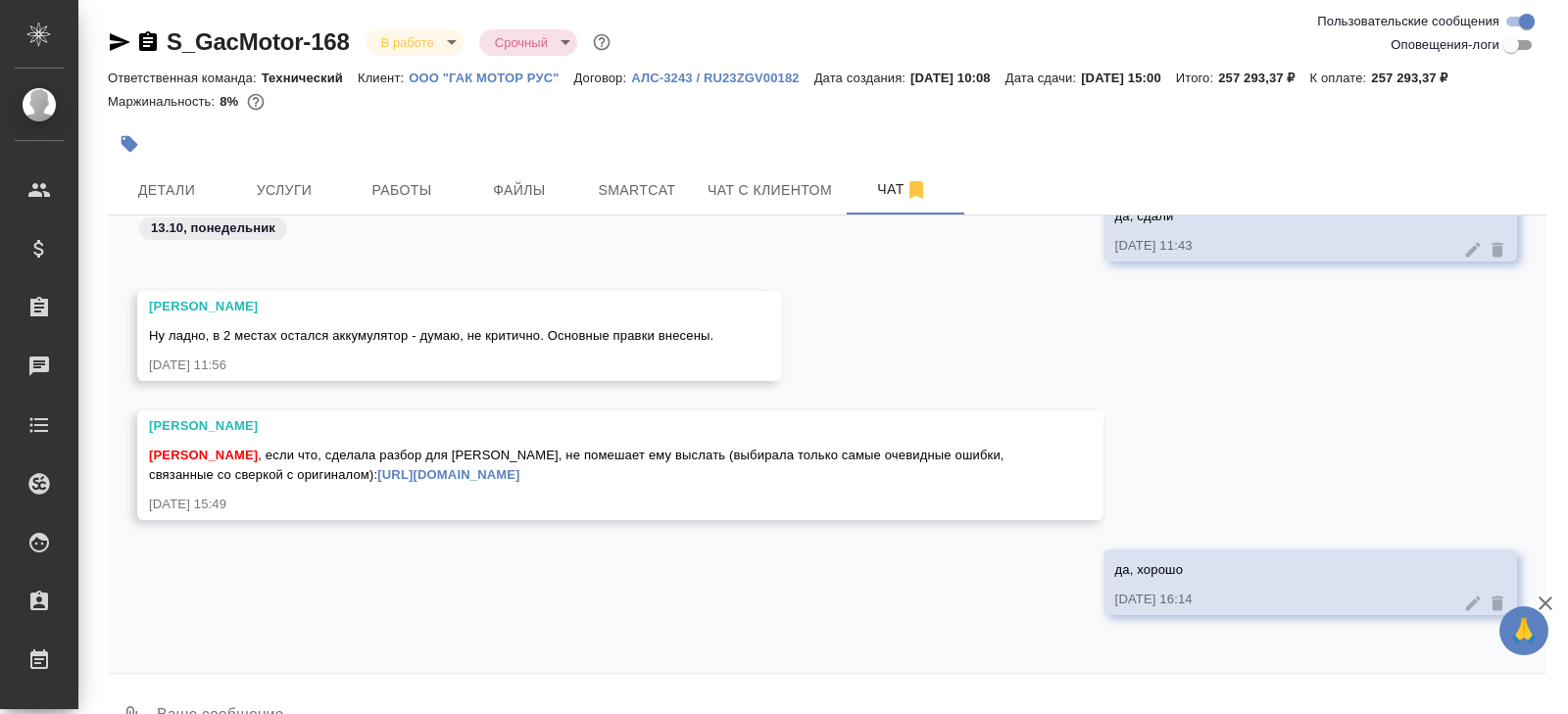
scroll to position [22359, 0]
click at [631, 196] on span "Smartcat" at bounding box center [637, 190] width 94 height 25
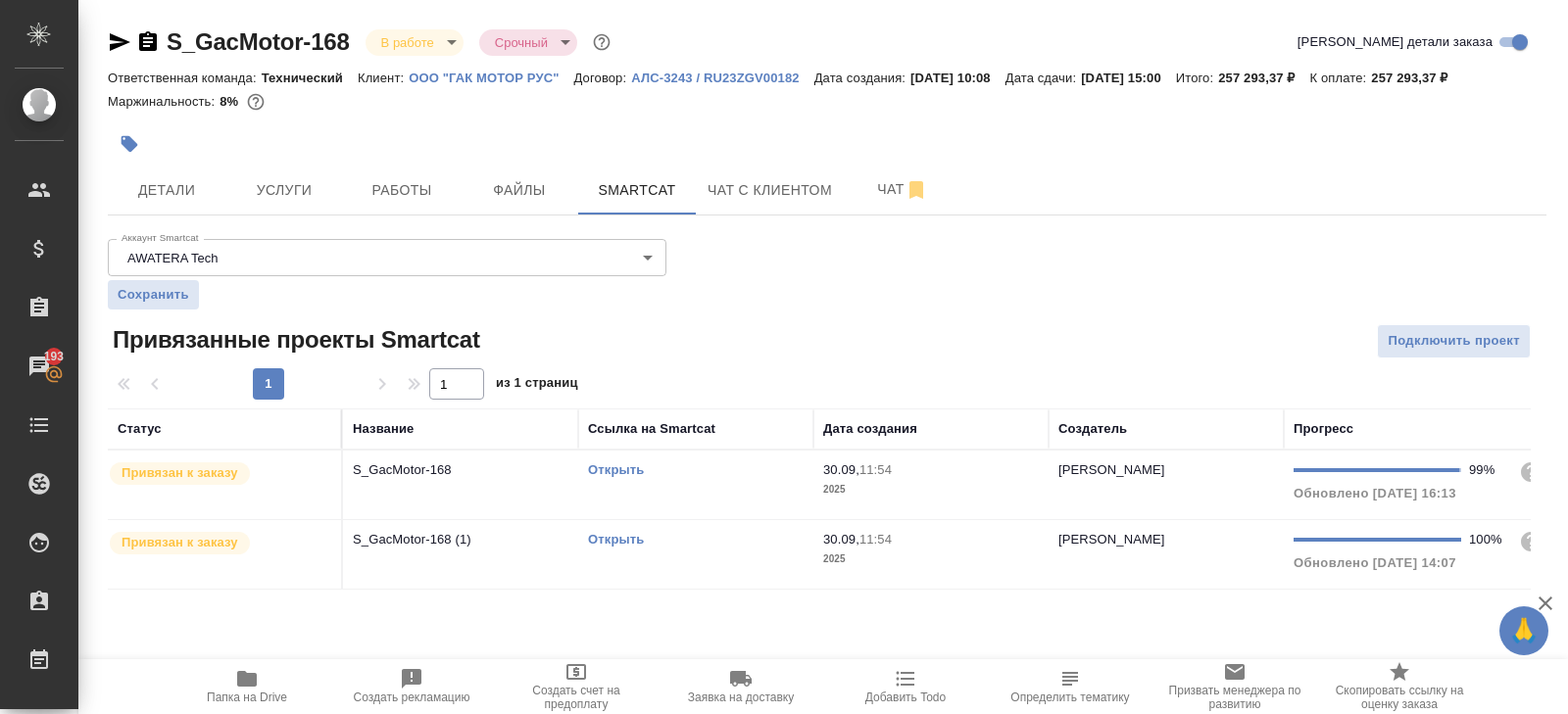
click at [616, 466] on link "Открыть" at bounding box center [616, 469] width 55 height 15
click at [440, 192] on span "Работы" at bounding box center [401, 190] width 94 height 25
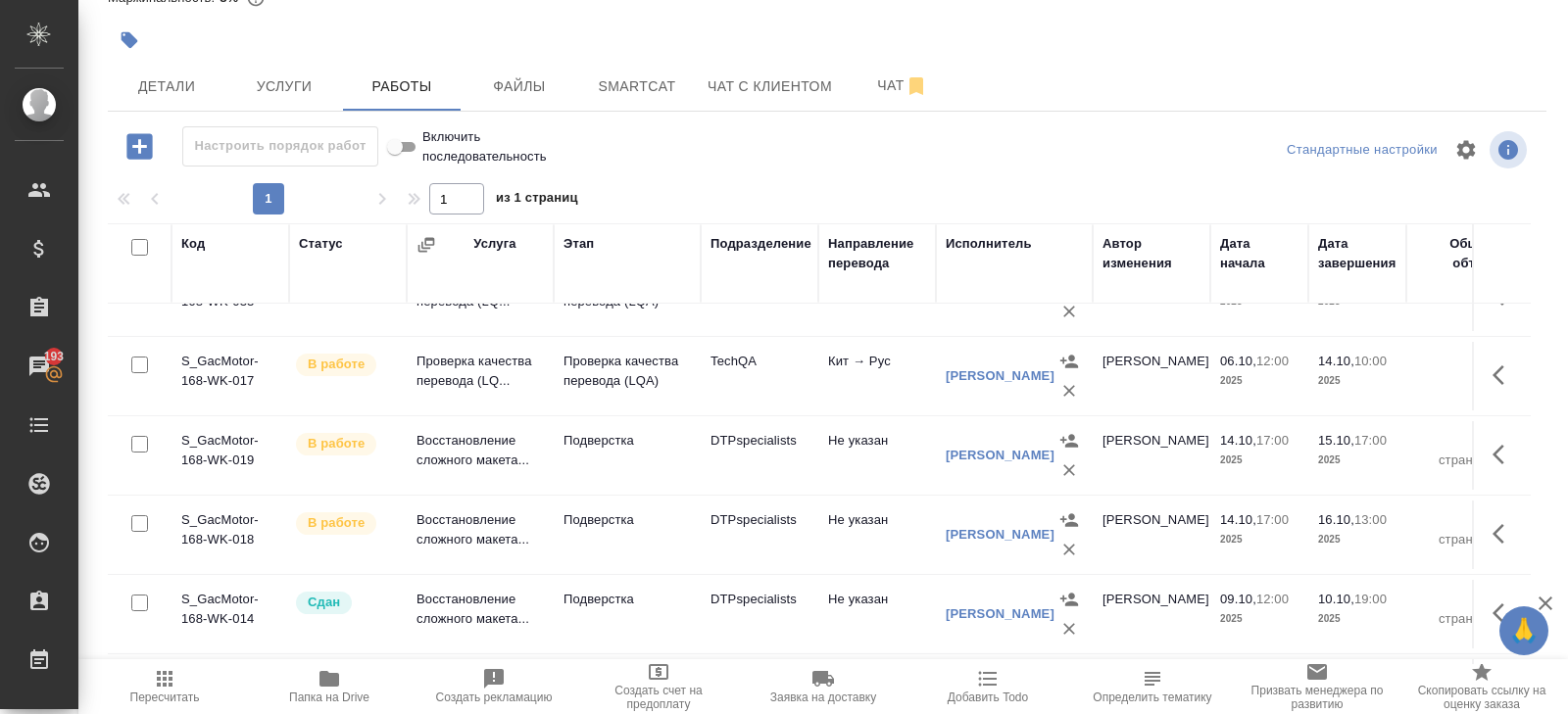
scroll to position [1164, 0]
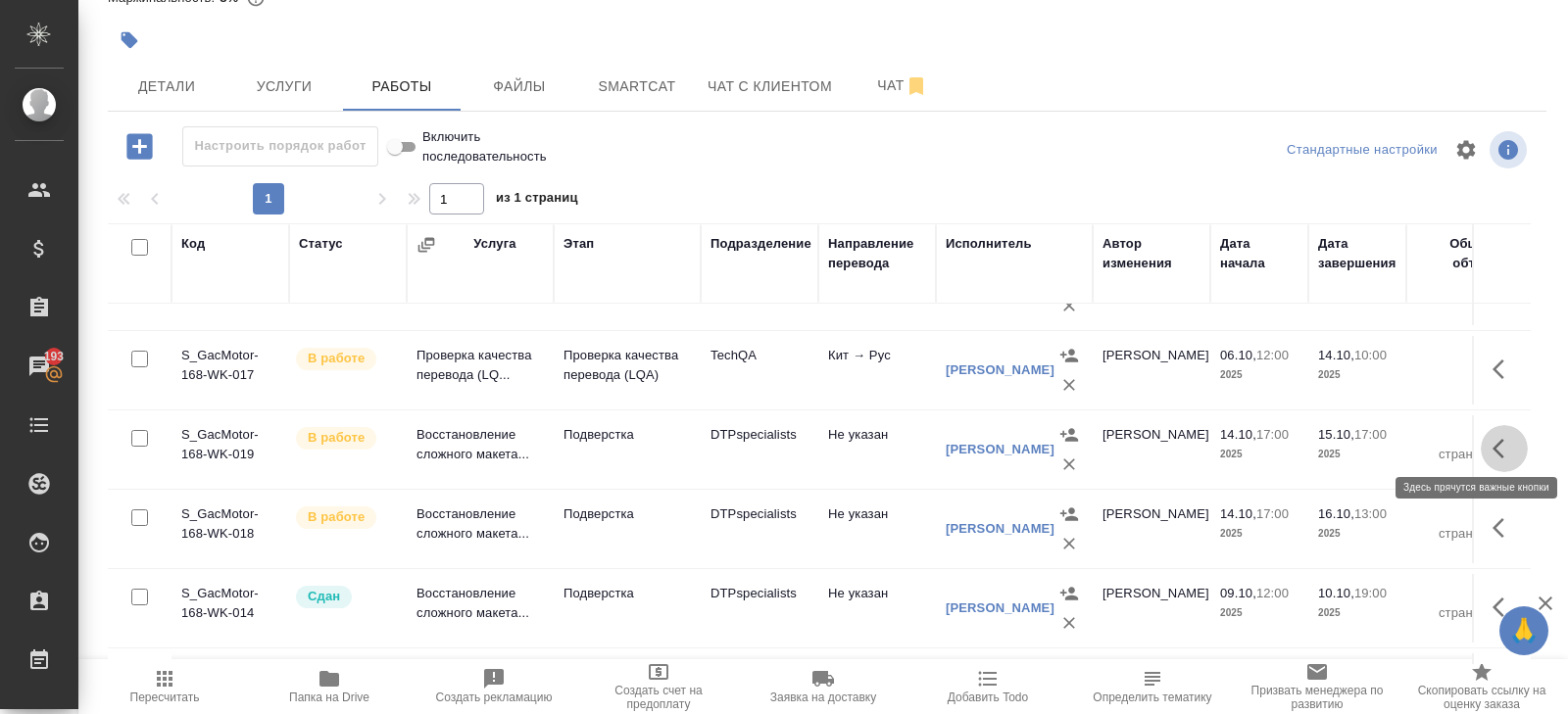
click at [1500, 449] on icon "button" at bounding box center [1505, 449] width 24 height 24
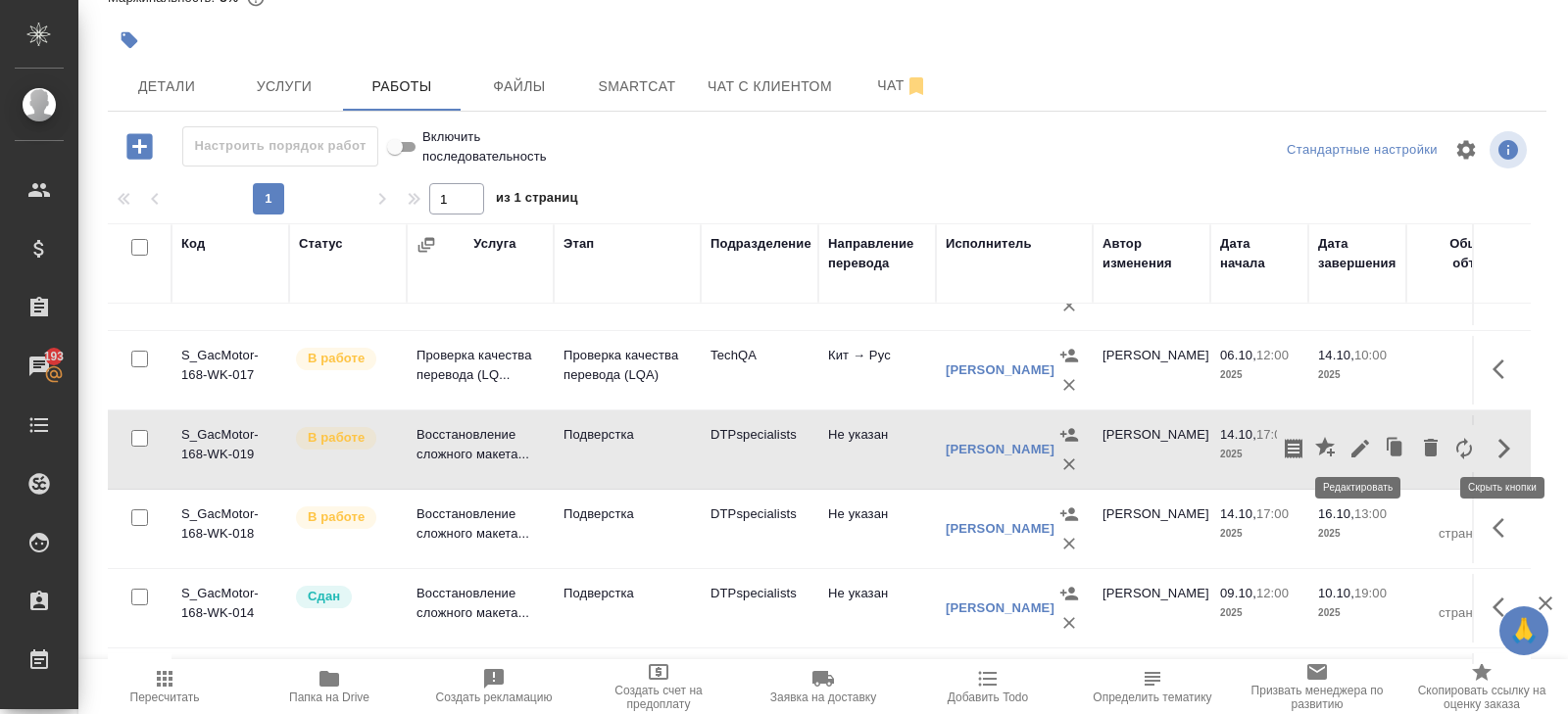
click at [1362, 444] on icon "button" at bounding box center [1360, 449] width 24 height 24
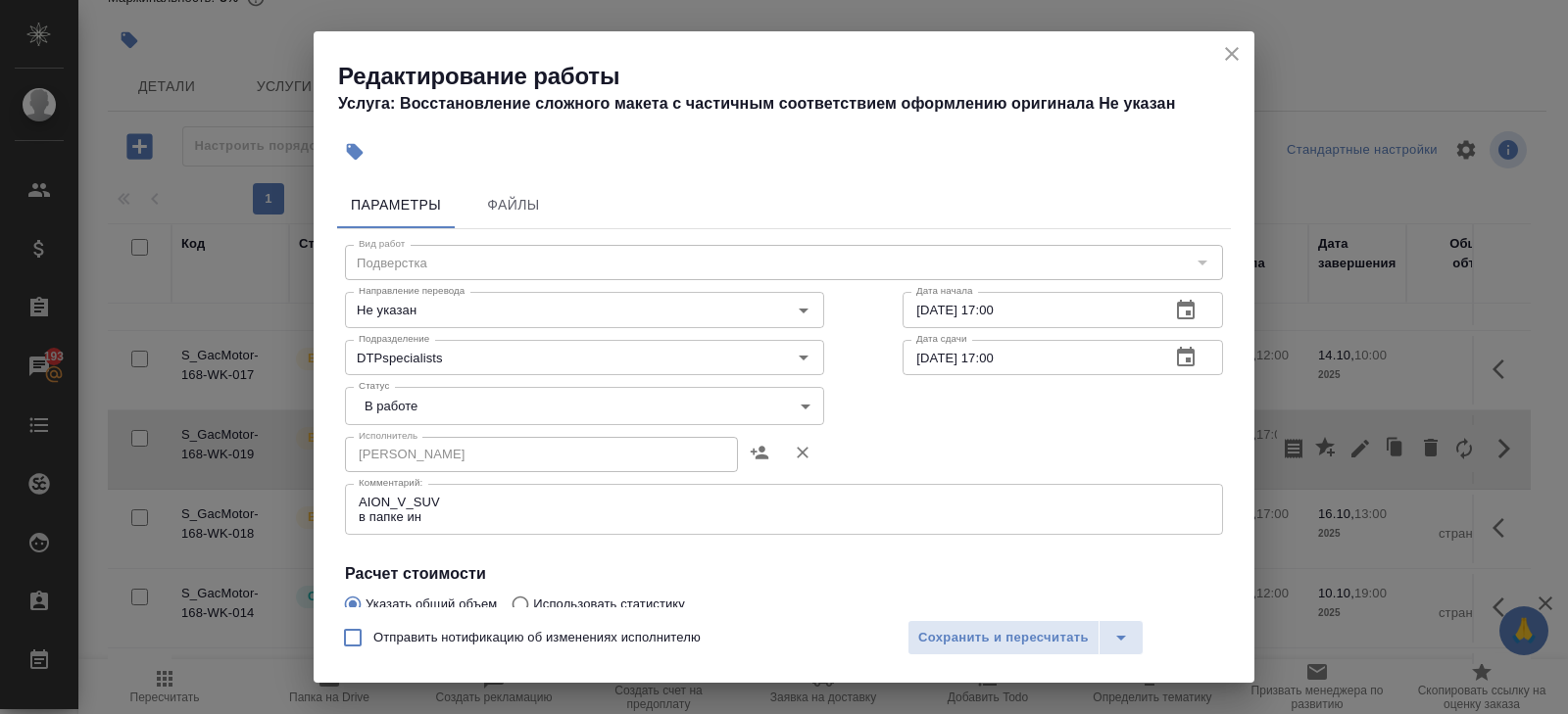
click at [1227, 52] on icon "close" at bounding box center [1232, 54] width 24 height 24
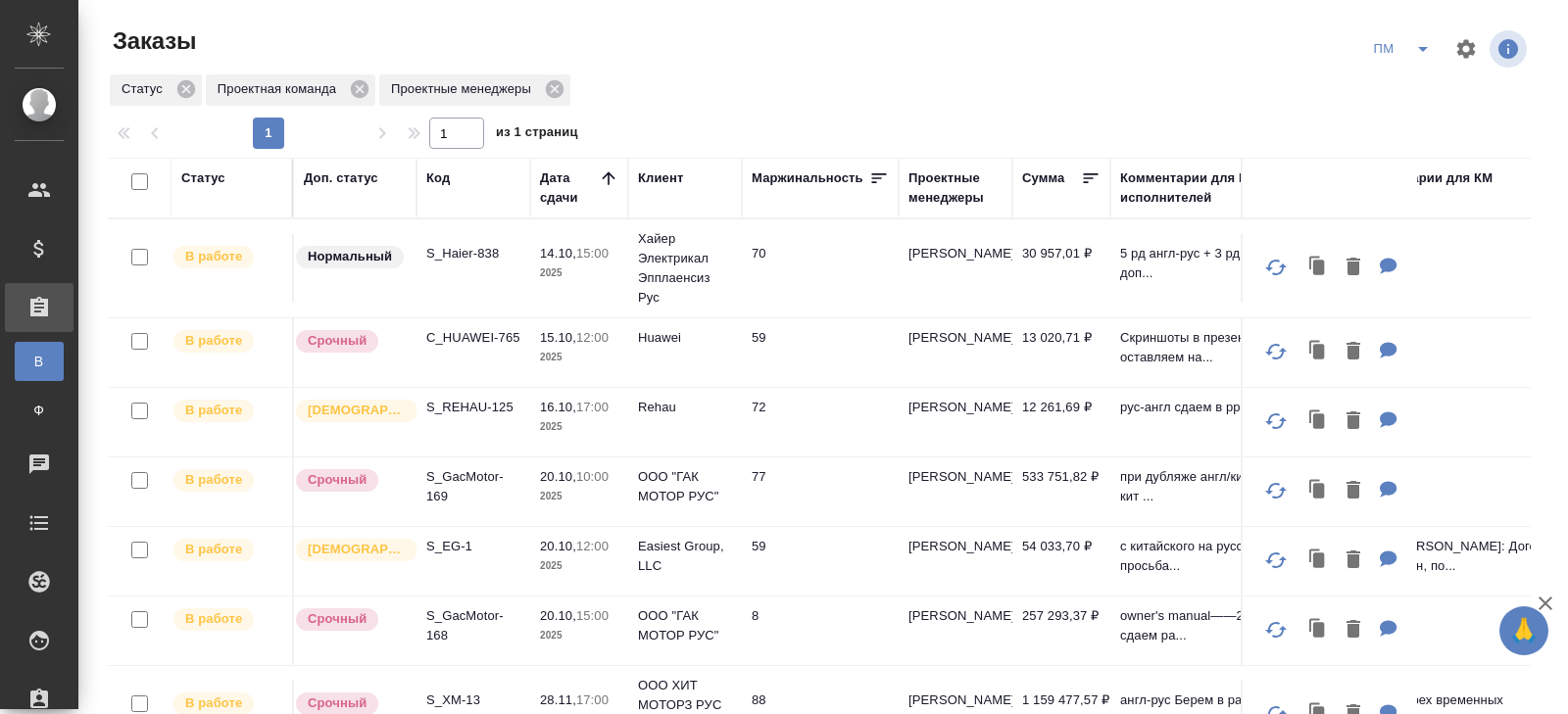
click at [448, 541] on p "S_EG-1" at bounding box center [472, 547] width 94 height 20
click at [1413, 52] on icon "split button" at bounding box center [1422, 50] width 24 height 24
click at [1413, 82] on li "В работу!" at bounding box center [1403, 88] width 99 height 32
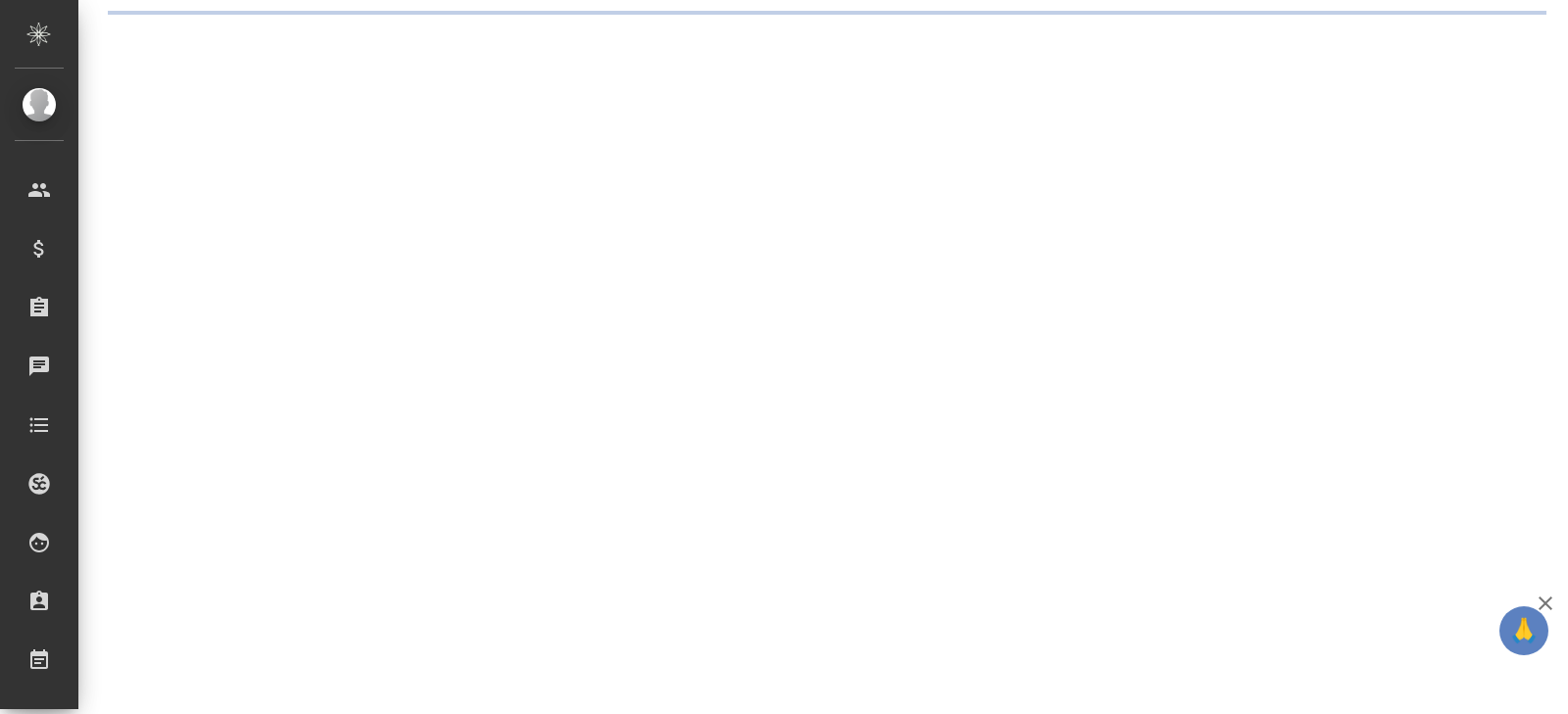
select select "RU"
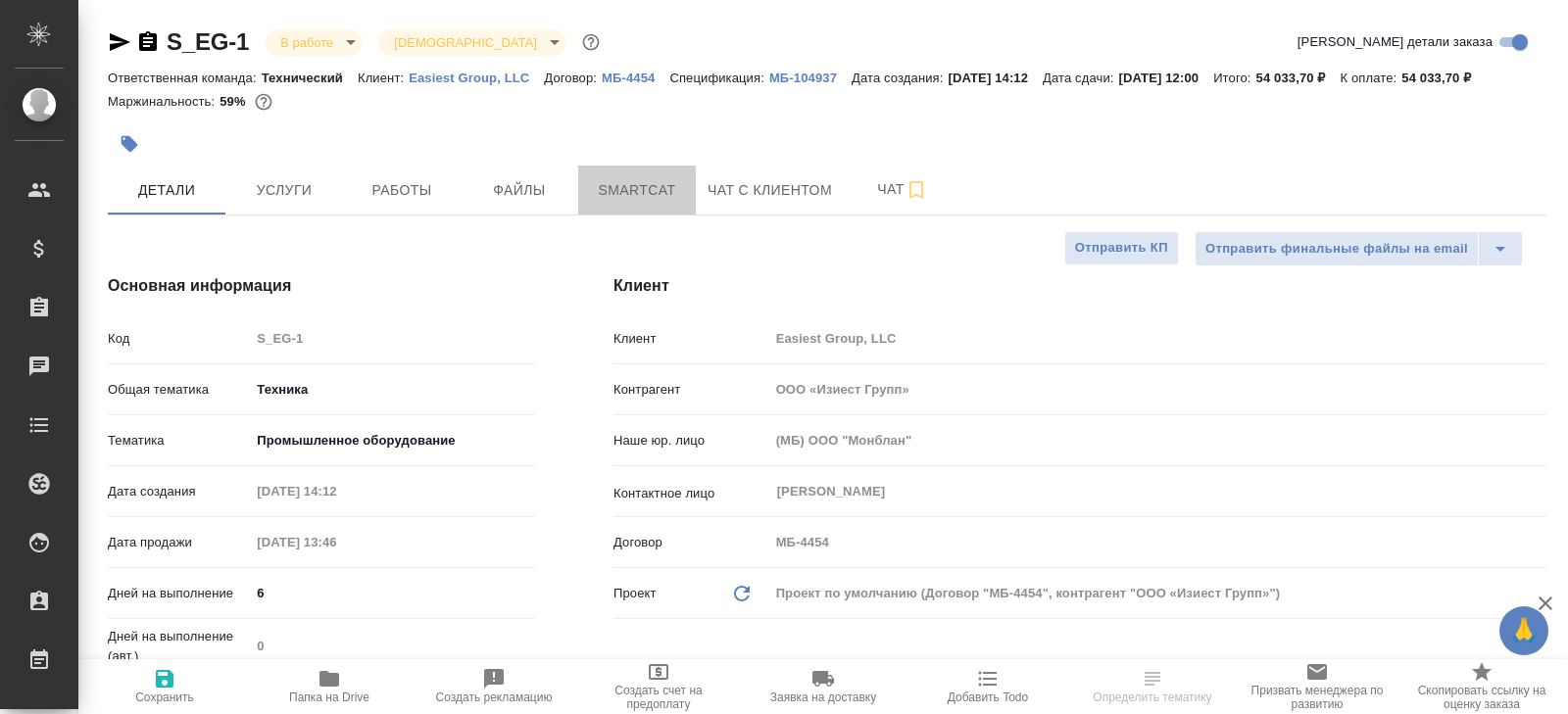
click at [666, 199] on button "Smartcat" at bounding box center [637, 189] width 118 height 49
type textarea "x"
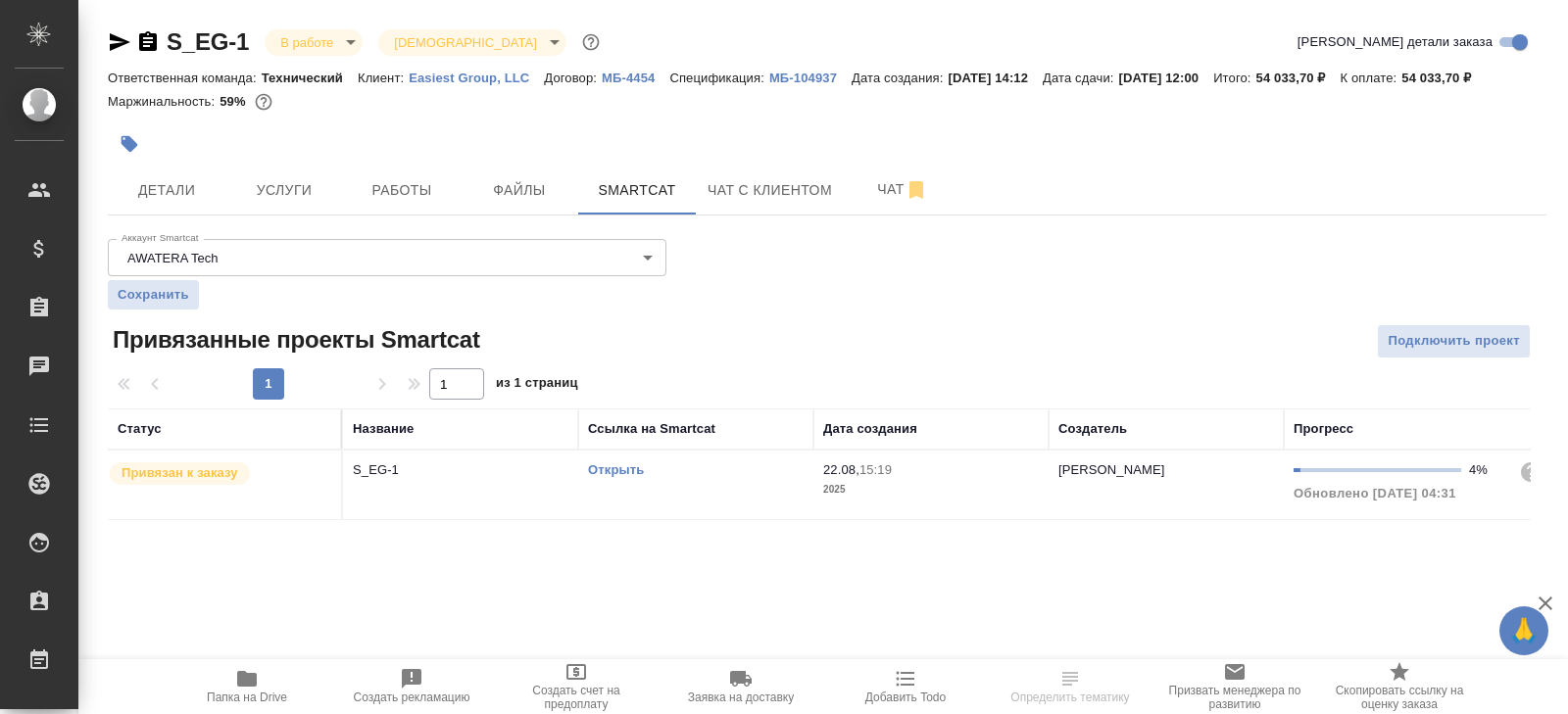
click at [604, 477] on link "Открыть" at bounding box center [616, 469] width 55 height 15
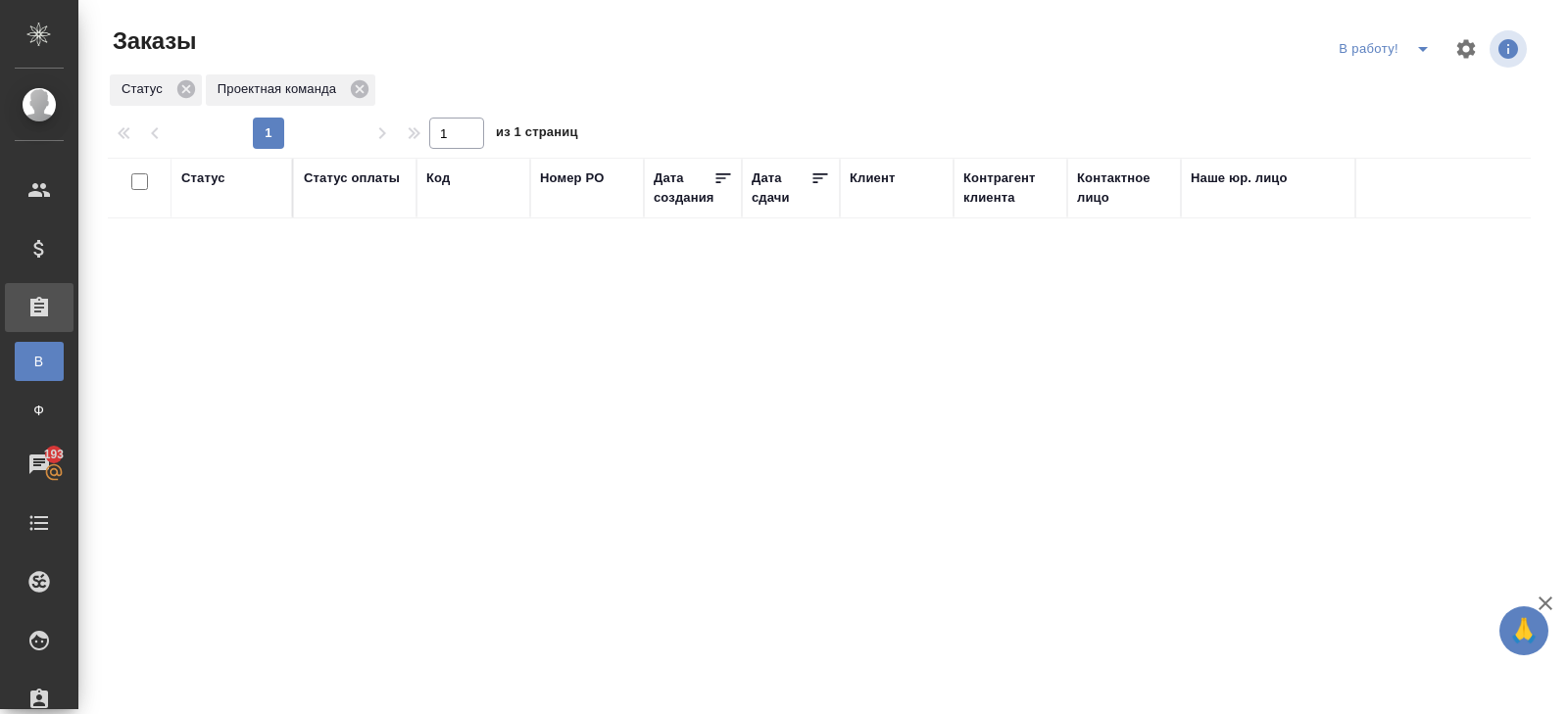
click at [1416, 56] on icon "split button" at bounding box center [1422, 50] width 24 height 24
click at [1416, 83] on li "ПМ" at bounding box center [1387, 88] width 109 height 32
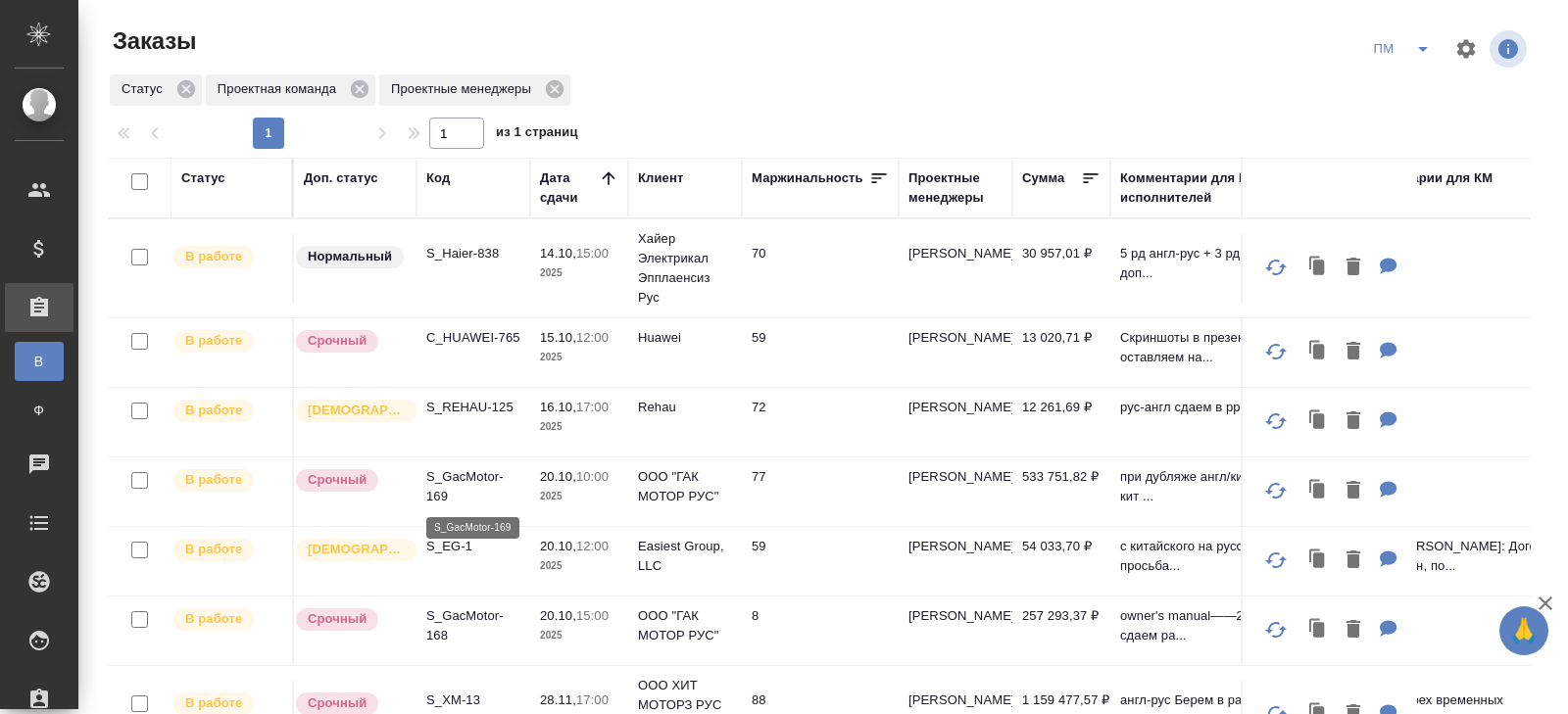
click at [449, 484] on p "S_GacMotor-169" at bounding box center [472, 487] width 94 height 40
click at [456, 248] on p "S_Haier-838" at bounding box center [472, 254] width 94 height 20
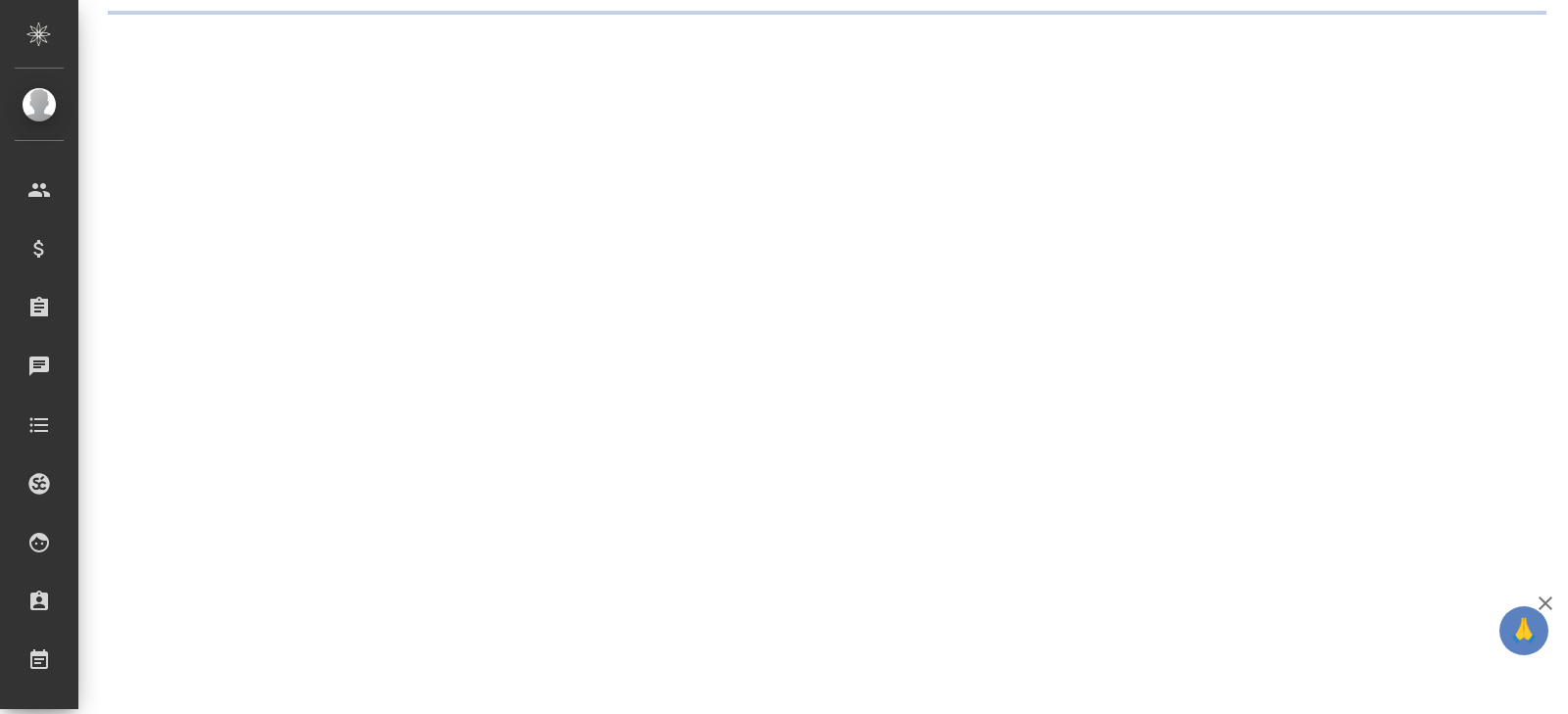
select select "RU"
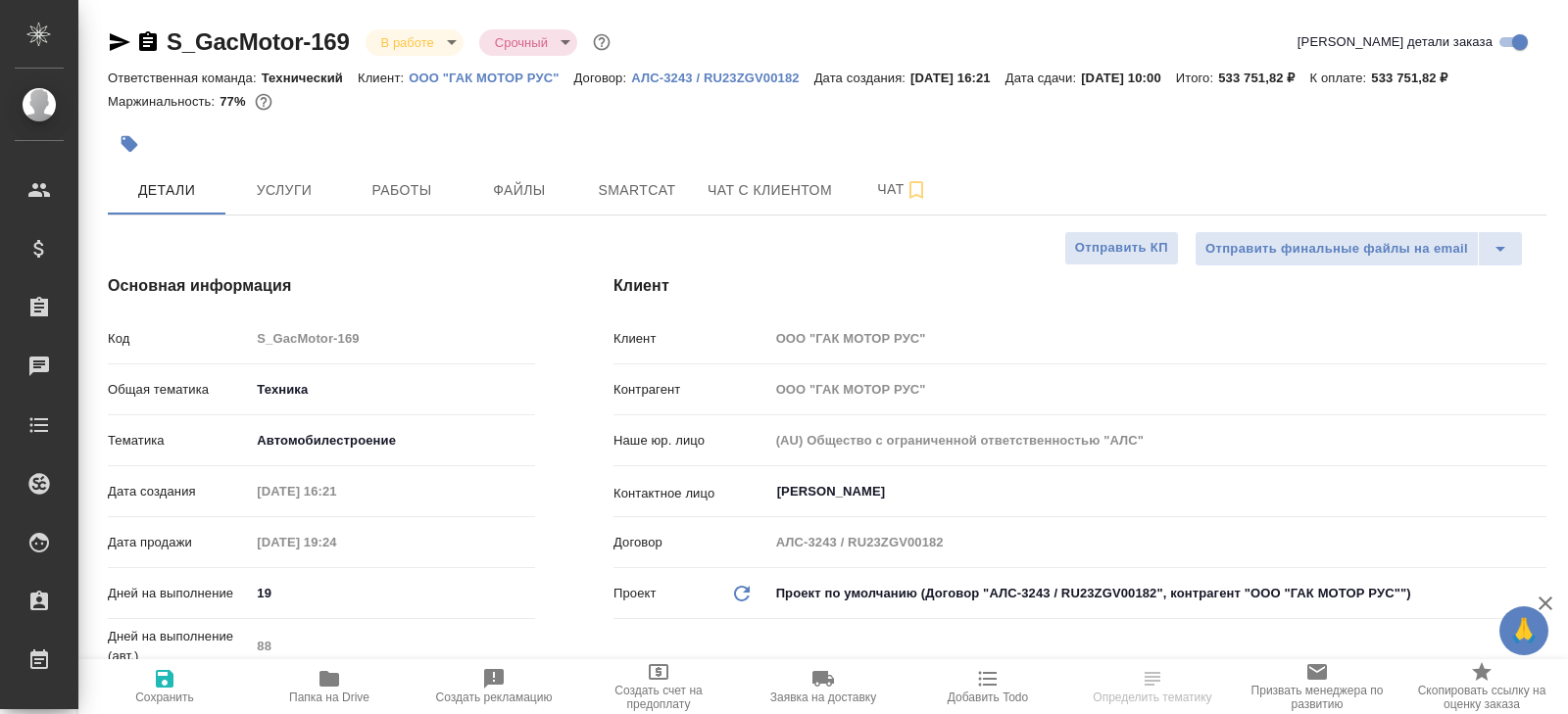
type textarea "x"
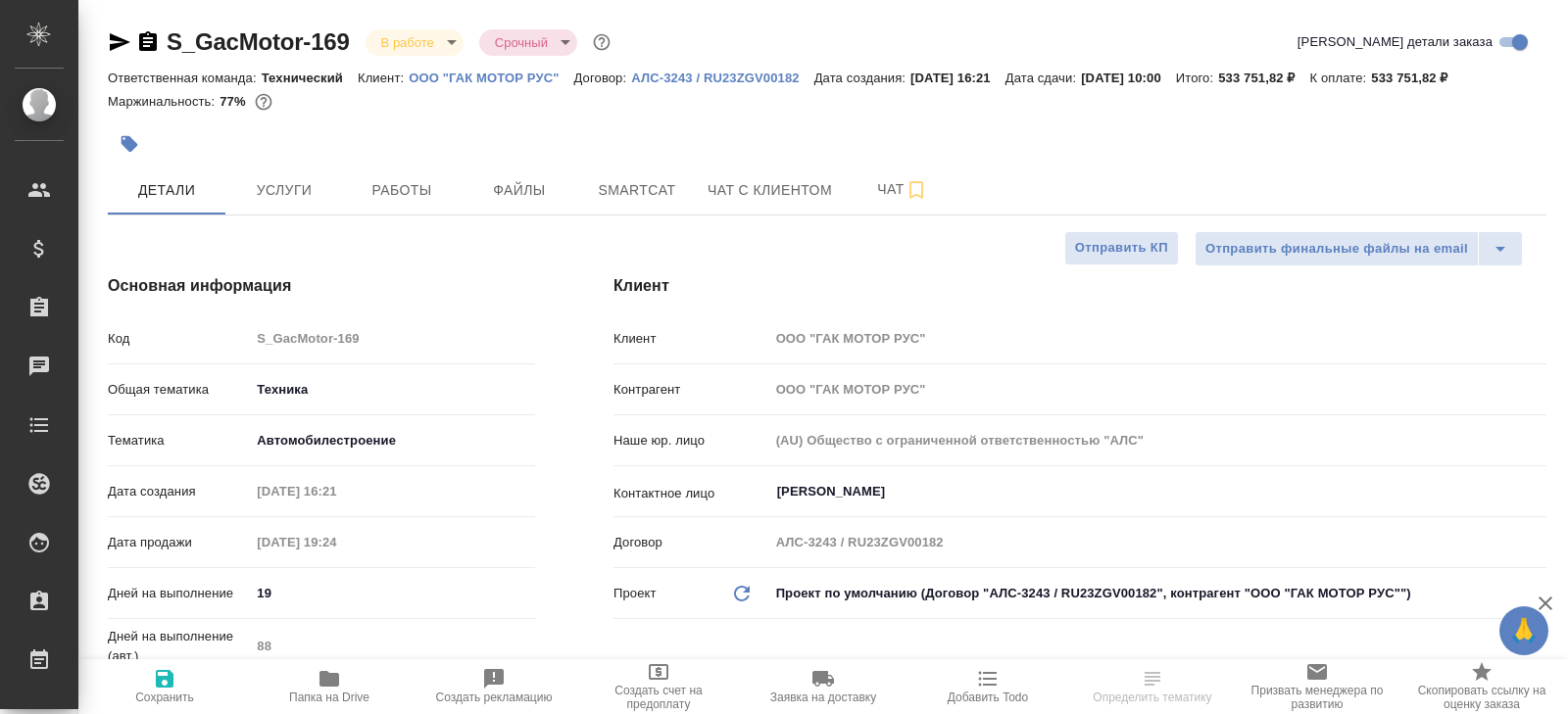
type textarea "x"
select select "RU"
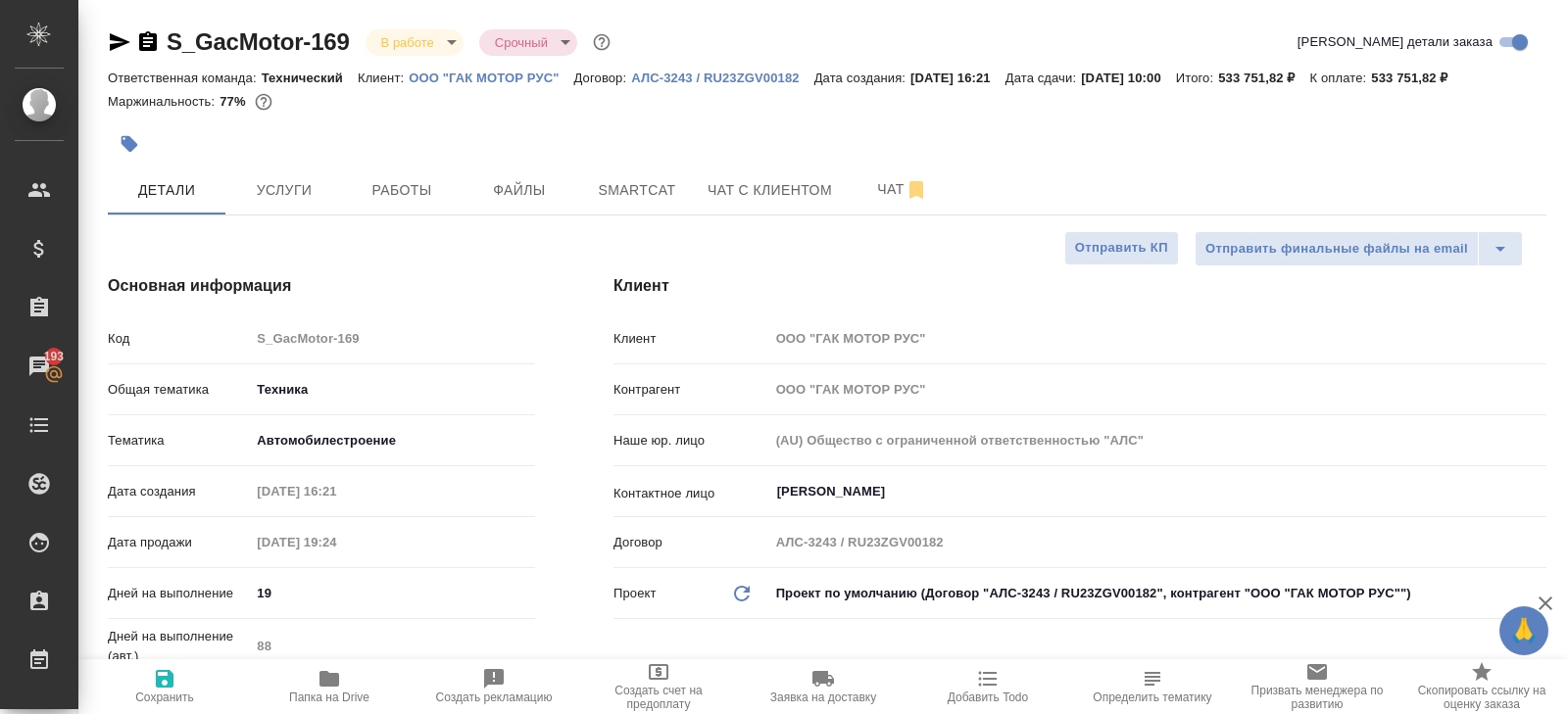
type textarea "x"
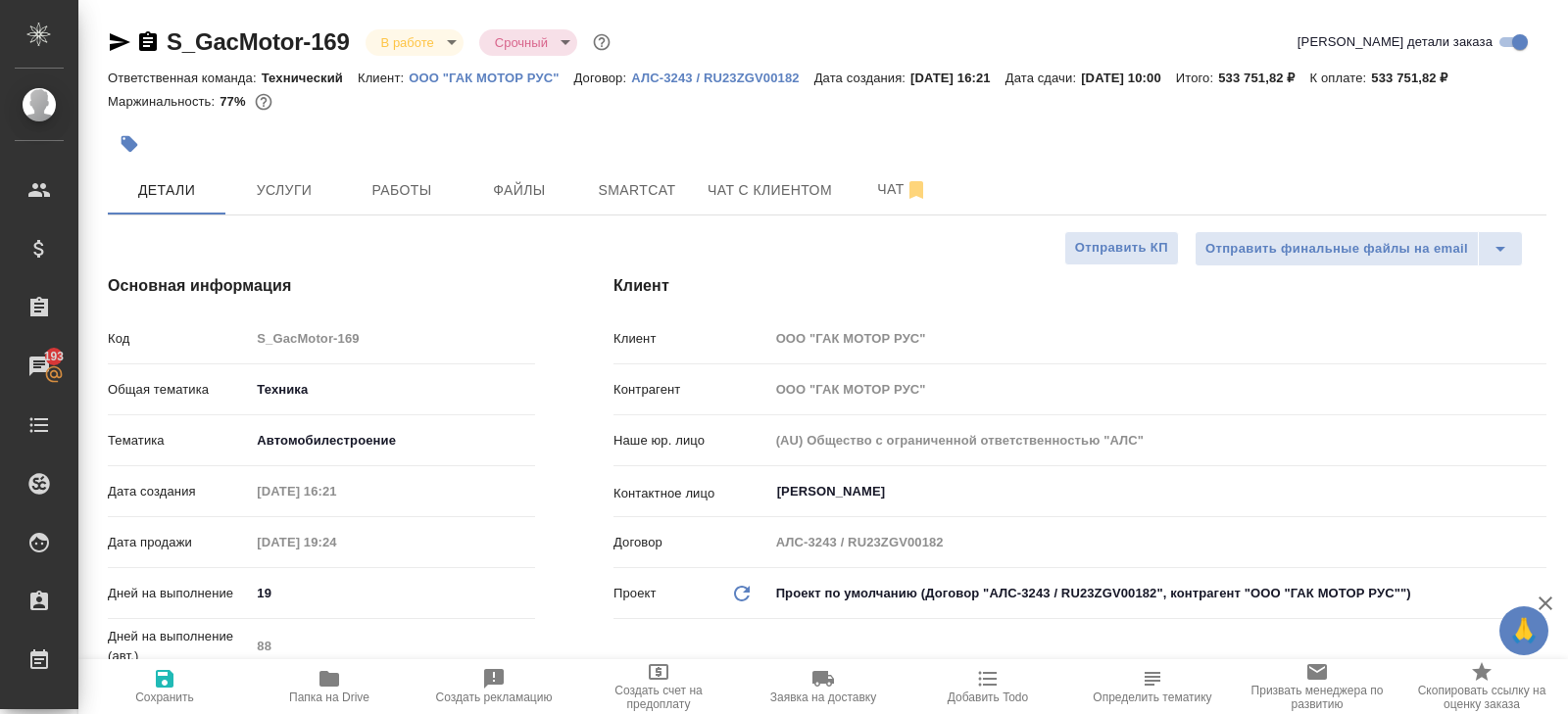
type textarea "x"
click at [470, 77] on p "ООО "ГАК МОТОР РУС"" at bounding box center [491, 77] width 164 height 15
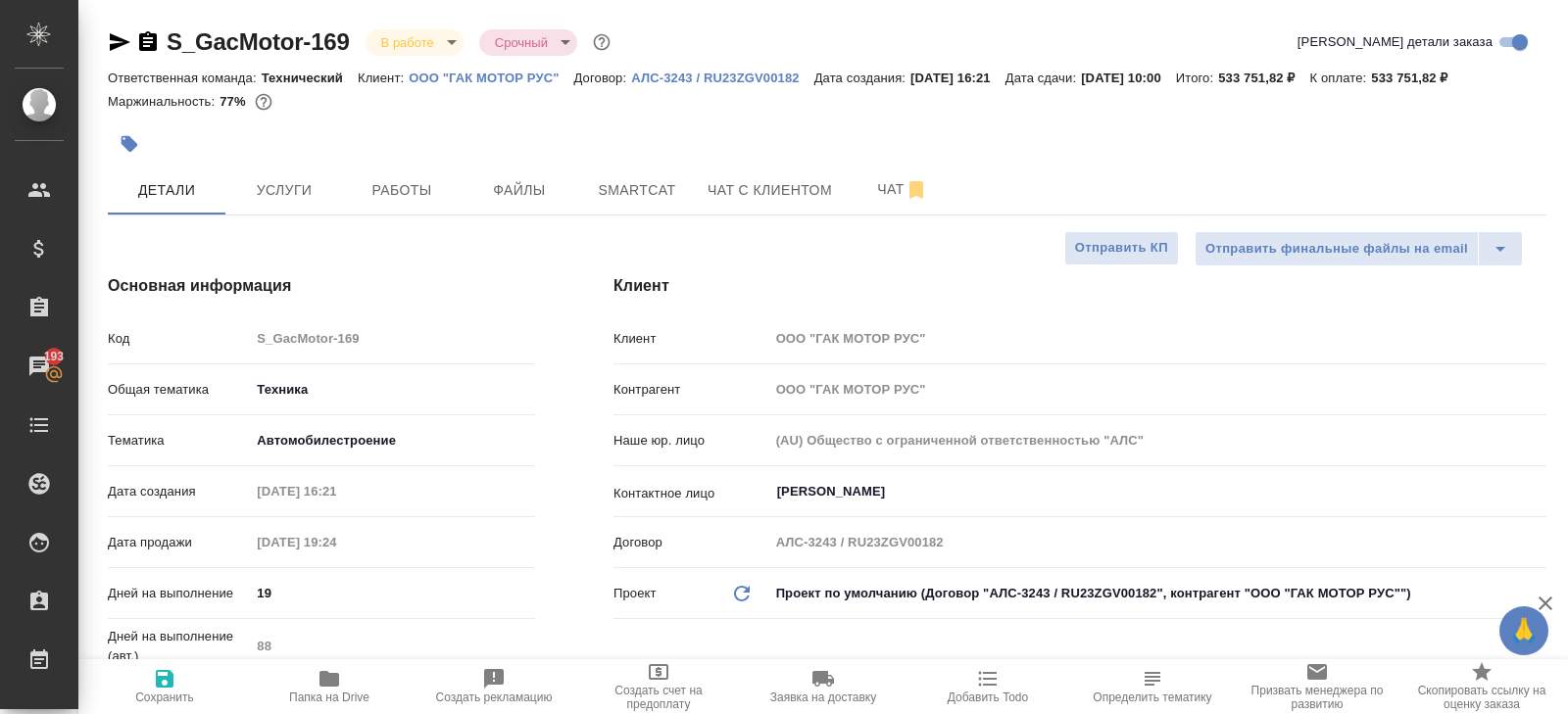
type textarea "x"
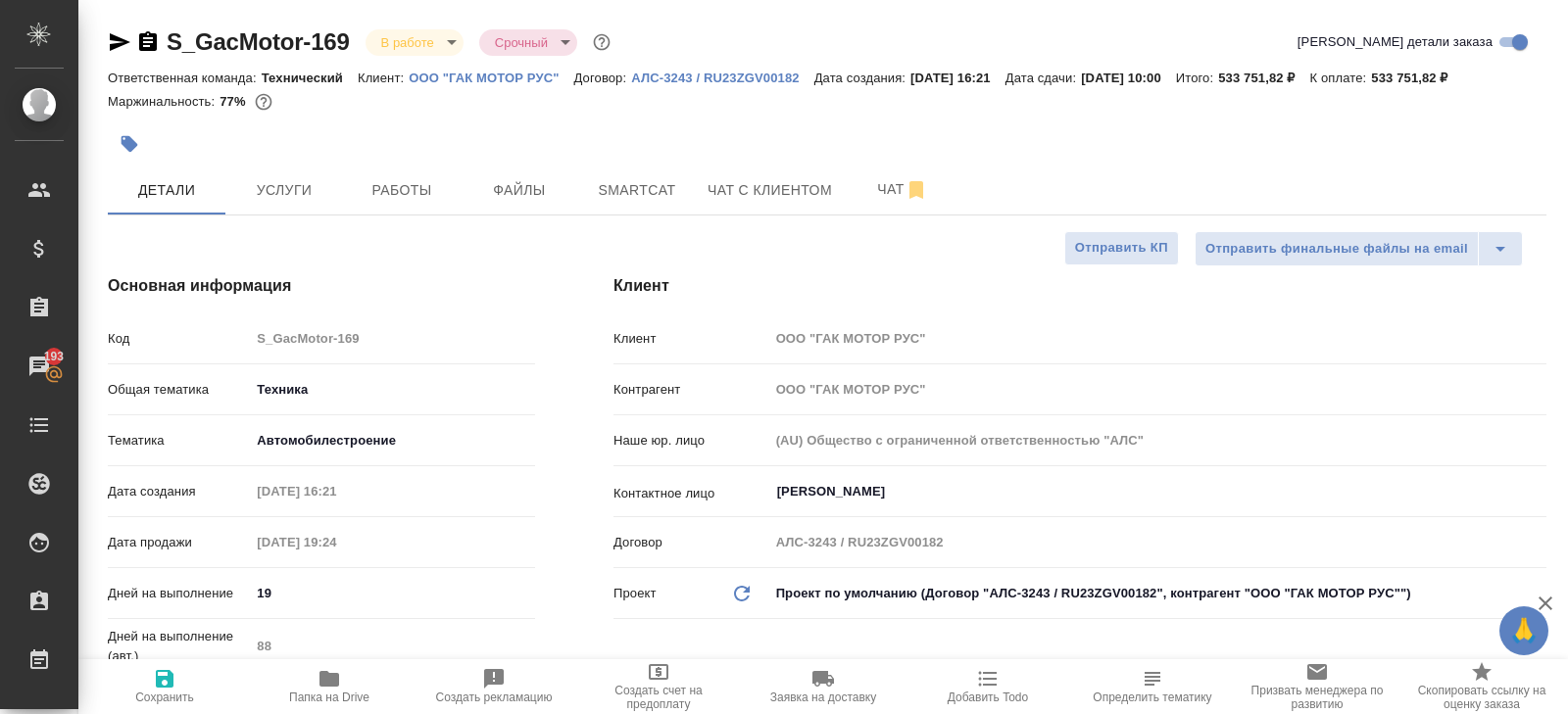
type textarea "x"
click at [393, 197] on span "Работы" at bounding box center [401, 190] width 94 height 25
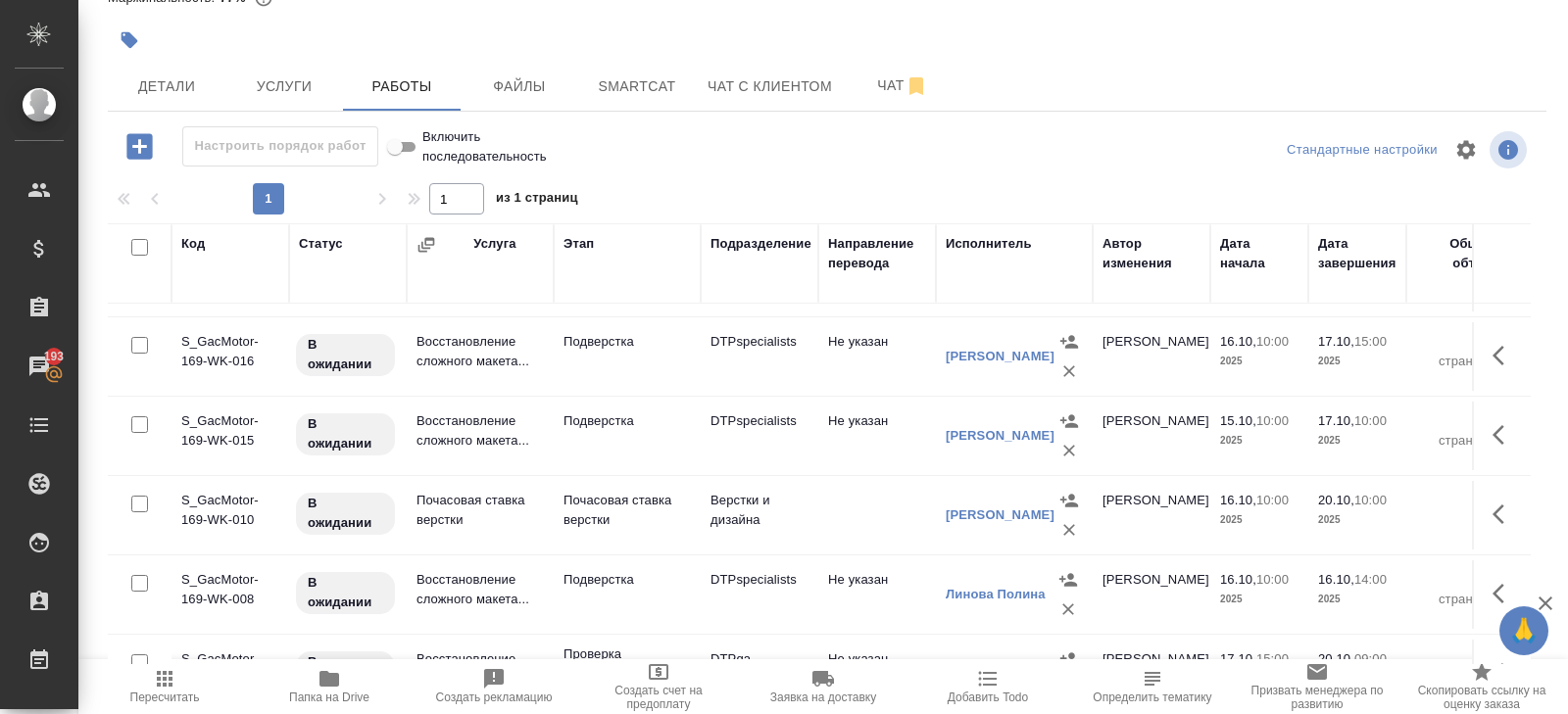
scroll to position [383, 0]
click at [1508, 352] on icon "button" at bounding box center [1505, 357] width 24 height 24
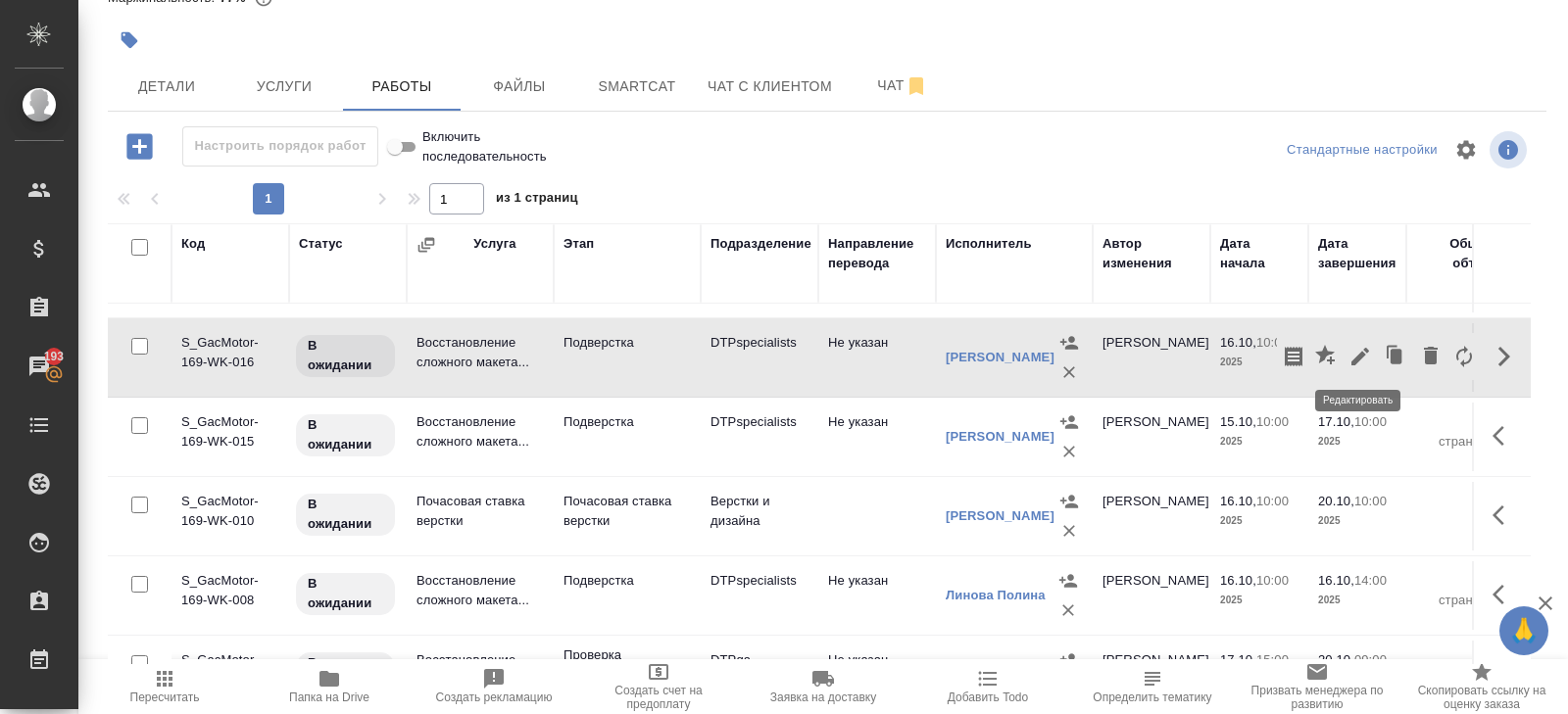
click at [1361, 348] on icon "button" at bounding box center [1360, 357] width 18 height 18
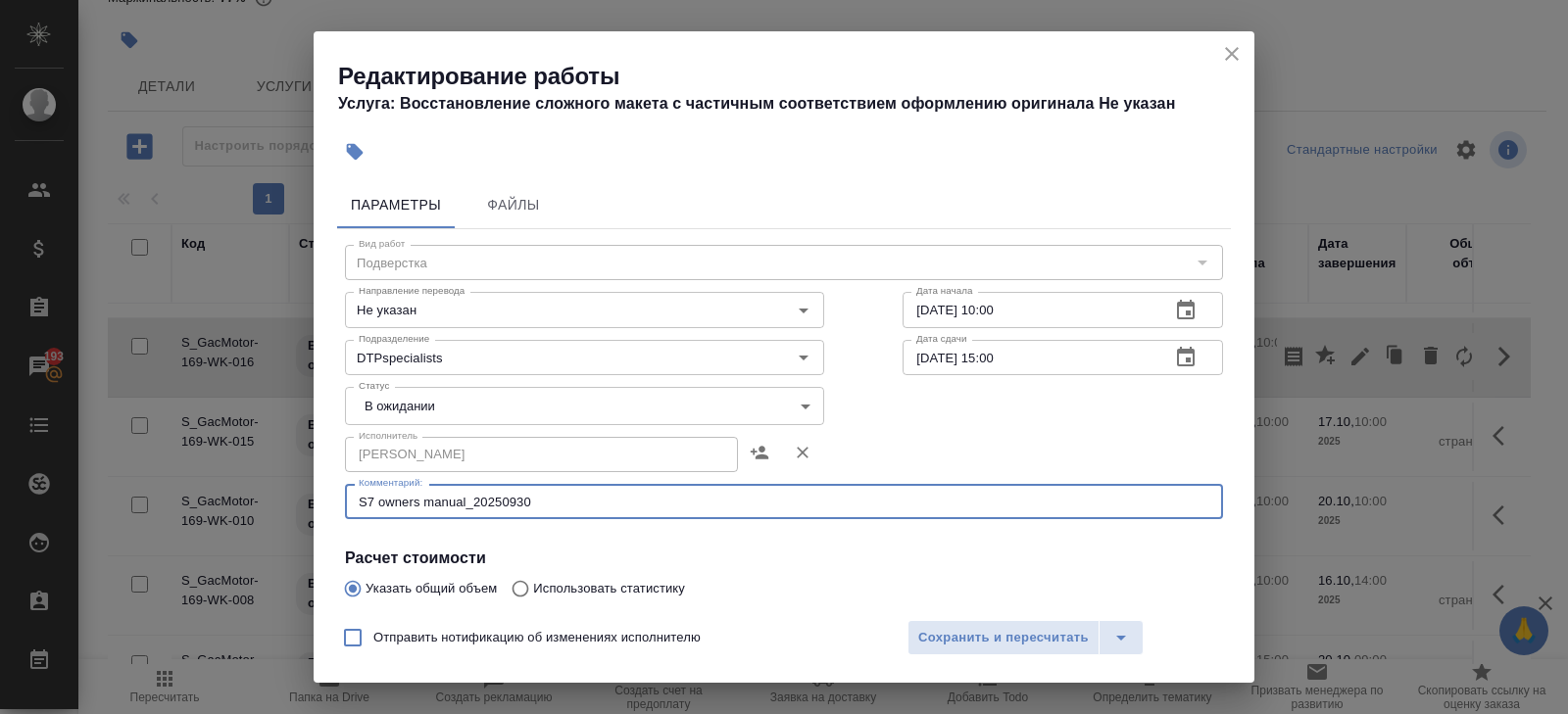
drag, startPoint x: 600, startPoint y: 506, endPoint x: 334, endPoint y: 505, distance: 266.0
click at [334, 505] on div "Параметры Файлы Вид работ Подверстка Вид работ Направление перевода Не указан Н…" at bounding box center [784, 390] width 941 height 434
click at [1234, 53] on icon "close" at bounding box center [1232, 54] width 24 height 24
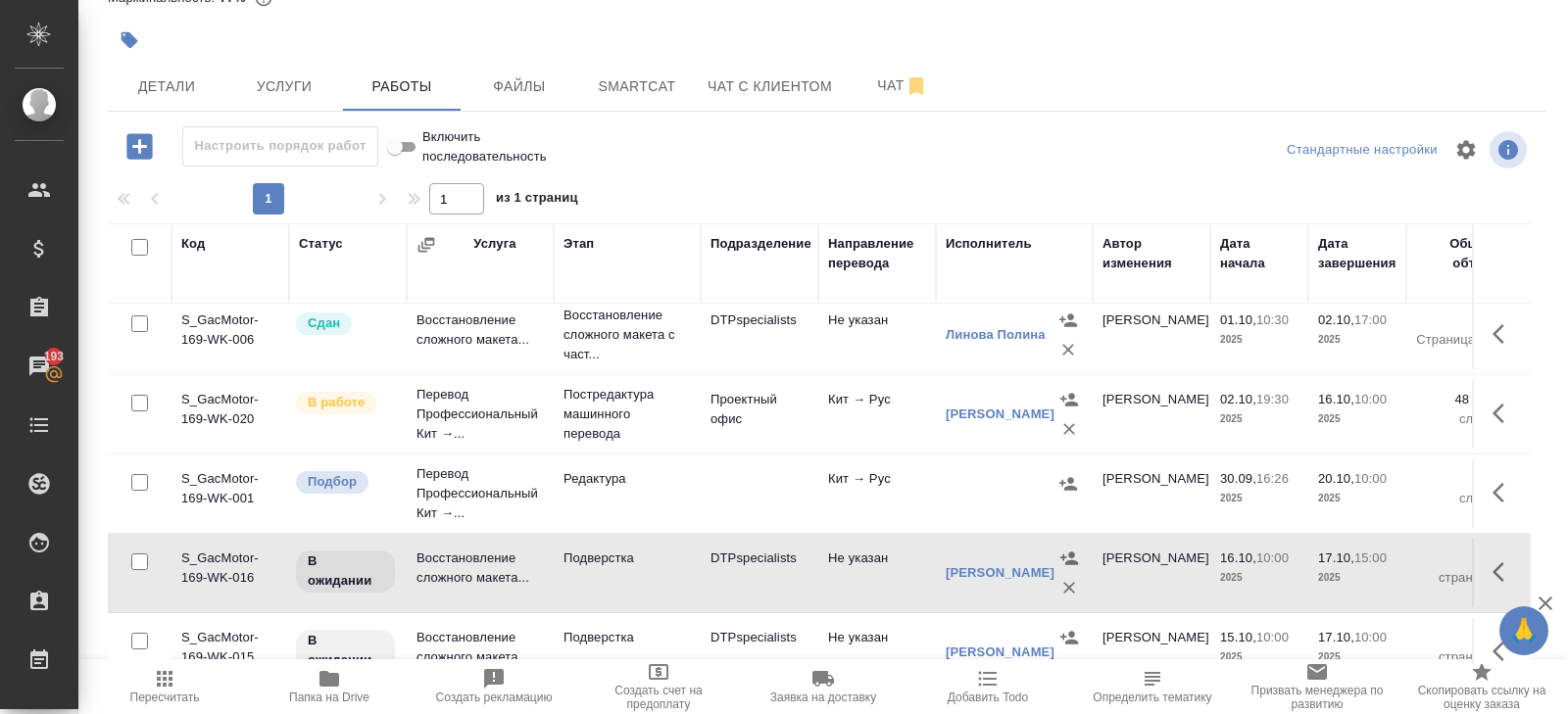
scroll to position [158, 0]
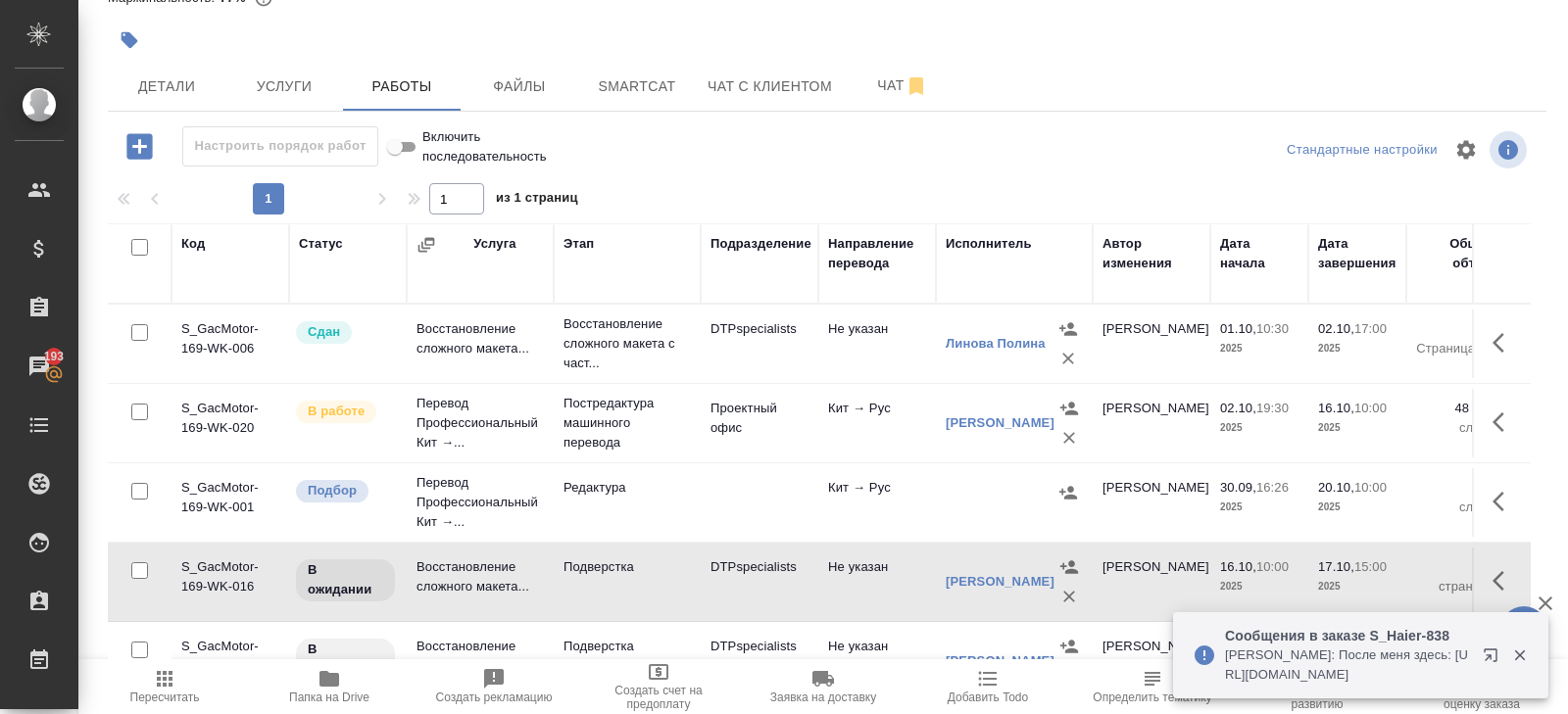
click at [1490, 659] on icon "button" at bounding box center [1490, 655] width 13 height 13
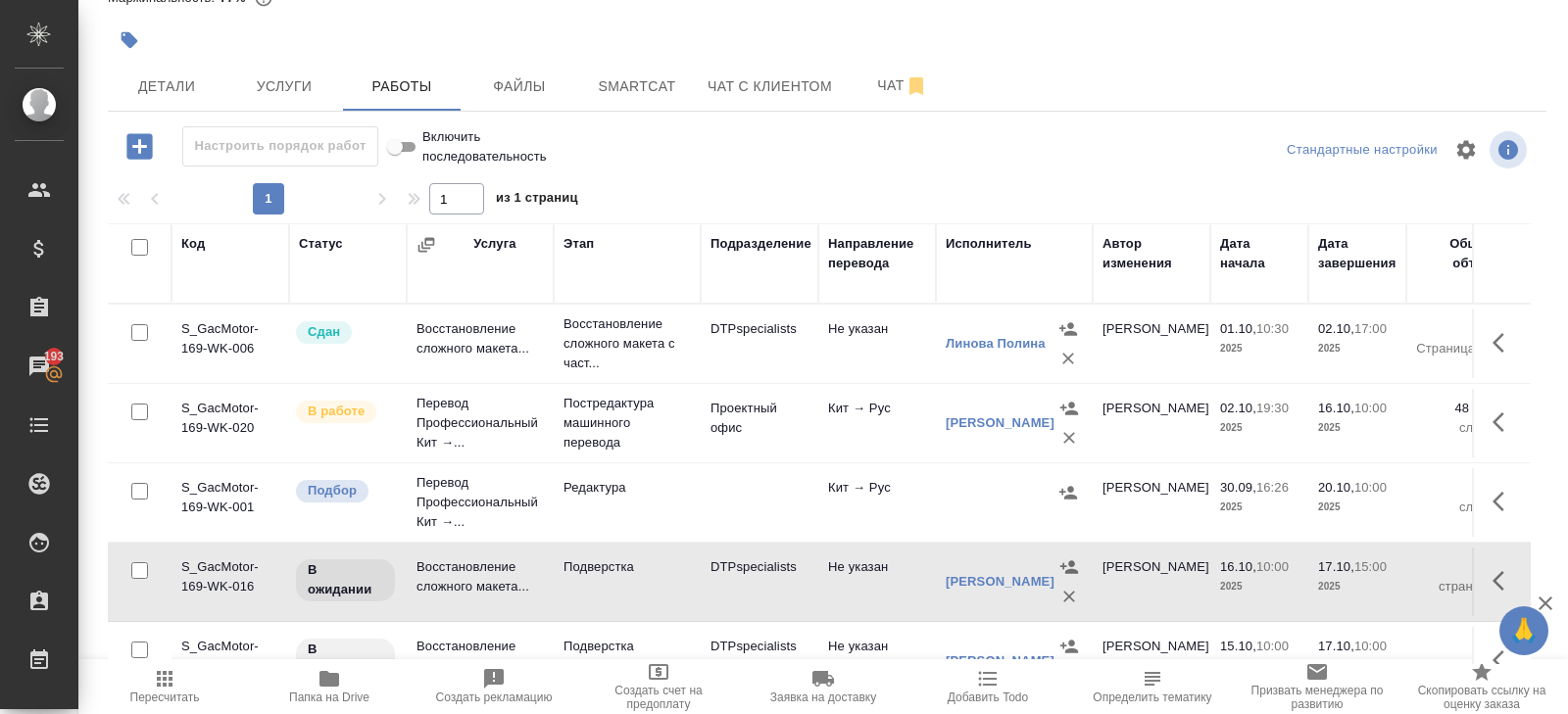
scroll to position [0, 0]
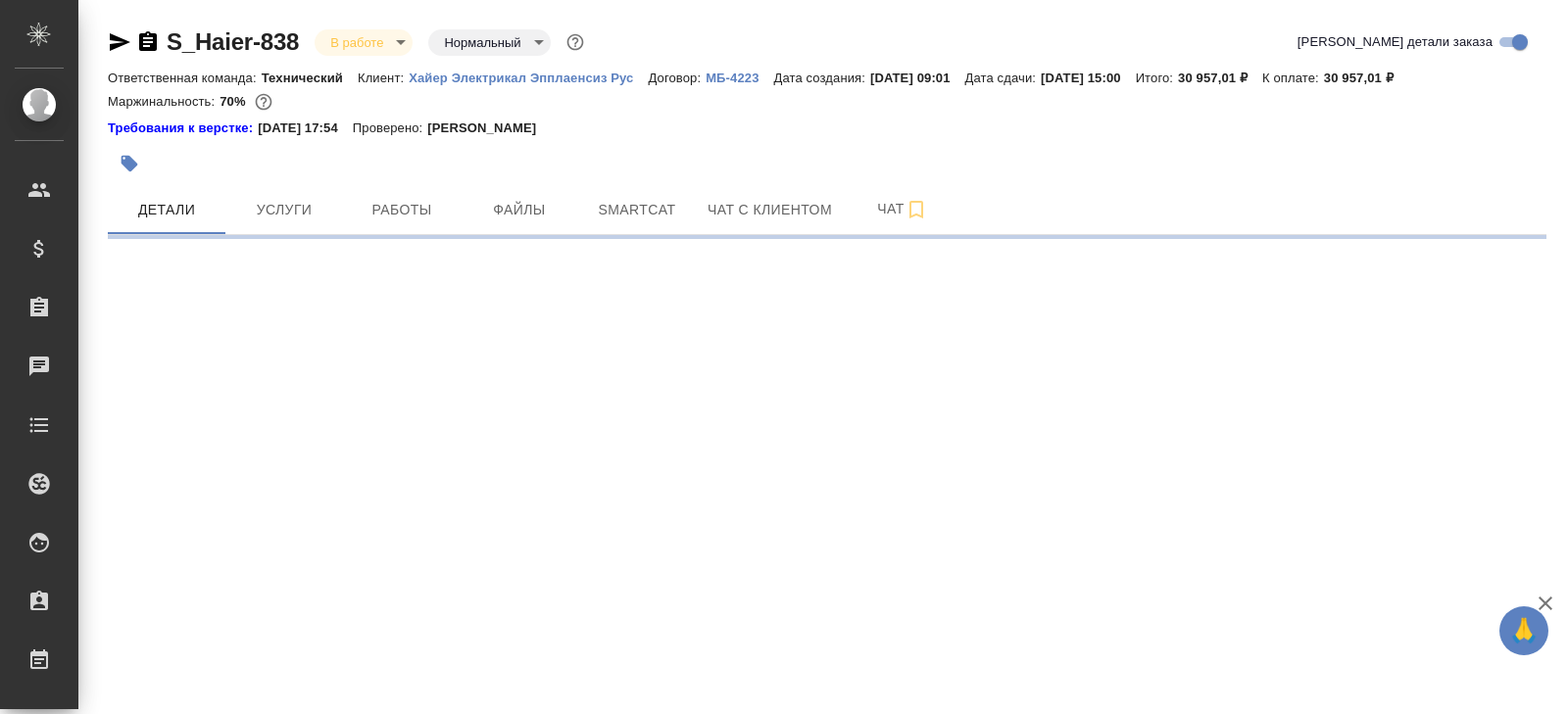
select select "RU"
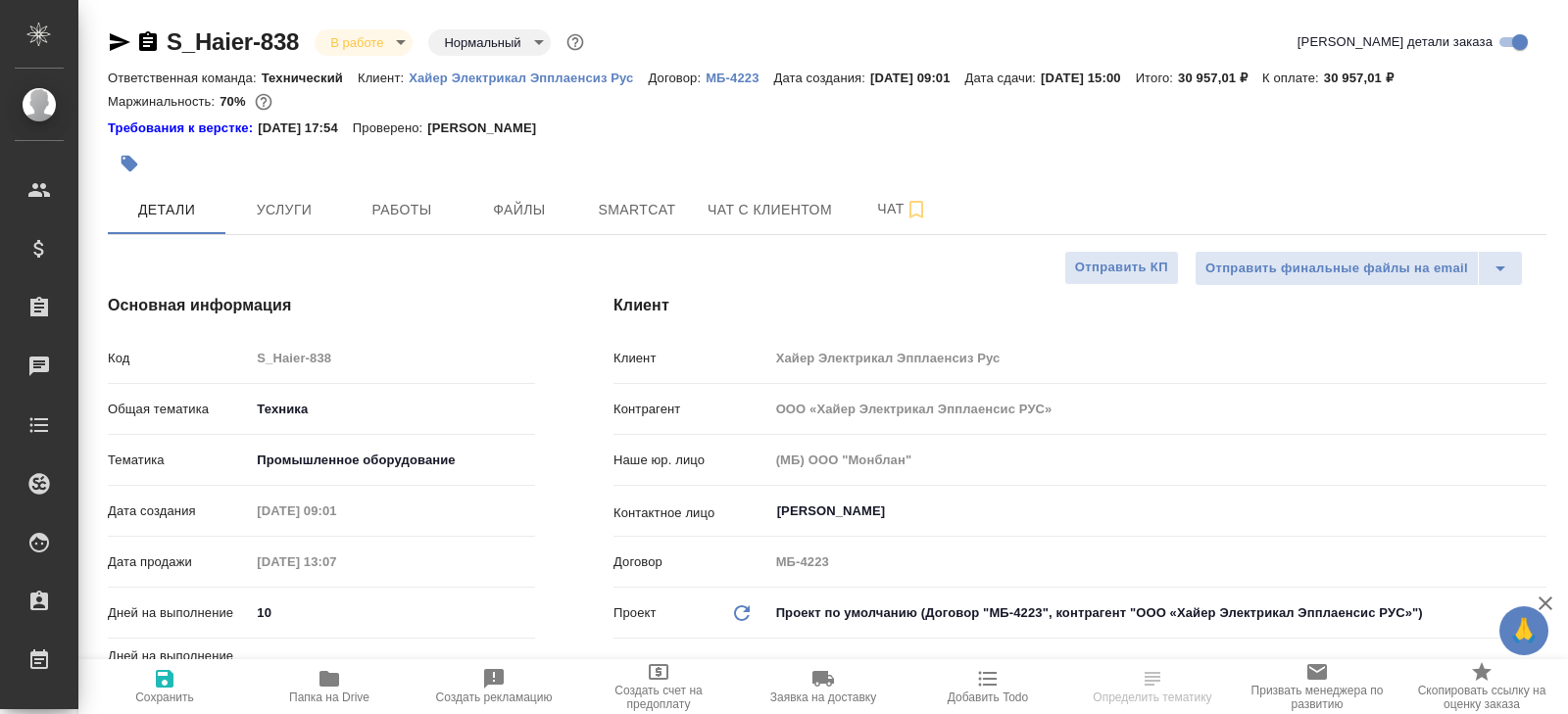
type textarea "x"
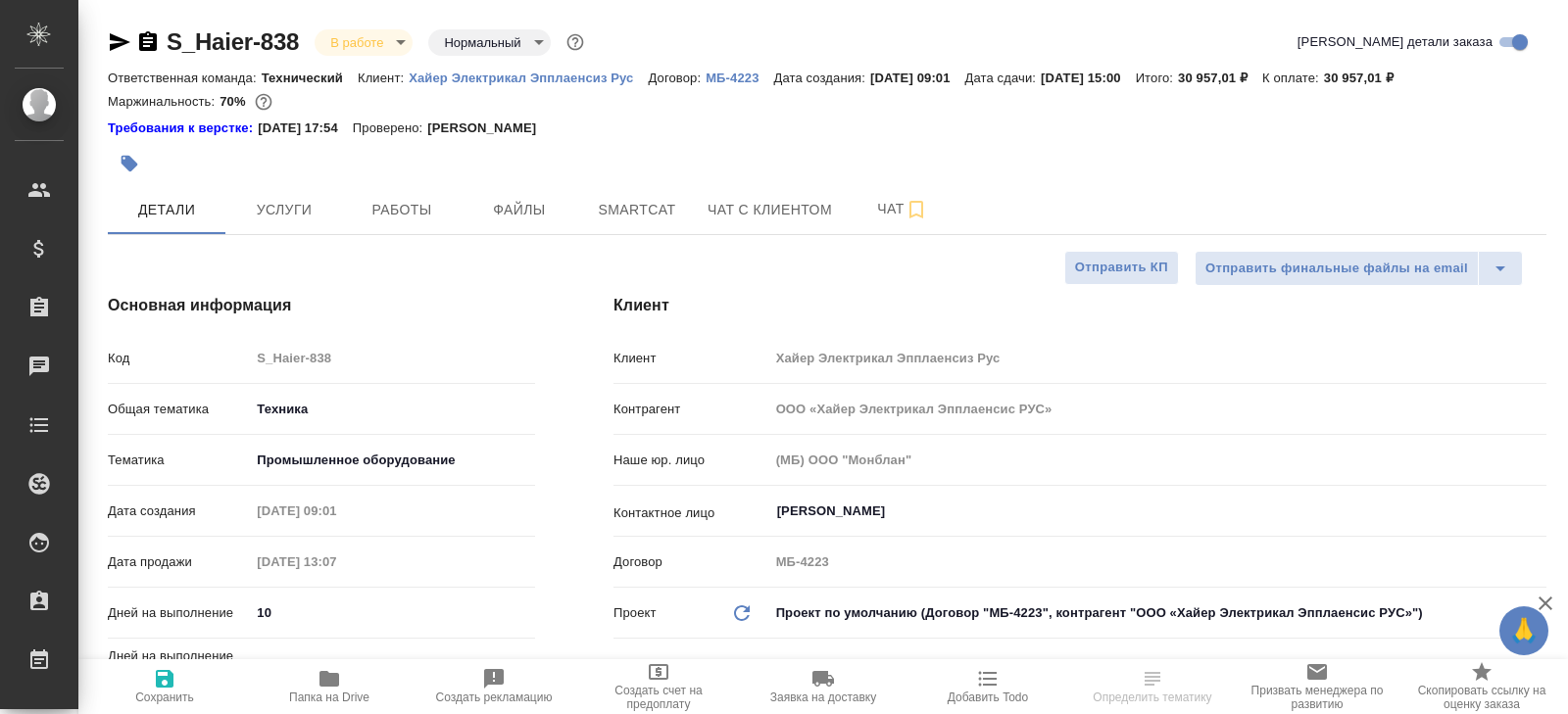
type textarea "x"
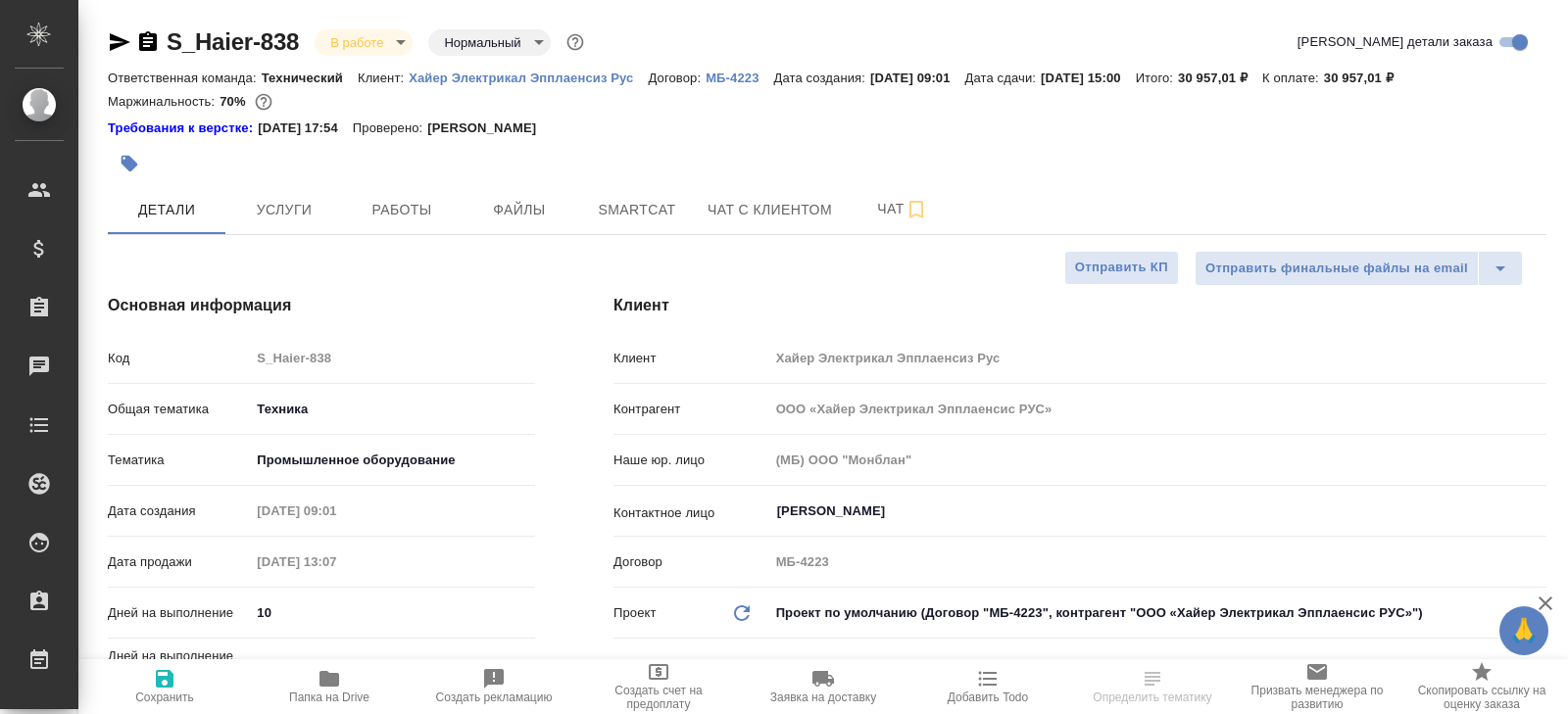
type textarea "x"
select select "RU"
type textarea "x"
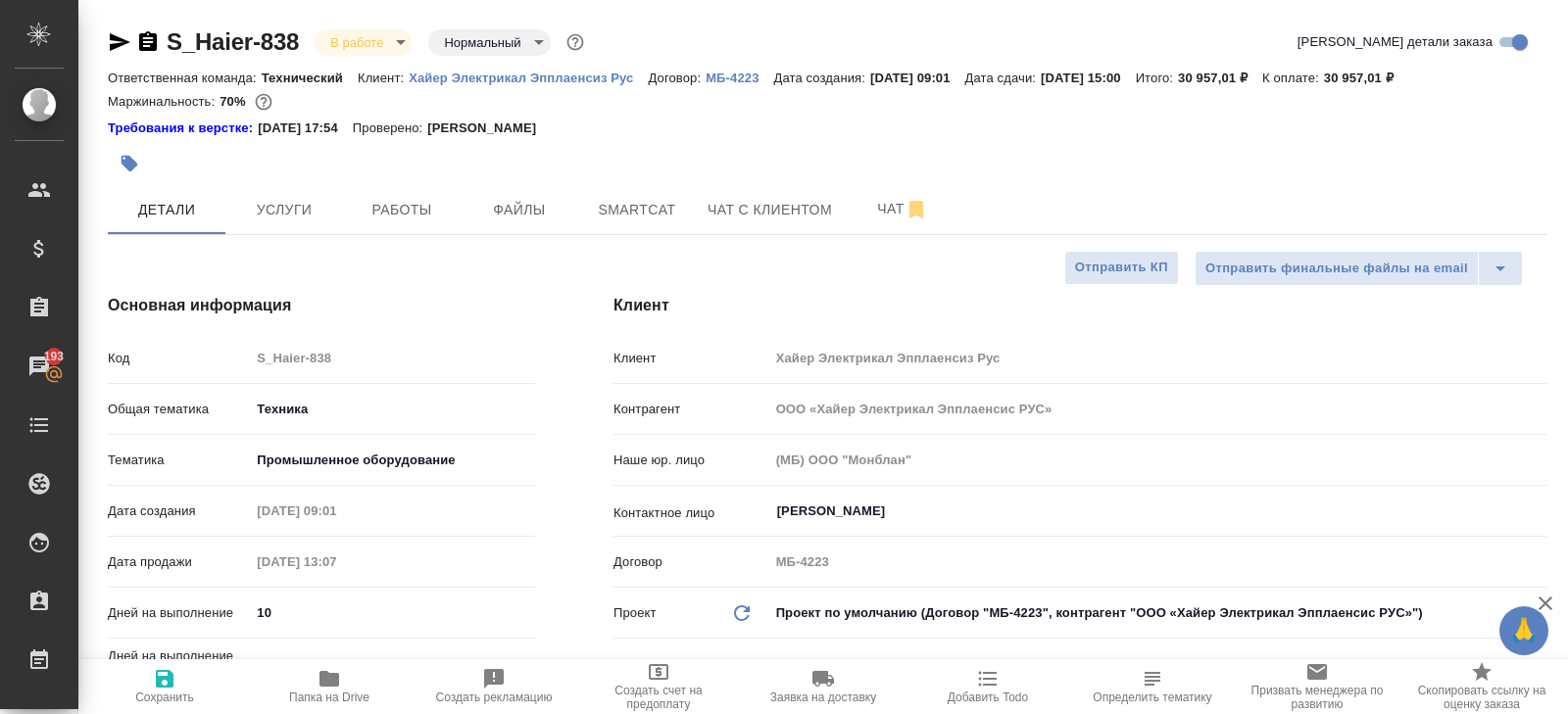
type textarea "x"
click at [427, 217] on span "Работы" at bounding box center [401, 210] width 94 height 25
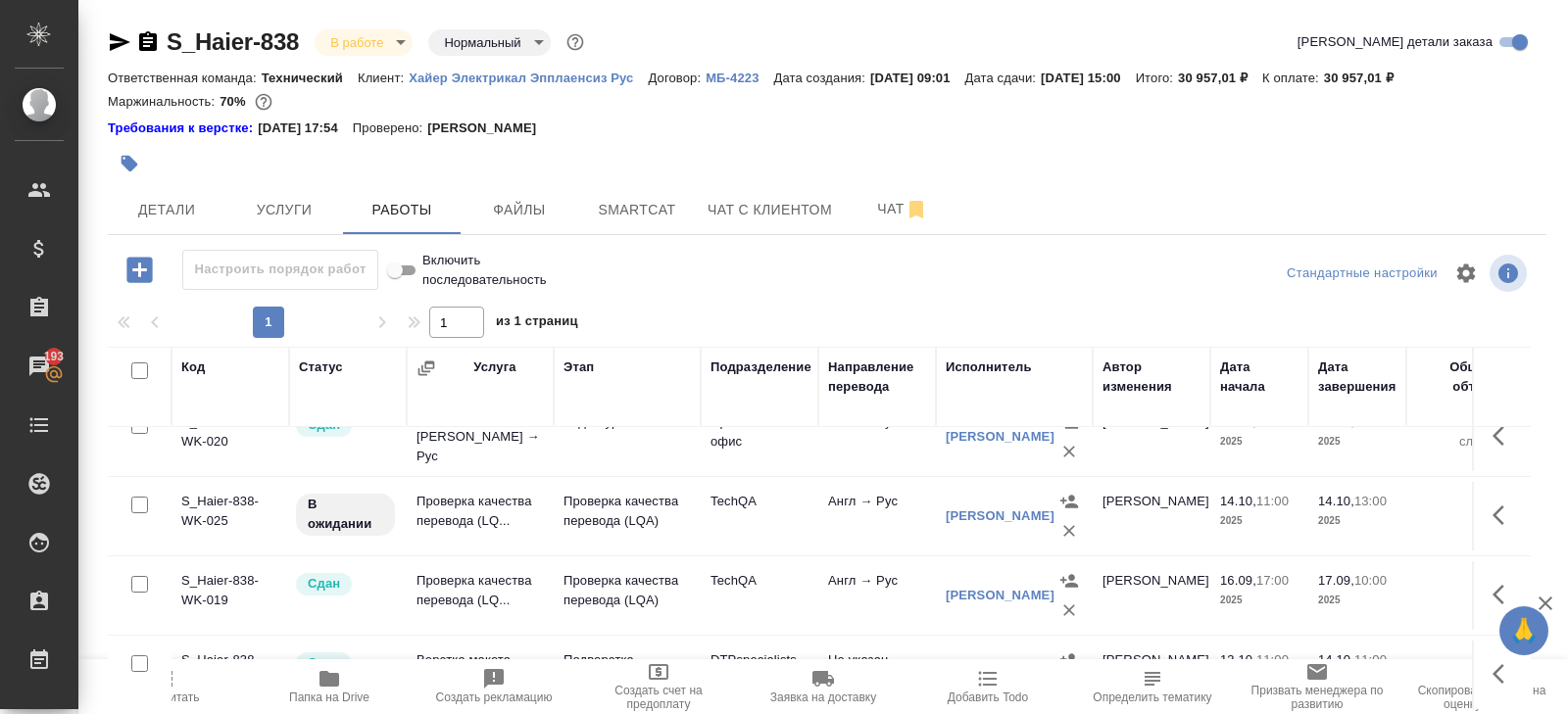
click at [536, 73] on p "Хайер Электрикал Эпплаенсиз Рус" at bounding box center [528, 77] width 239 height 15
click at [876, 190] on button "Чат" at bounding box center [902, 209] width 118 height 49
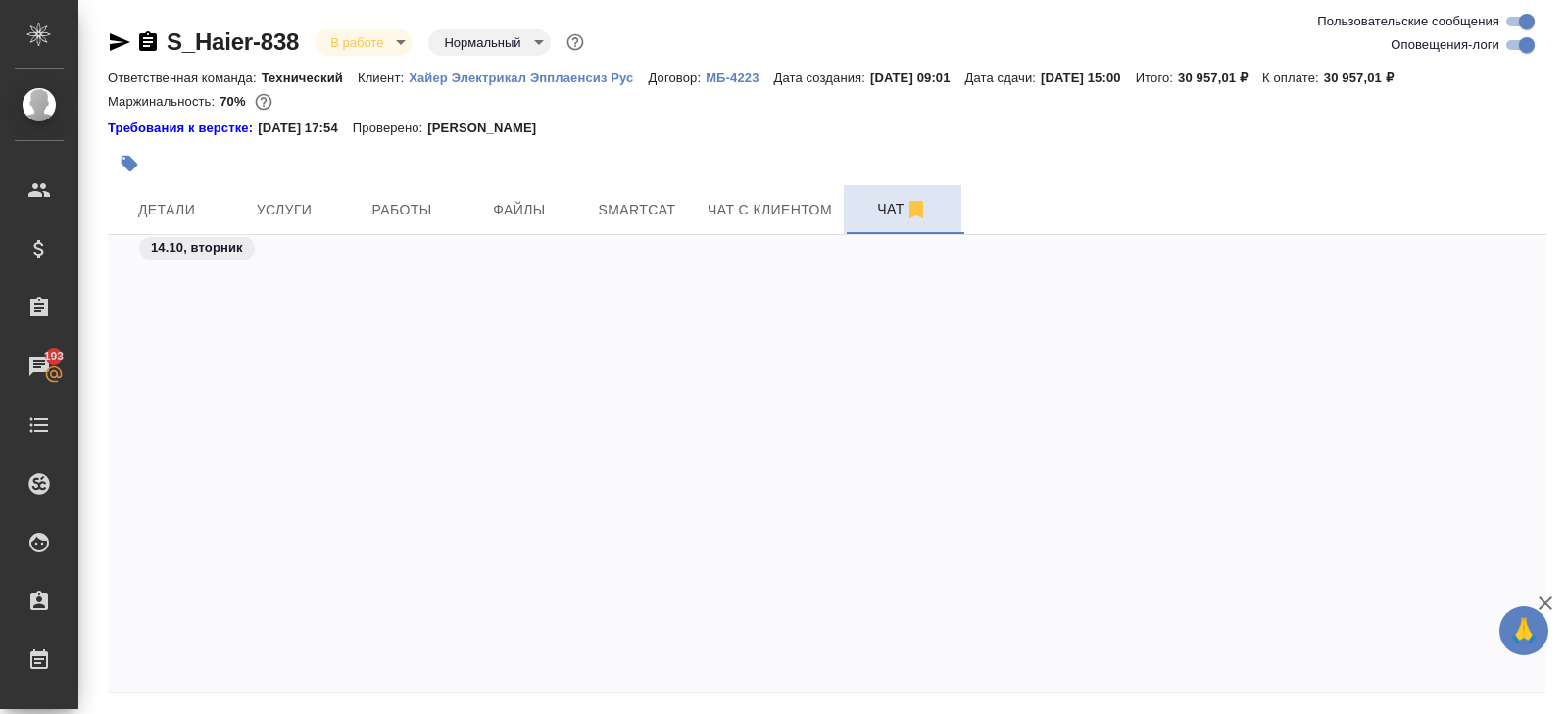
scroll to position [57500, 0]
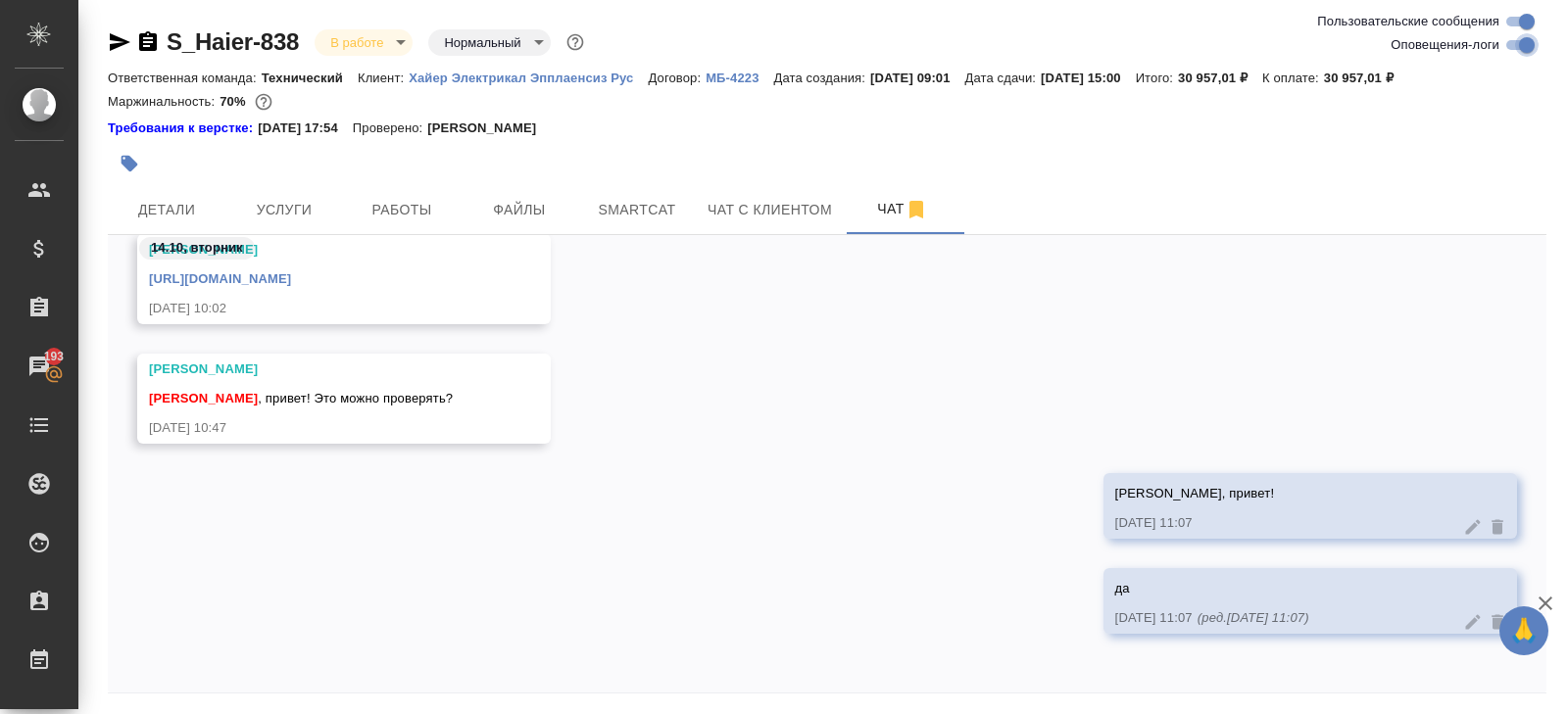
click at [1516, 45] on input "Оповещения-логи" at bounding box center [1526, 46] width 70 height 24
checkbox input "false"
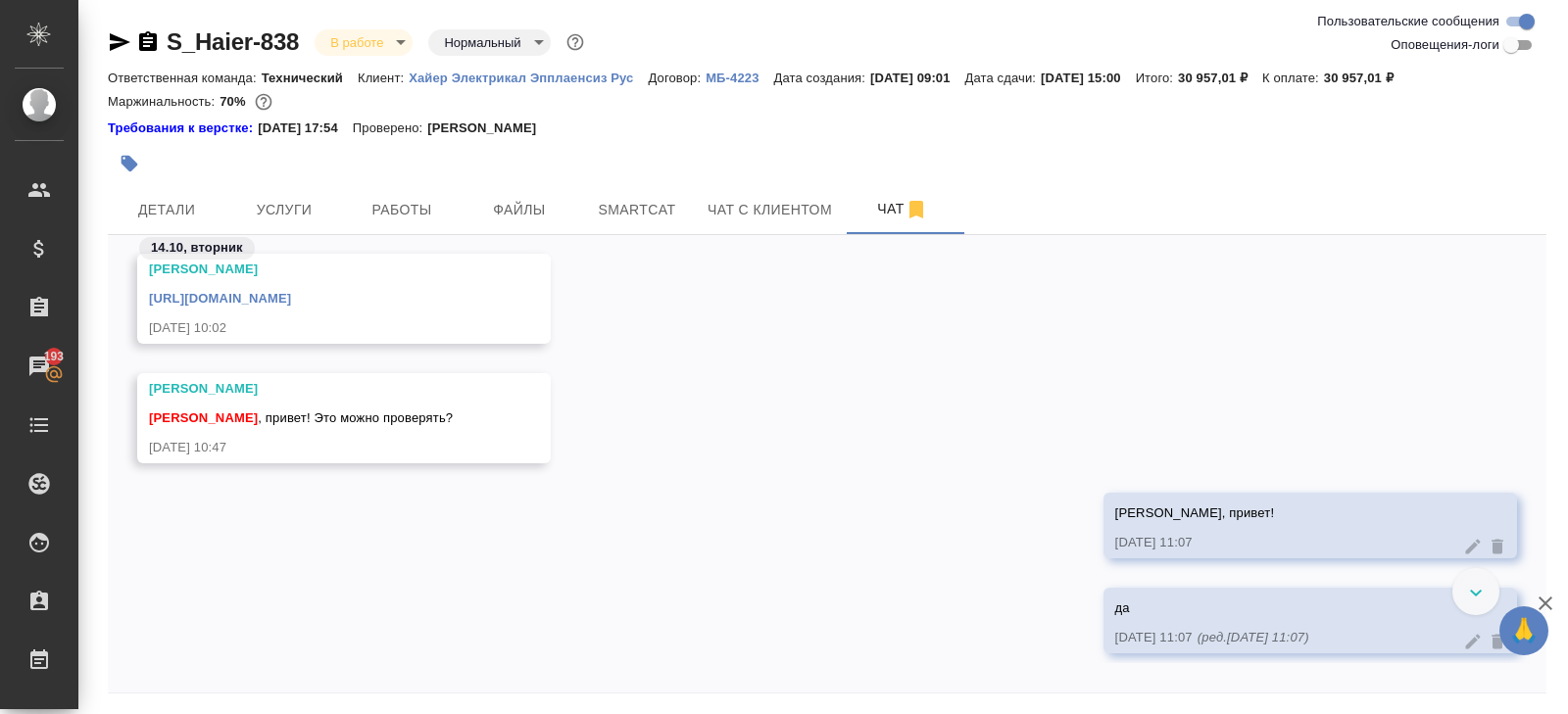
scroll to position [17026, 0]
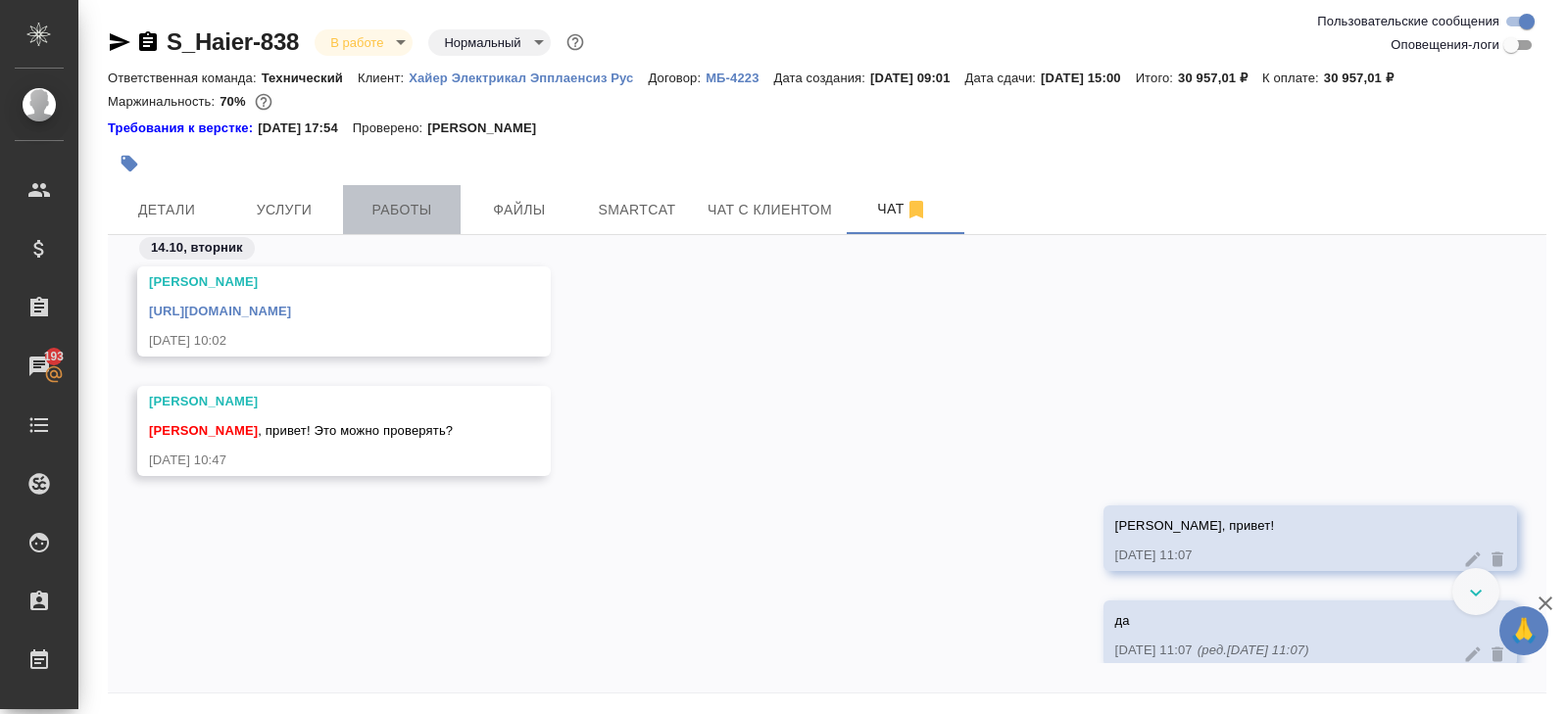
click at [411, 208] on span "Работы" at bounding box center [401, 210] width 94 height 25
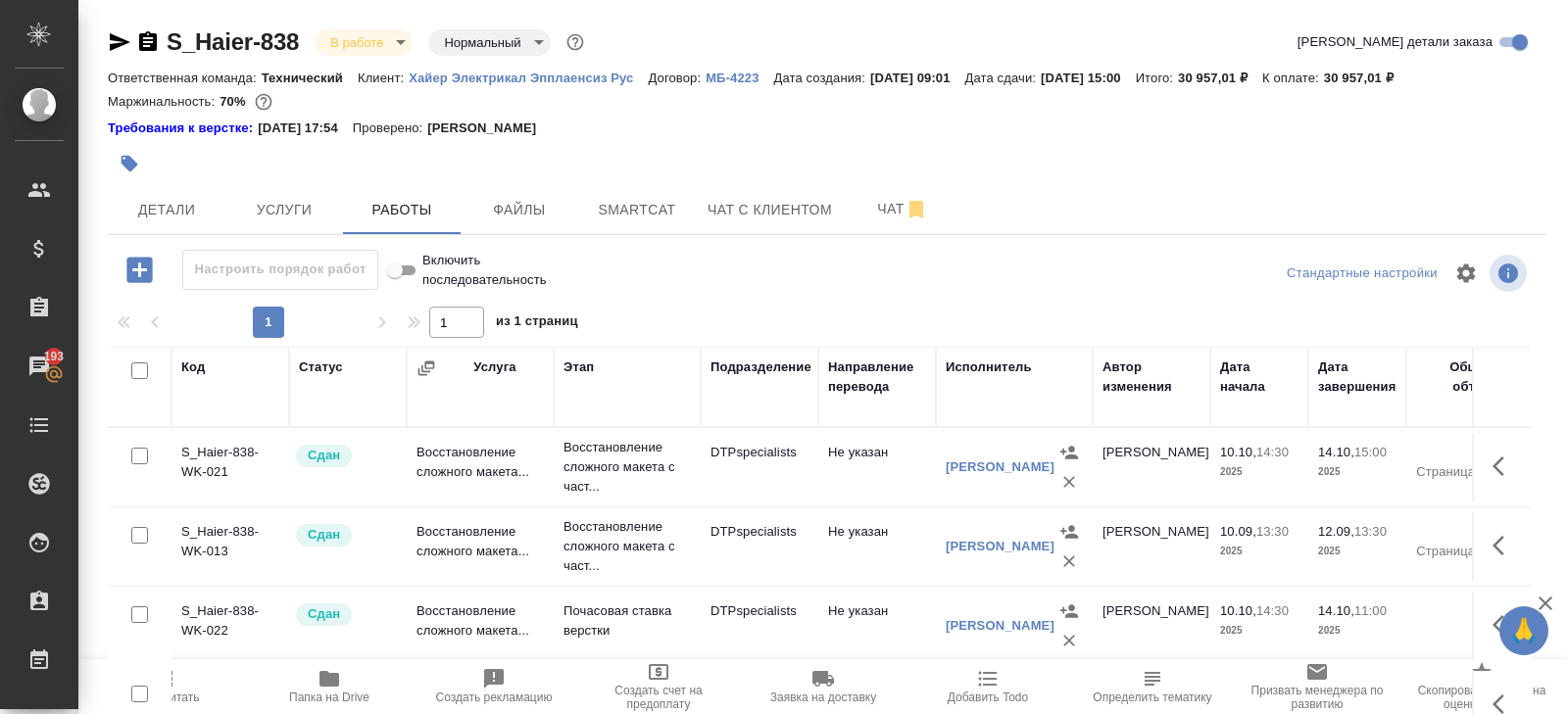
click at [865, 181] on div at bounding box center [587, 163] width 959 height 44
click at [888, 207] on span "Чат" at bounding box center [902, 209] width 94 height 25
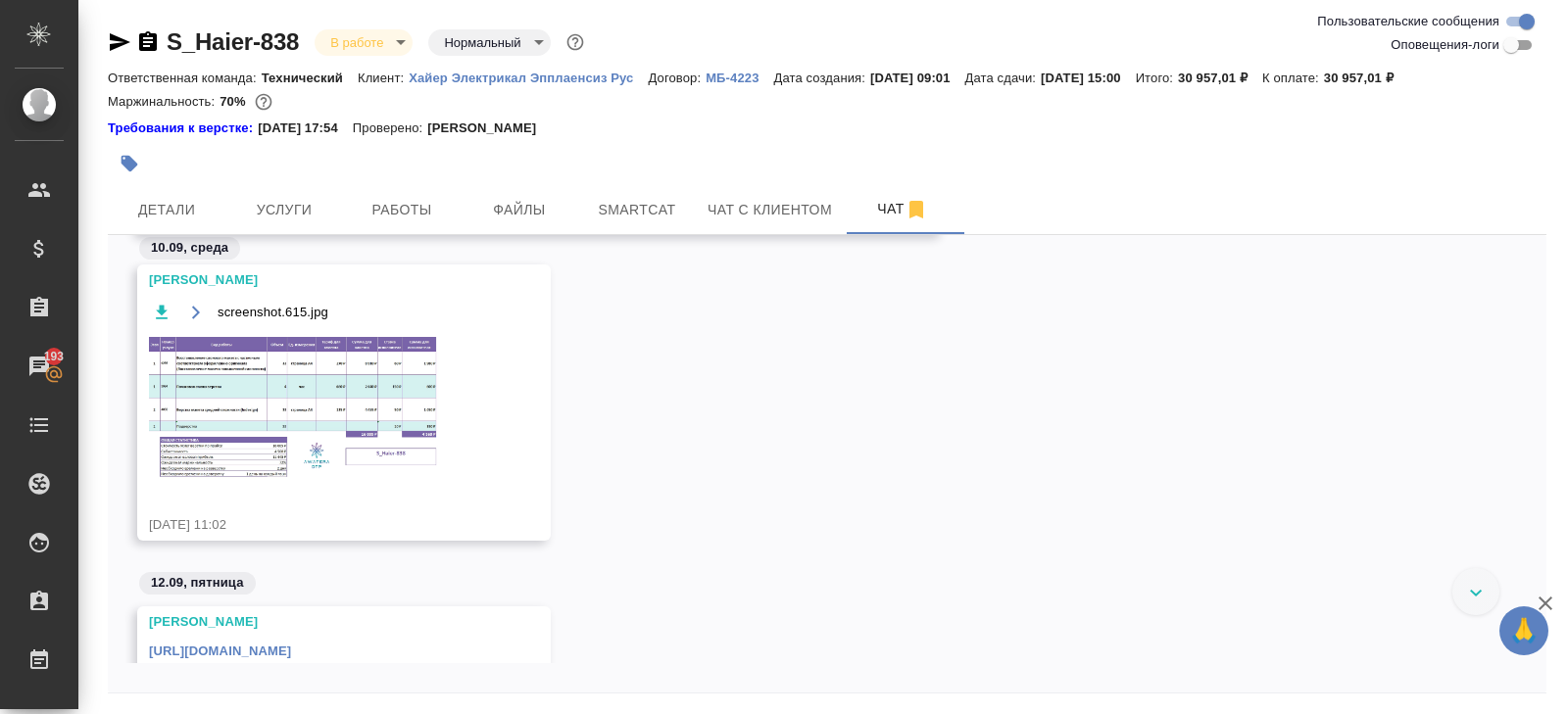
scroll to position [551, 0]
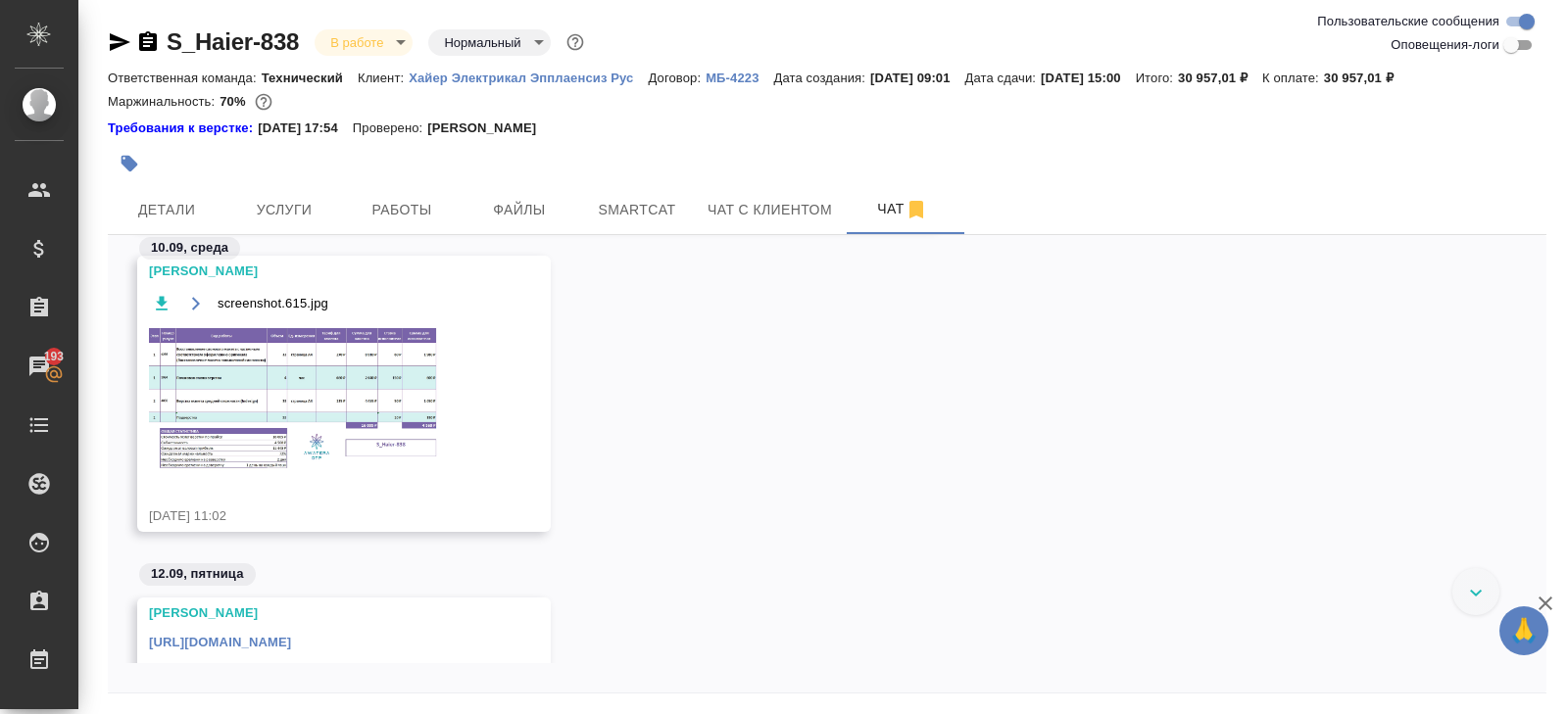
click at [390, 385] on img at bounding box center [295, 398] width 294 height 147
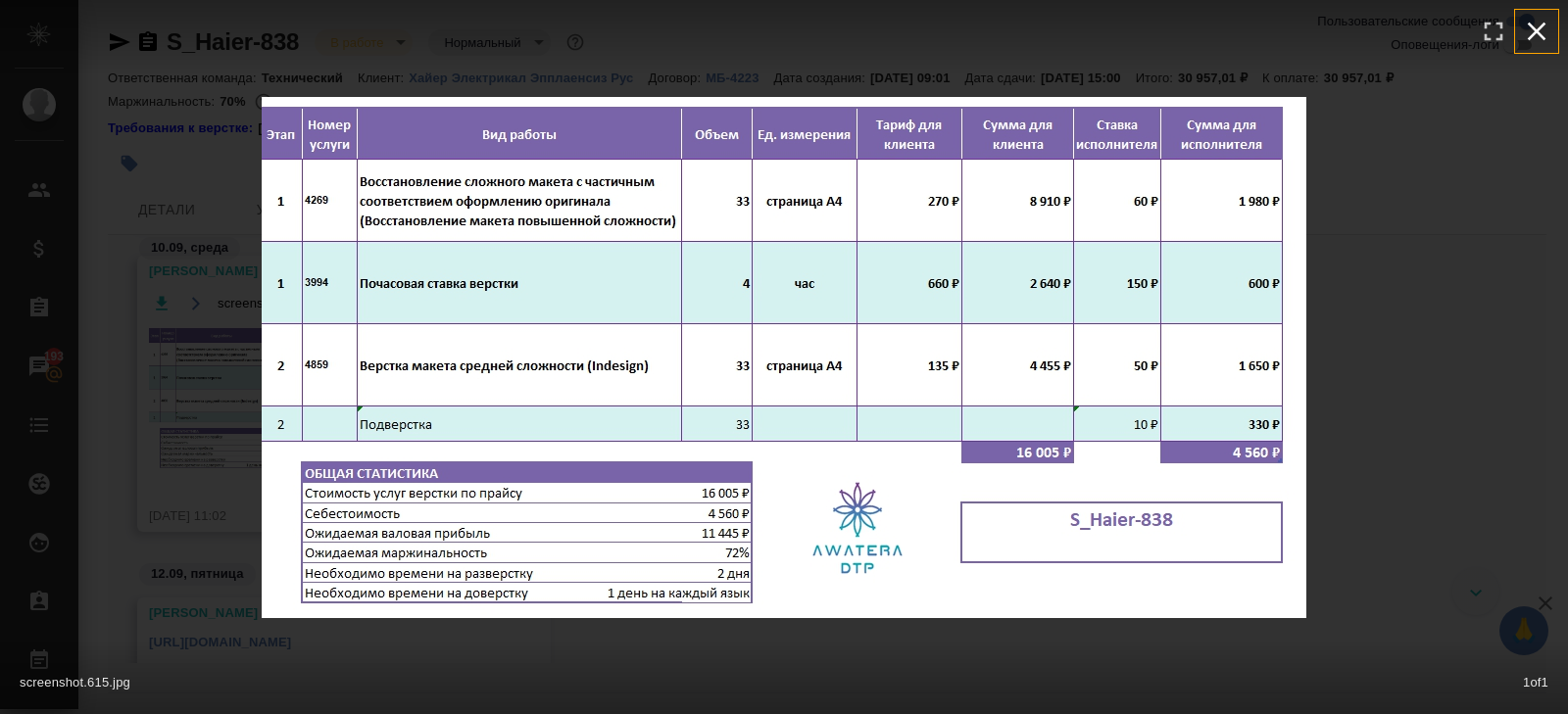
click at [1537, 30] on icon "button" at bounding box center [1536, 32] width 19 height 19
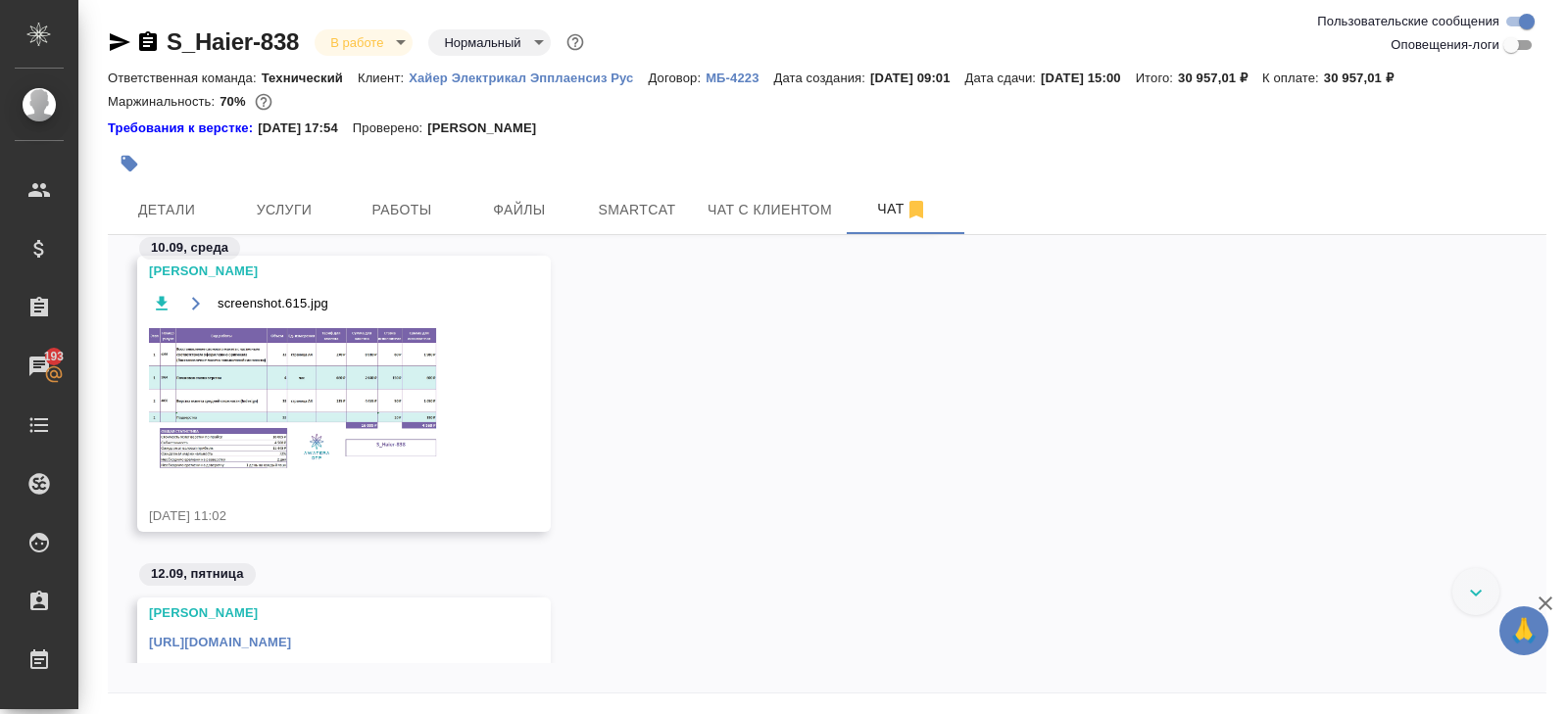
click at [382, 420] on img at bounding box center [295, 398] width 294 height 147
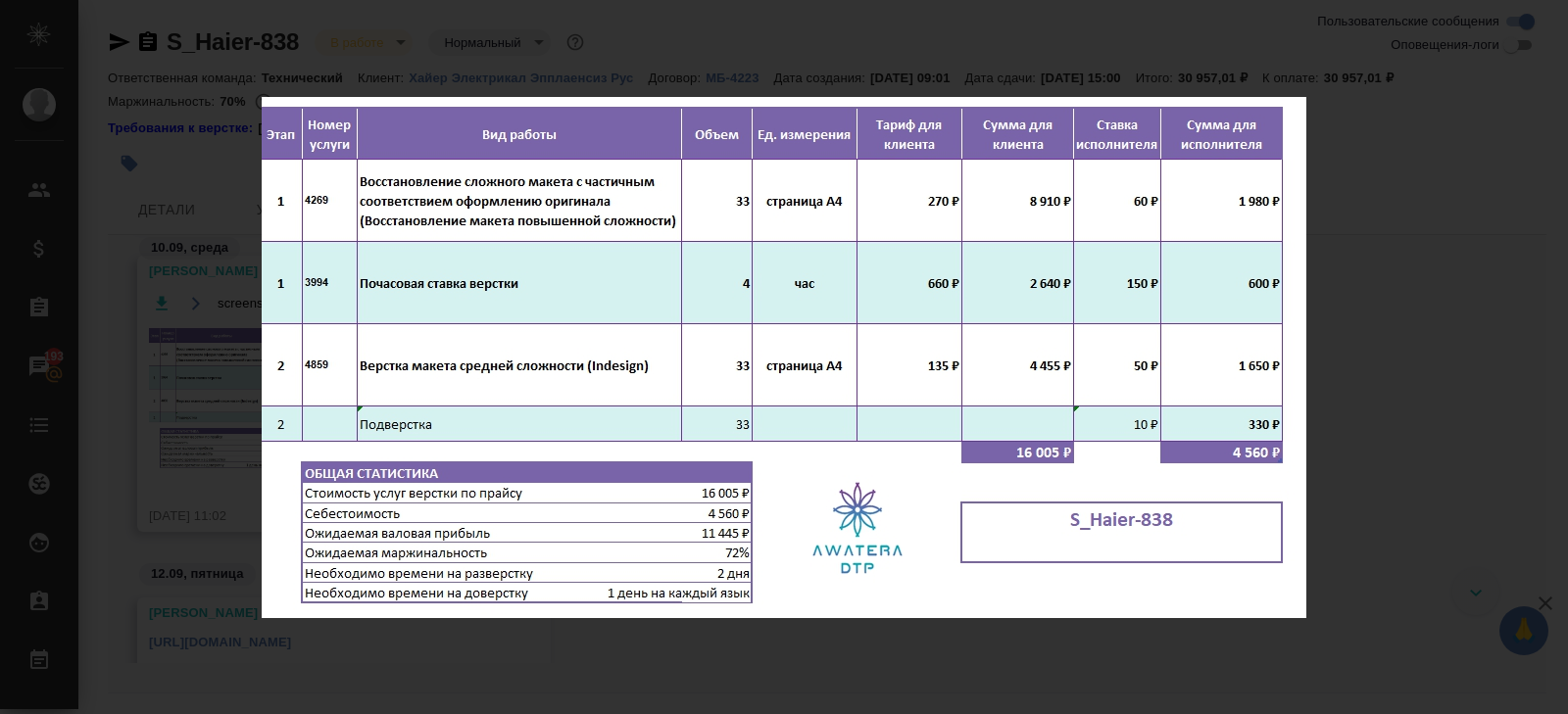
click at [1379, 355] on div "screenshot.615.jpg 1 of 1" at bounding box center [784, 357] width 1568 height 714
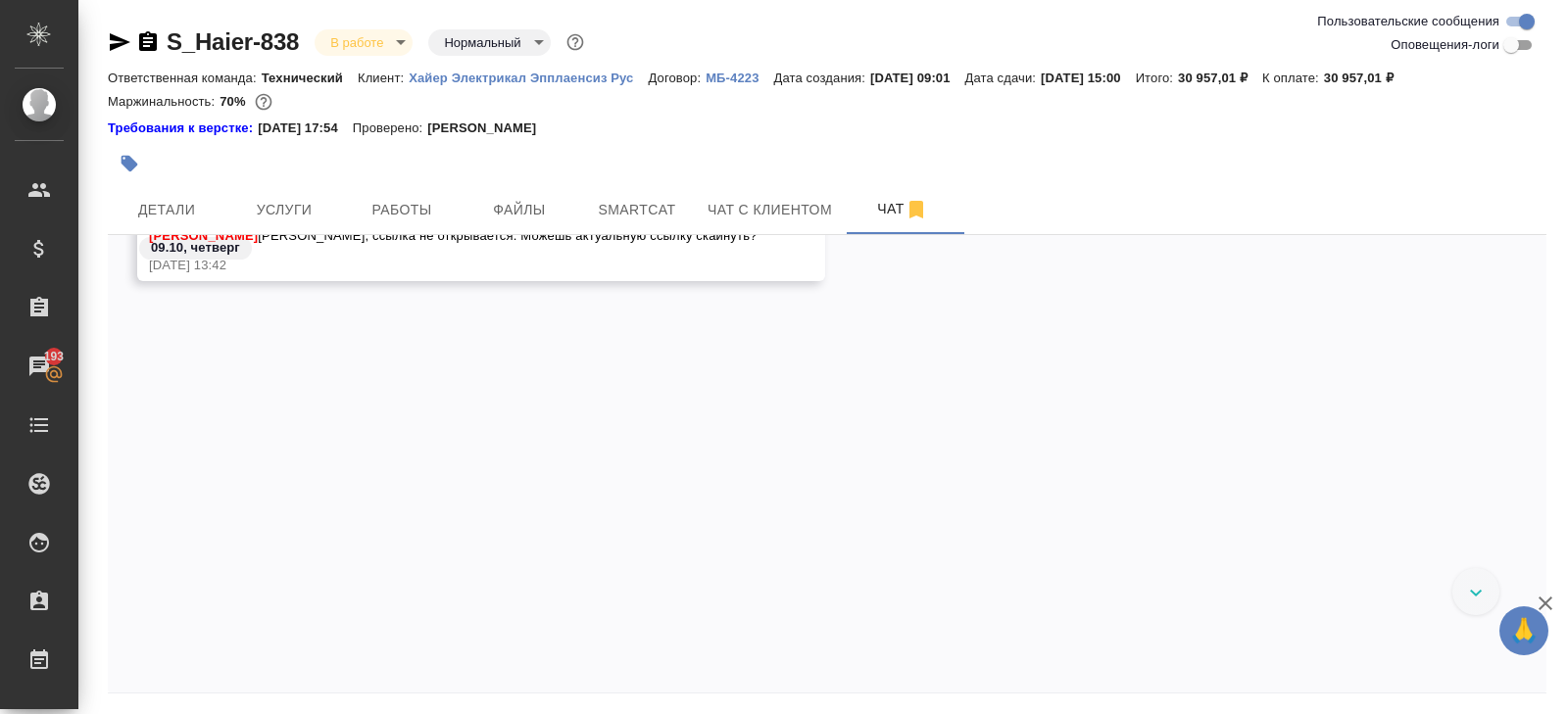
scroll to position [3206, 0]
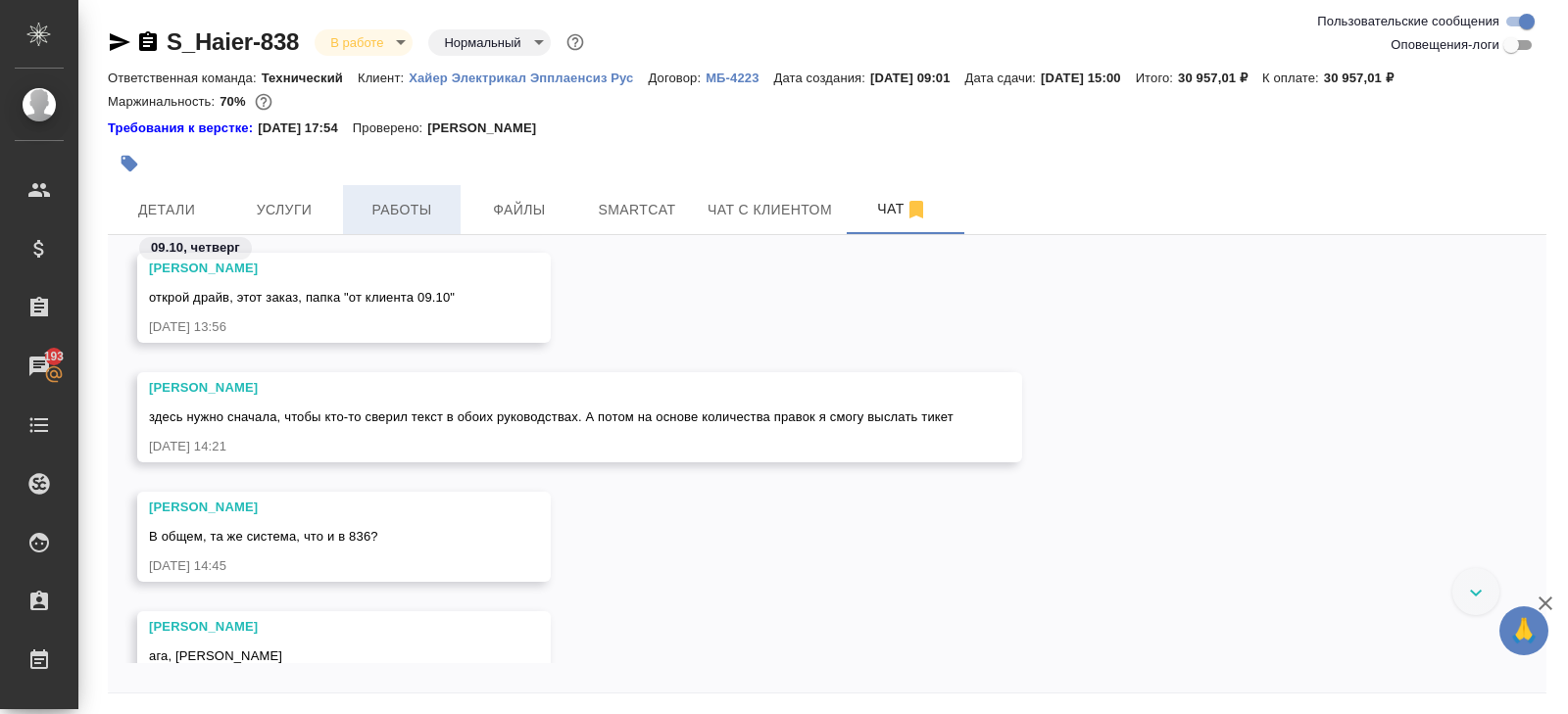
click at [416, 225] on button "Работы" at bounding box center [401, 209] width 118 height 49
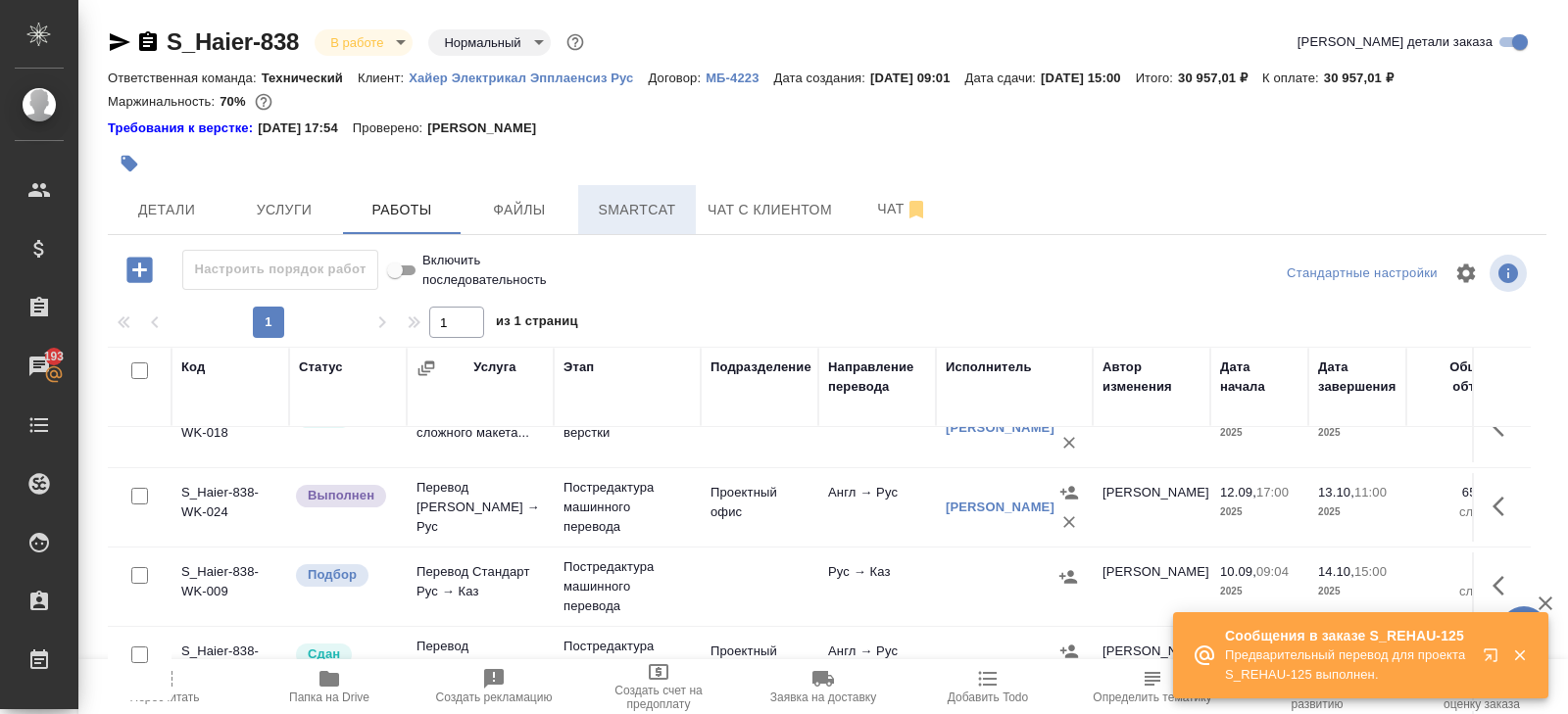
click at [657, 195] on button "Smartcat" at bounding box center [637, 209] width 118 height 49
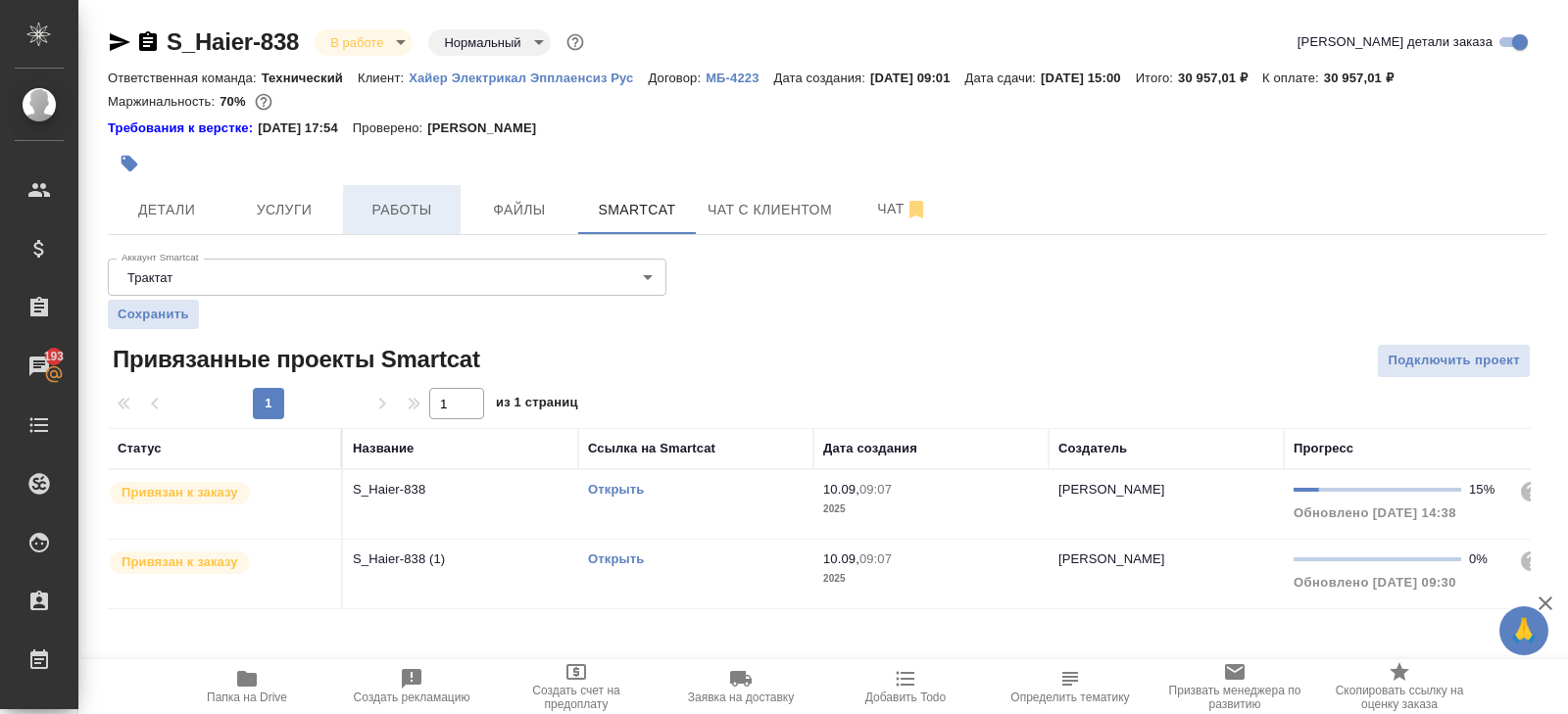
click at [401, 228] on button "Работы" at bounding box center [401, 209] width 118 height 49
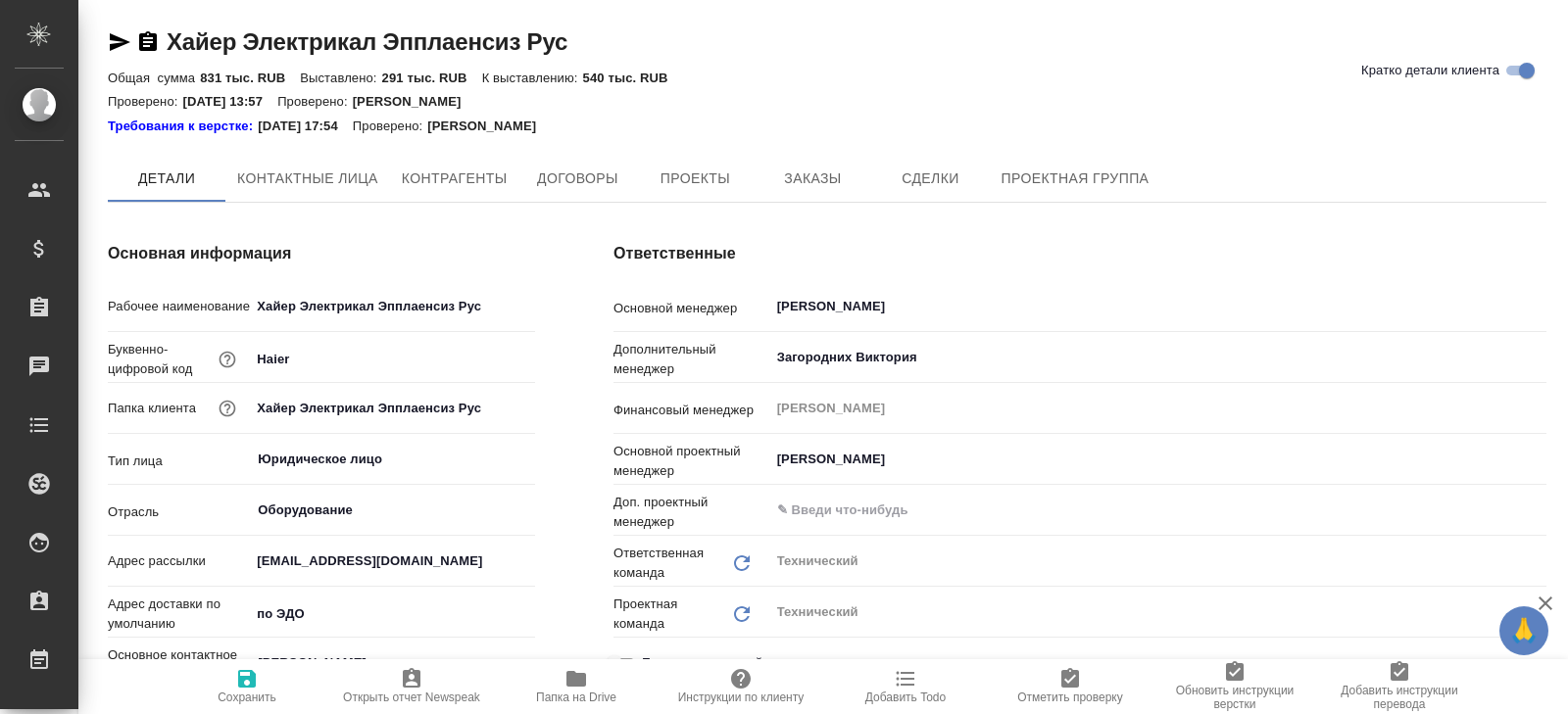
type textarea "x"
click at [562, 678] on span "Папка на Drive" at bounding box center [575, 686] width 141 height 38
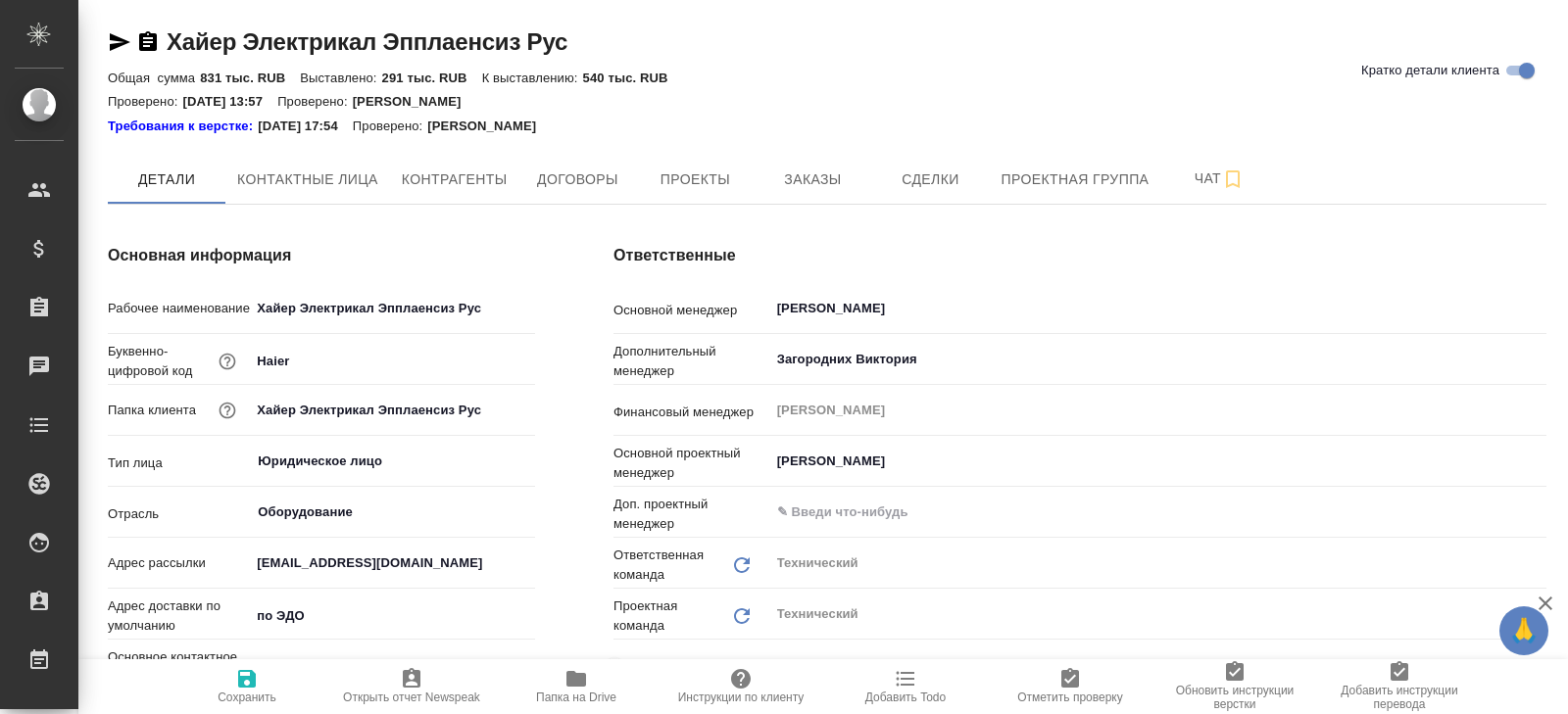
type textarea "x"
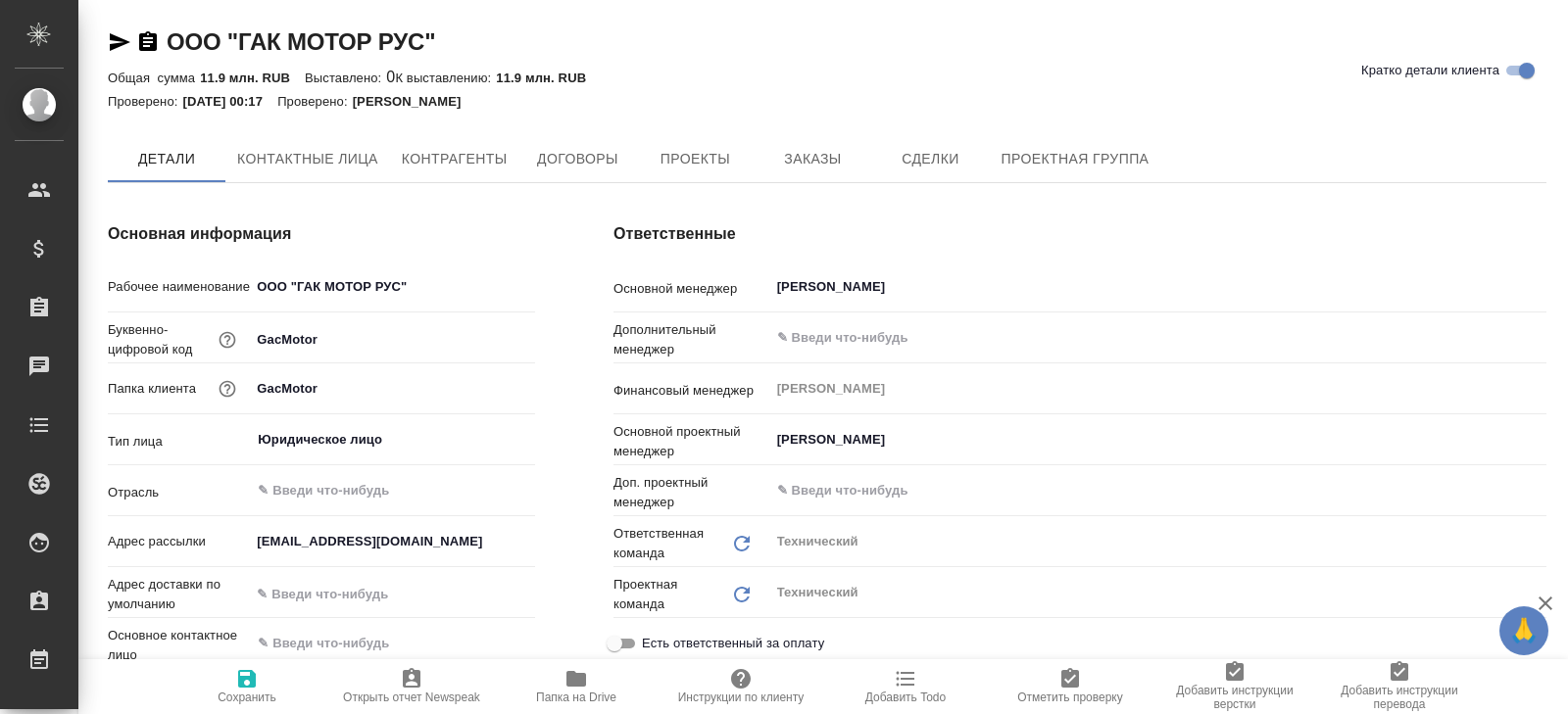
type textarea "x"
click at [556, 682] on span "Папка на Drive" at bounding box center [575, 686] width 141 height 38
type textarea "x"
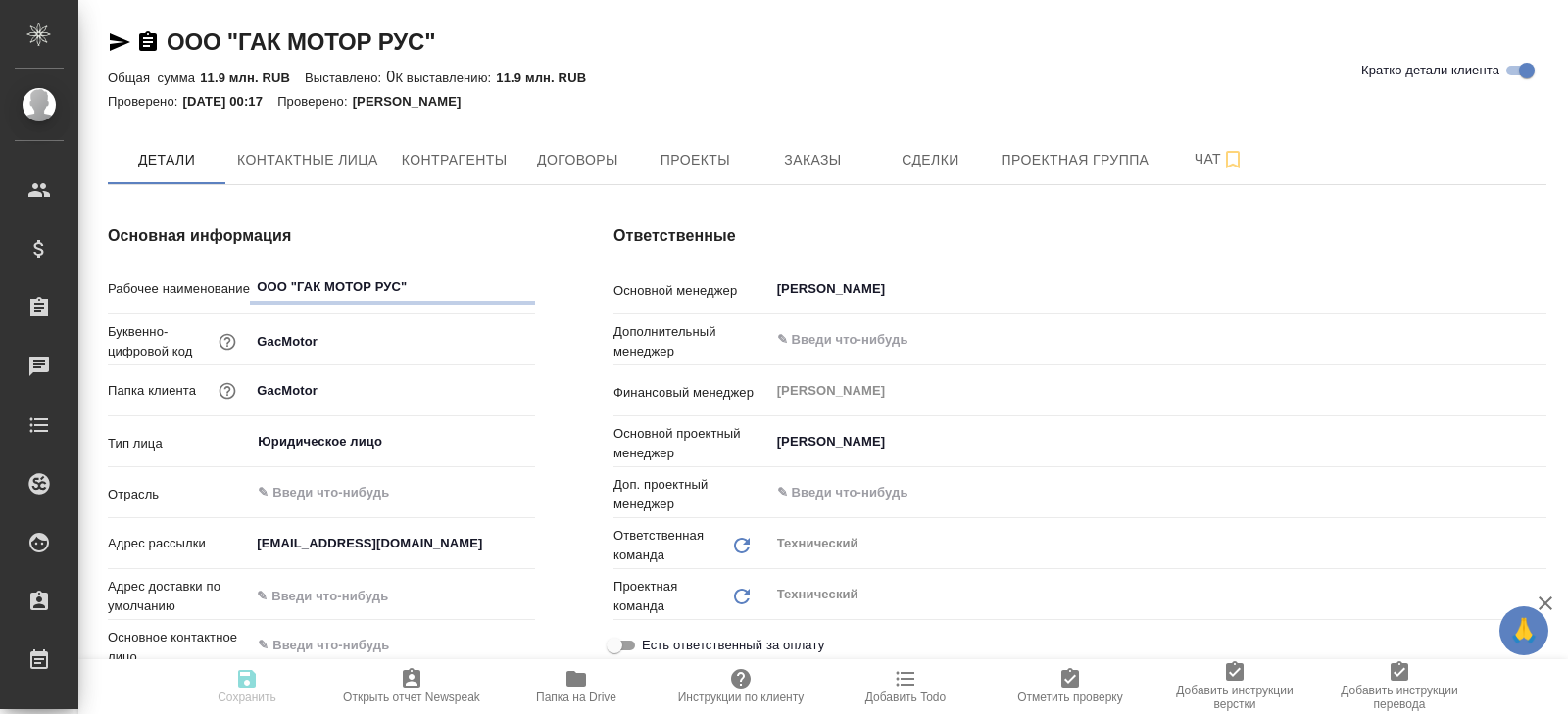
type textarea "x"
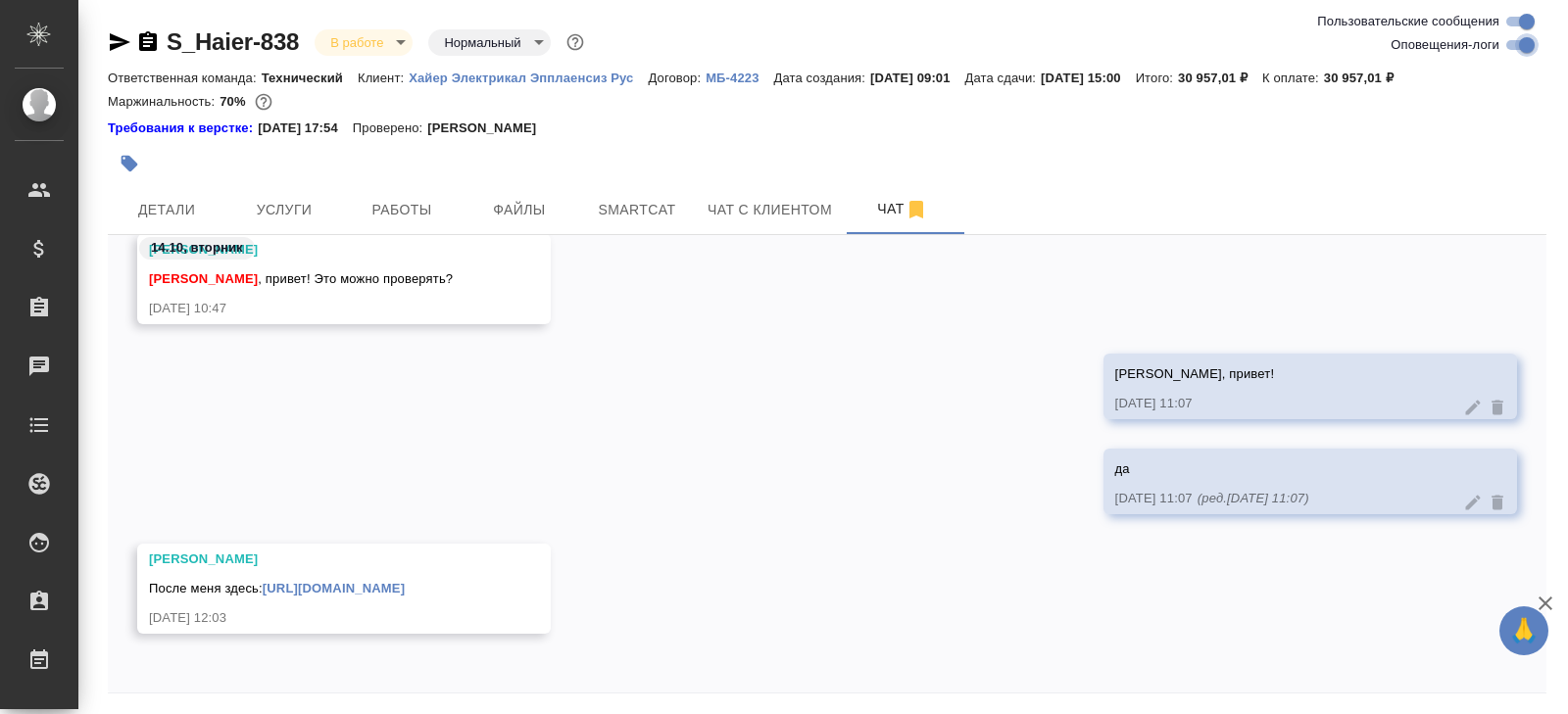
click at [1509, 45] on input "Оповещения-логи" at bounding box center [1526, 46] width 70 height 24
checkbox input "false"
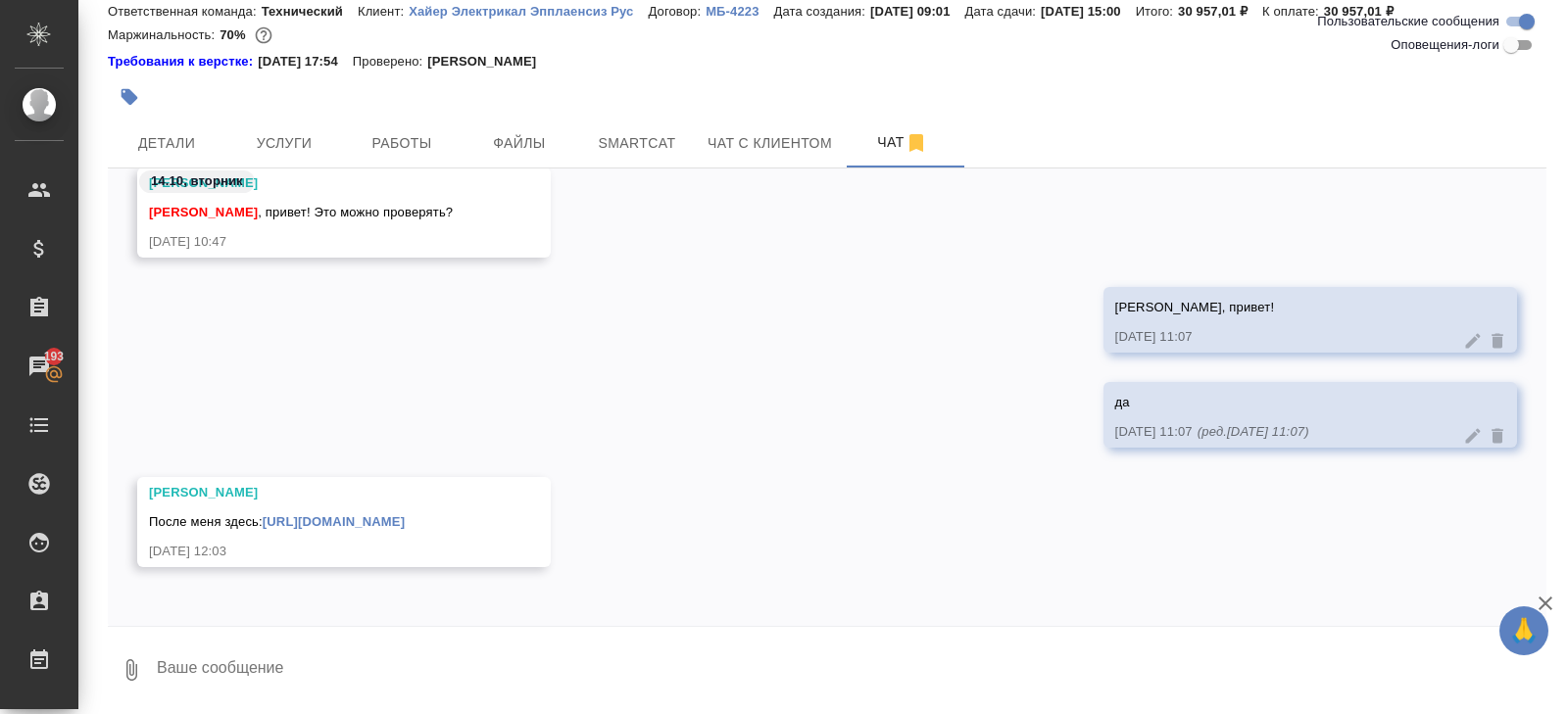
click at [382, 679] on textarea at bounding box center [850, 669] width 1392 height 66
type textarea """
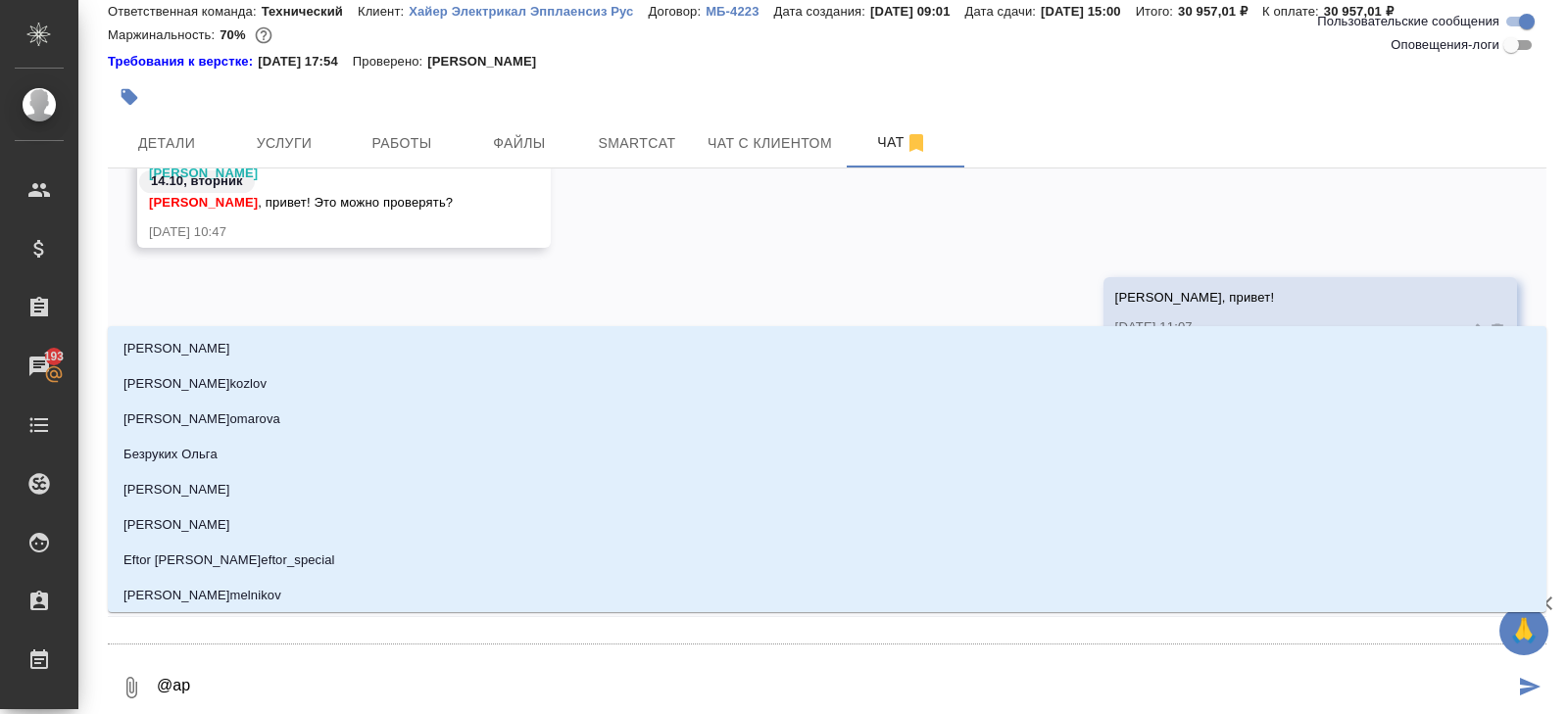
type textarea "@арс"
type input "арс"
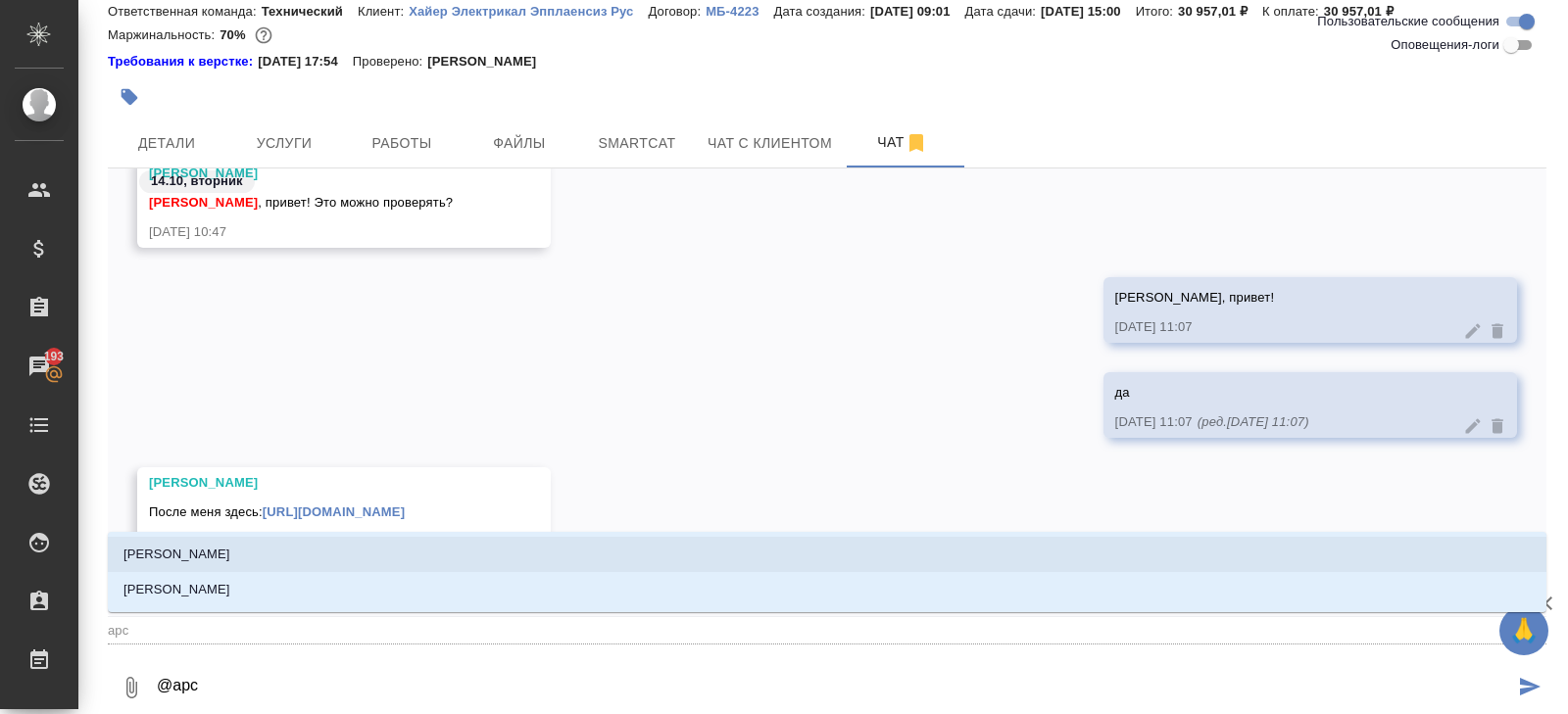
click at [211, 549] on p "Арсеньева Вера" at bounding box center [177, 555] width 107 height 20
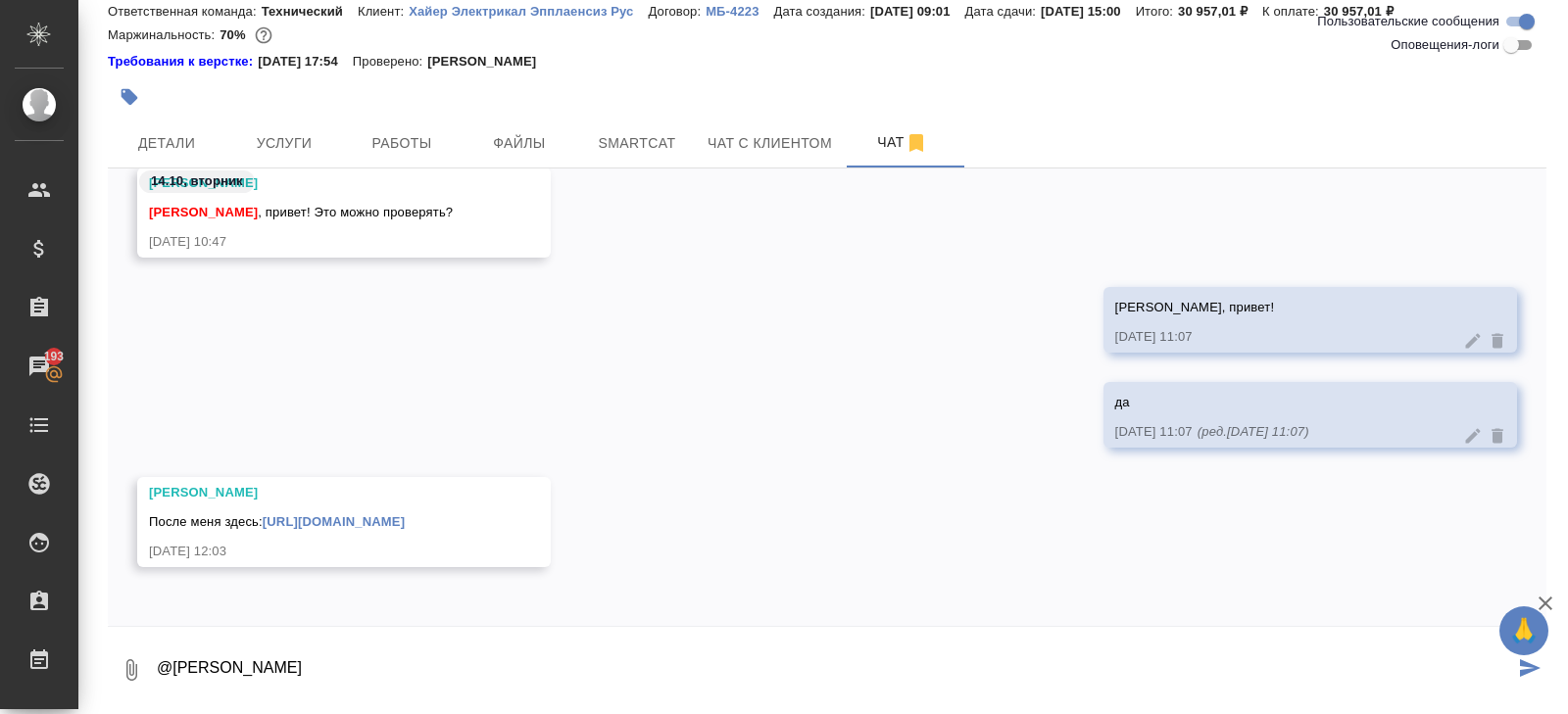
type textarea "@Арсеньева Вера"
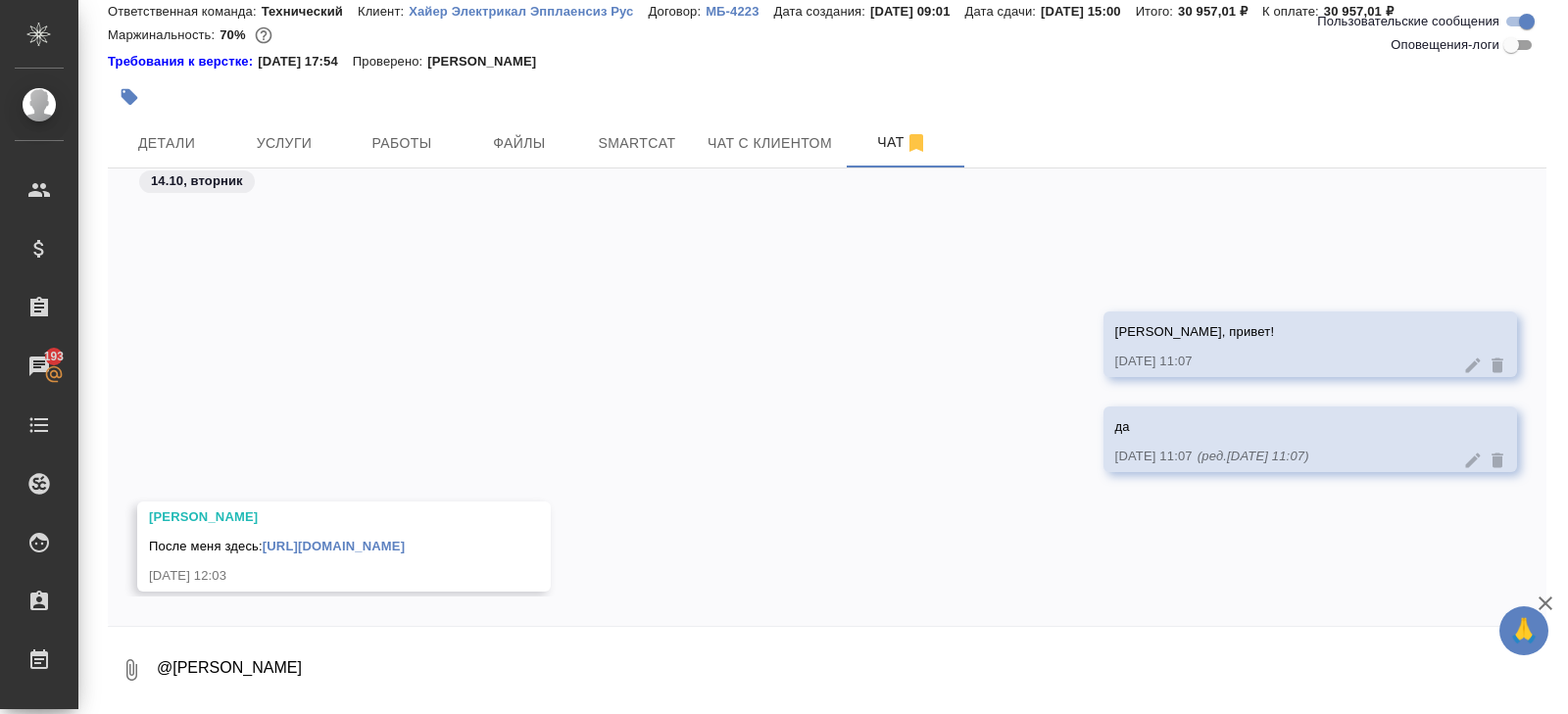
scroll to position [17082, 0]
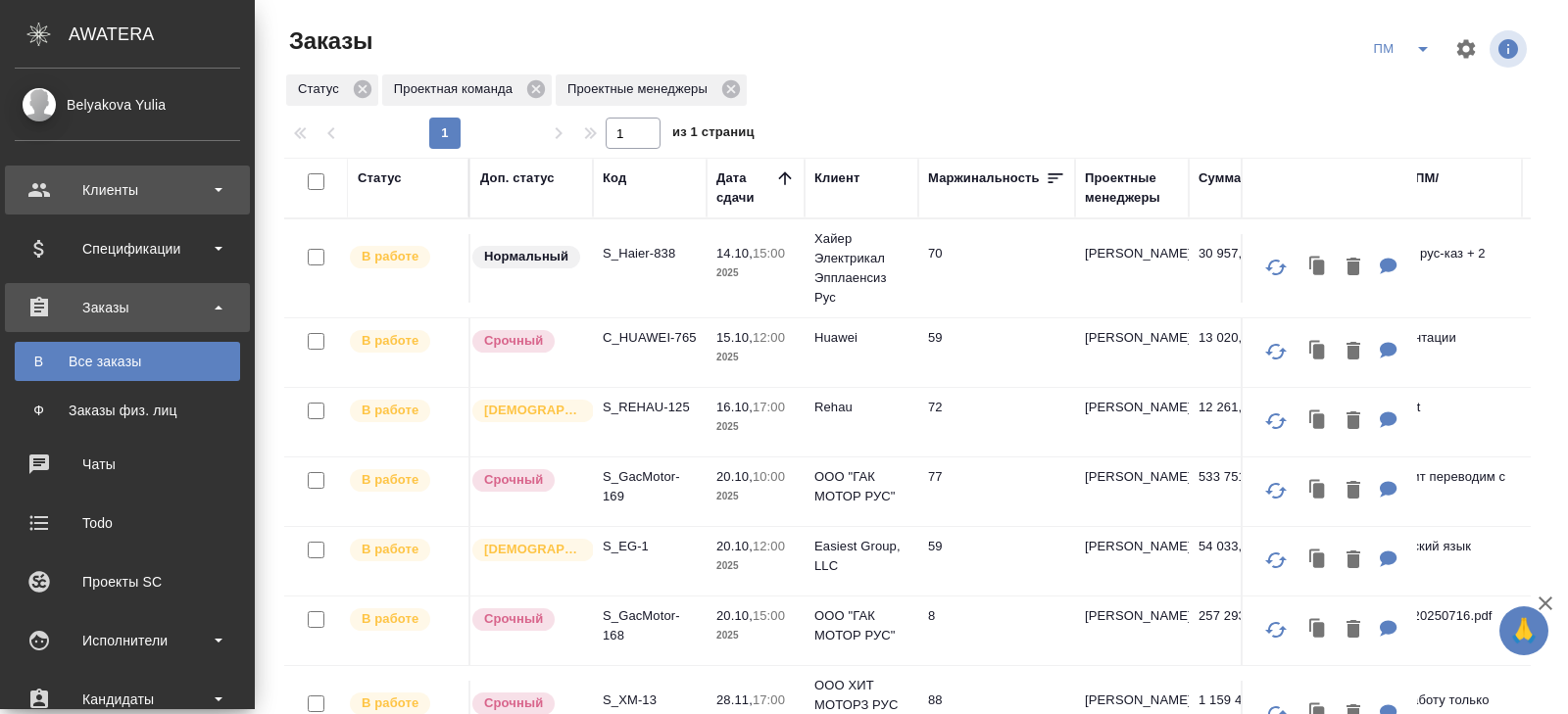
click at [131, 205] on div "Клиенты" at bounding box center [127, 189] width 245 height 49
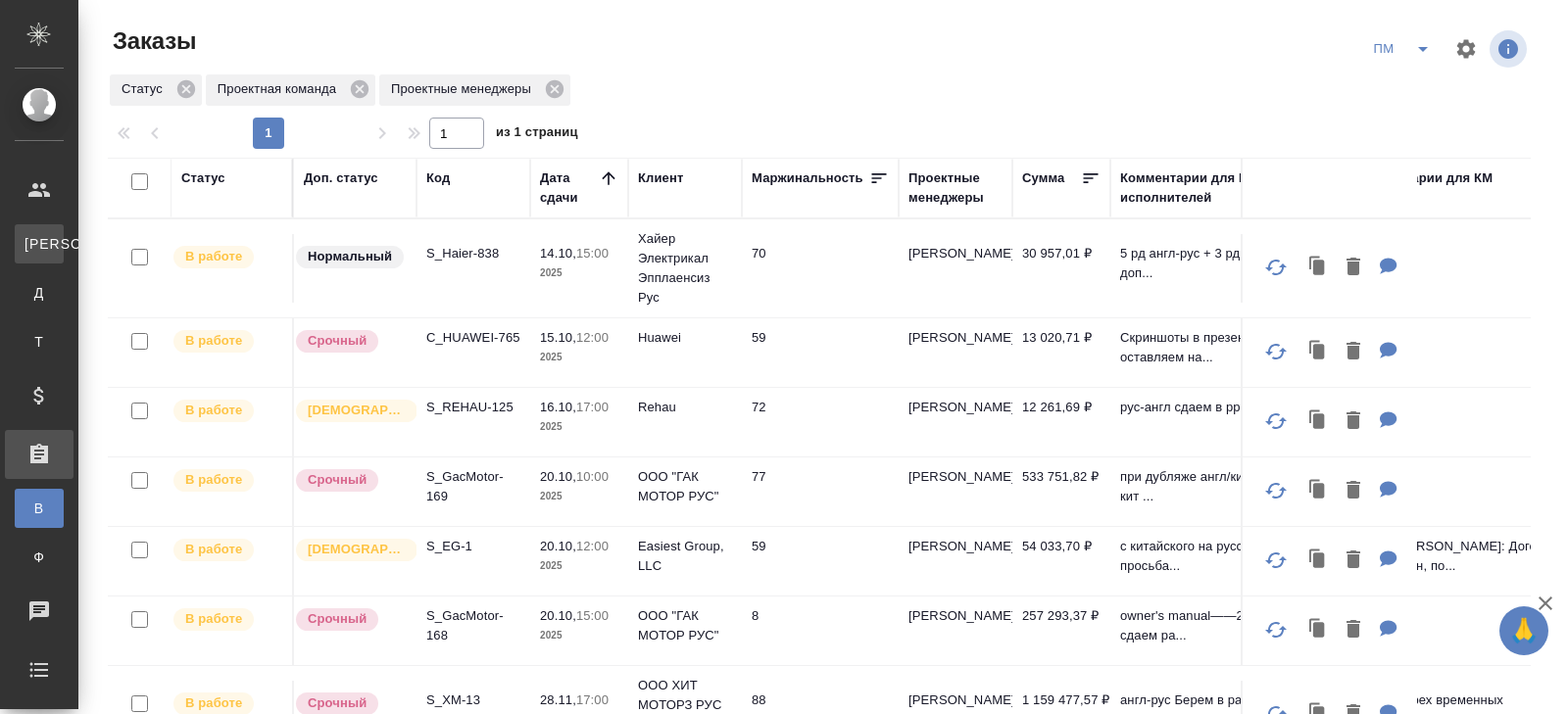
click at [63, 230] on link "К Клиенты" at bounding box center [39, 245] width 49 height 40
select select "RU"
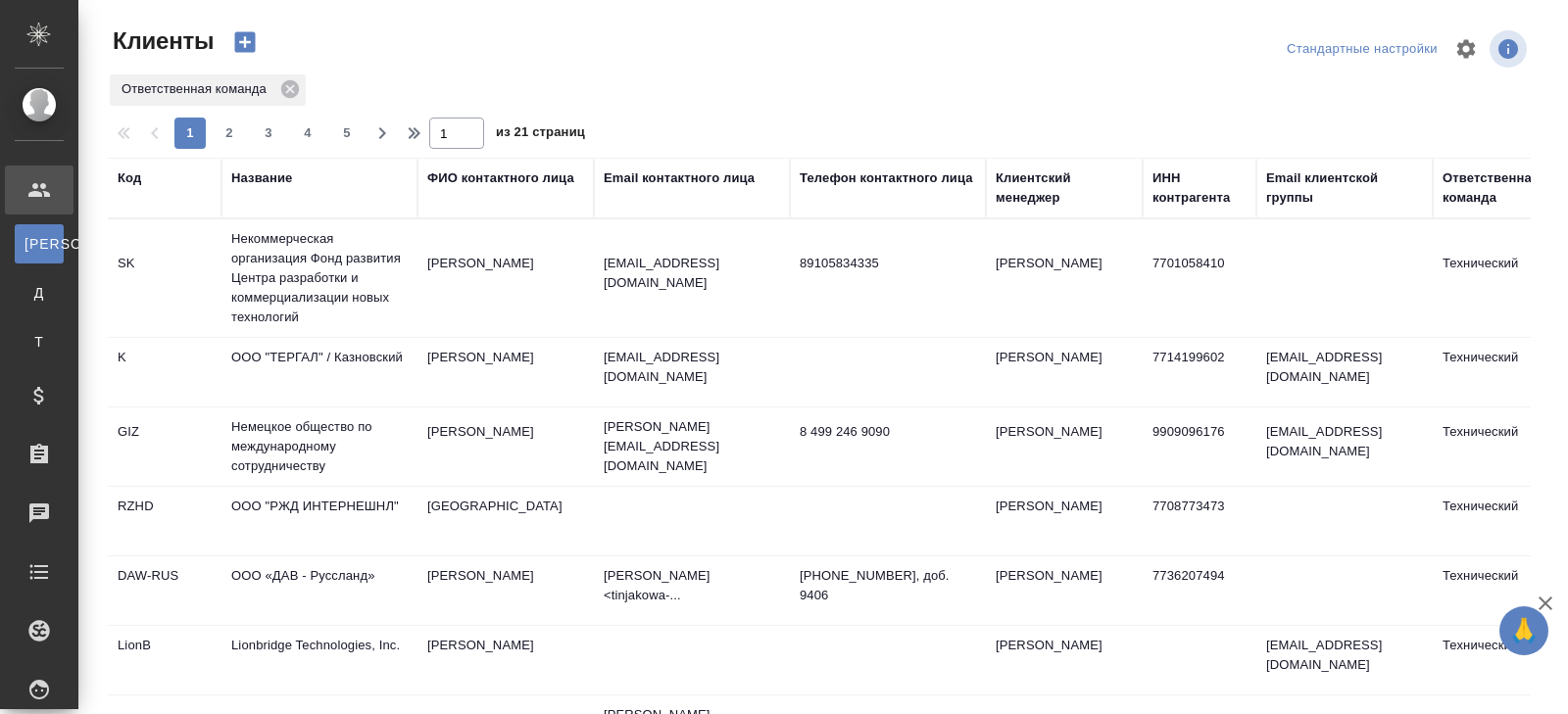
click at [128, 171] on div "Код" at bounding box center [130, 178] width 24 height 20
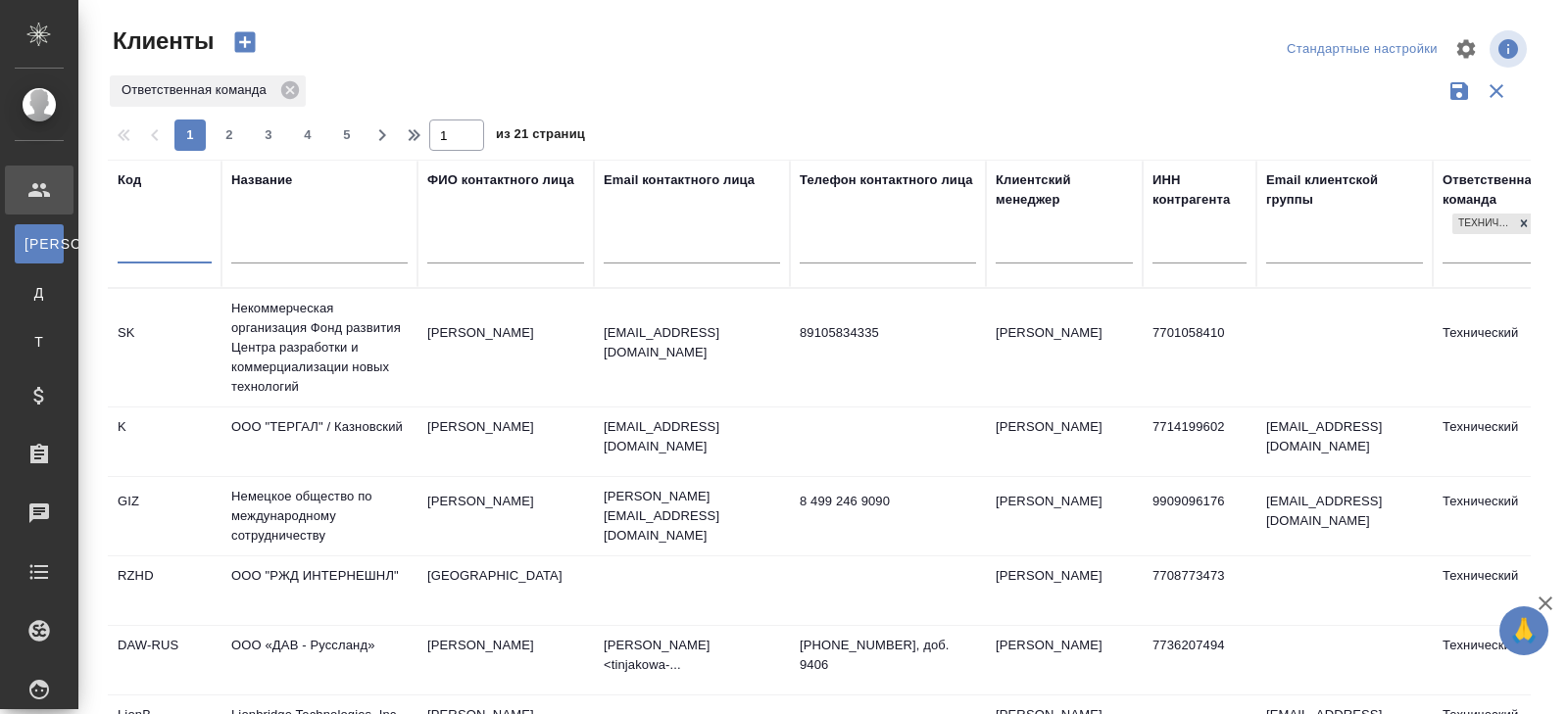
click at [162, 248] on input "text" at bounding box center [164, 250] width 94 height 25
type input "g"
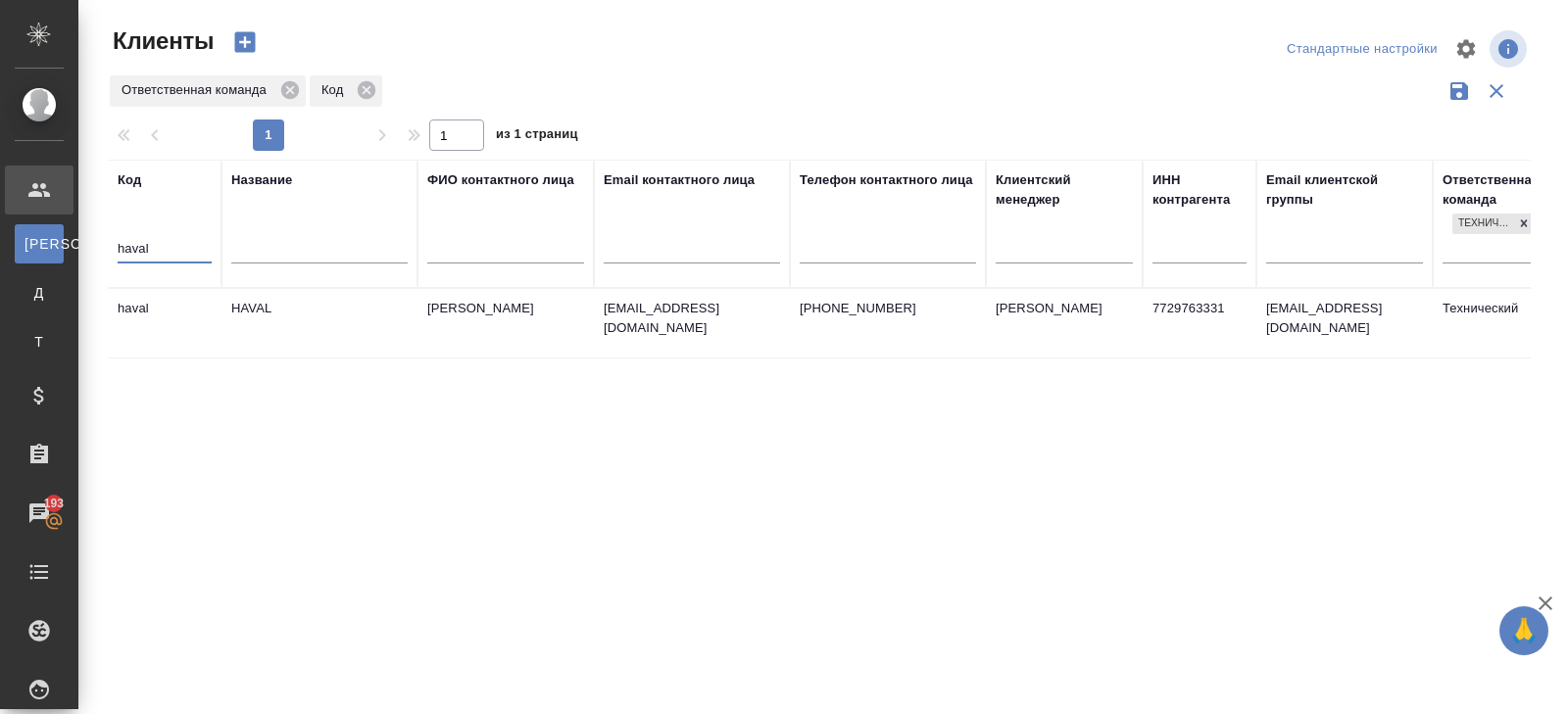
type input "haval"
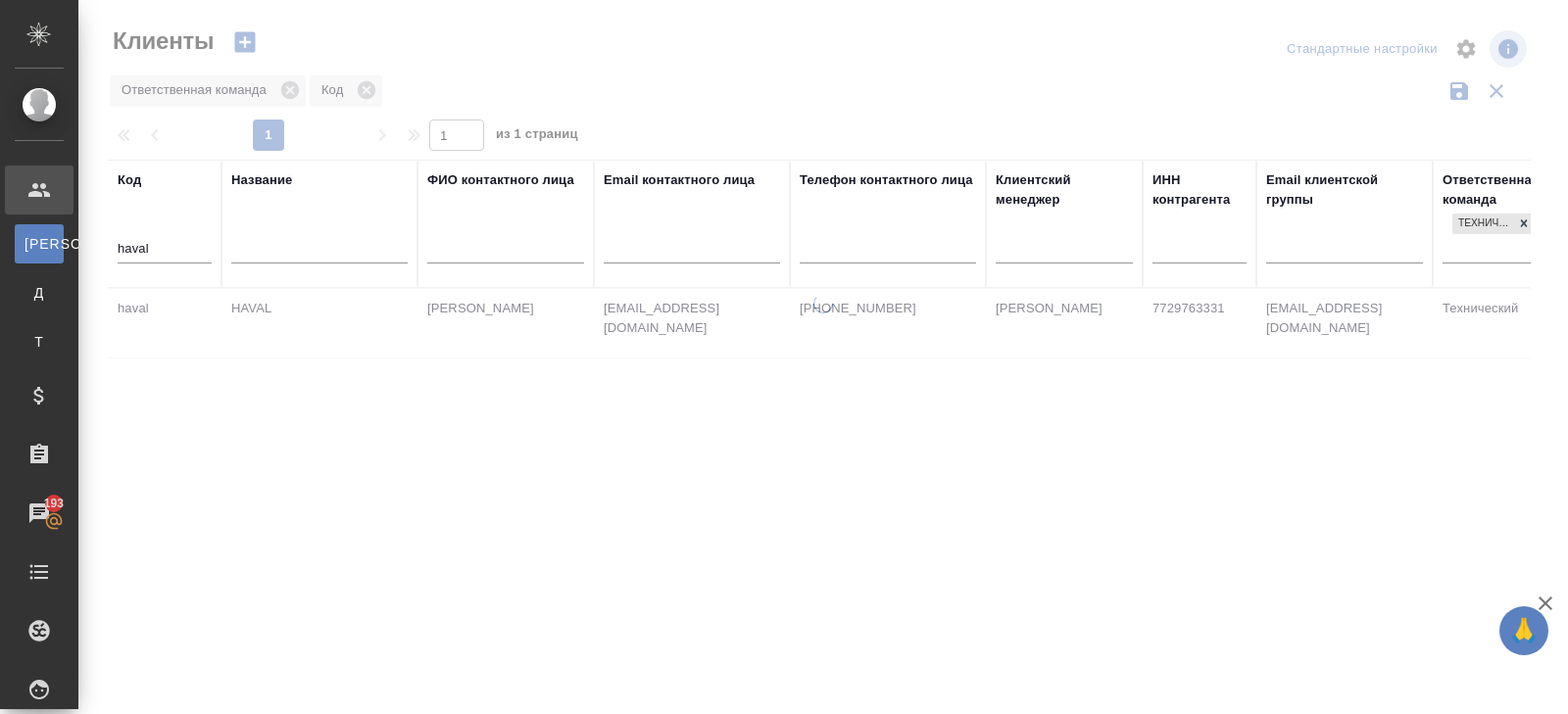
click at [254, 304] on td "HAVAL" at bounding box center [320, 323] width 196 height 68
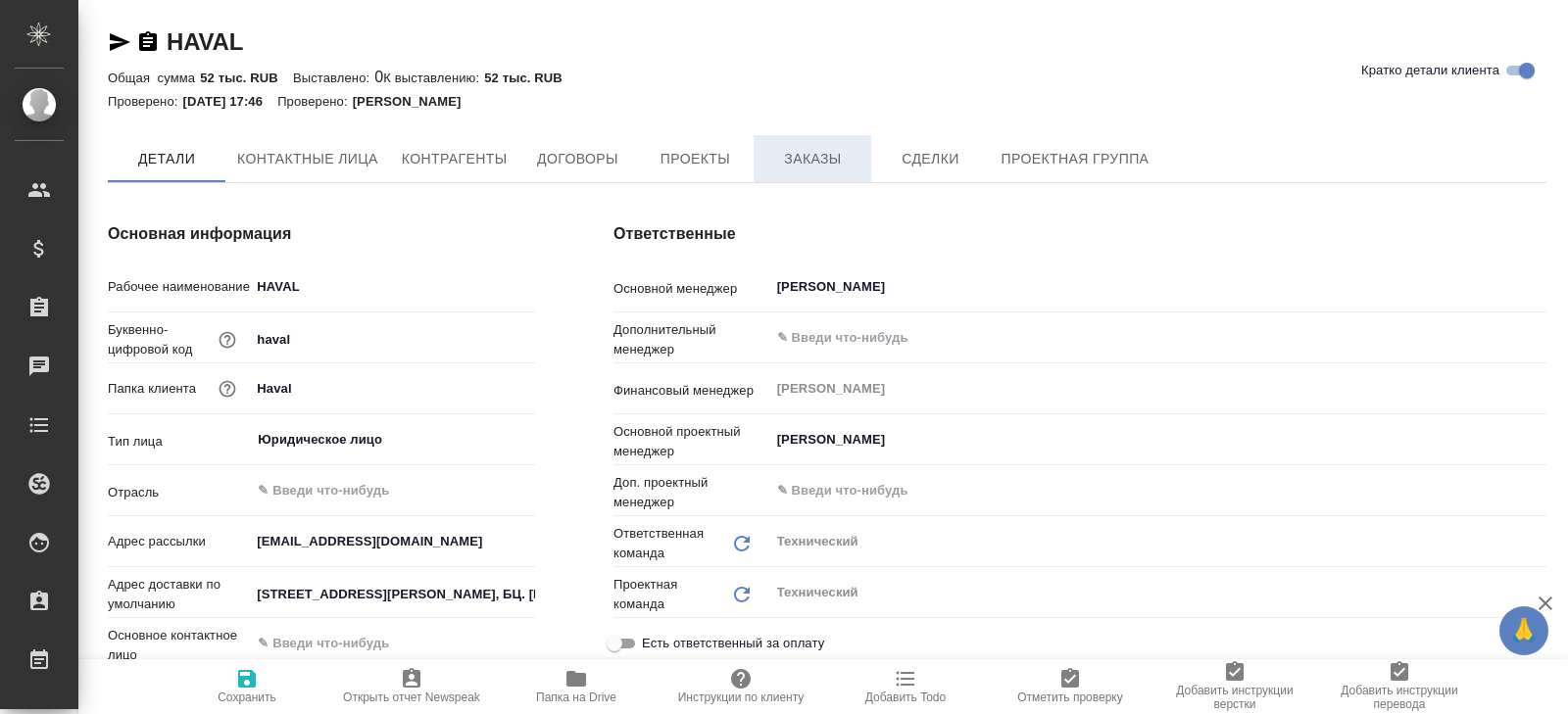
type textarea "x"
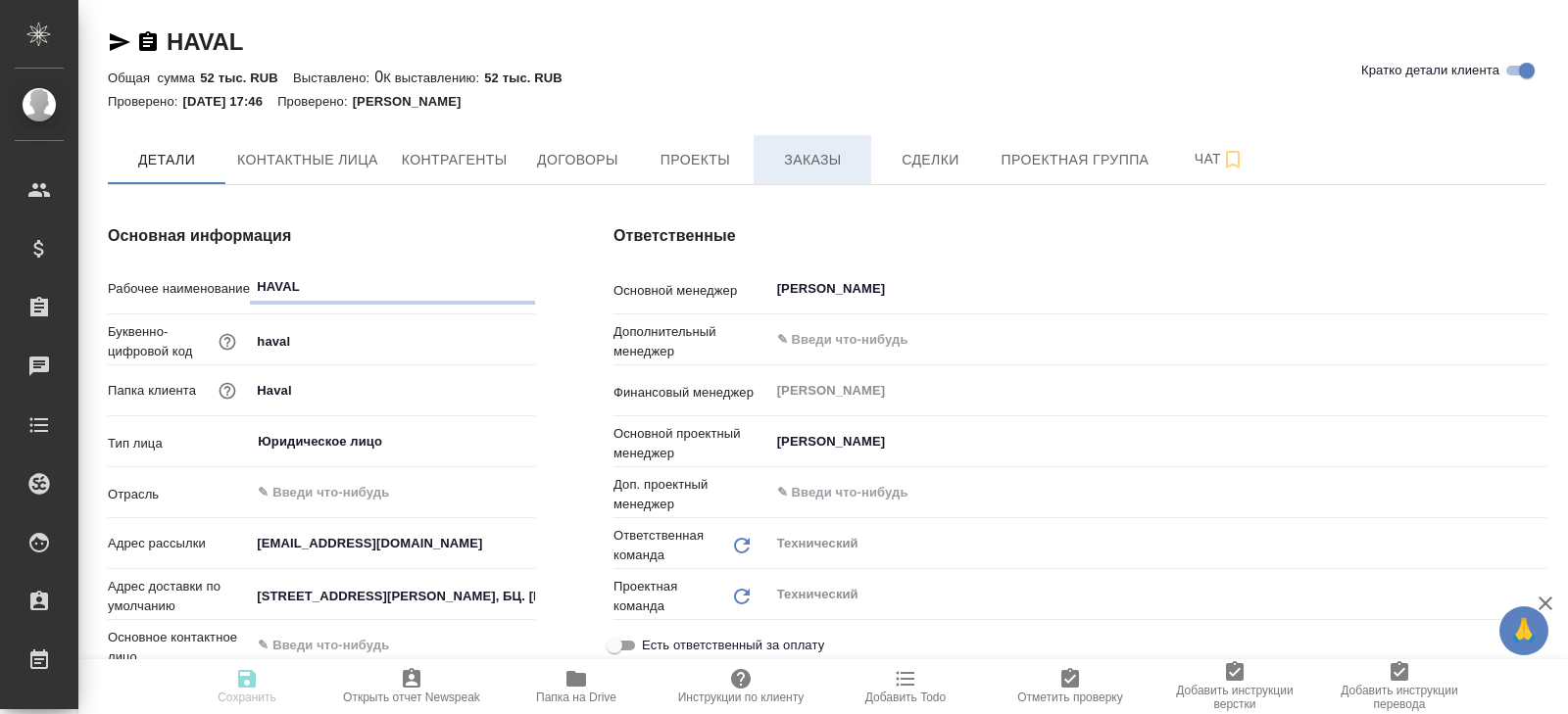
type textarea "x"
click at [802, 165] on span "Заказы" at bounding box center [812, 159] width 94 height 25
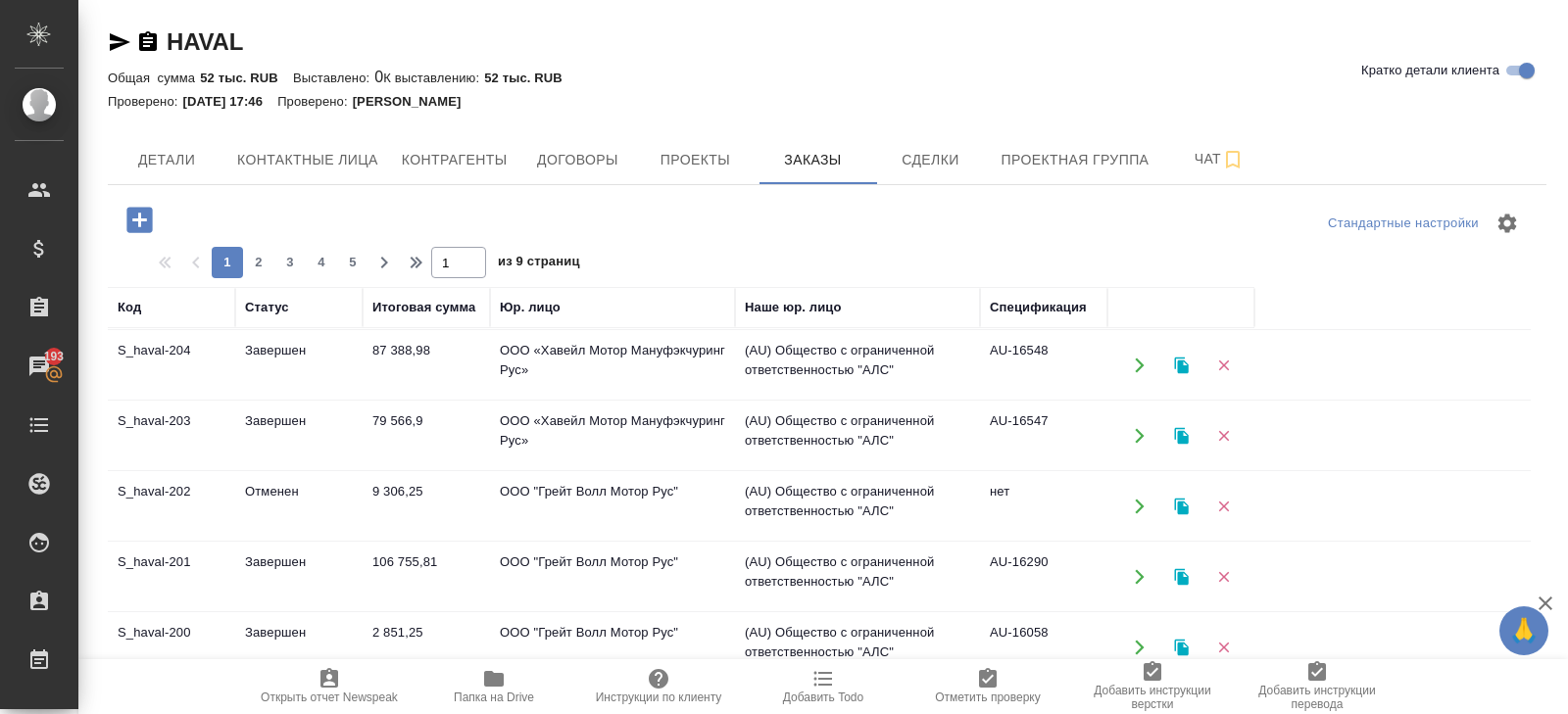
scroll to position [562, 0]
click at [271, 555] on td "Завершен" at bounding box center [298, 577] width 128 height 68
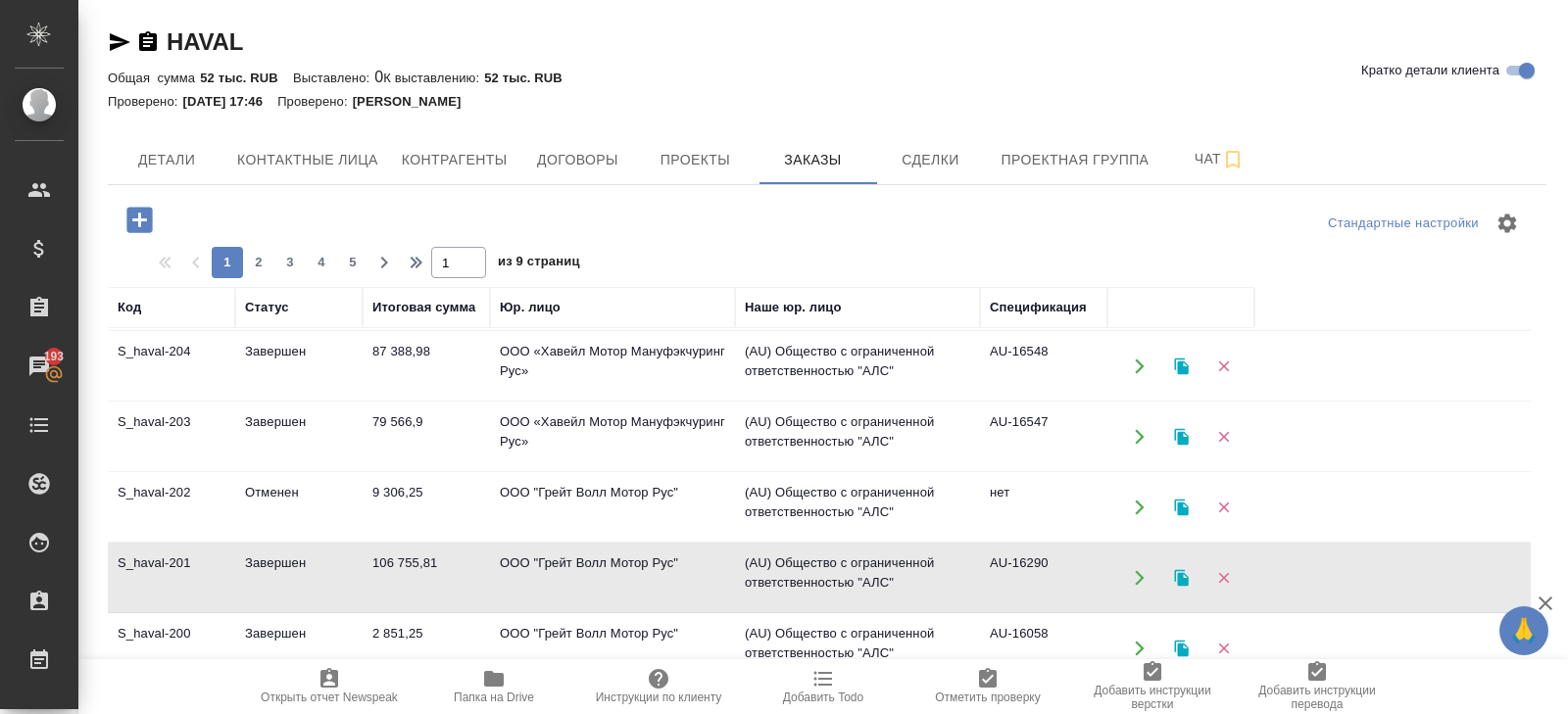
click at [271, 555] on td "Завершен" at bounding box center [298, 577] width 128 height 68
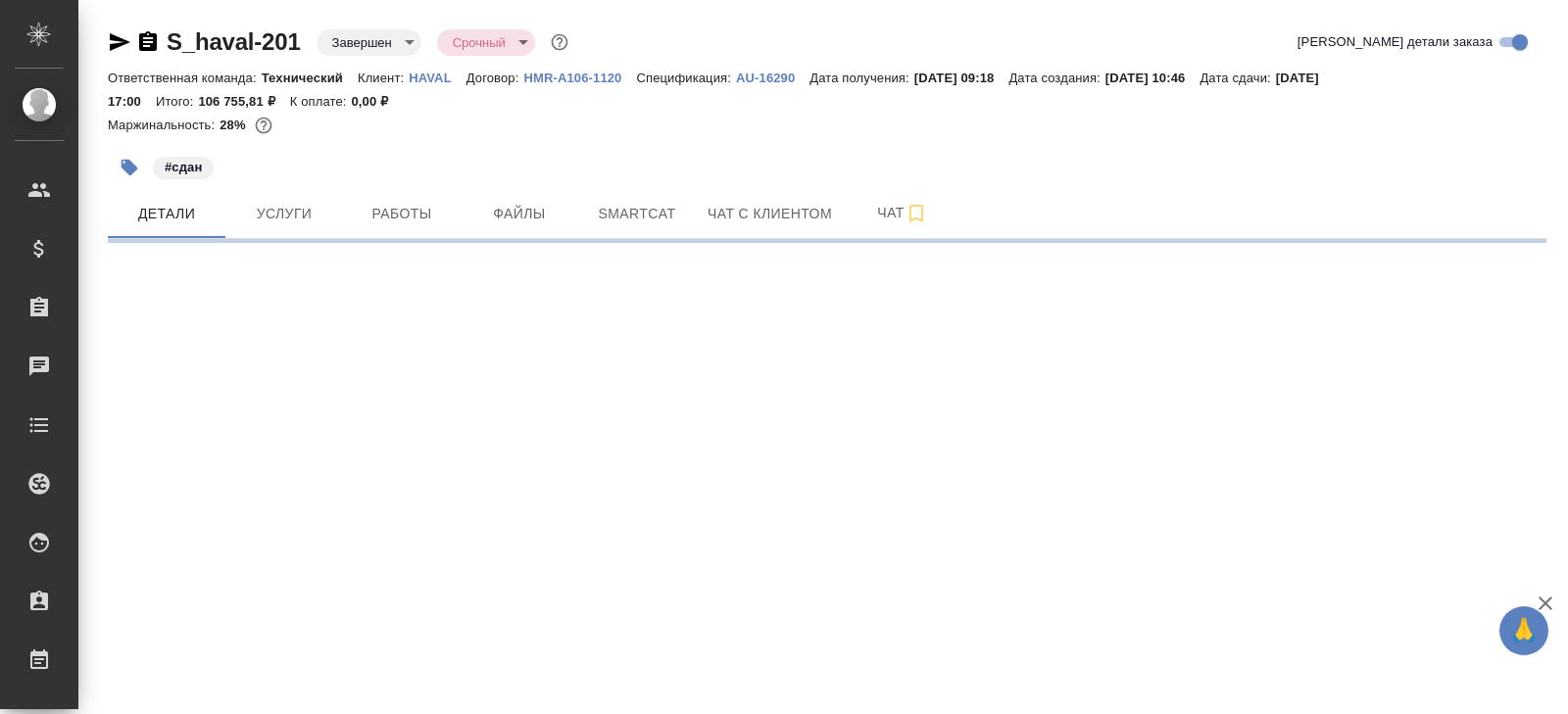
select select "RU"
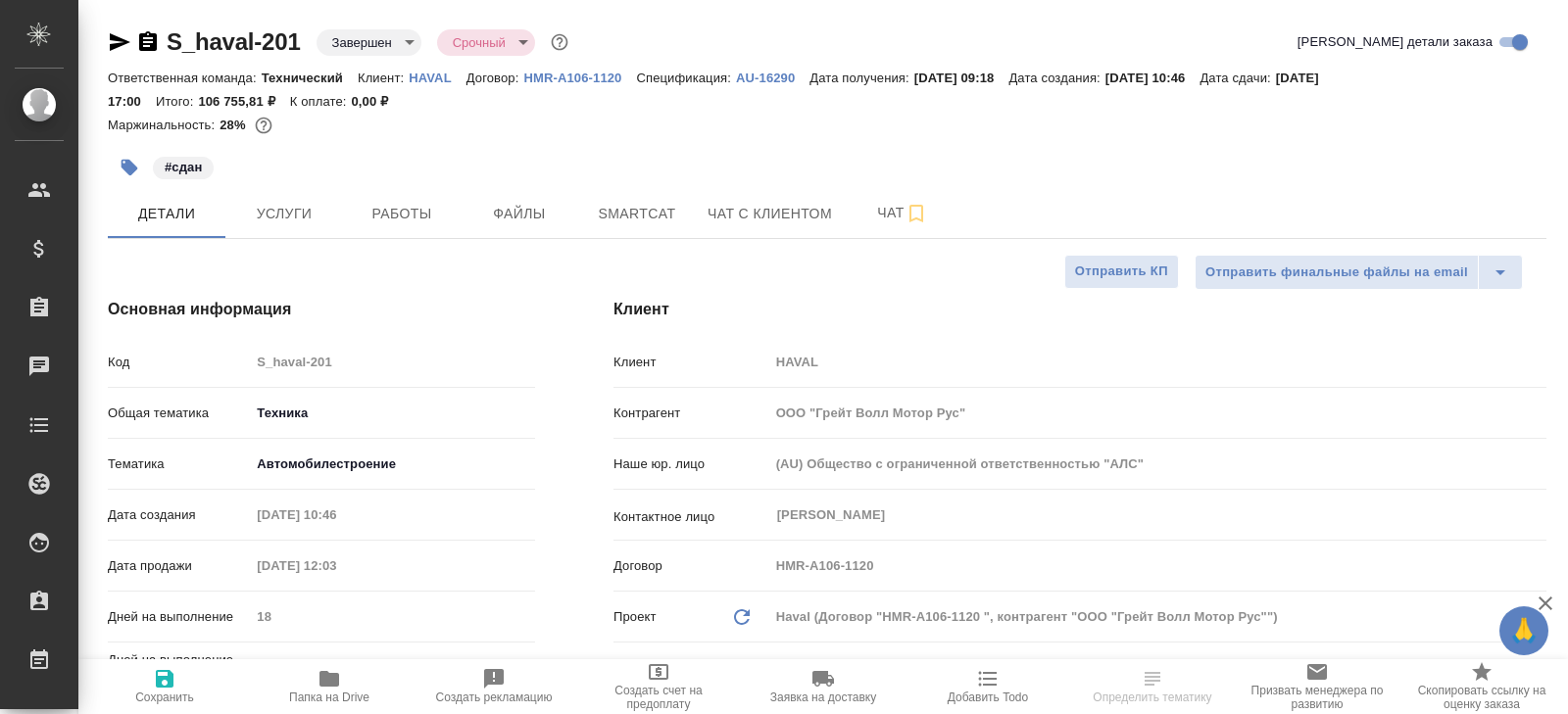
type textarea "x"
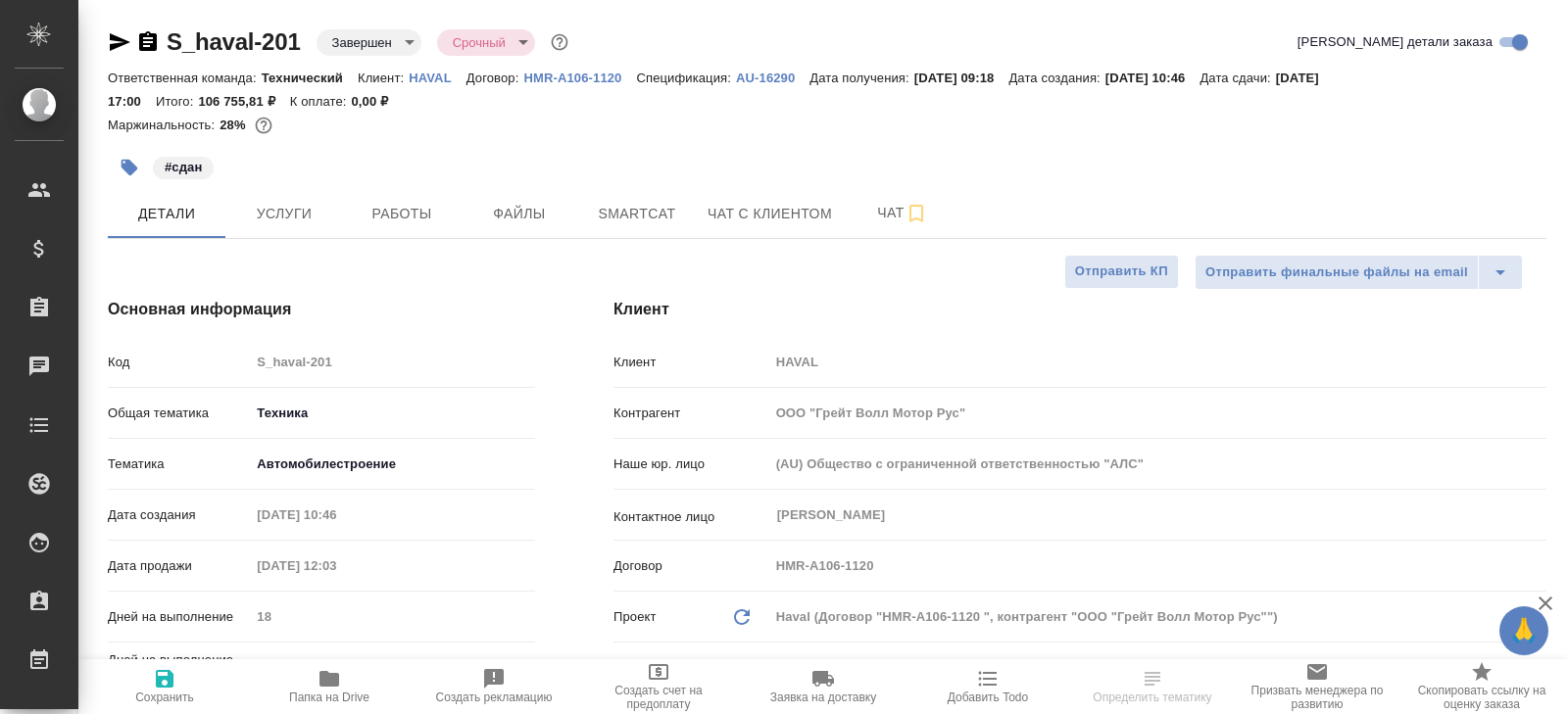
type textarea "x"
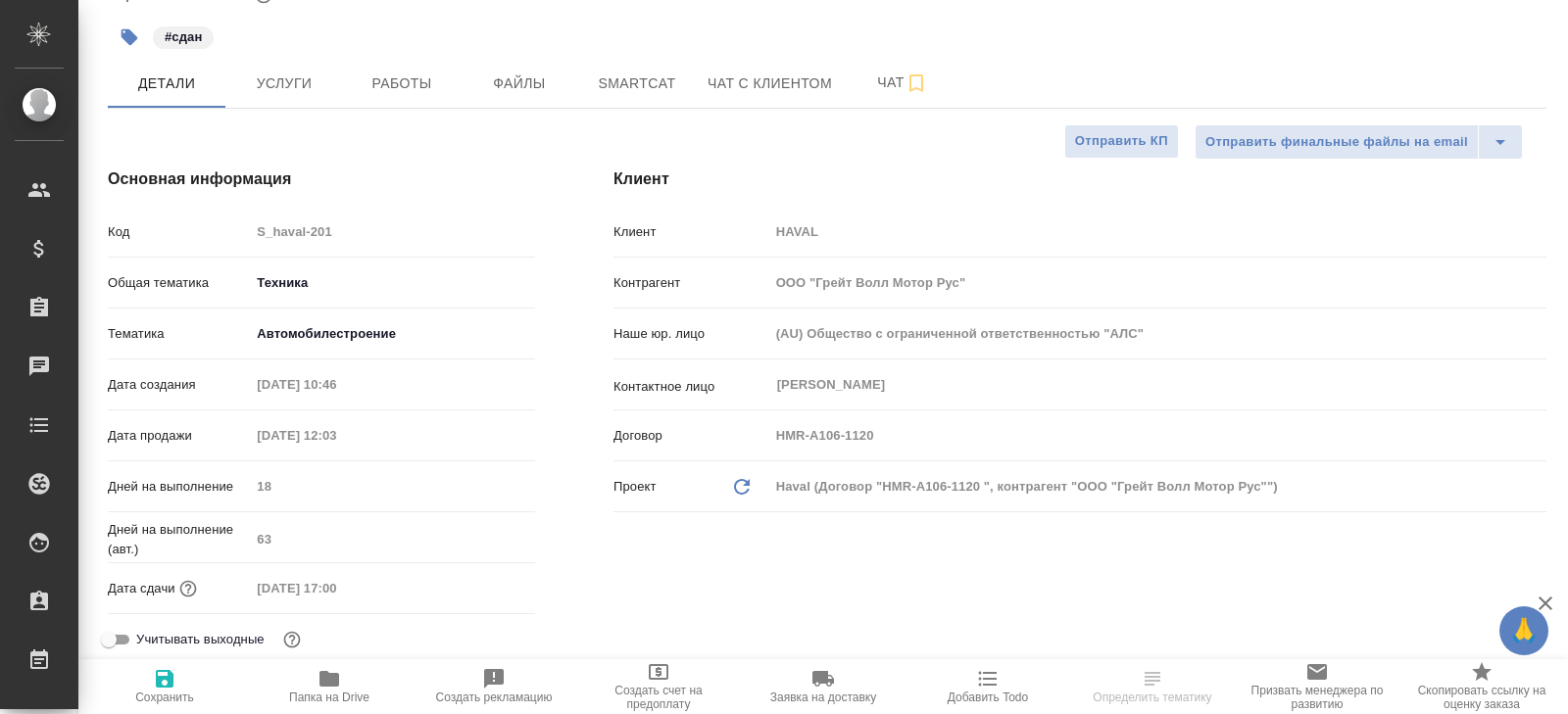
type textarea "x"
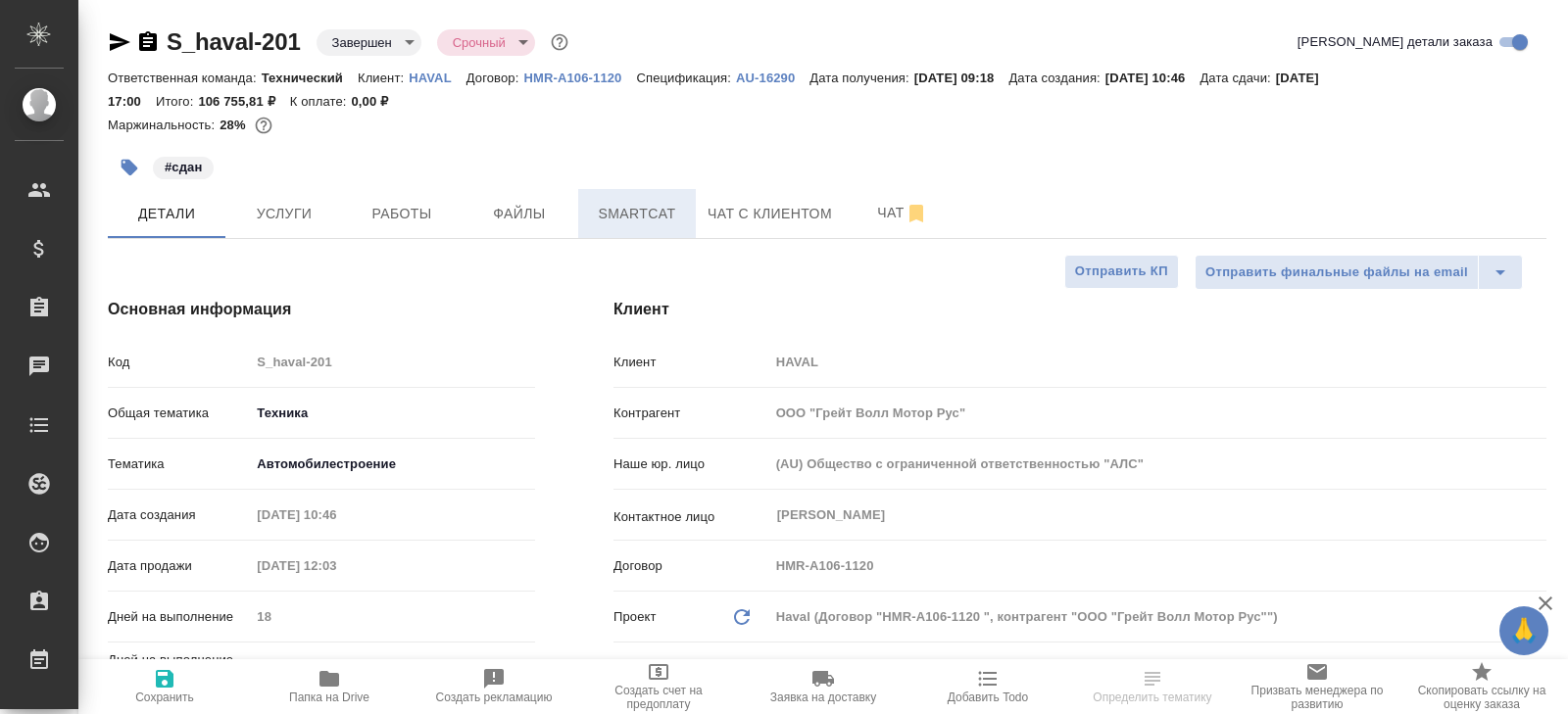
click at [647, 197] on button "Smartcat" at bounding box center [637, 213] width 118 height 49
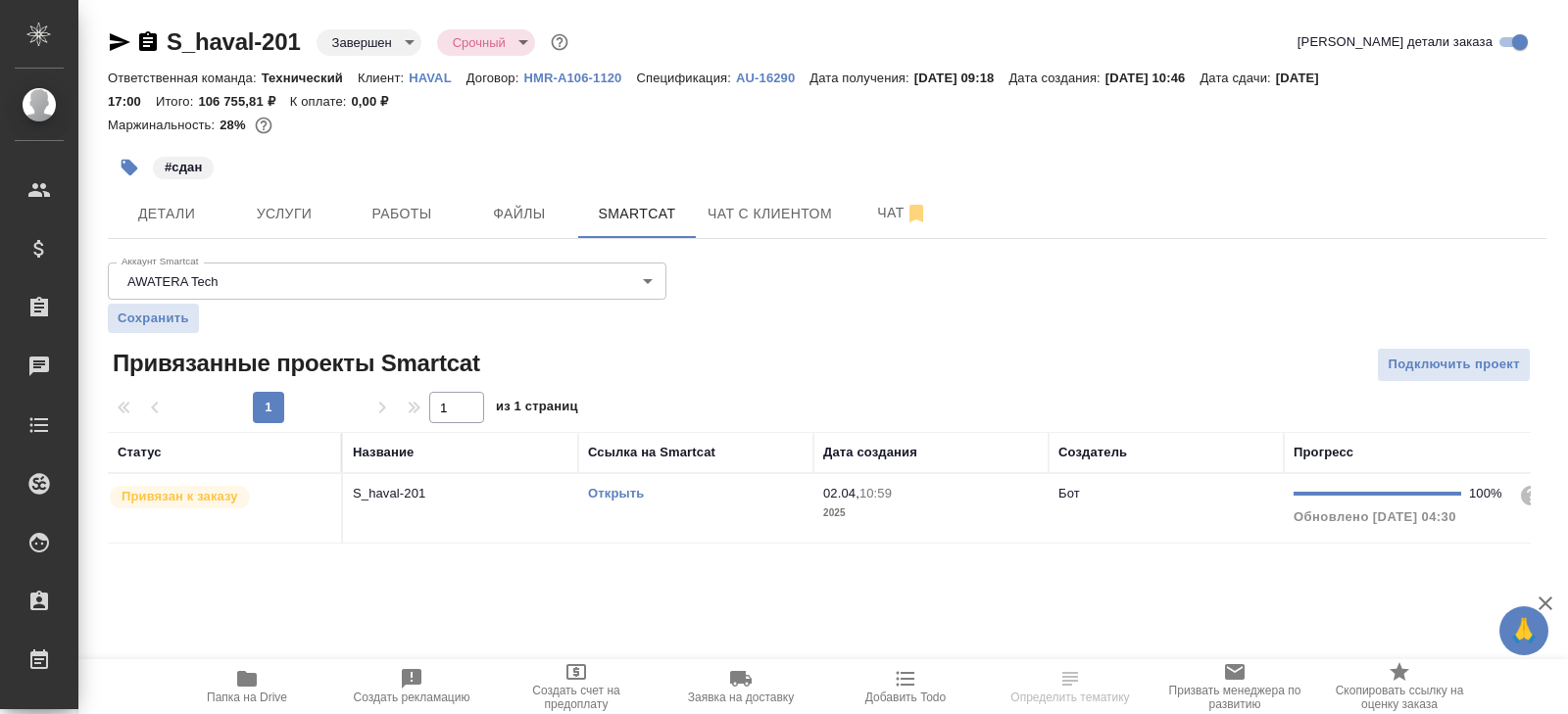
click at [618, 498] on link "Открыть" at bounding box center [616, 493] width 55 height 15
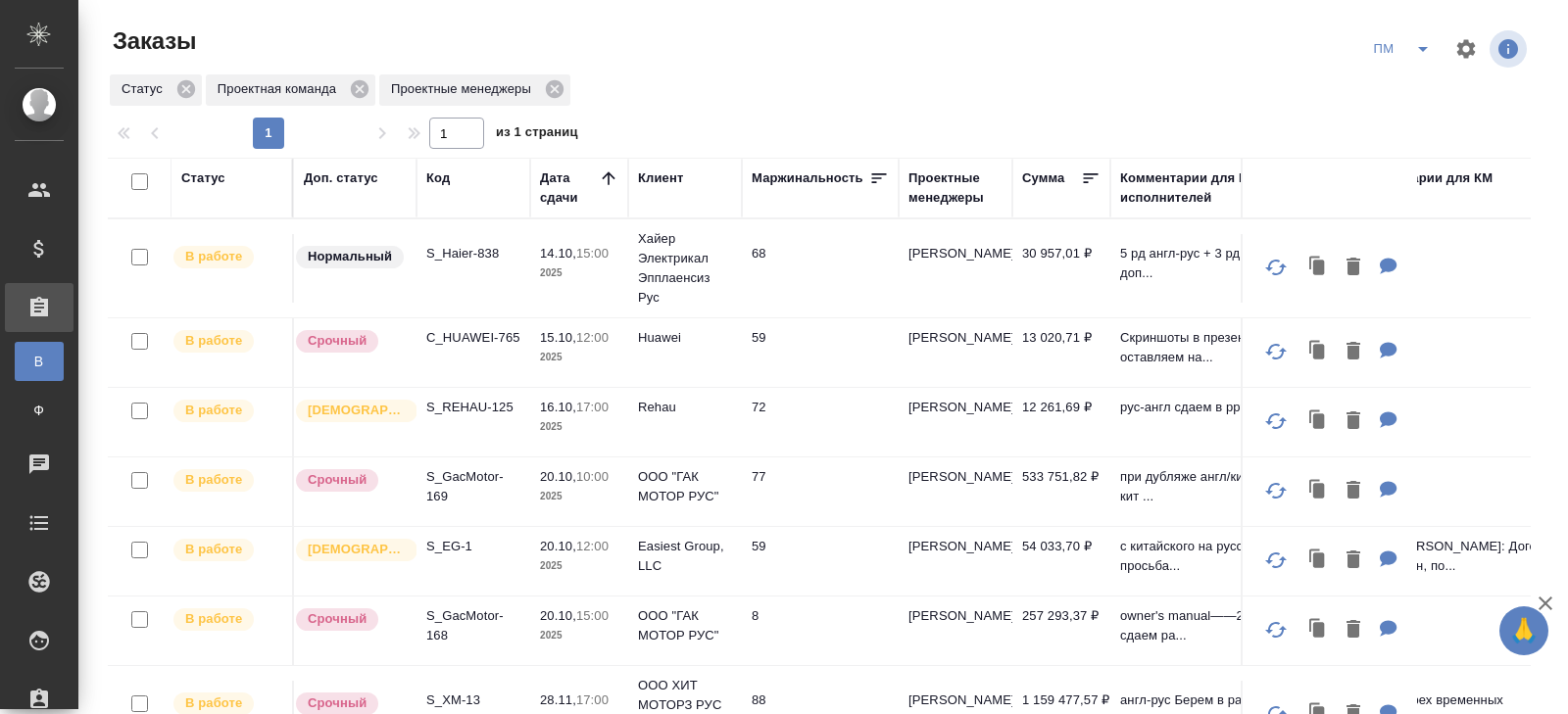
click at [1411, 56] on icon "split button" at bounding box center [1422, 50] width 24 height 24
click at [1411, 74] on li "В работу!" at bounding box center [1403, 88] width 99 height 32
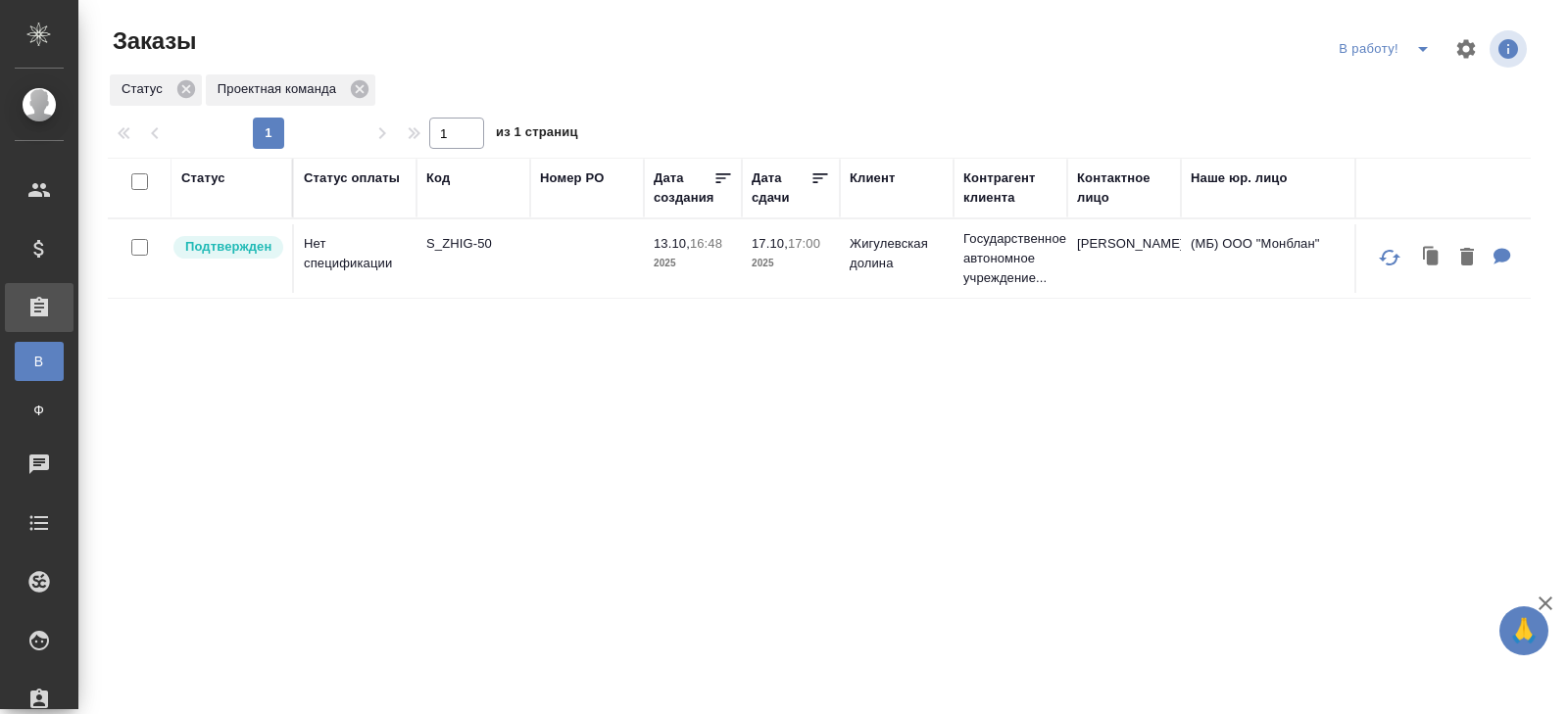
click at [459, 246] on p "S_ZHIG-50" at bounding box center [472, 244] width 94 height 20
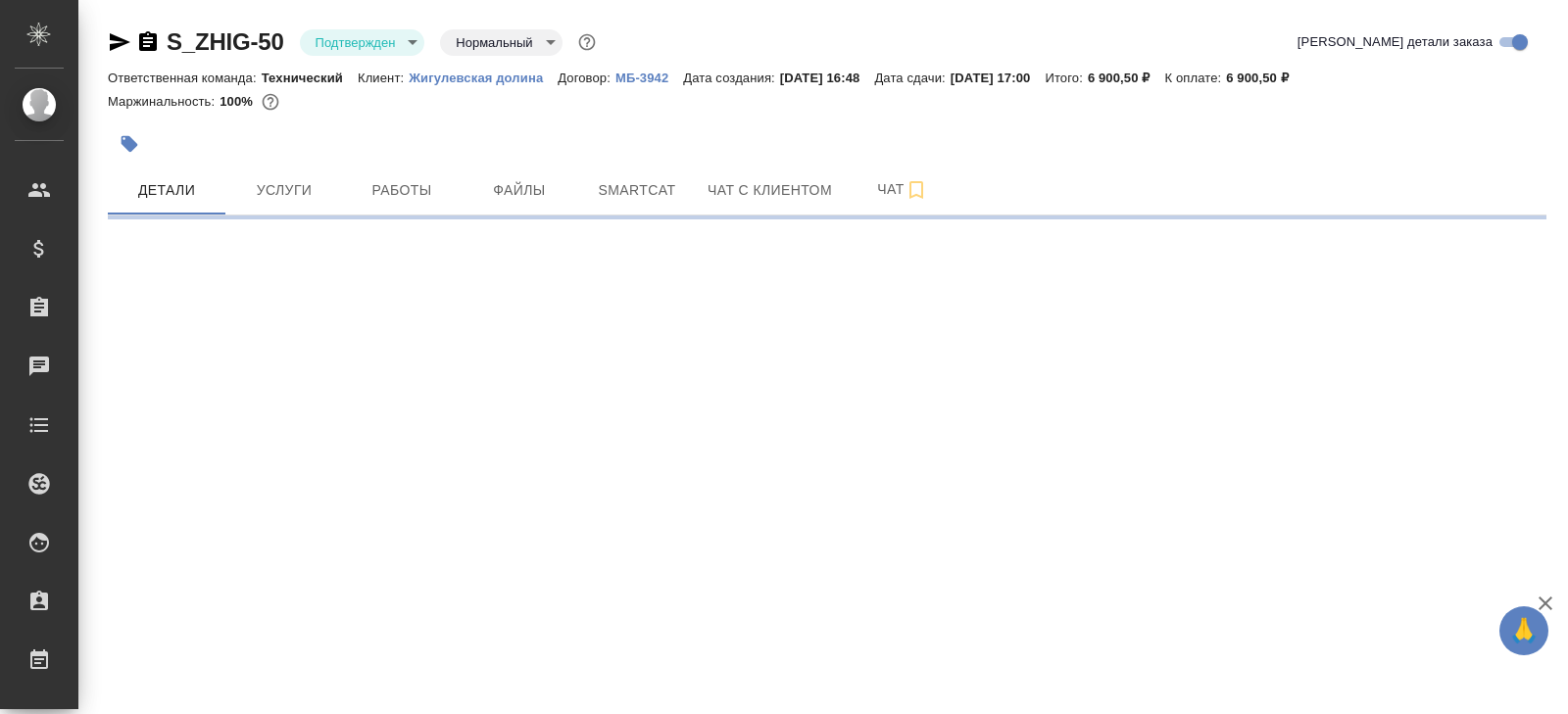
select select "RU"
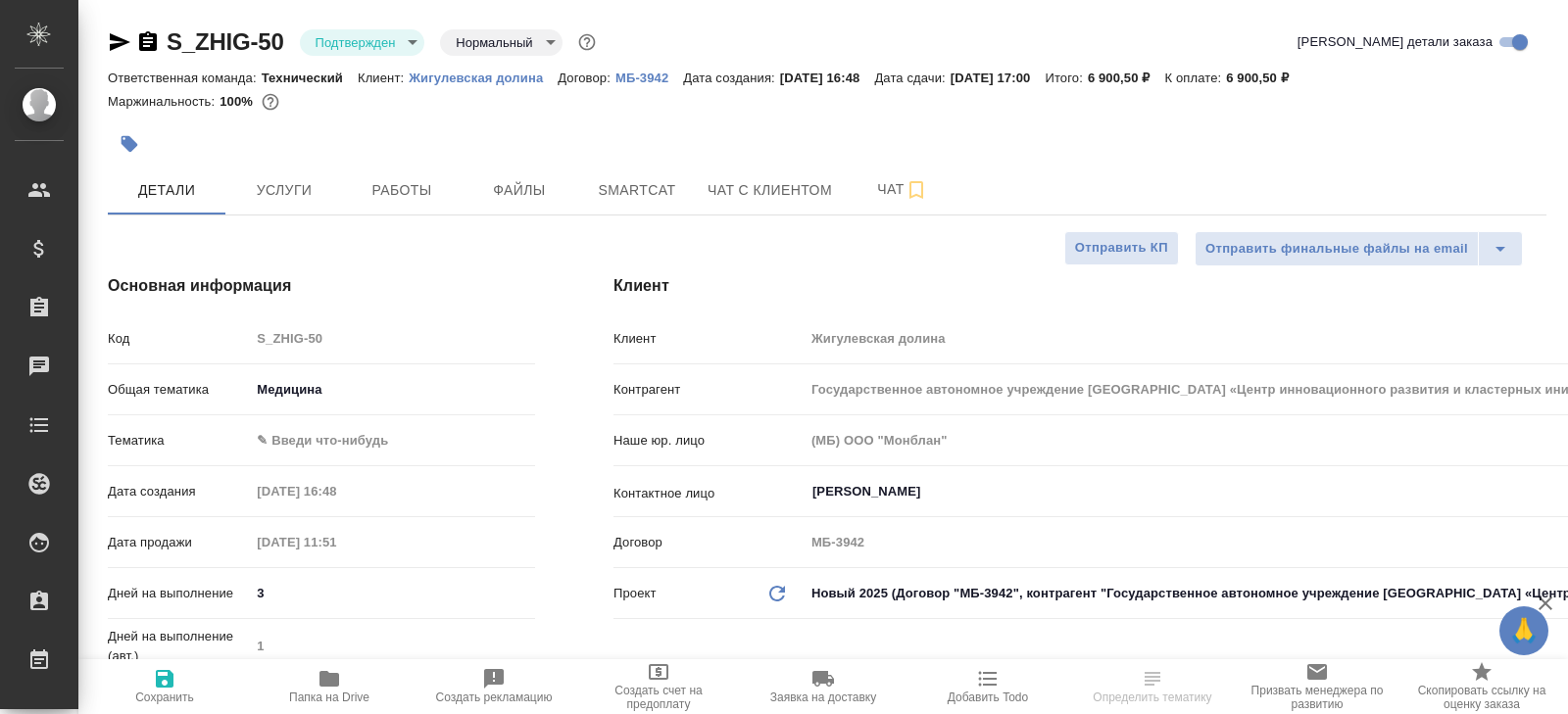
type textarea "x"
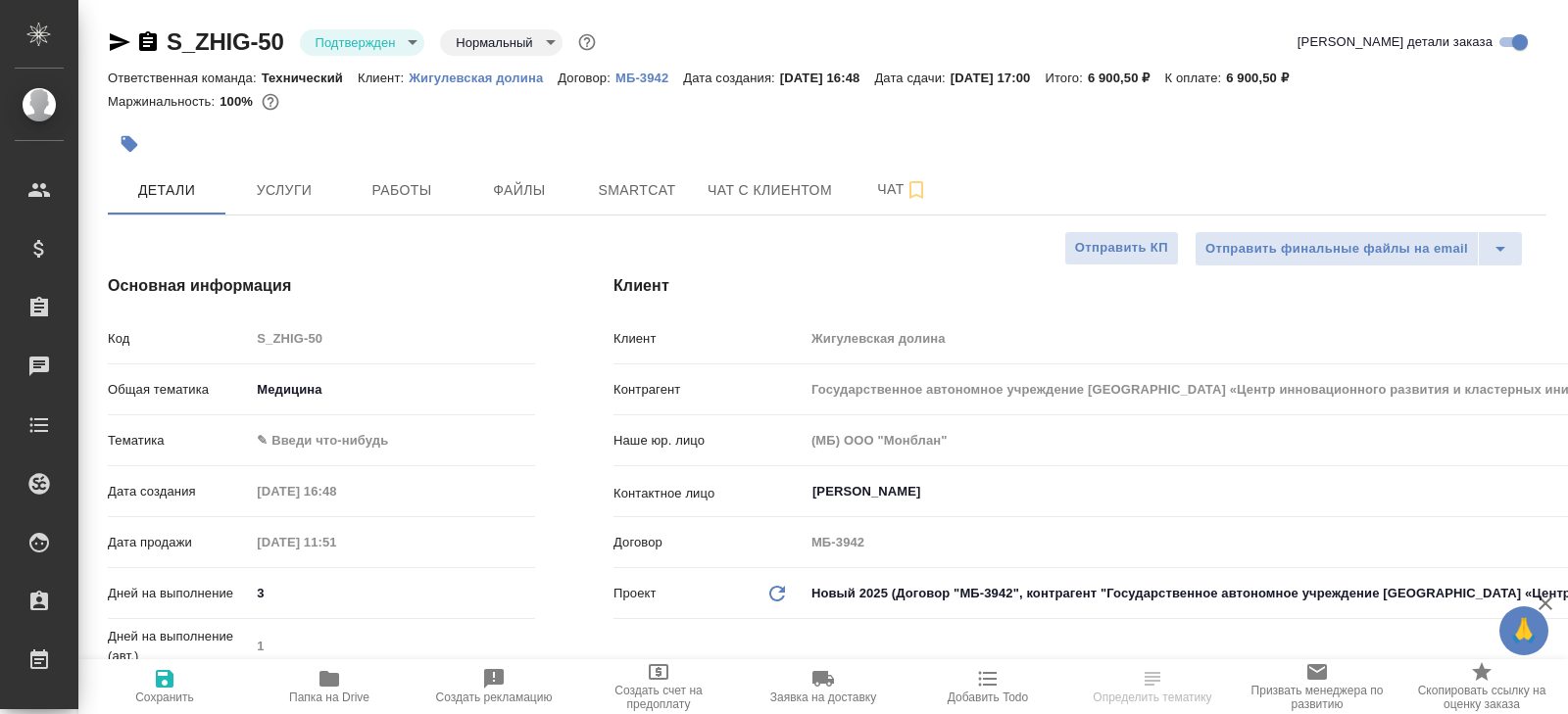
type textarea "x"
click at [112, 41] on icon "button" at bounding box center [120, 43] width 21 height 18
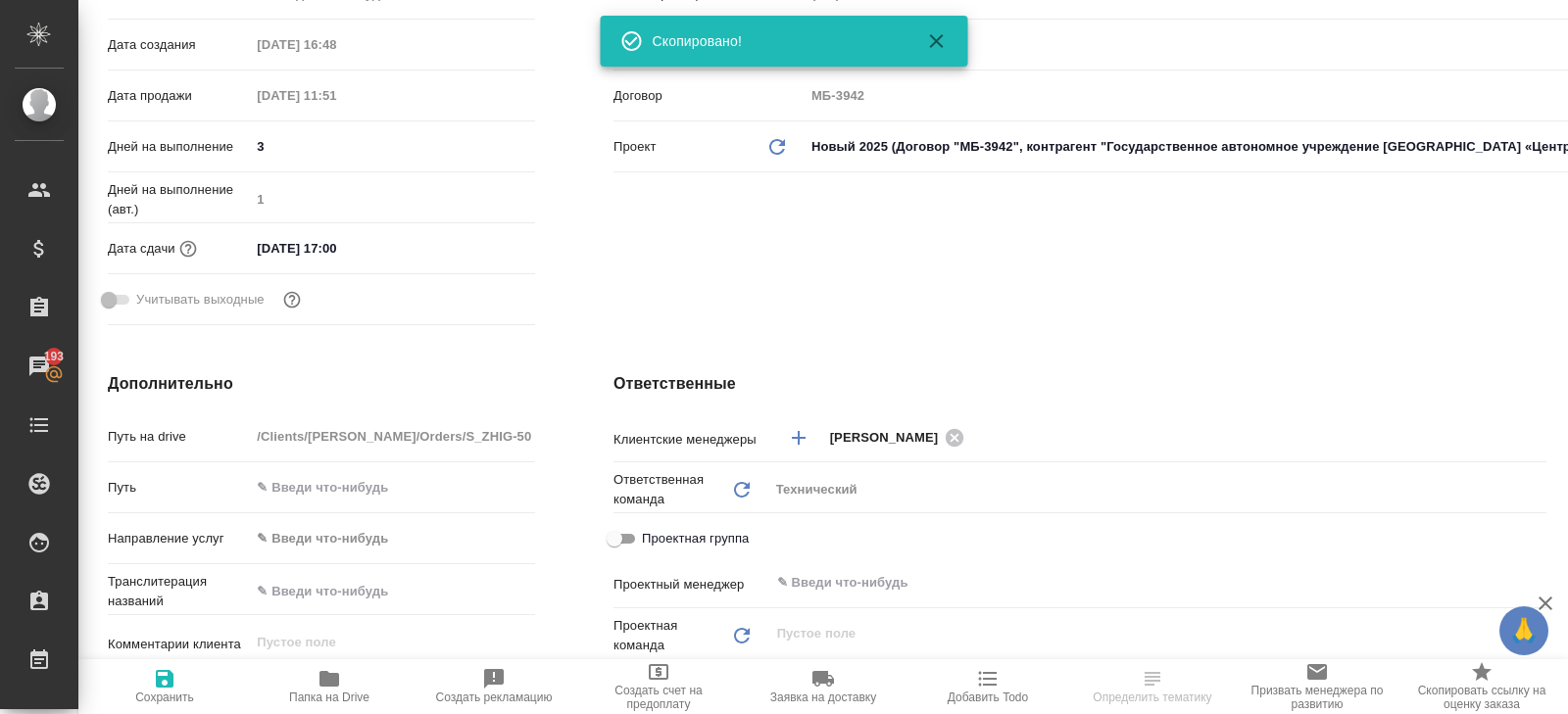
scroll to position [462, 0]
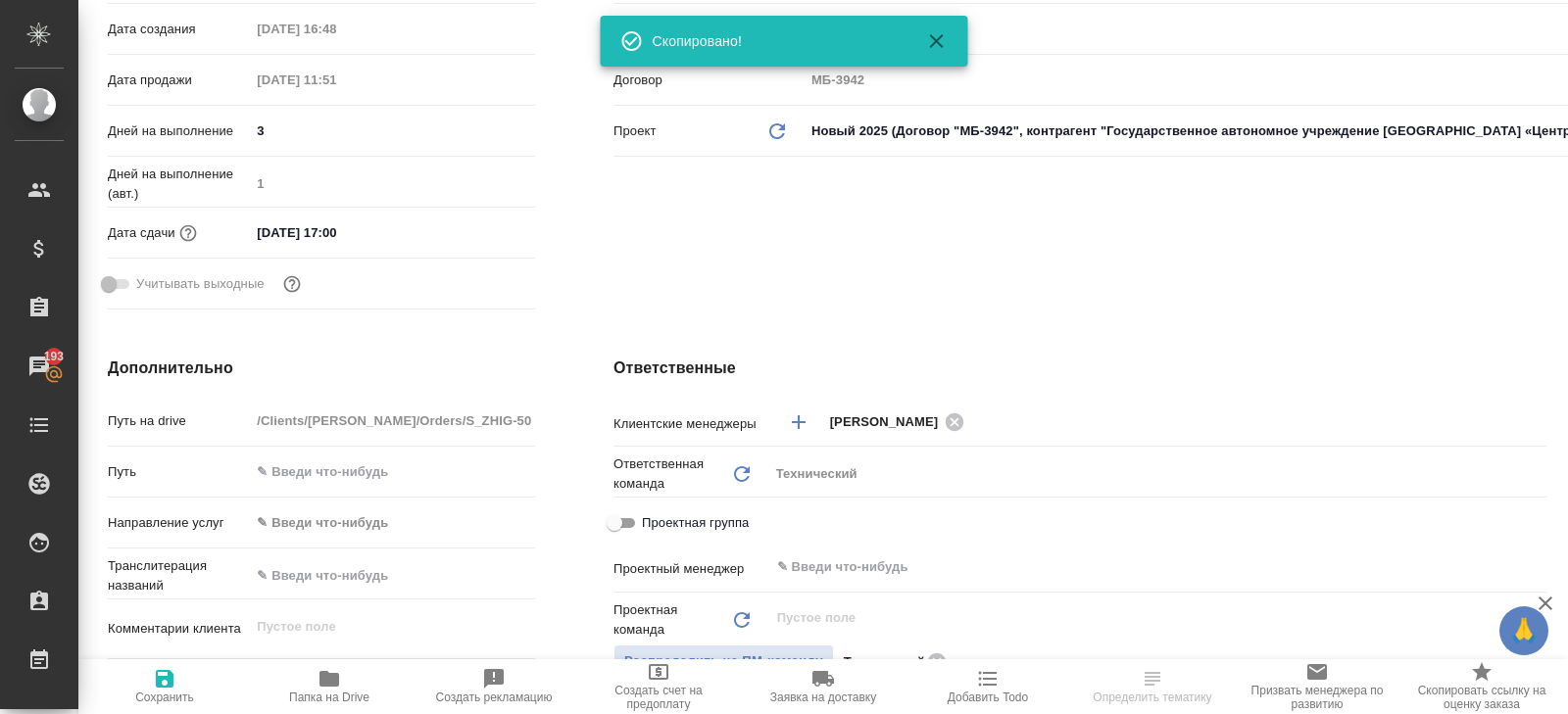
click at [323, 688] on icon "button" at bounding box center [330, 679] width 24 height 24
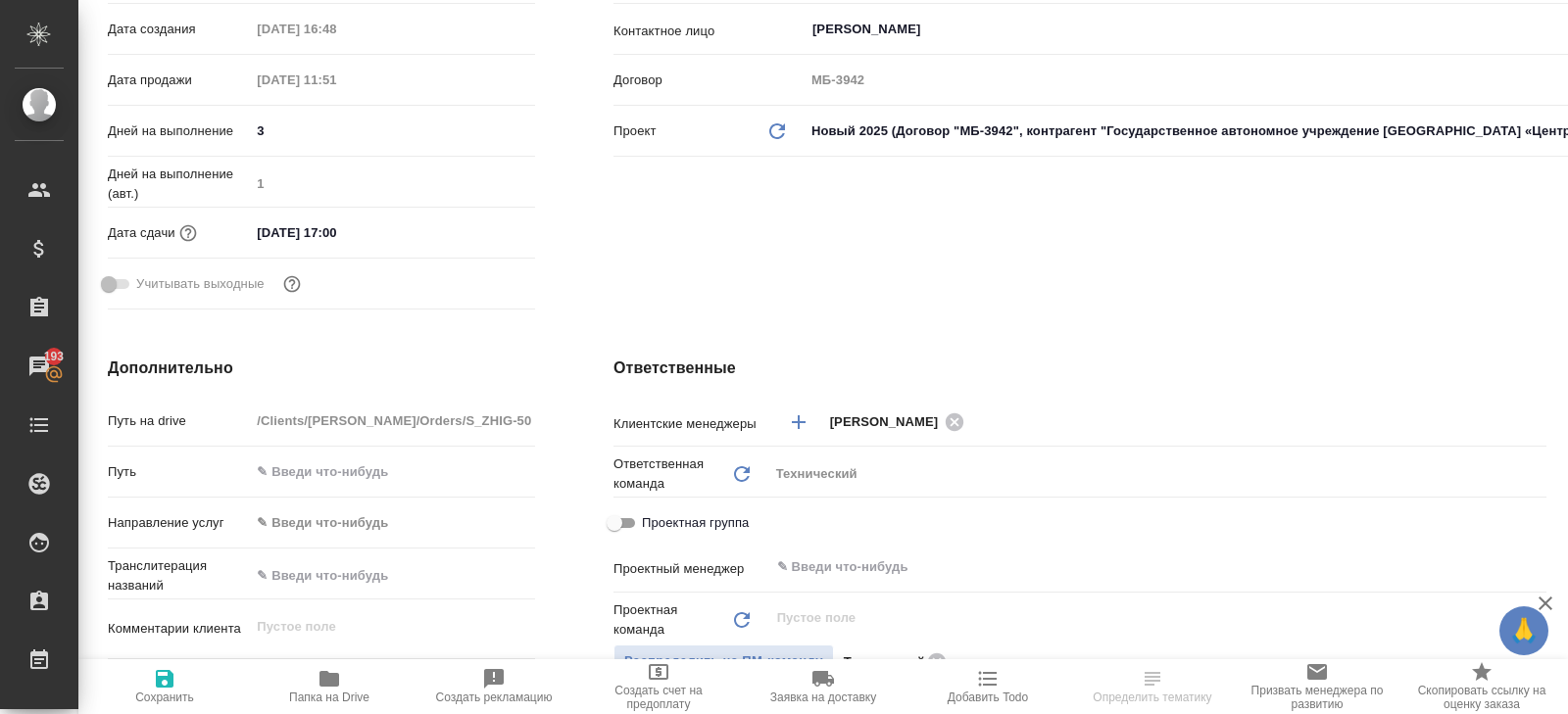
type textarea "x"
select select "RU"
type textarea "x"
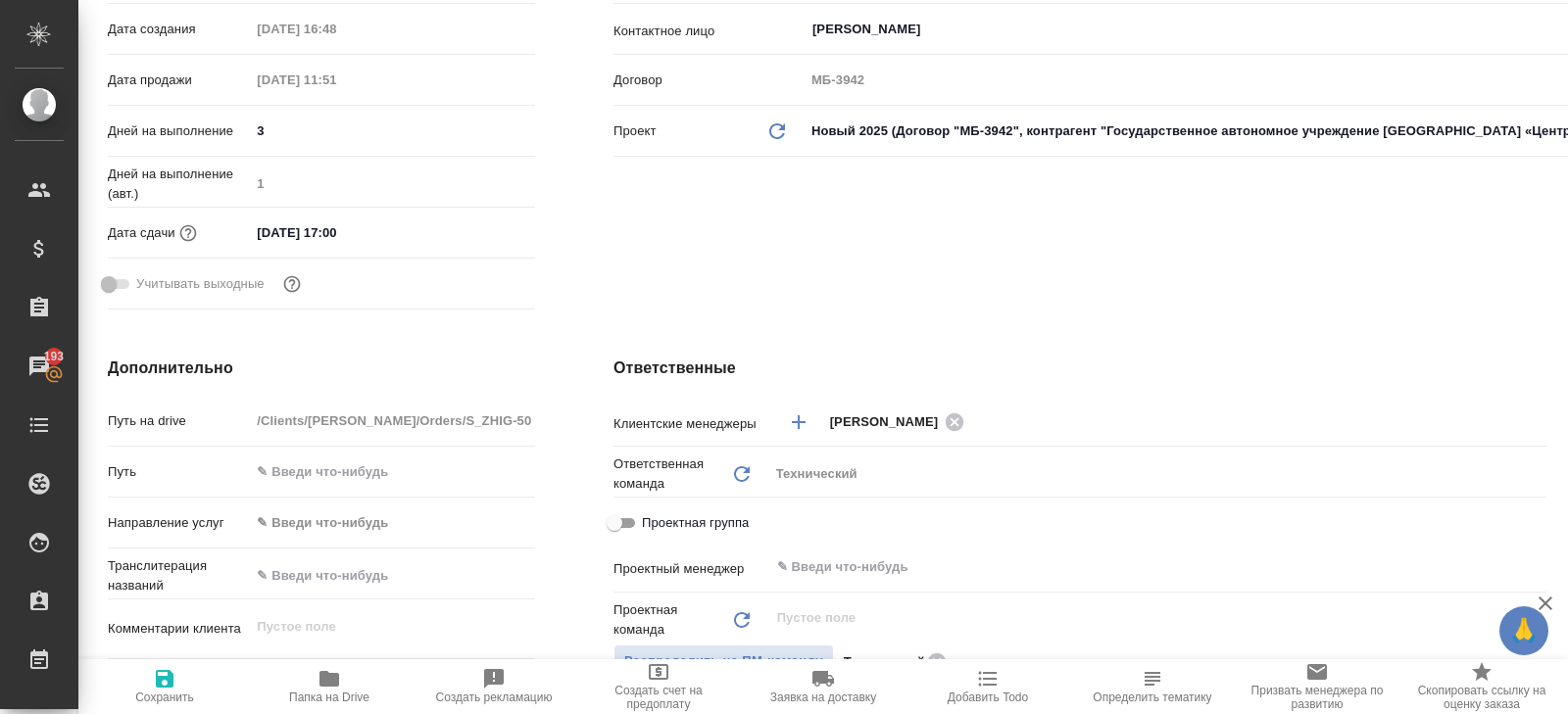
type textarea "x"
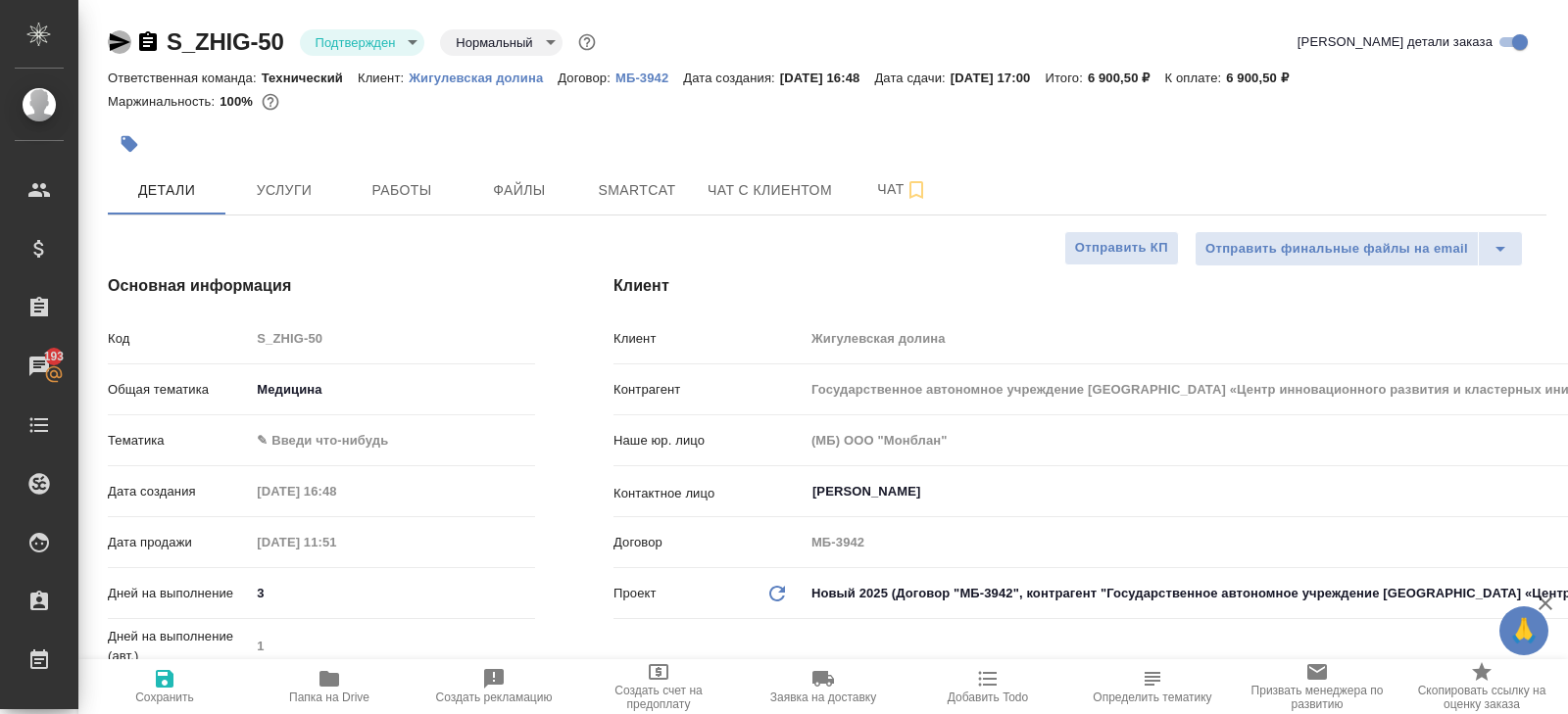
click at [119, 46] on icon "button" at bounding box center [120, 43] width 24 height 24
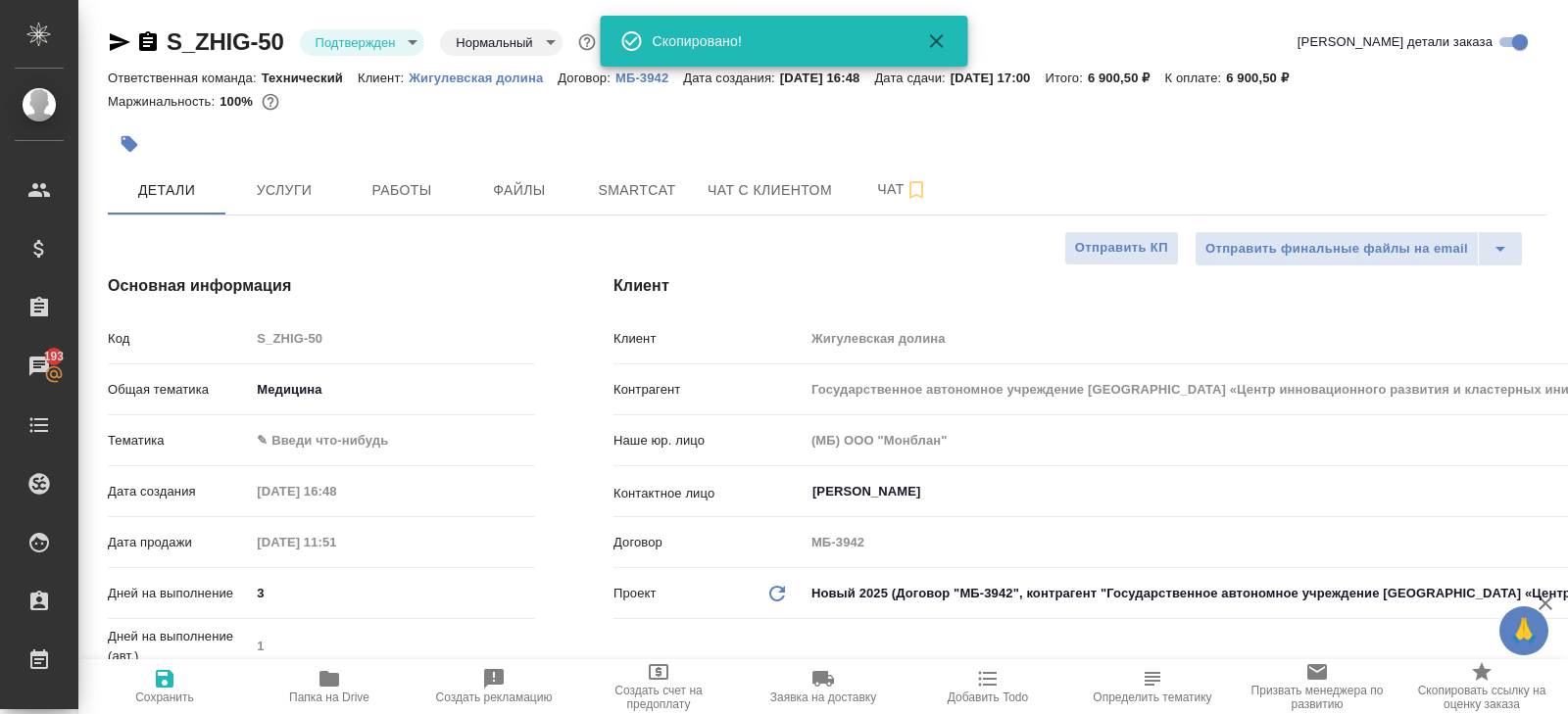
type textarea "x"
